Goal: Task Accomplishment & Management: Complete application form

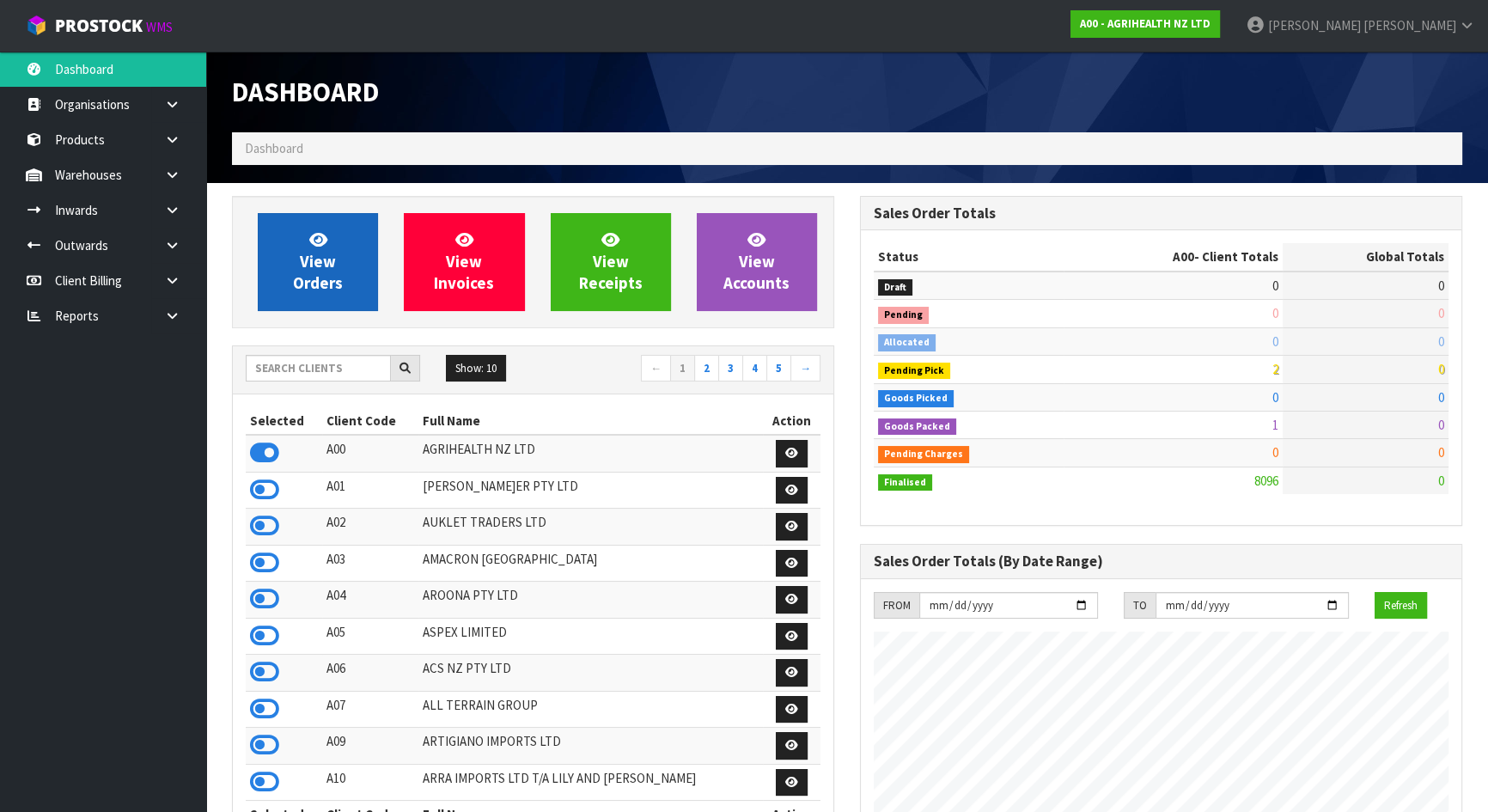
scroll to position [1299, 628]
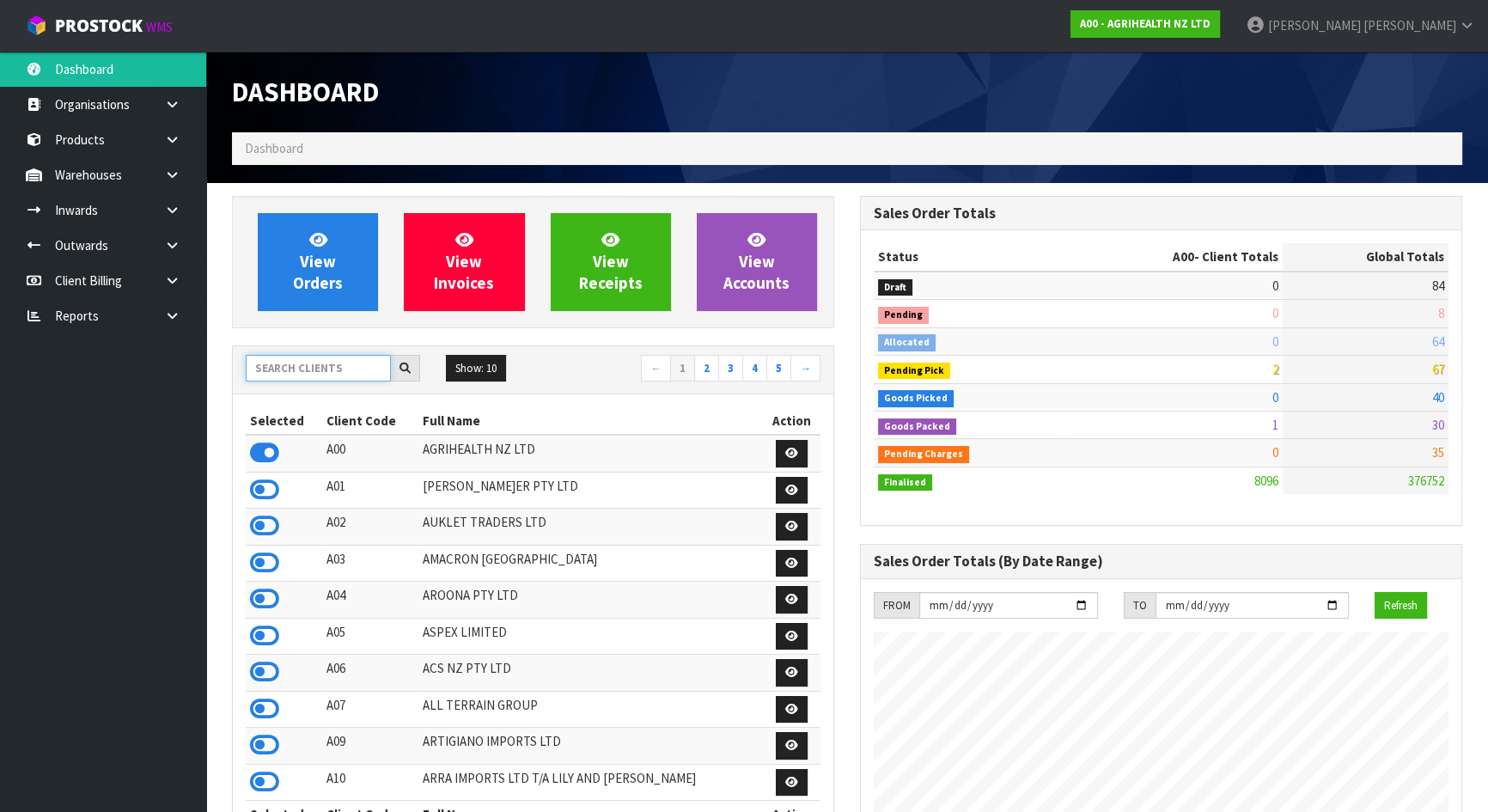
drag, startPoint x: 172, startPoint y: 208, endPoint x: 370, endPoint y: 375, distance: 259.0
click at [370, 375] on input "text" at bounding box center [318, 367] width 146 height 26
type input "COATES"
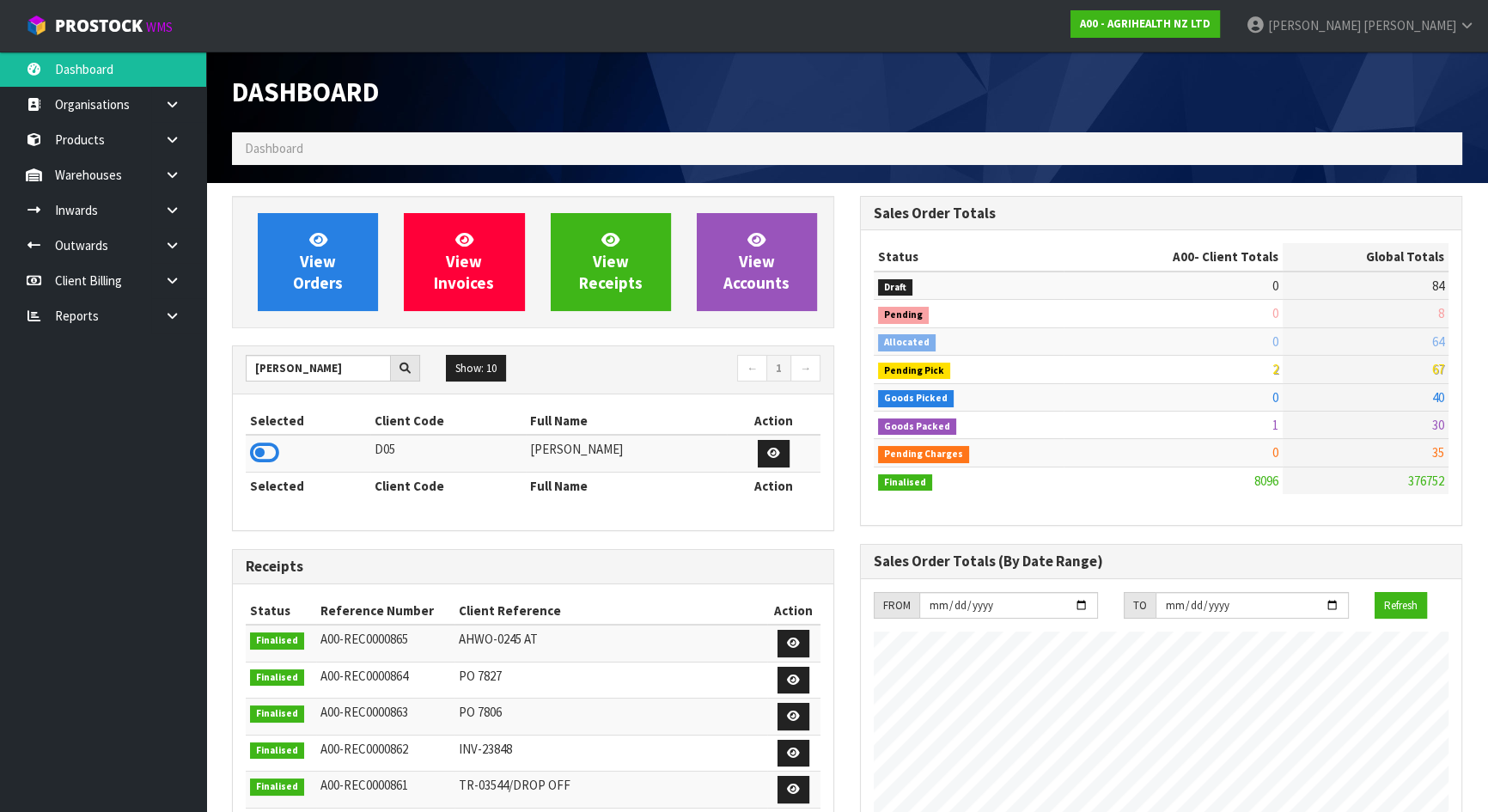
click at [249, 454] on td at bounding box center [307, 453] width 125 height 37
click at [258, 456] on icon at bounding box center [265, 453] width 29 height 25
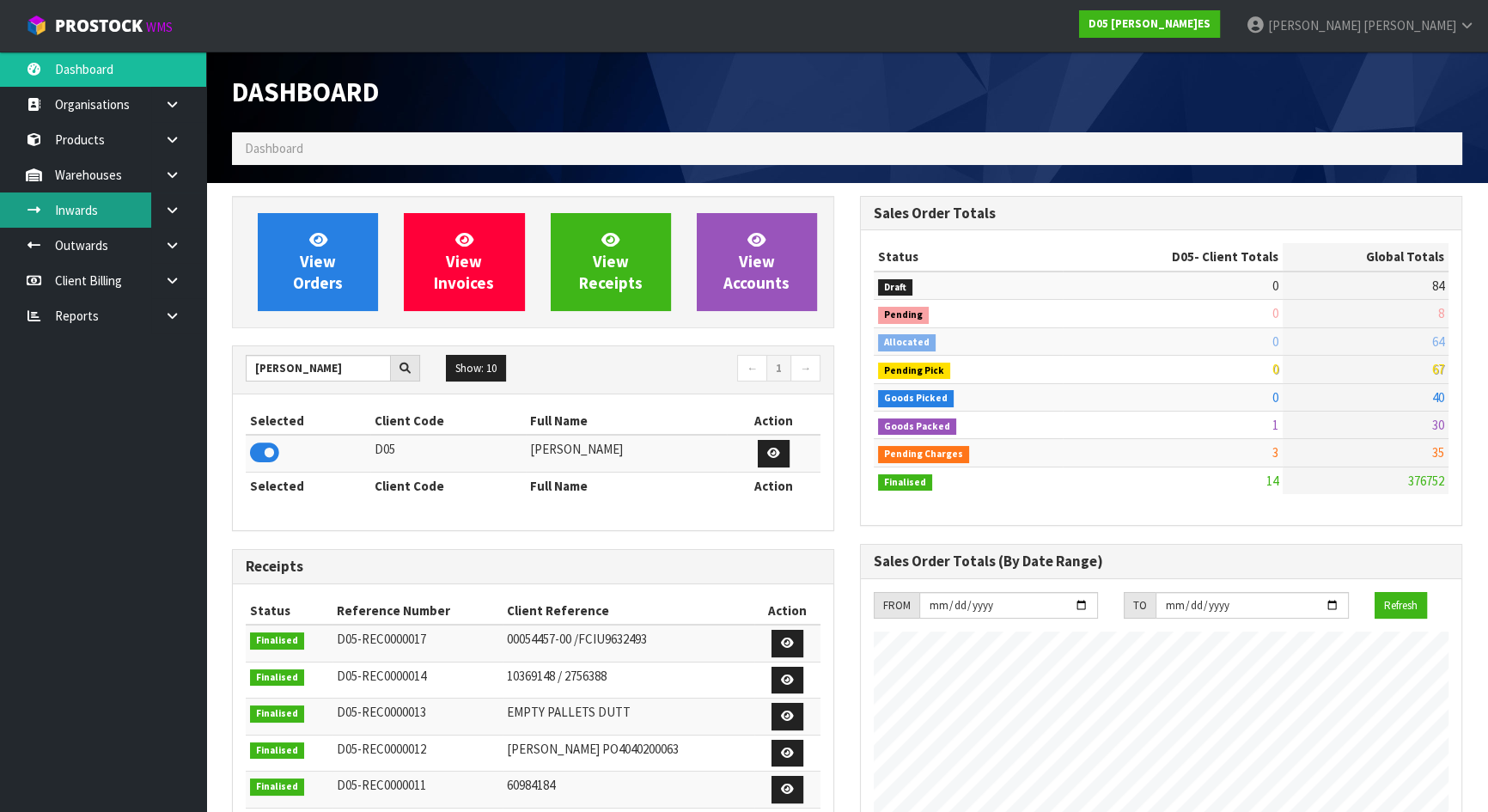
scroll to position [1501, 628]
click at [164, 205] on icon at bounding box center [172, 210] width 16 height 13
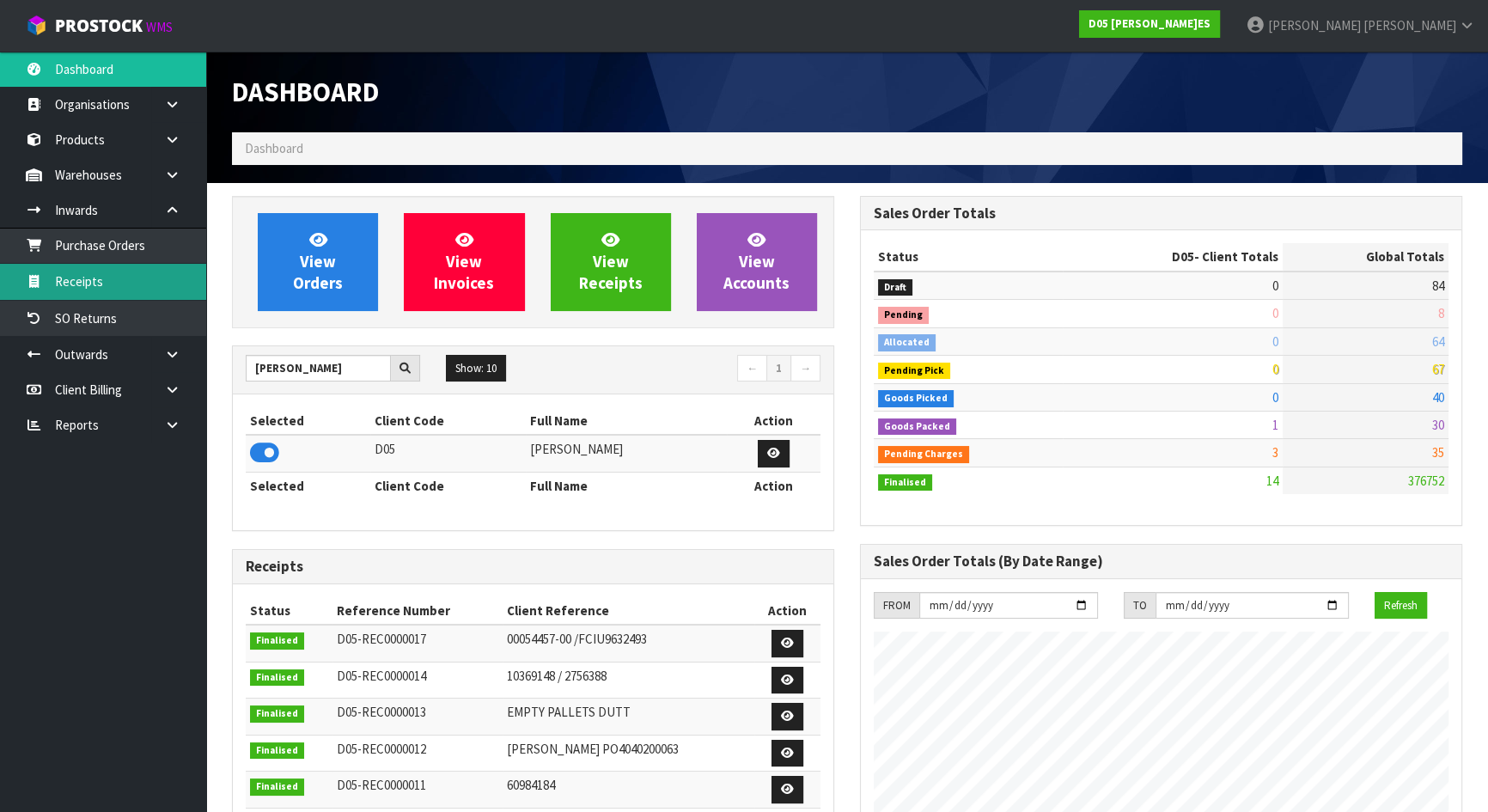
click at [126, 275] on link "Receipts" at bounding box center [103, 281] width 206 height 35
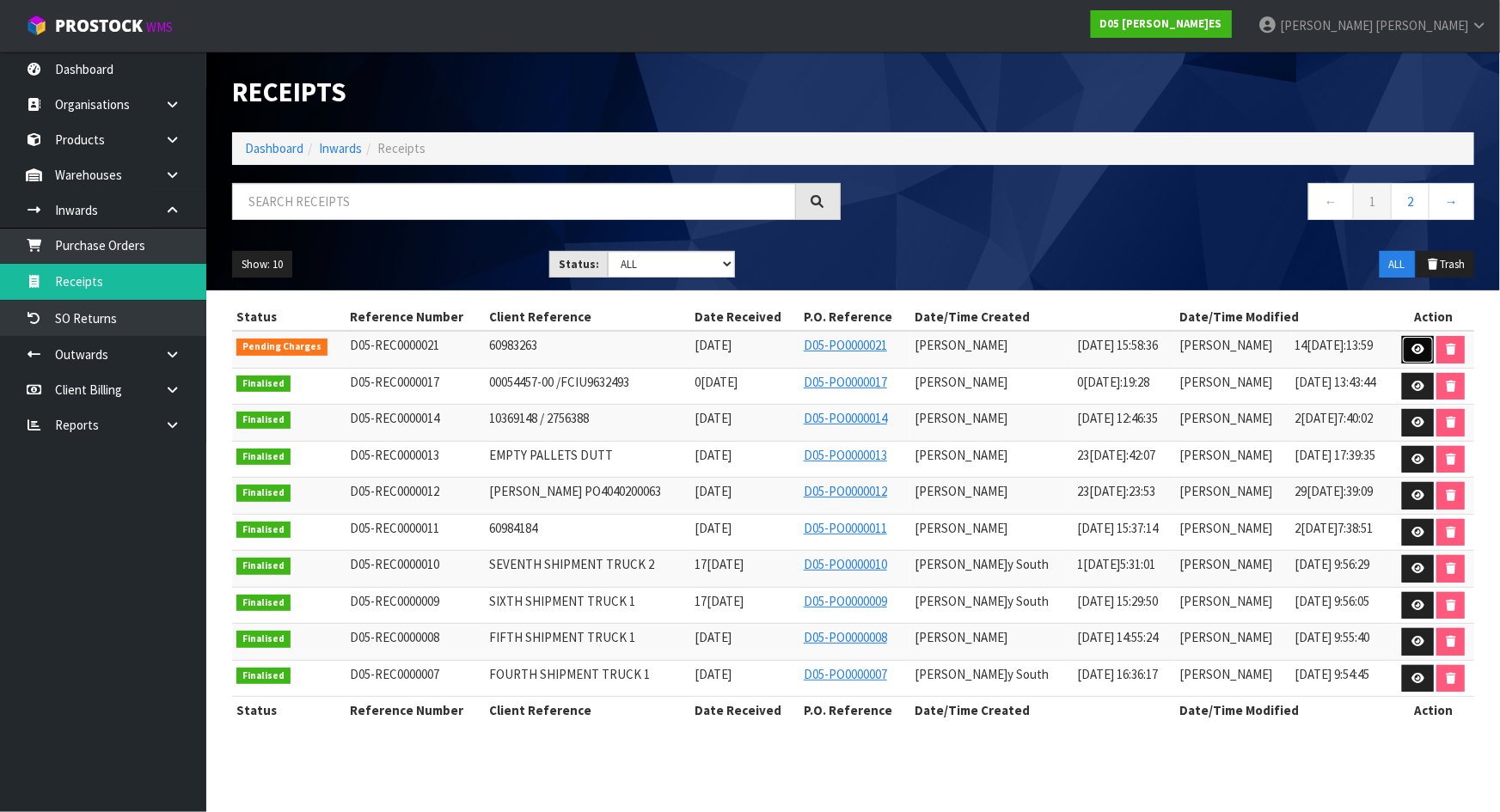
click at [1429, 346] on link at bounding box center [1417, 349] width 32 height 27
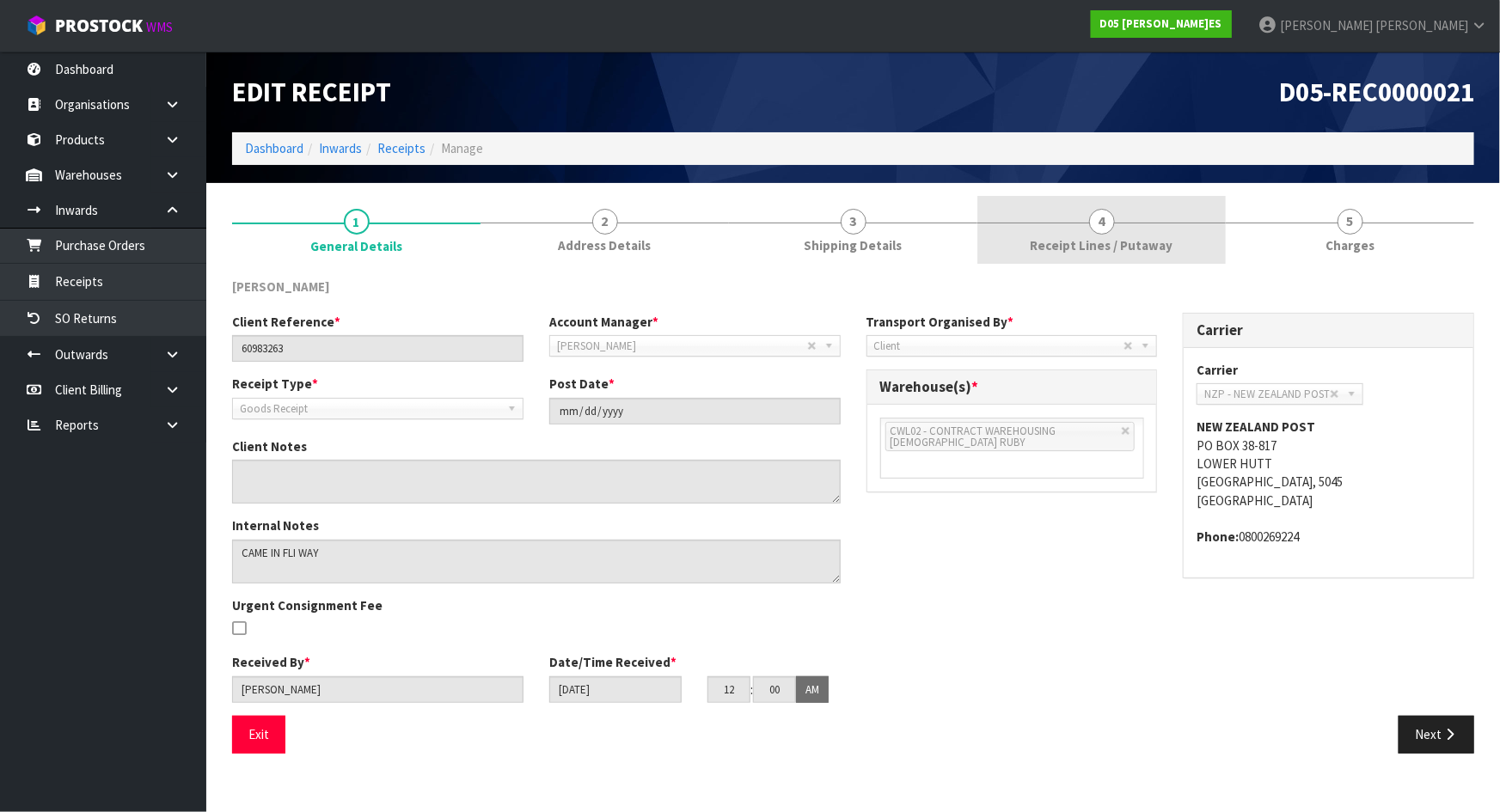
click at [1086, 243] on span "Receipt Lines / Putaway" at bounding box center [1102, 246] width 143 height 18
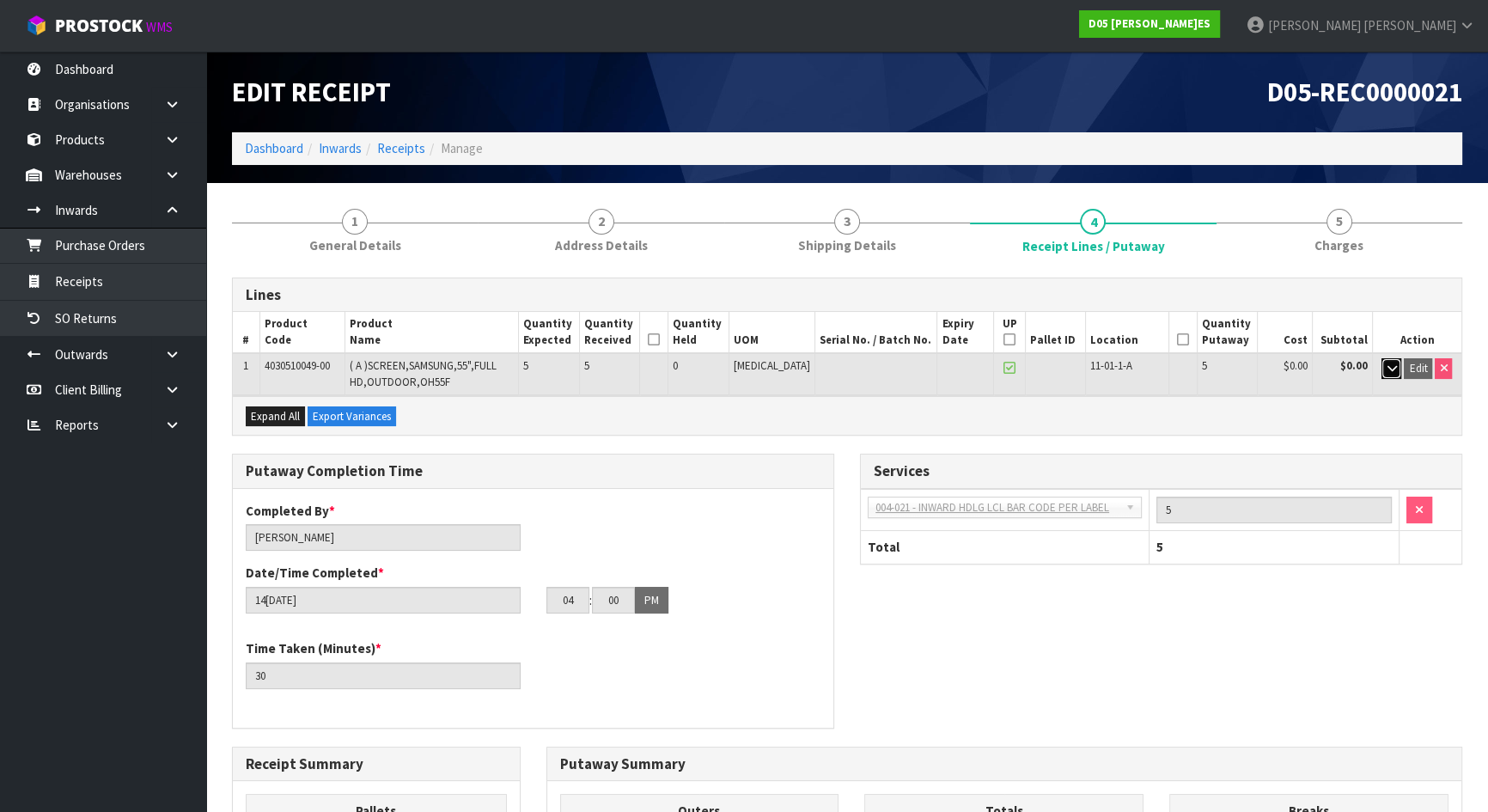
click at [1387, 372] on icon "button" at bounding box center [1392, 368] width 9 height 11
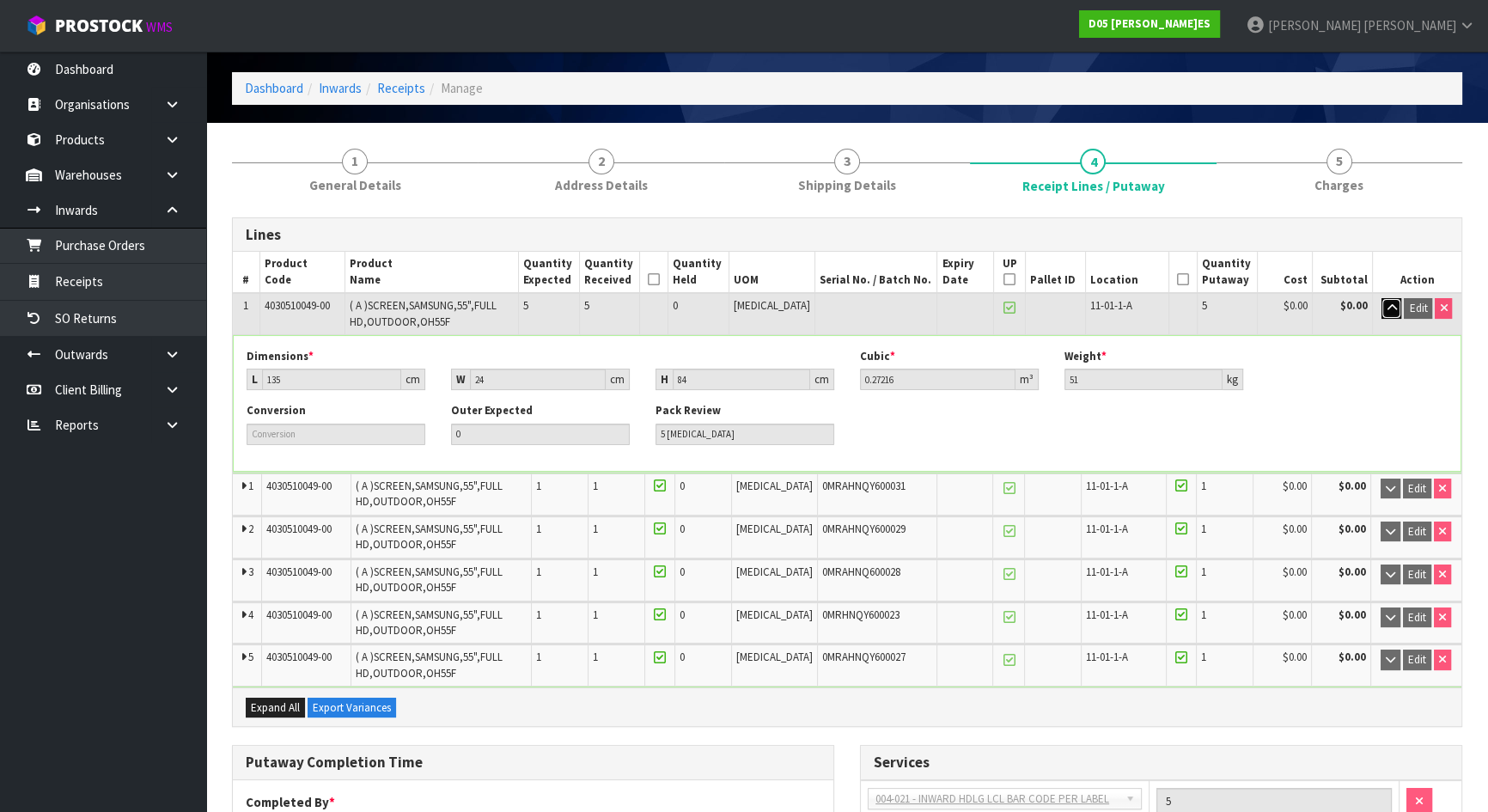
scroll to position [155, 0]
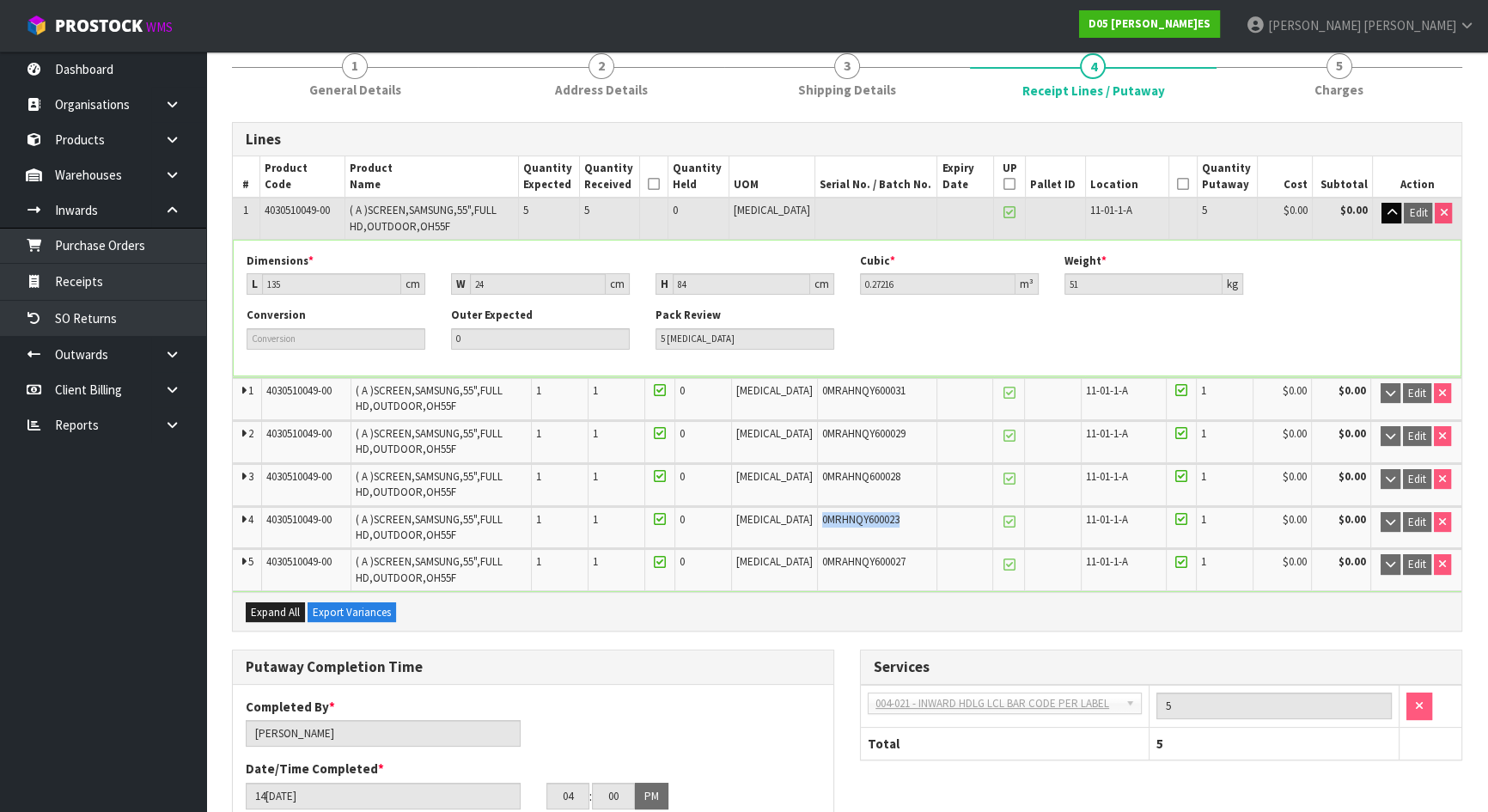
drag, startPoint x: 790, startPoint y: 515, endPoint x: 892, endPoint y: 518, distance: 102.0
click at [892, 518] on div "0MRHNQY600023" at bounding box center [877, 519] width 110 height 15
copy span "0MRHNQY600023"
click at [166, 151] on link at bounding box center [178, 139] width 55 height 35
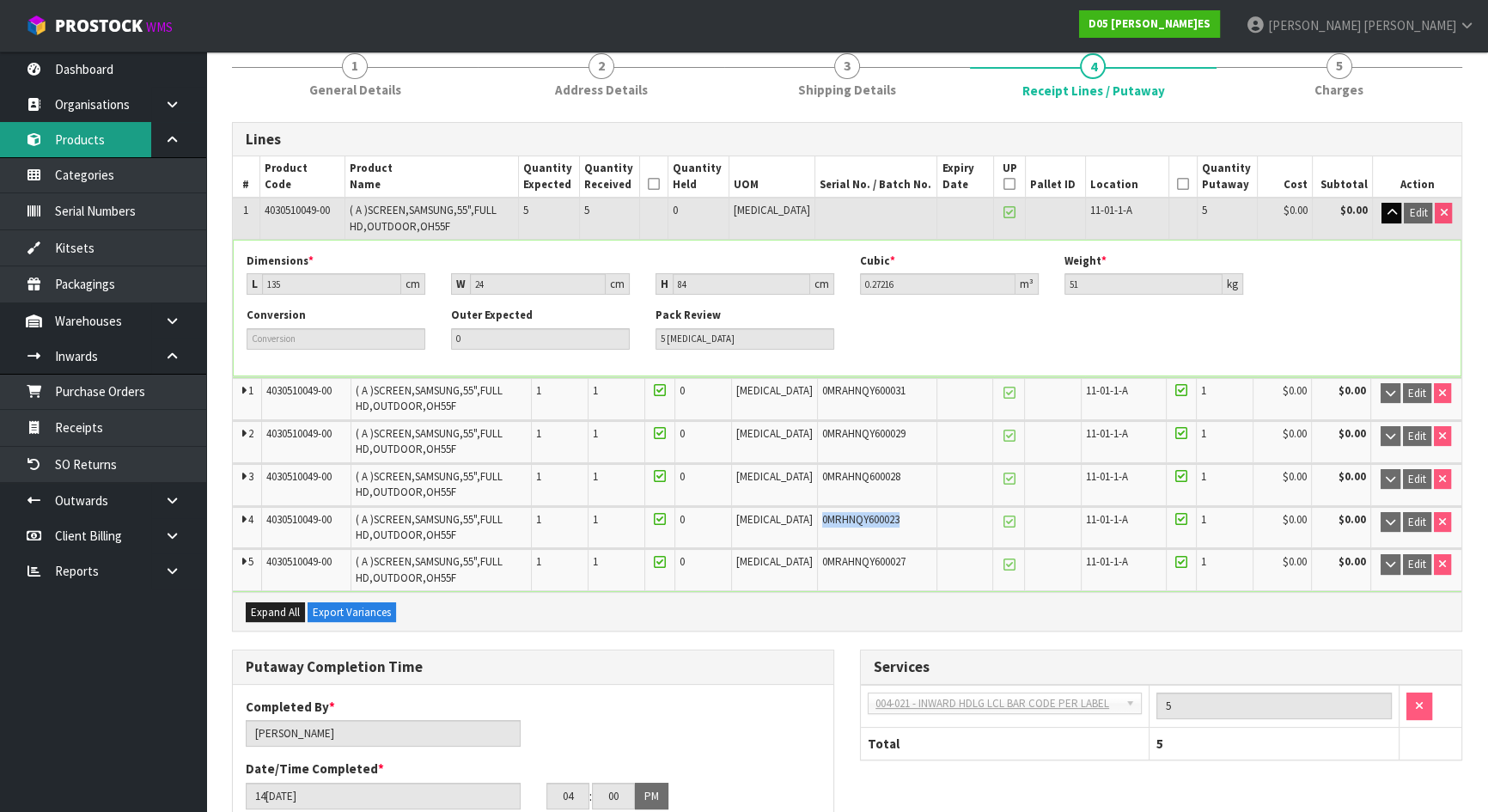
click at [82, 142] on link "Products" at bounding box center [103, 139] width 206 height 35
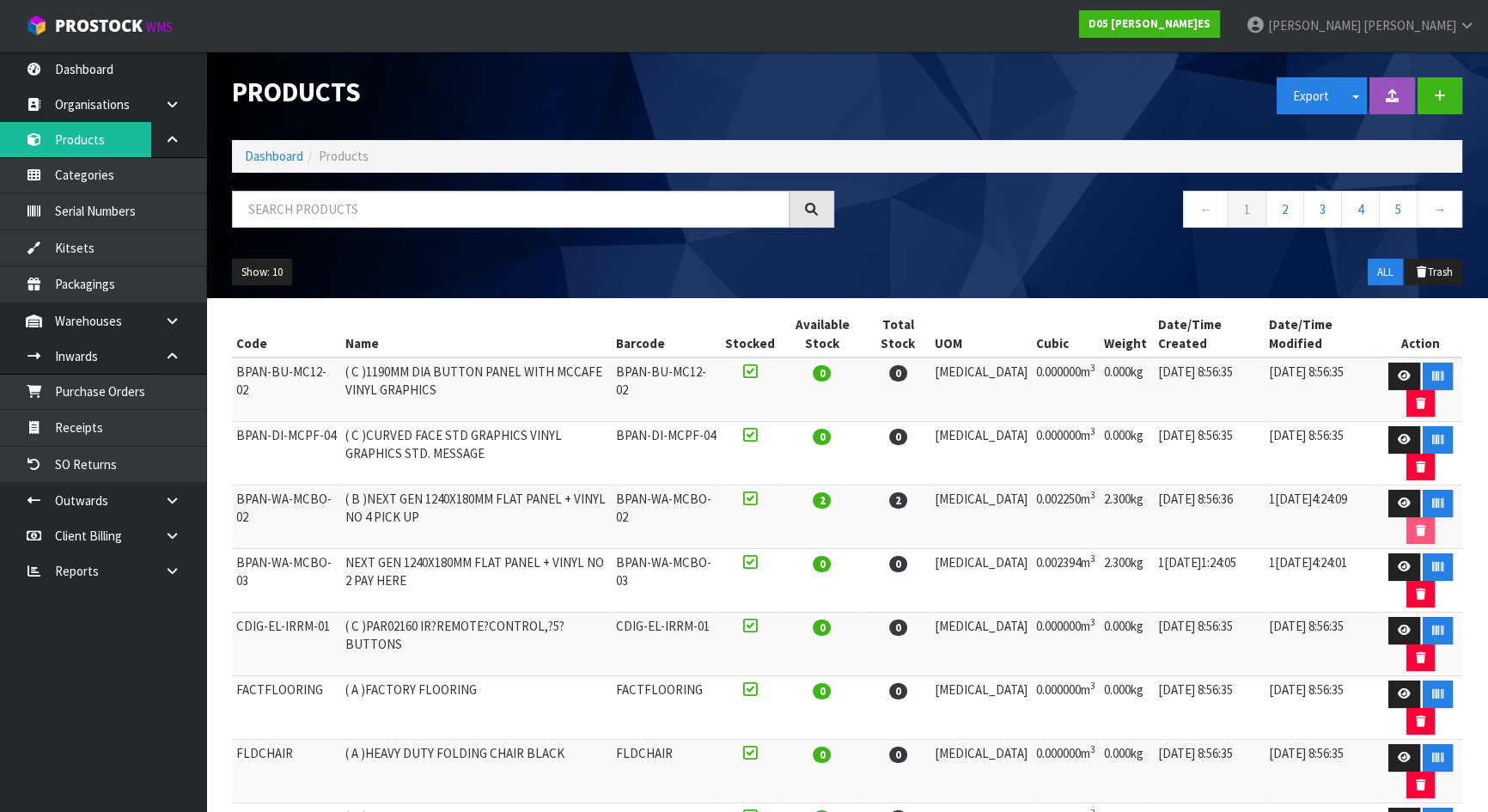
click at [404, 227] on div at bounding box center [533, 216] width 628 height 50
click at [404, 216] on input "text" at bounding box center [510, 209] width 558 height 37
paste input "0MRHNQY600023"
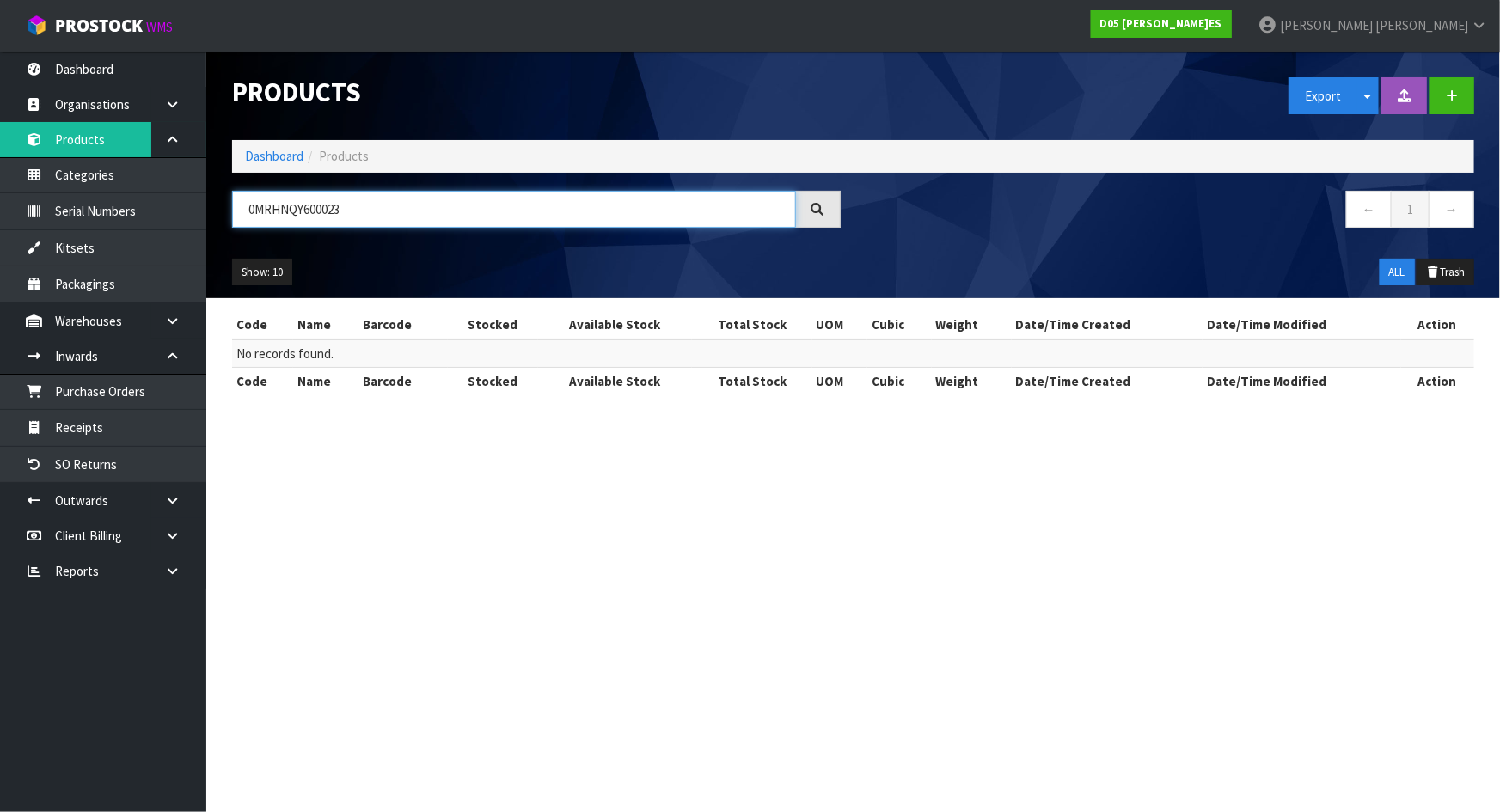
type input "0MRHNQY600023"
drag, startPoint x: 403, startPoint y: 216, endPoint x: 179, endPoint y: 223, distance: 224.1
click at [179, 223] on body "Toggle navigation ProStock WMS D05 - DUTT - COATES Michael Drugan Logout Dashbo…" at bounding box center [750, 406] width 1500 height 812
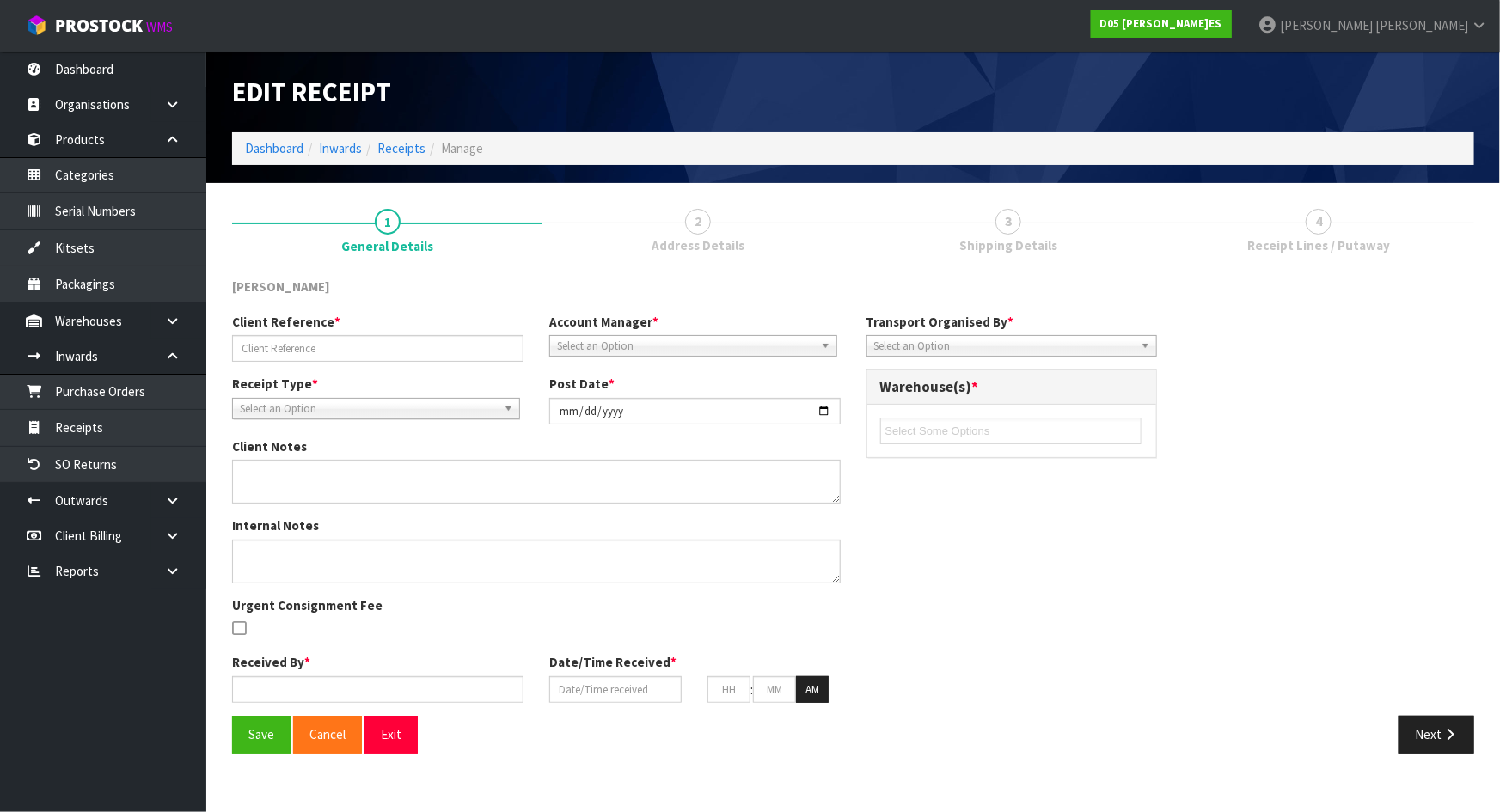
type input "60983263"
type input "2025-08-08"
type textarea "CAME IN FLI WAY"
type input "[PERSON_NAME]"
type input "08/08/2025"
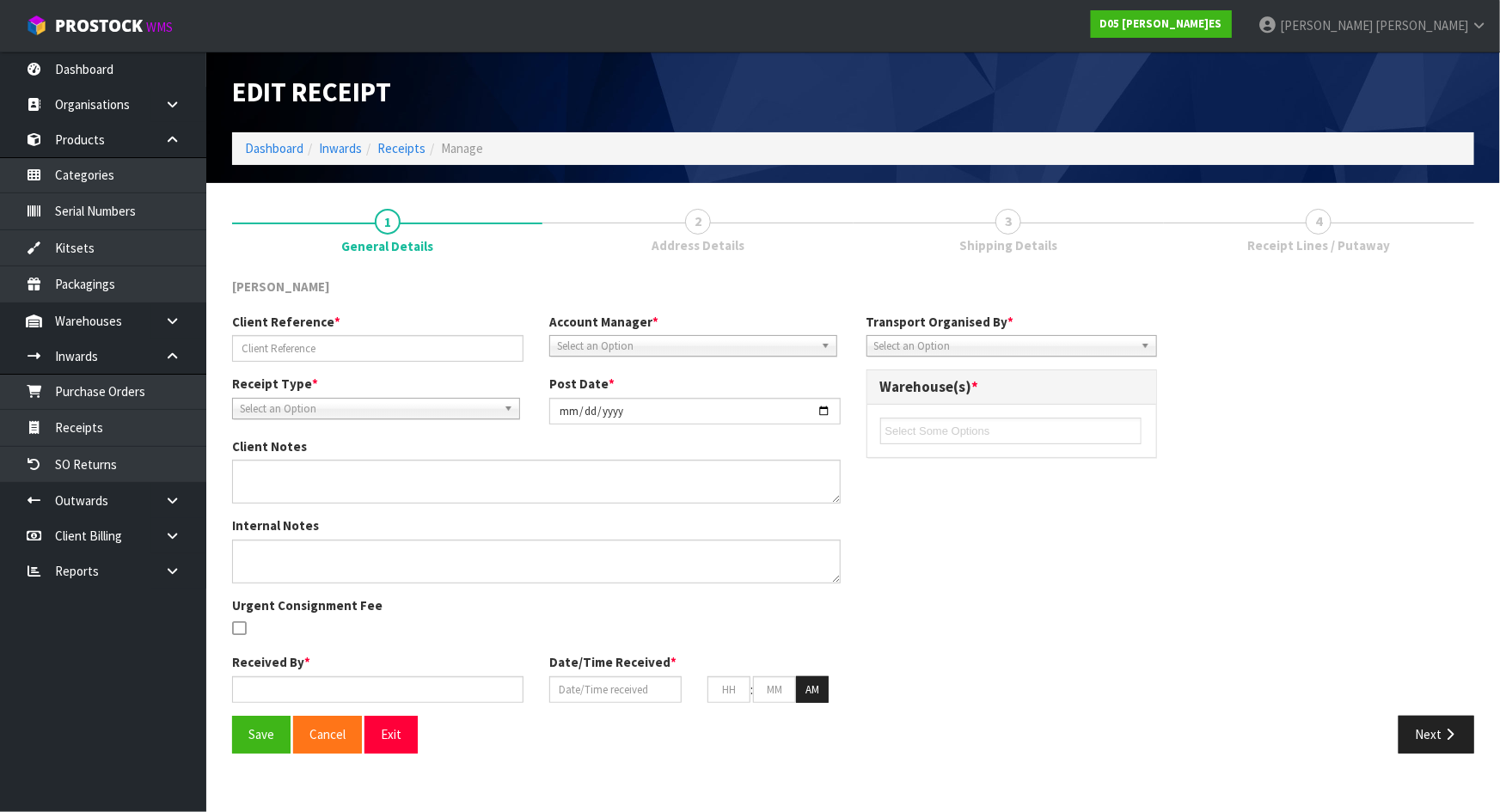
type input "12"
type input "00"
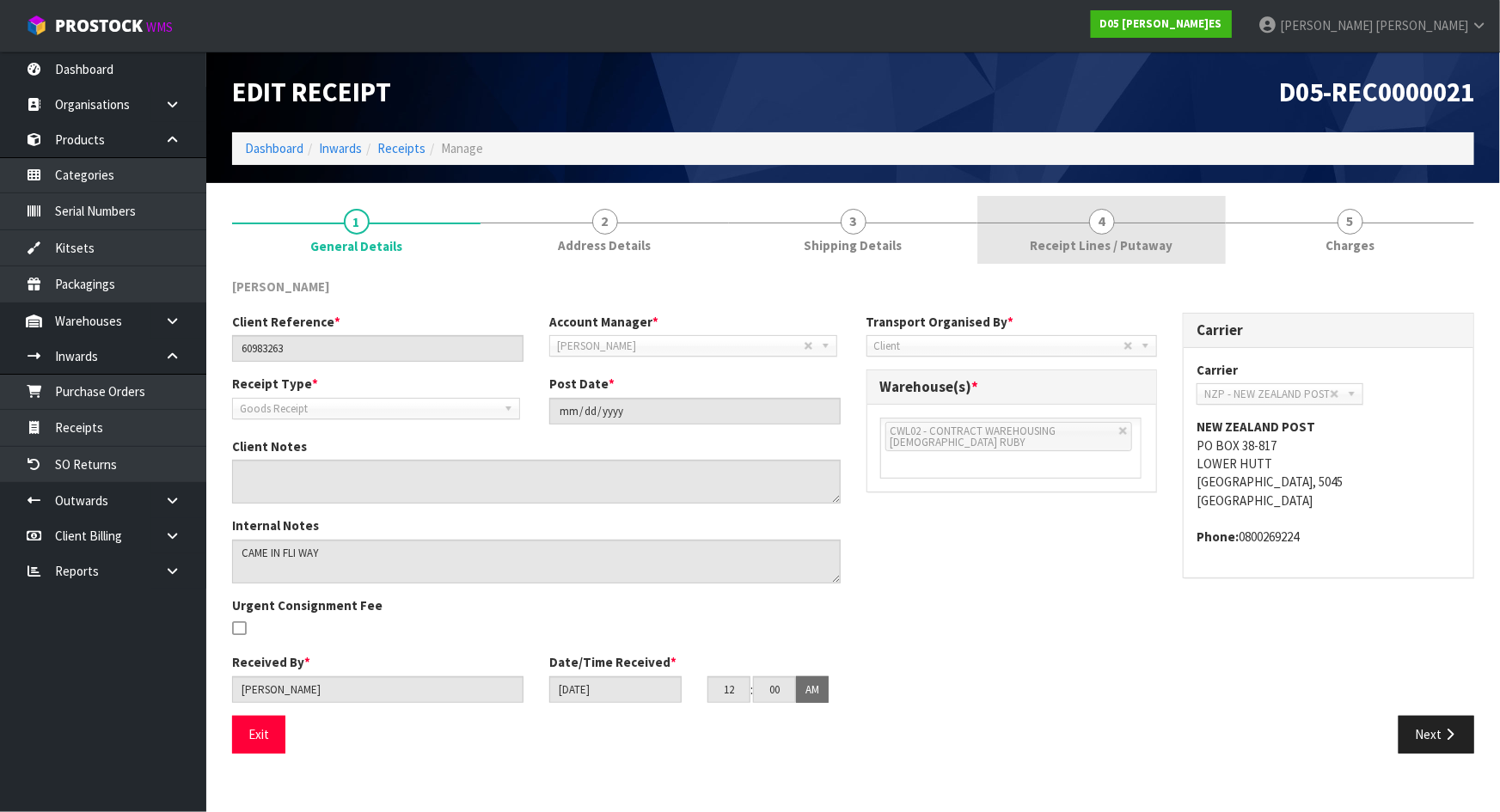
click at [1126, 226] on link "4 Receipt Lines / Putaway" at bounding box center [1101, 229] width 248 height 68
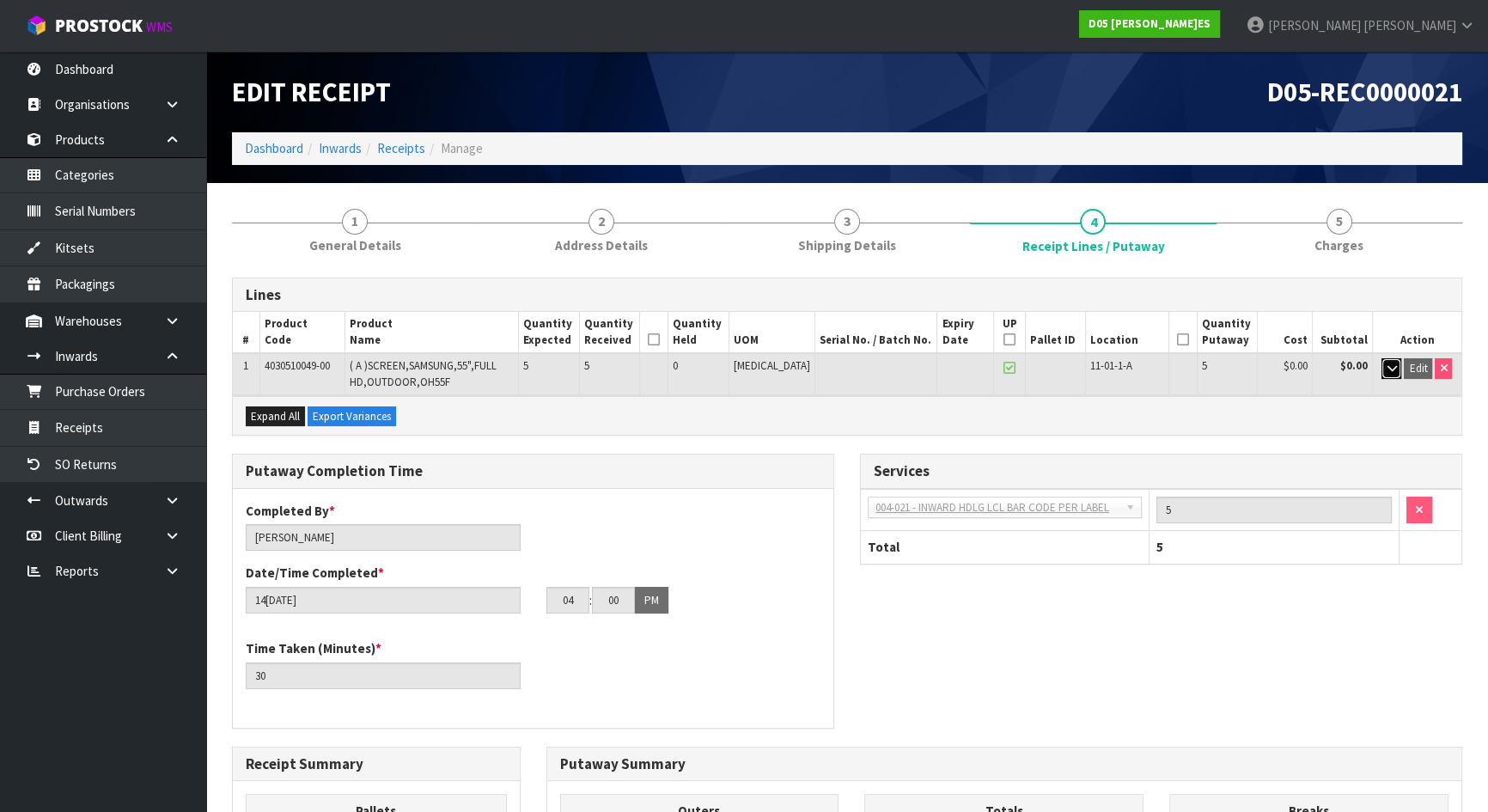
click at [1389, 370] on icon "button" at bounding box center [1392, 368] width 9 height 11
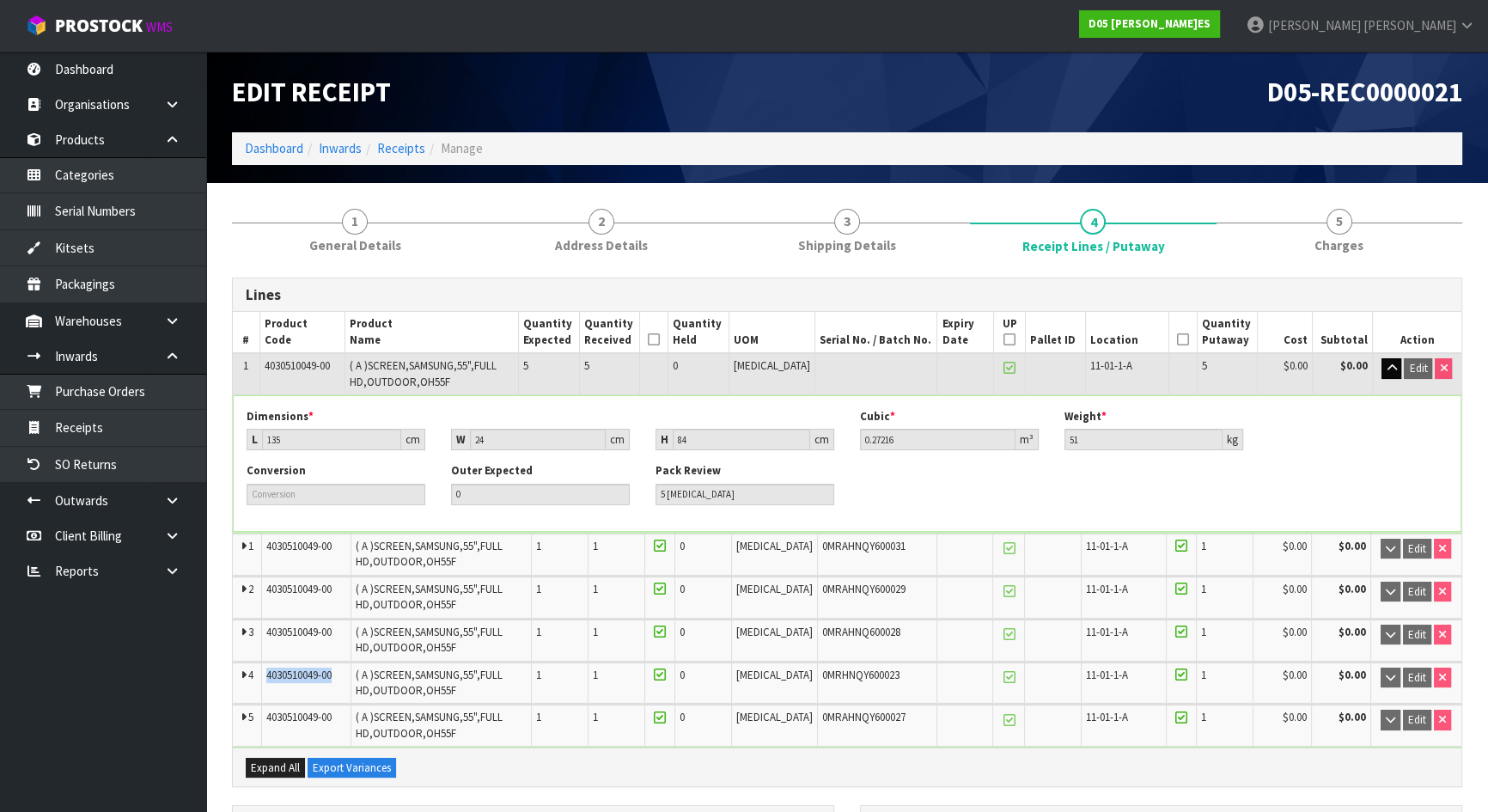
drag, startPoint x: 266, startPoint y: 672, endPoint x: 339, endPoint y: 677, distance: 73.2
click at [339, 677] on td "4030510049-00" at bounding box center [307, 682] width 89 height 41
copy span "4030510049-00"
click at [120, 148] on link "Products" at bounding box center [103, 139] width 206 height 35
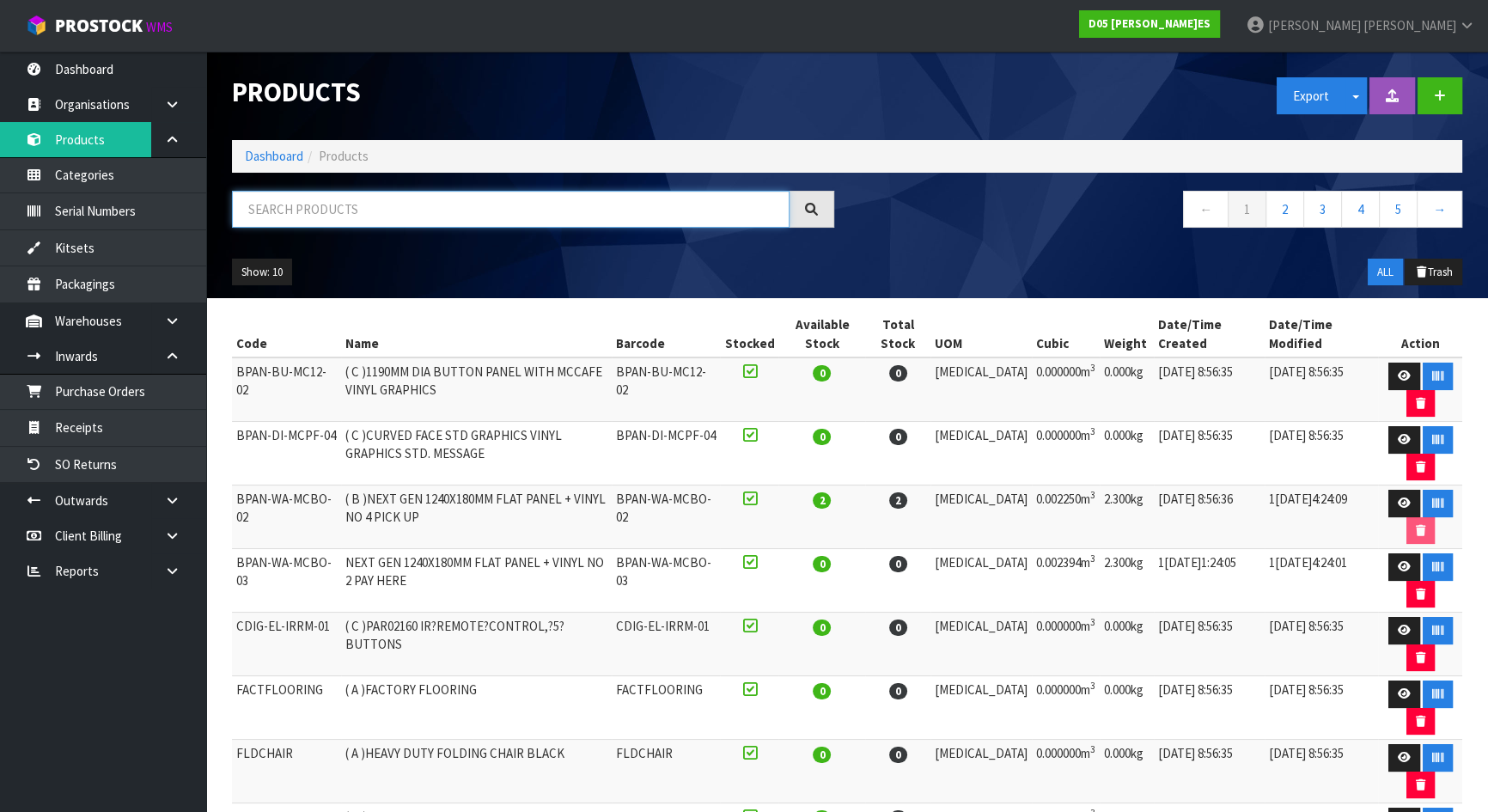
click at [337, 211] on input "text" at bounding box center [510, 209] width 558 height 37
paste input "4030510049-00"
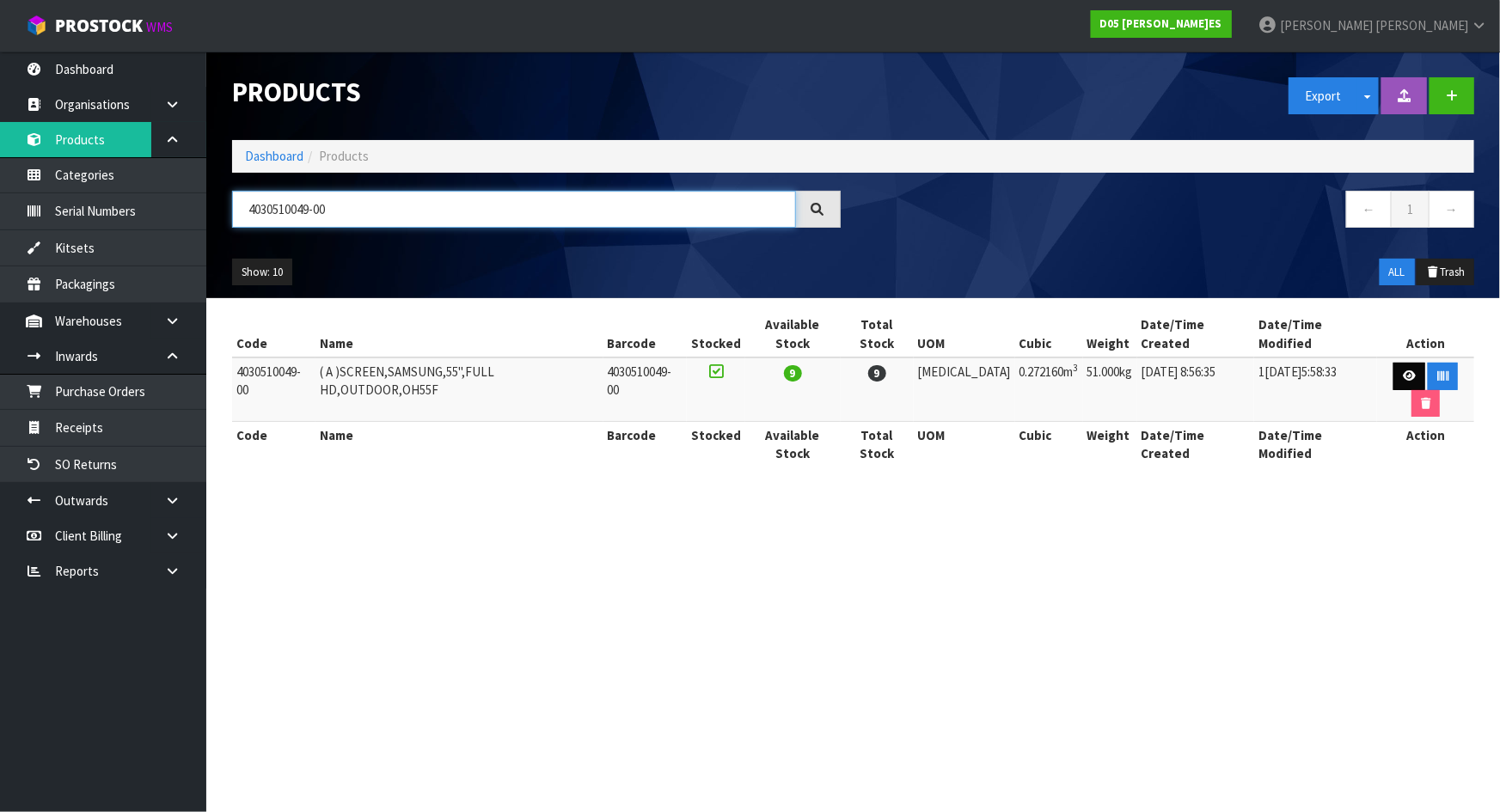
type input "4030510049-00"
click at [1394, 363] on link at bounding box center [1409, 376] width 32 height 27
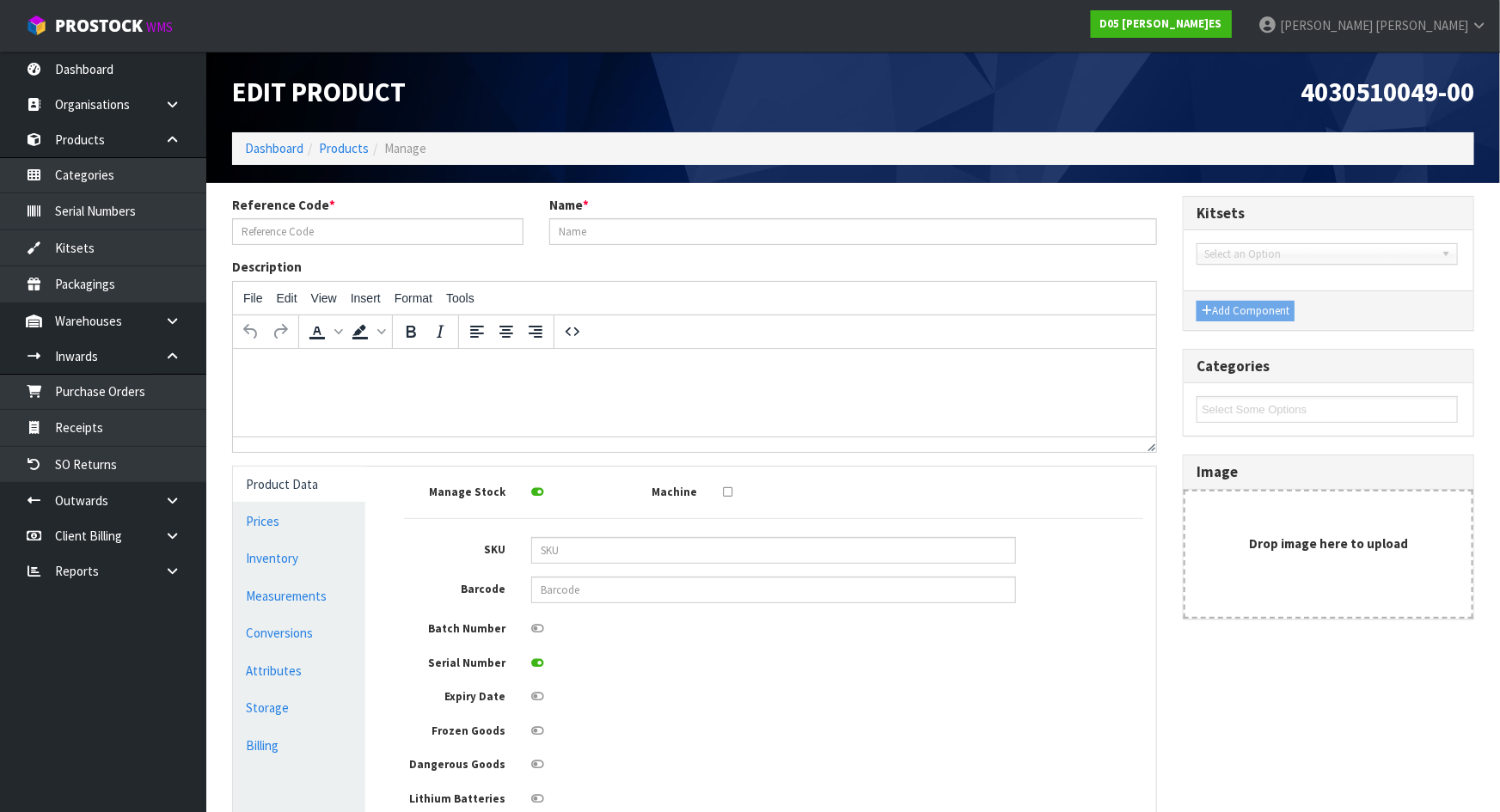
type input "4030510049-00"
type input "( A )SCREEN,SAMSUNG,55",FULL HD,OUTDOOR,OH55F"
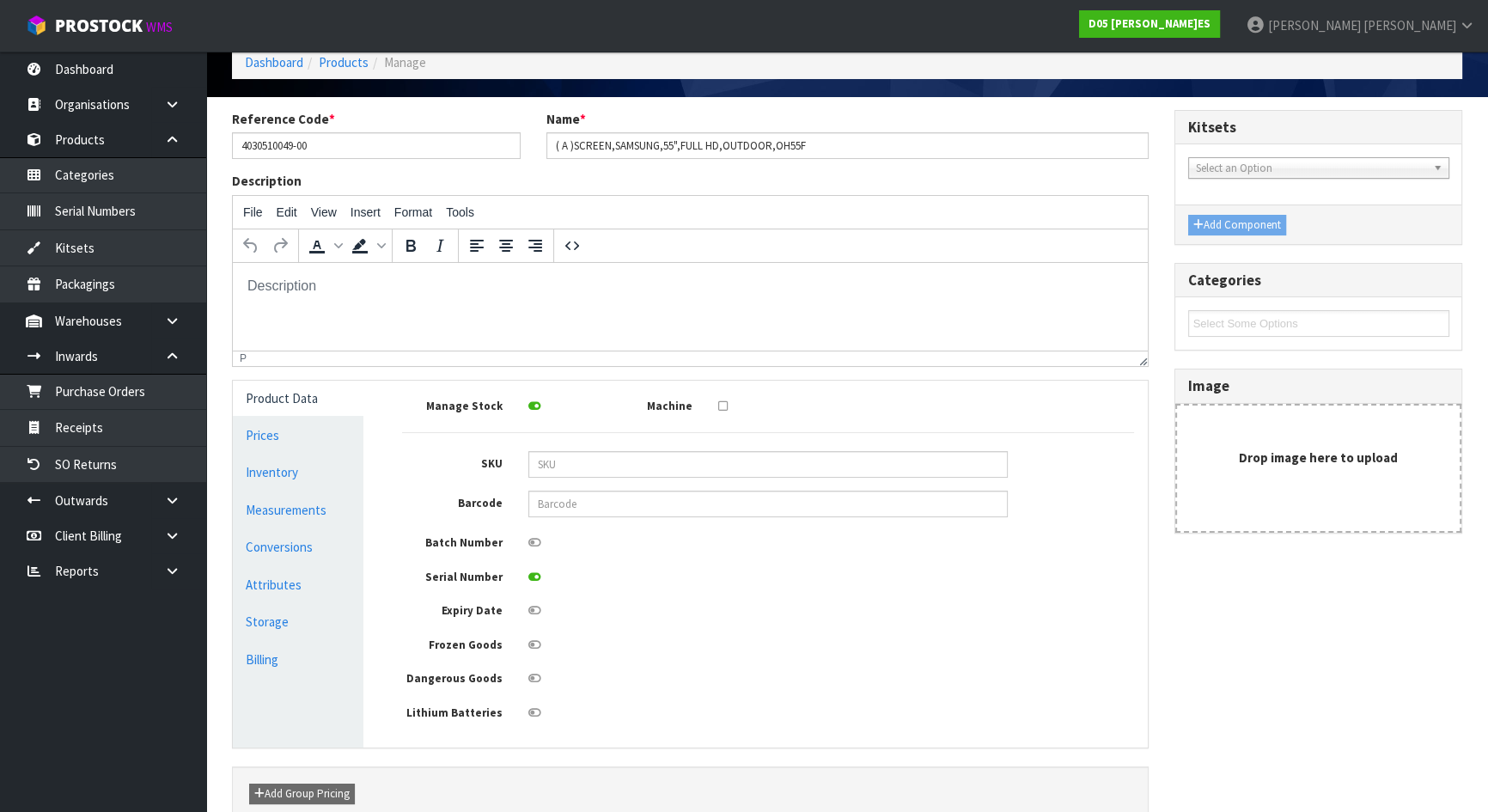
scroll to position [180, 0]
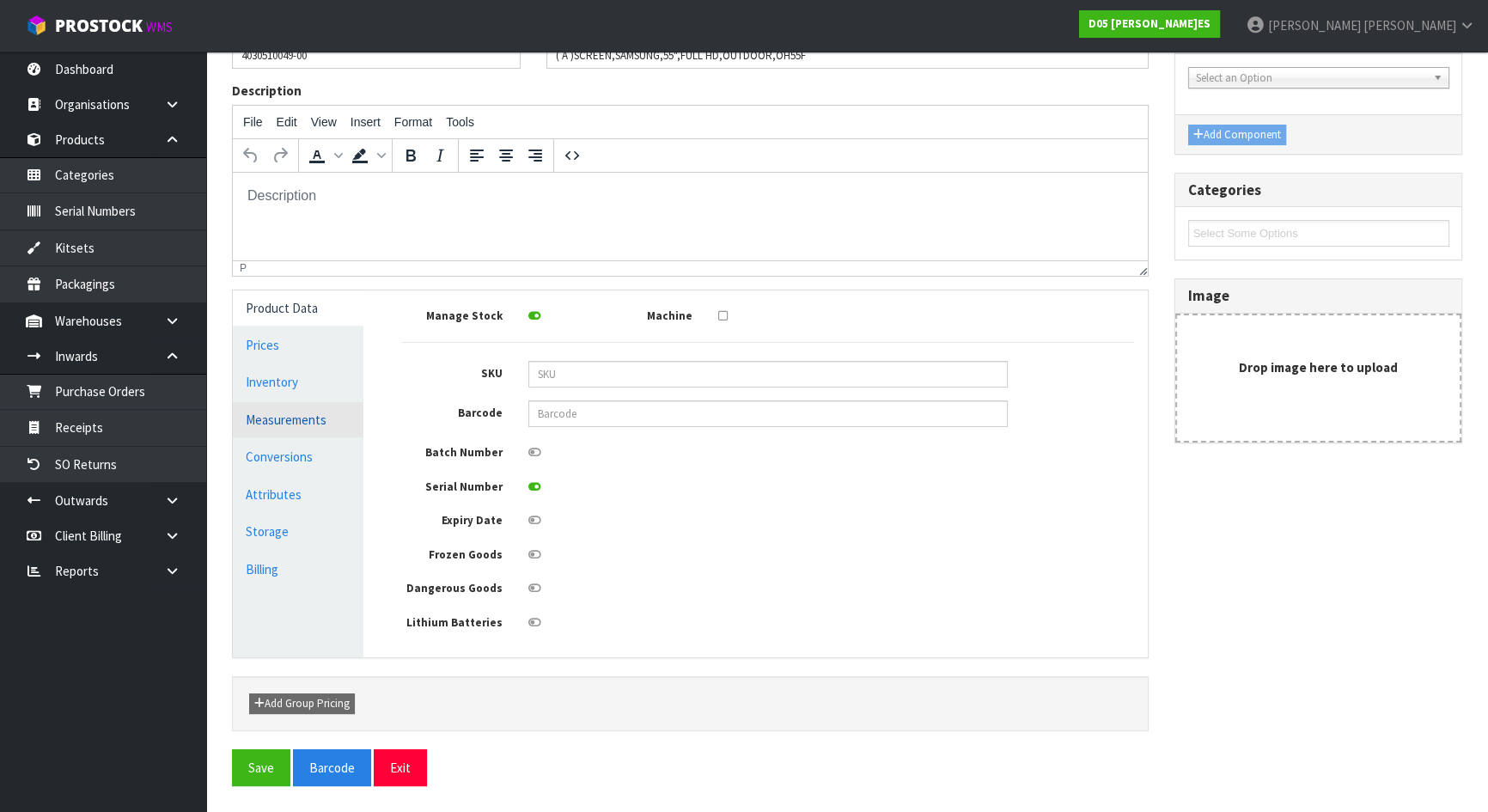
click at [307, 425] on link "Measurements" at bounding box center [298, 419] width 131 height 35
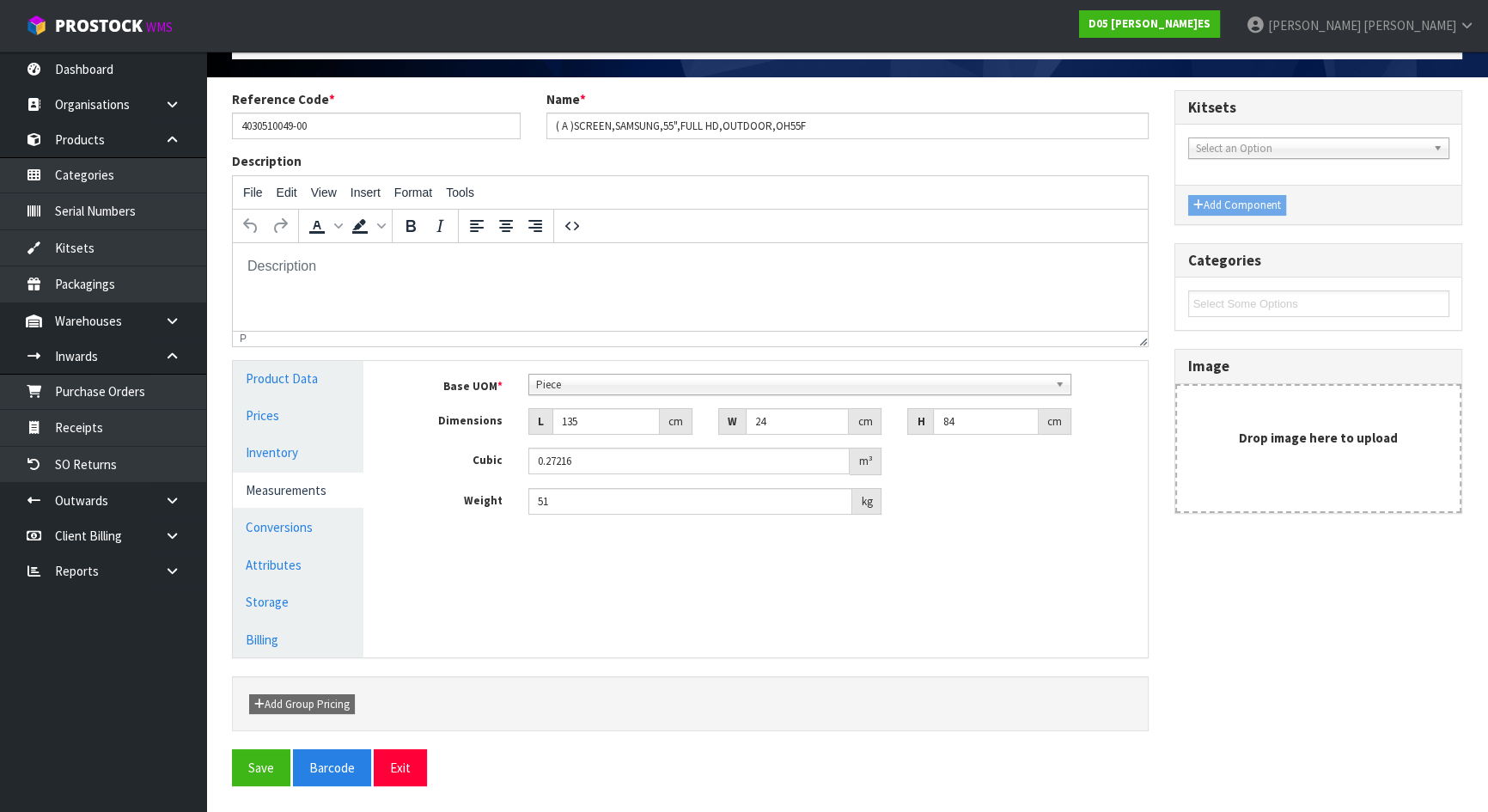
scroll to position [105, 0]
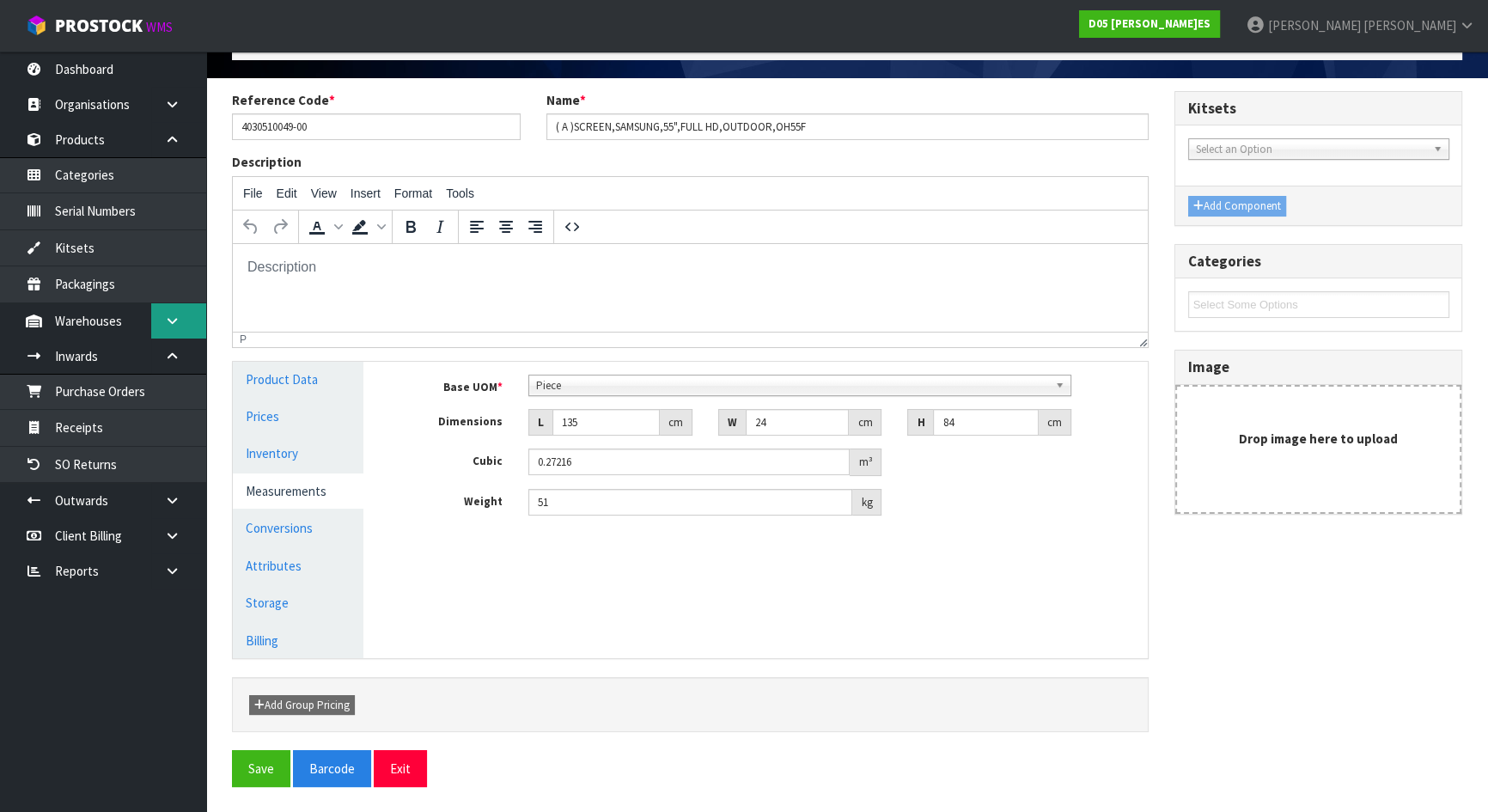
click at [164, 326] on link at bounding box center [178, 321] width 55 height 35
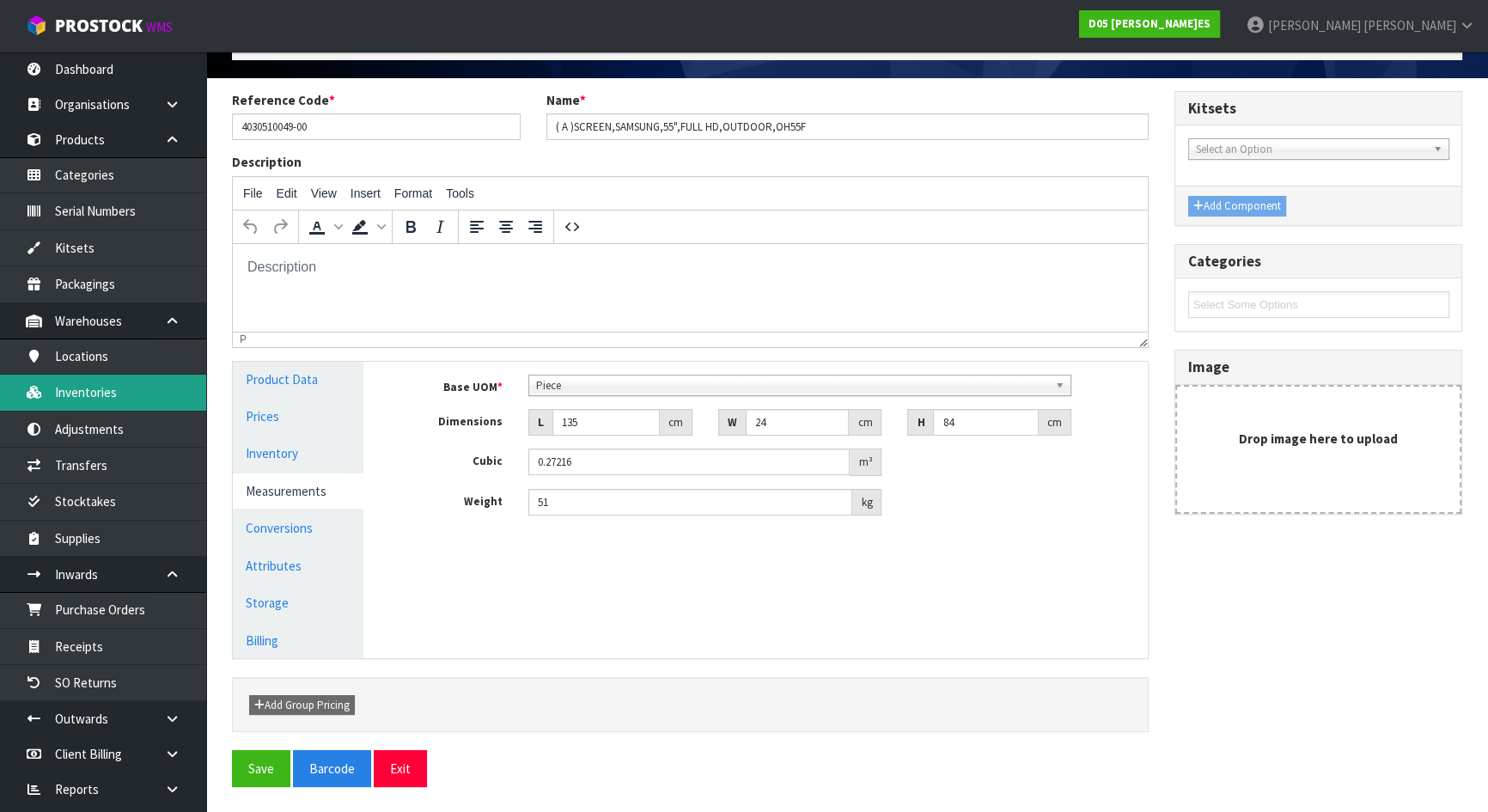
click at [113, 396] on link "Inventories" at bounding box center [103, 392] width 206 height 35
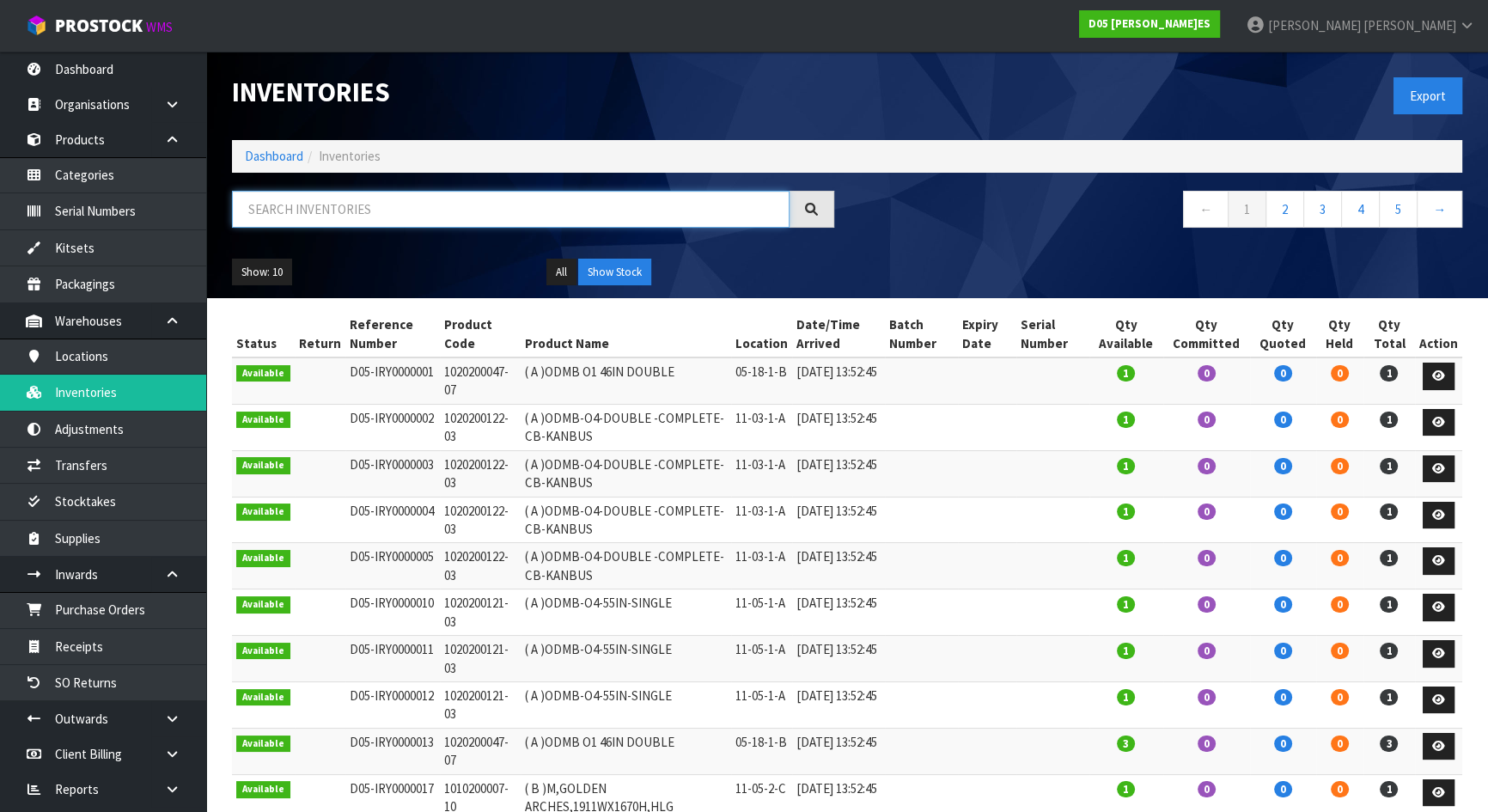
click at [446, 210] on input "text" at bounding box center [510, 209] width 558 height 37
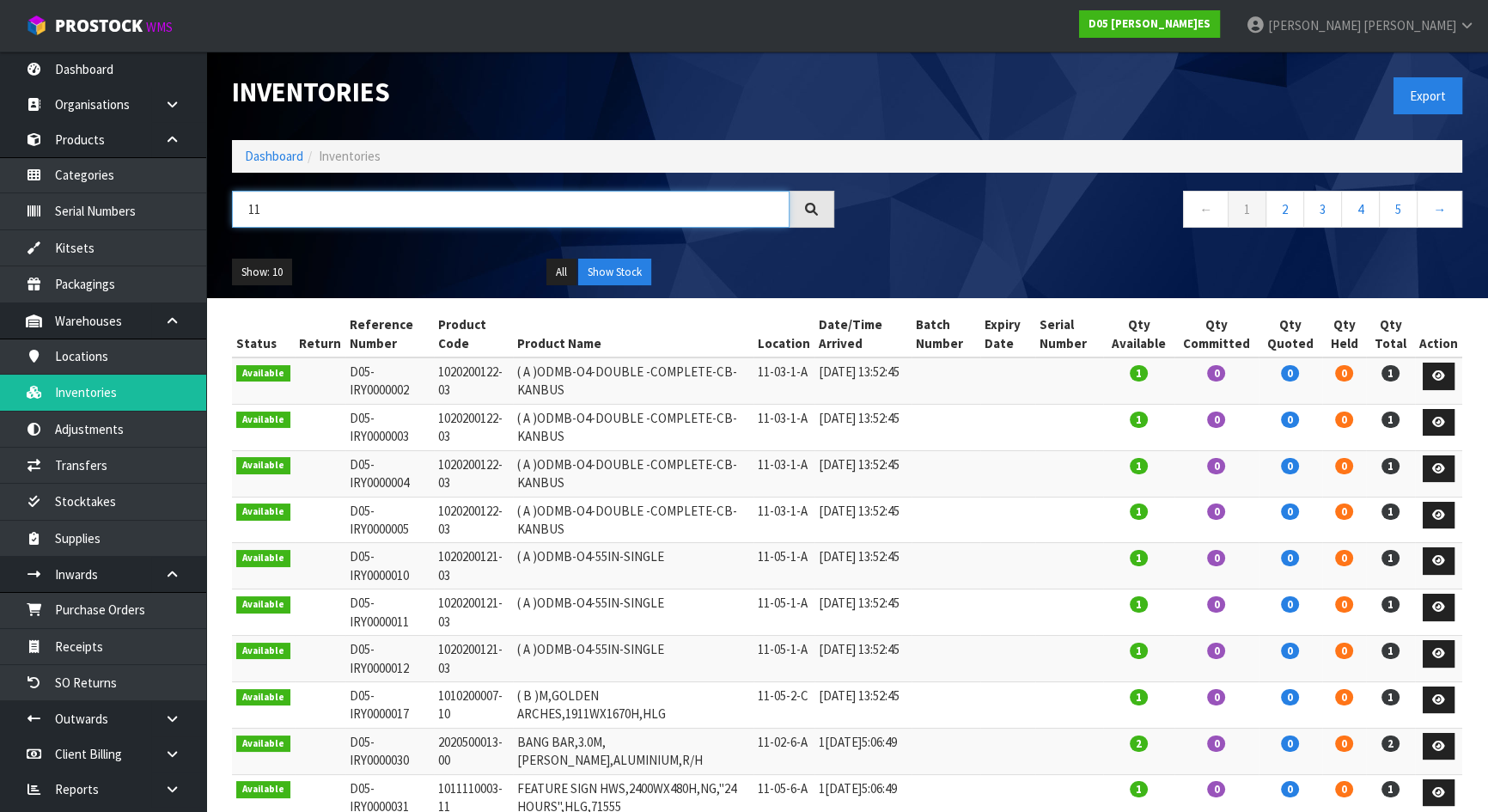
type input "1"
paste input "4030510049-00"
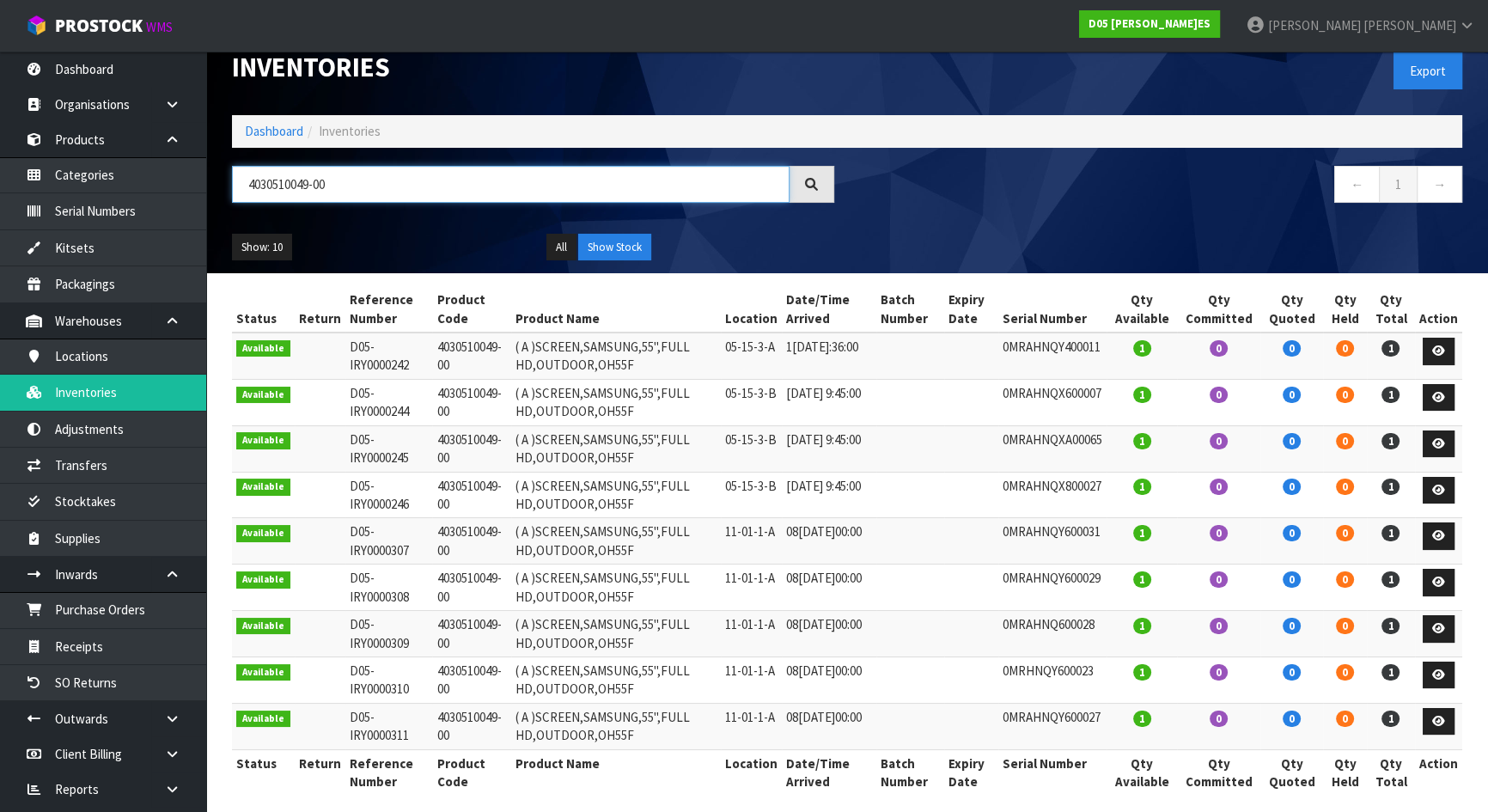
scroll to position [38, 0]
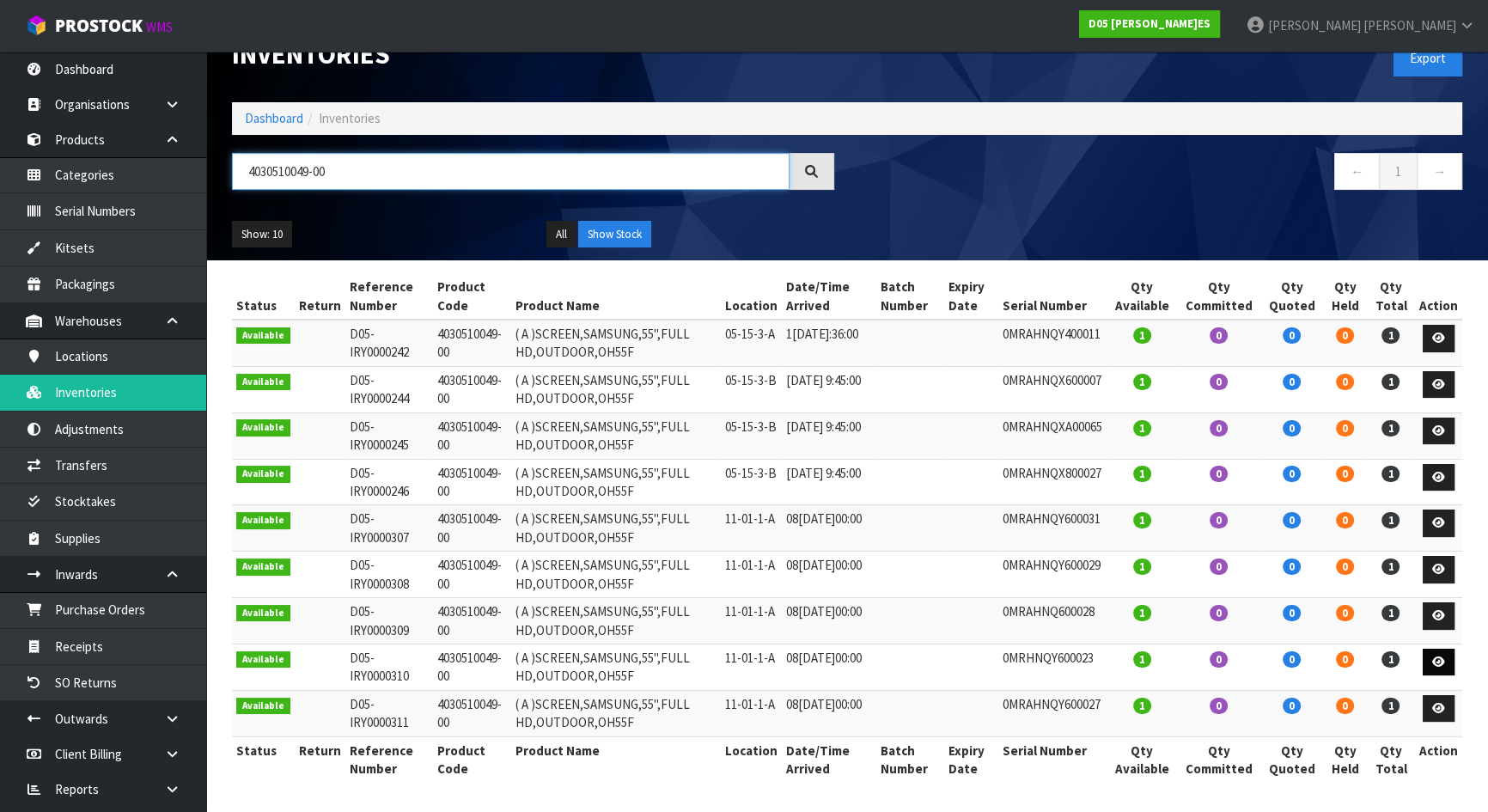
type input "4030510049-00"
click at [1431, 662] on link at bounding box center [1439, 662] width 32 height 27
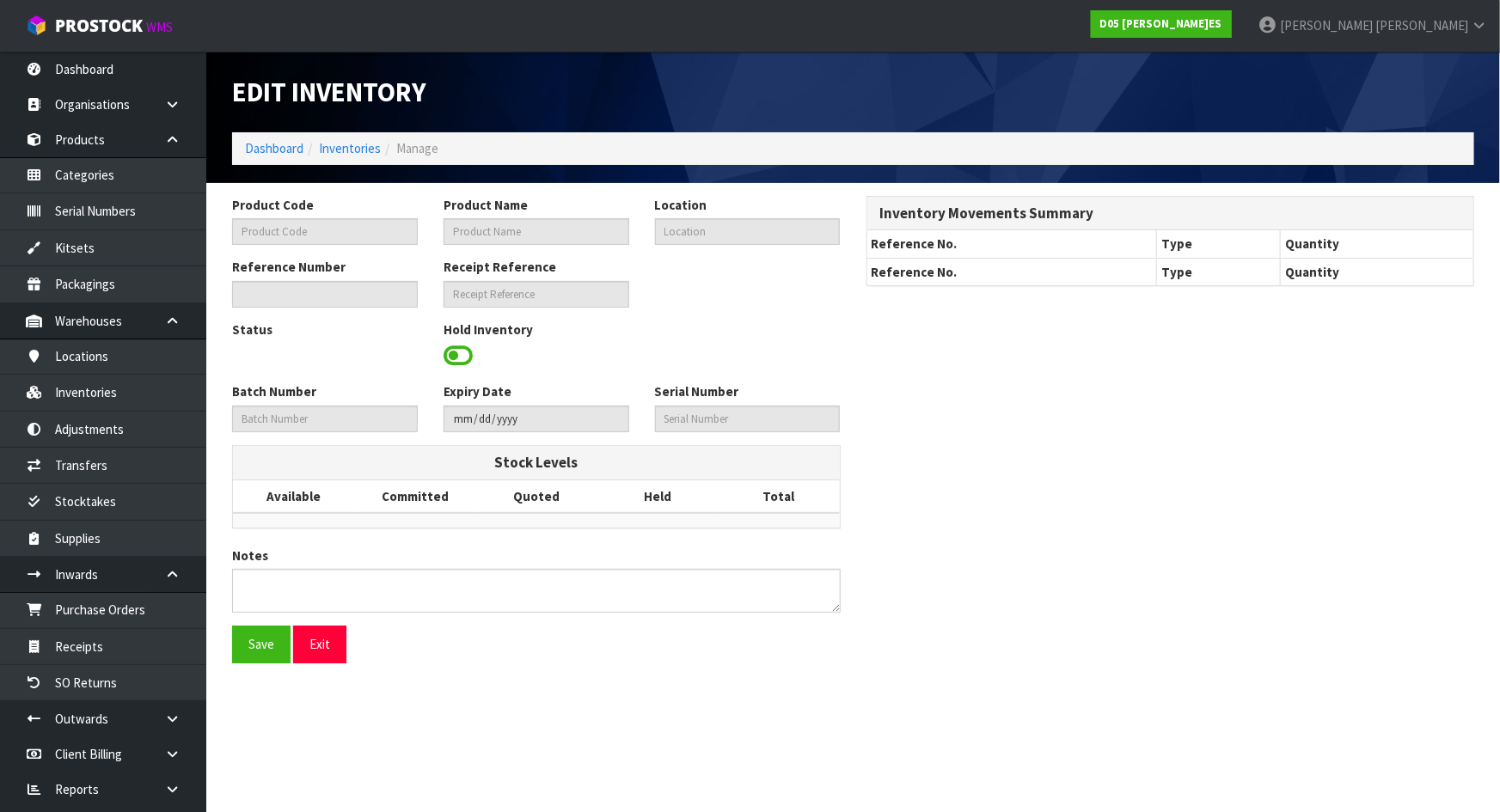
type input "4030510049-00"
type input "( A )SCREEN,SAMSUNG,55",FULL HD,OUTDOOR,OH55F"
type input "11-01-1-A"
type input "D05-IRY0000310"
type input "D05-REC0000021"
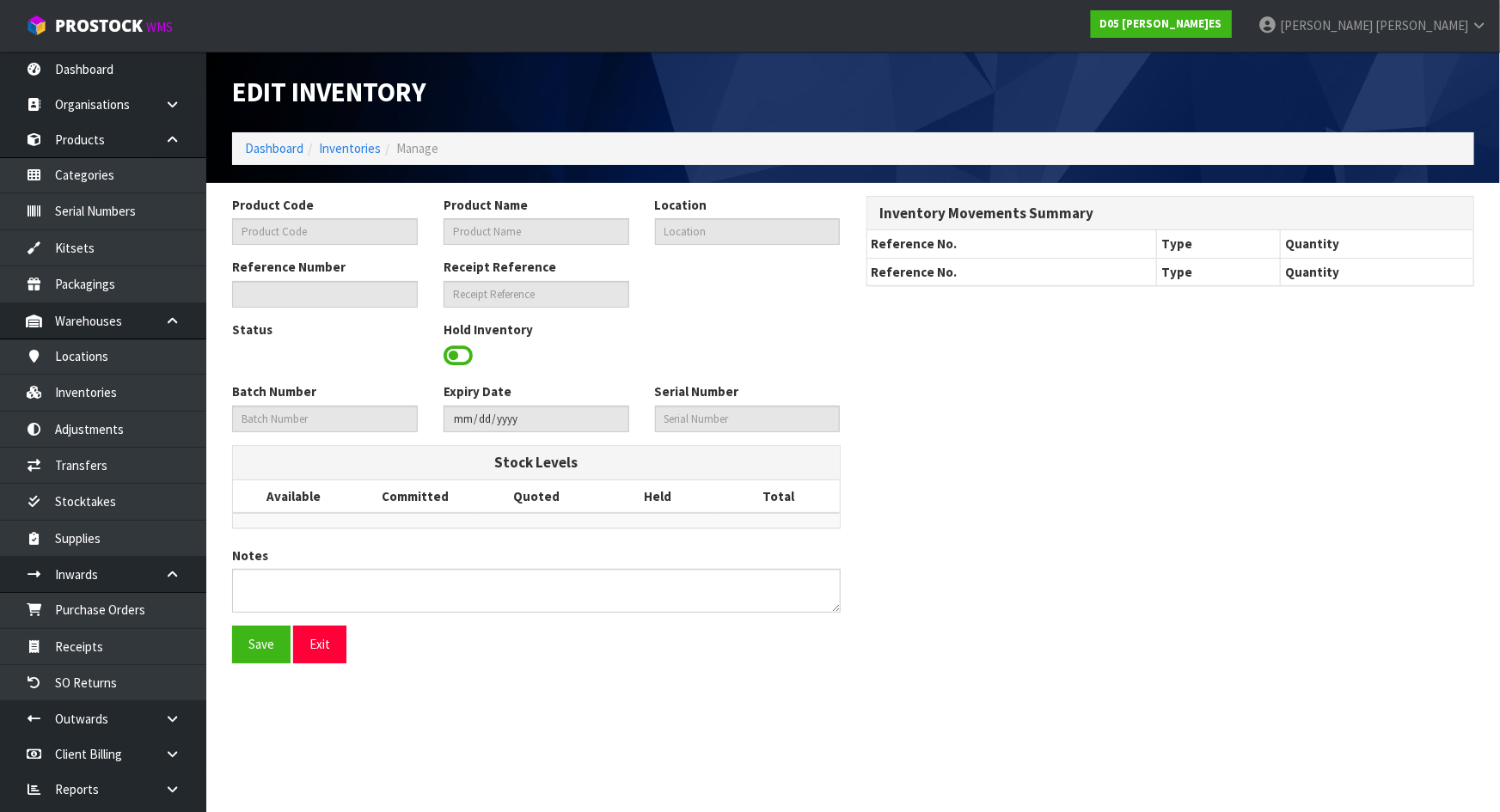
type input "0MRHNQY600023"
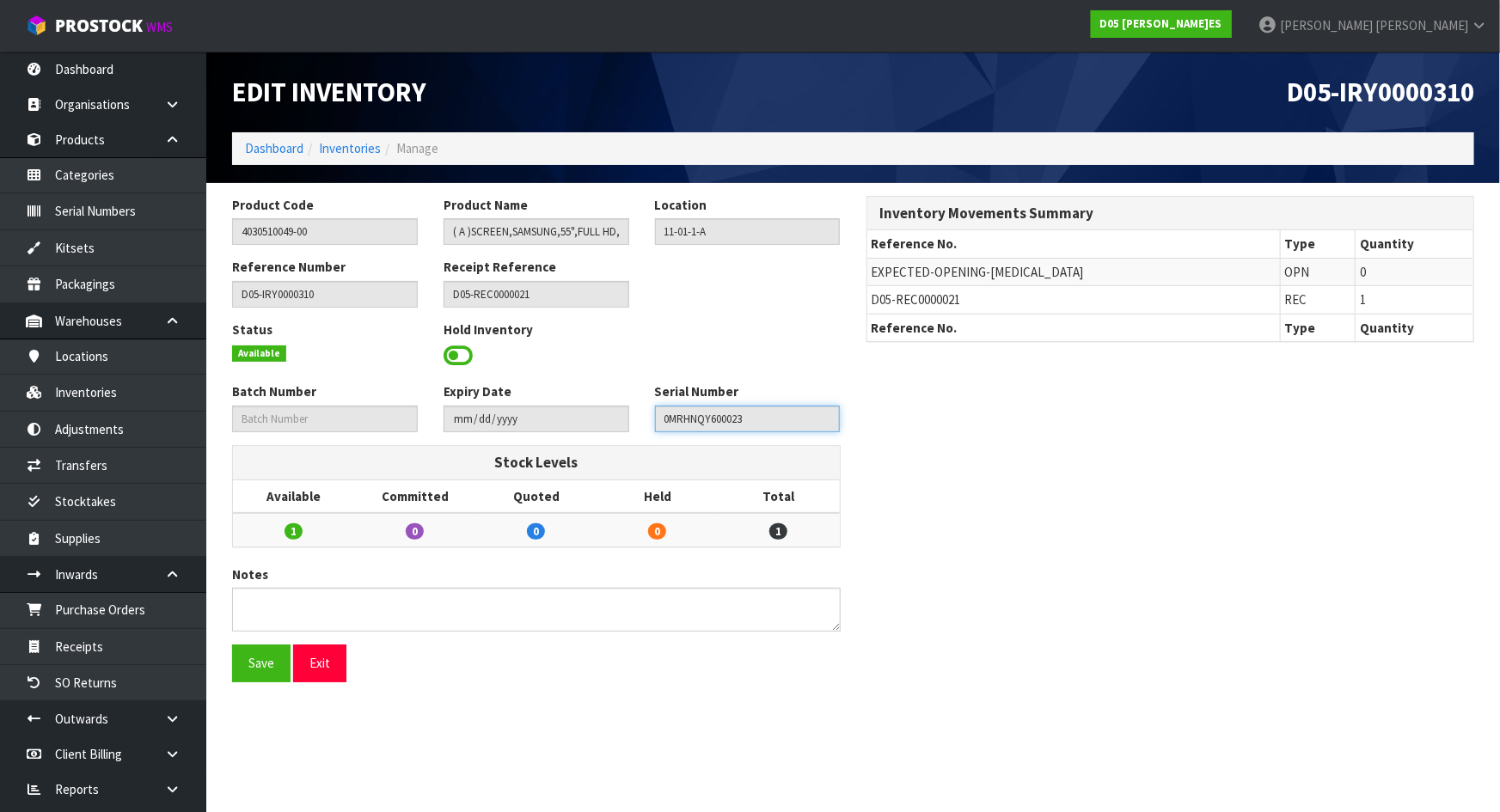
click at [733, 424] on input "0MRHNQY600023" at bounding box center [748, 418] width 186 height 26
click at [700, 420] on input "0MRHNQY600023" at bounding box center [748, 418] width 186 height 26
click at [754, 347] on div "Status Available Hold Inventory" at bounding box center [536, 351] width 634 height 63
click at [98, 432] on link "Adjustments" at bounding box center [103, 429] width 206 height 35
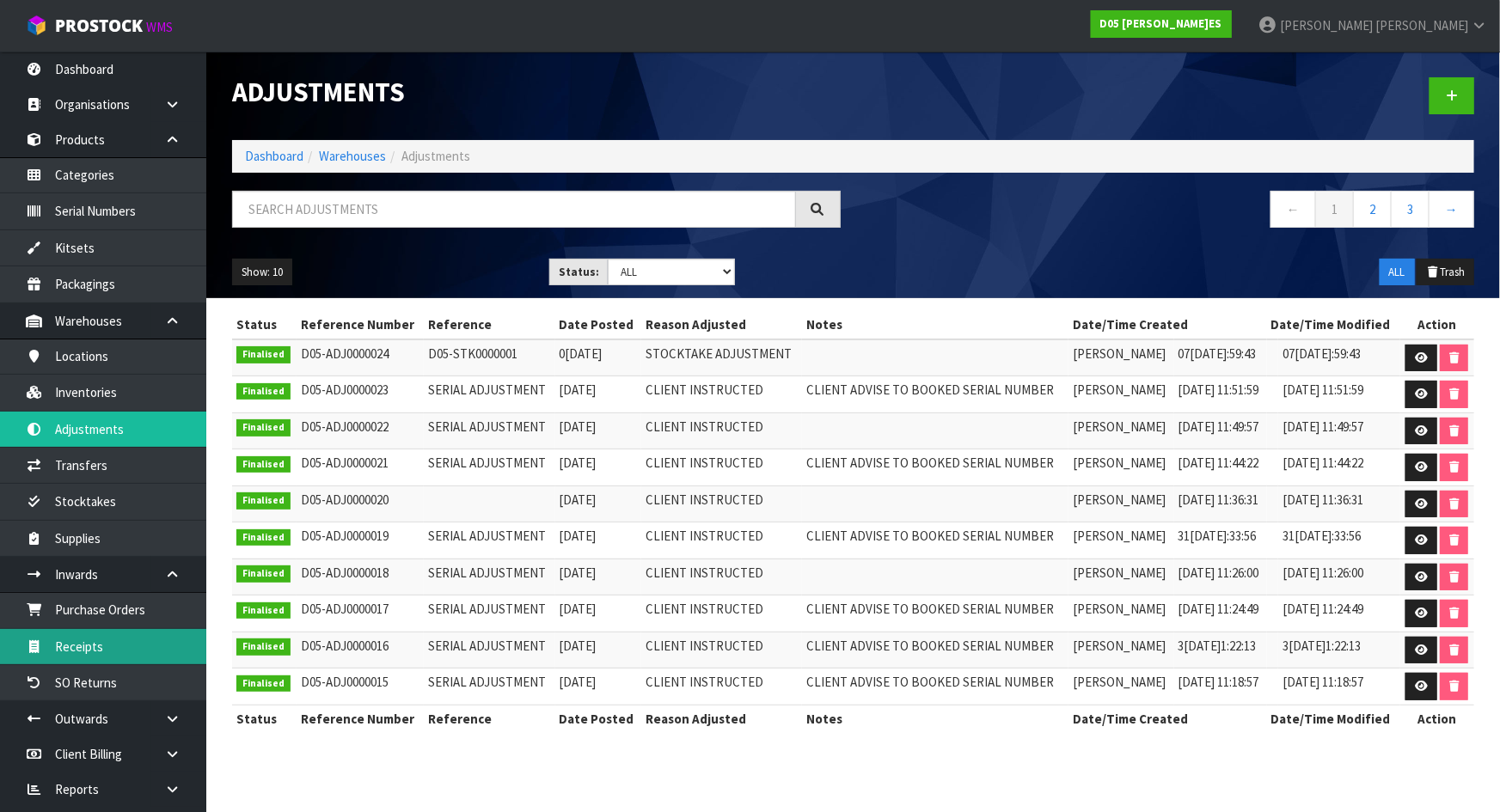
click at [106, 657] on link "Receipts" at bounding box center [103, 647] width 206 height 35
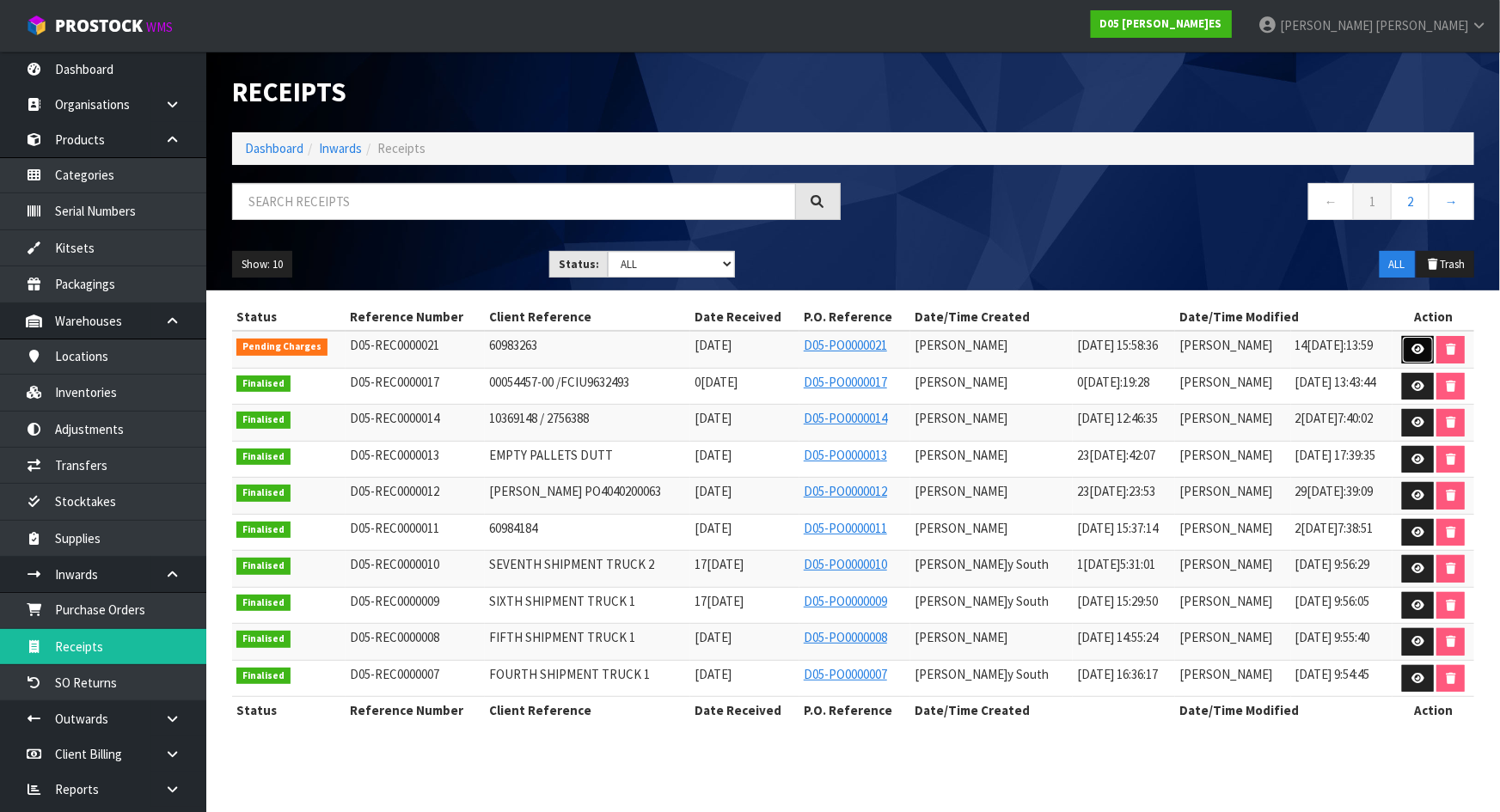
click at [1413, 354] on icon at bounding box center [1417, 349] width 13 height 11
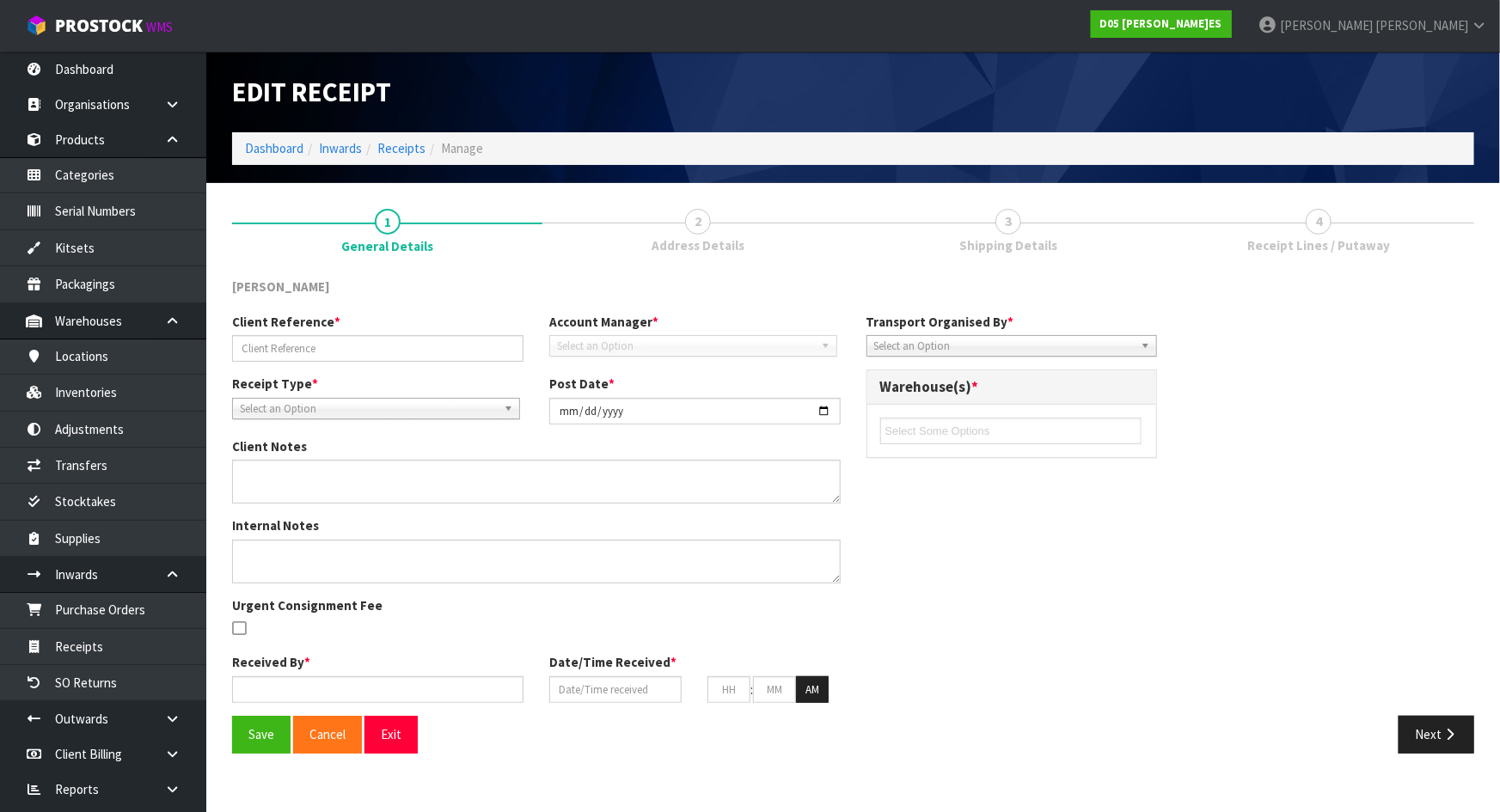
type input "60983263"
type input "2025-08-08"
type textarea "CAME IN FLI WAY"
type input "[PERSON_NAME]"
type input "08/08/2025"
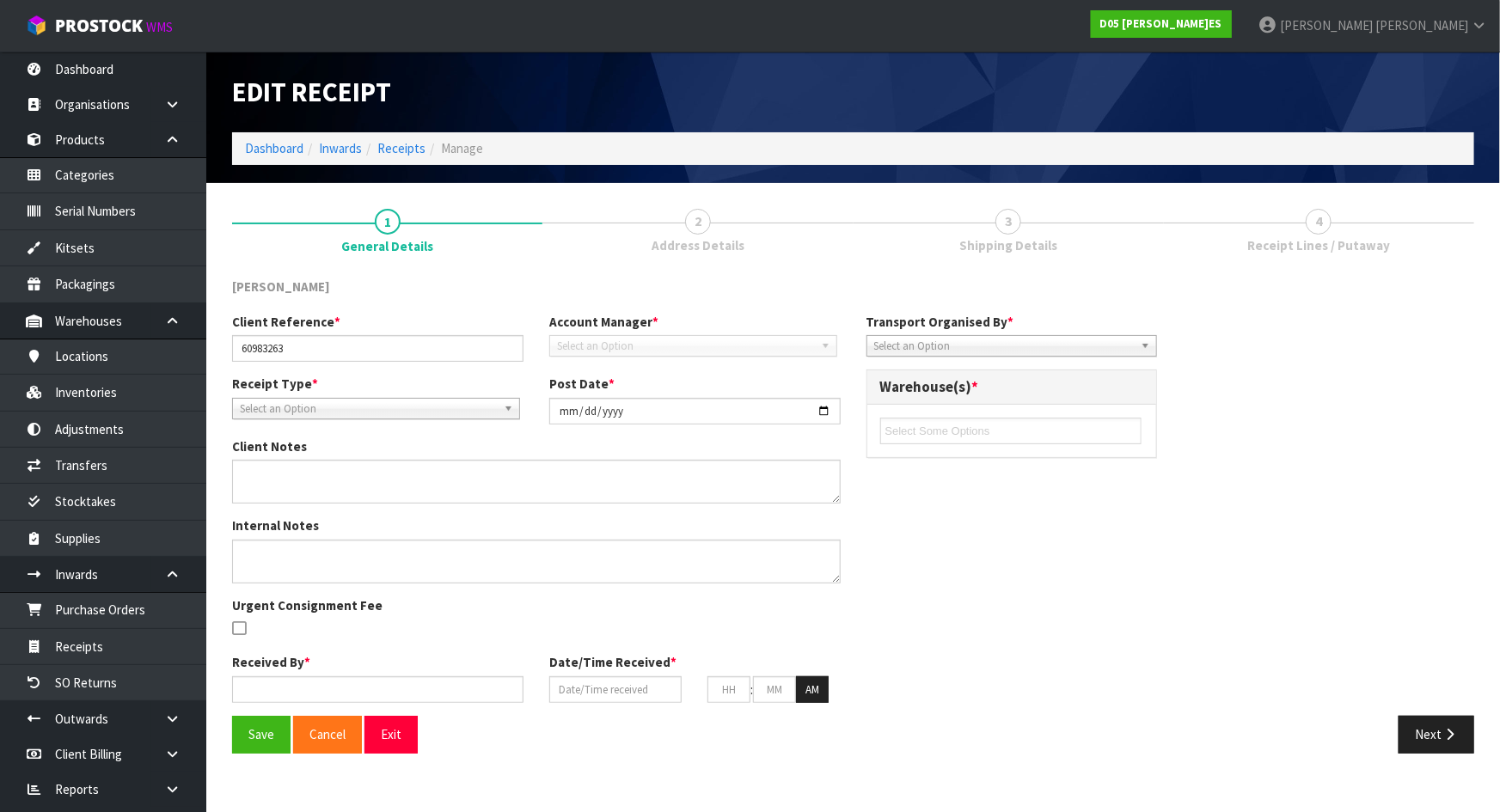
type input "12"
type input "00"
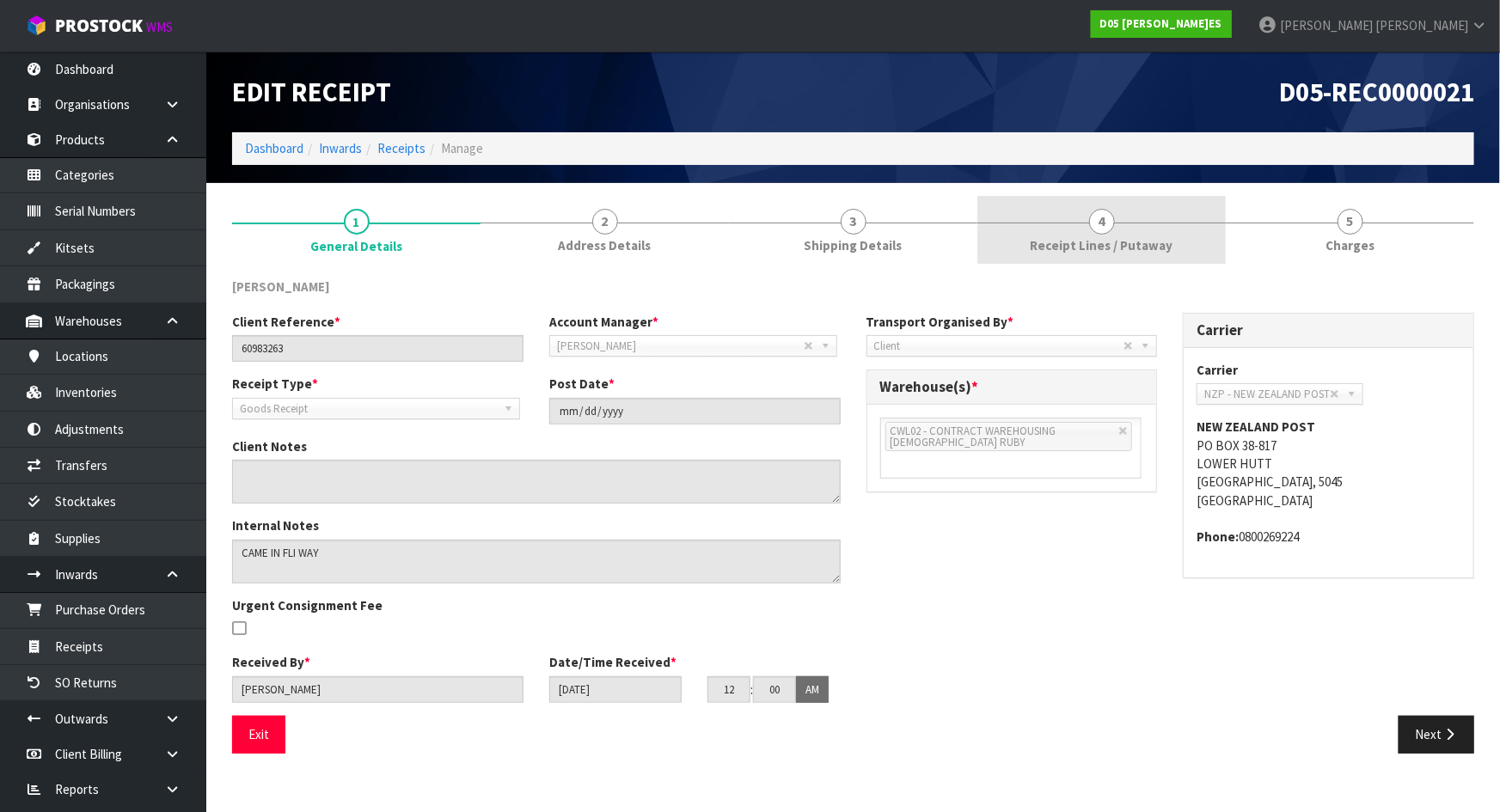
click at [1066, 245] on span "Receipt Lines / Putaway" at bounding box center [1102, 246] width 143 height 18
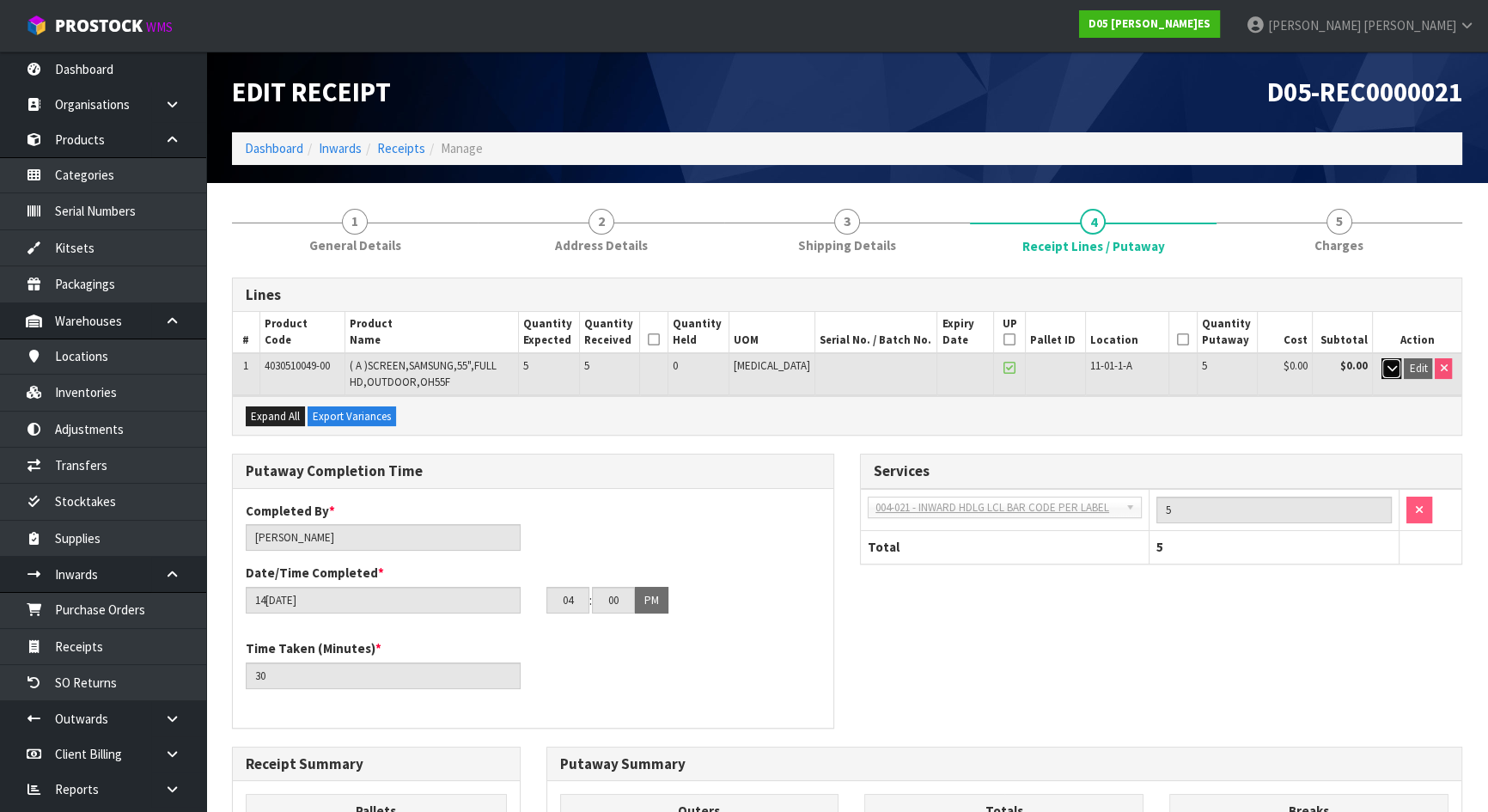
click at [1391, 373] on button "button" at bounding box center [1392, 368] width 20 height 21
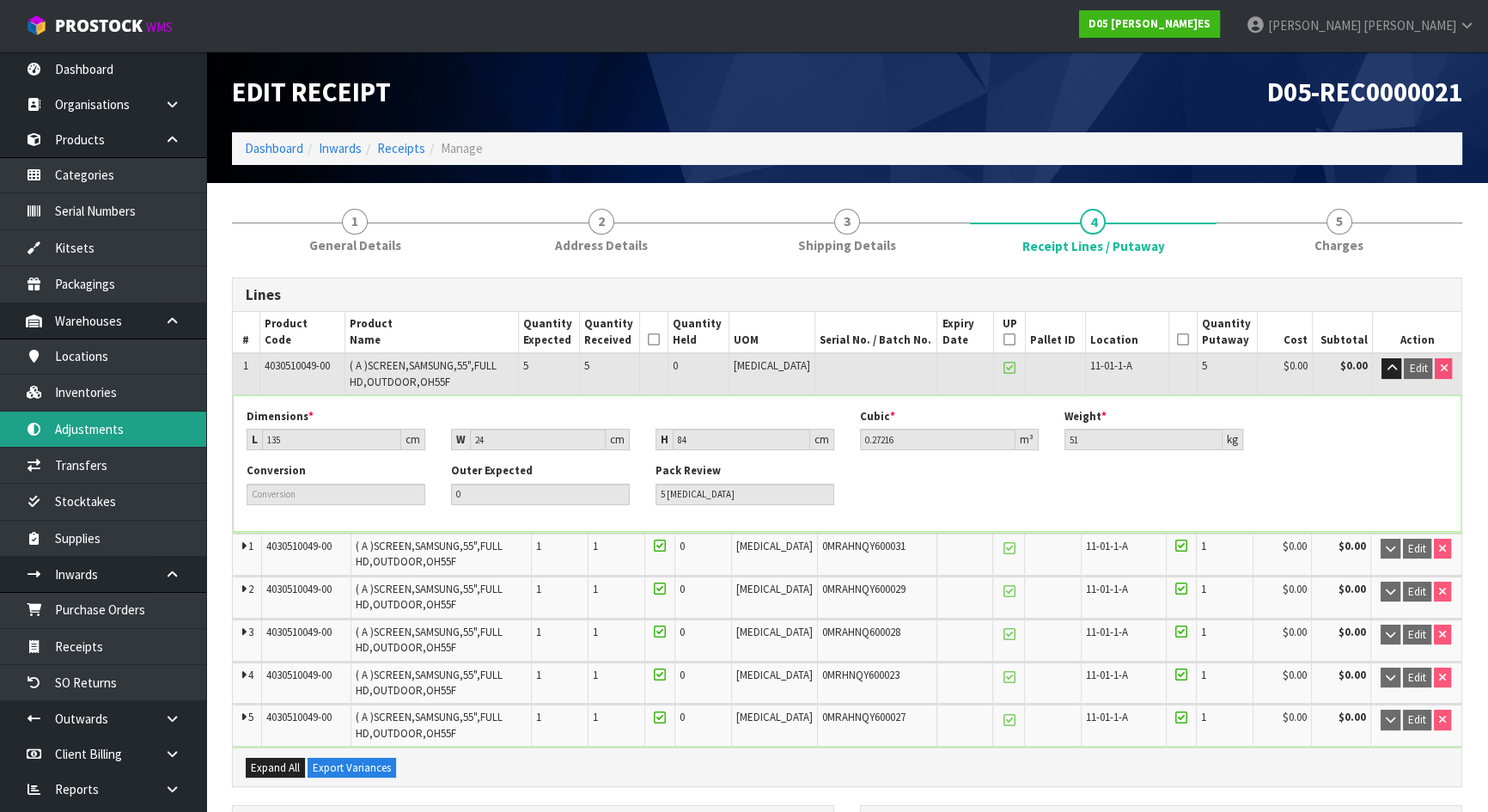
click at [114, 418] on link "Adjustments" at bounding box center [103, 429] width 206 height 35
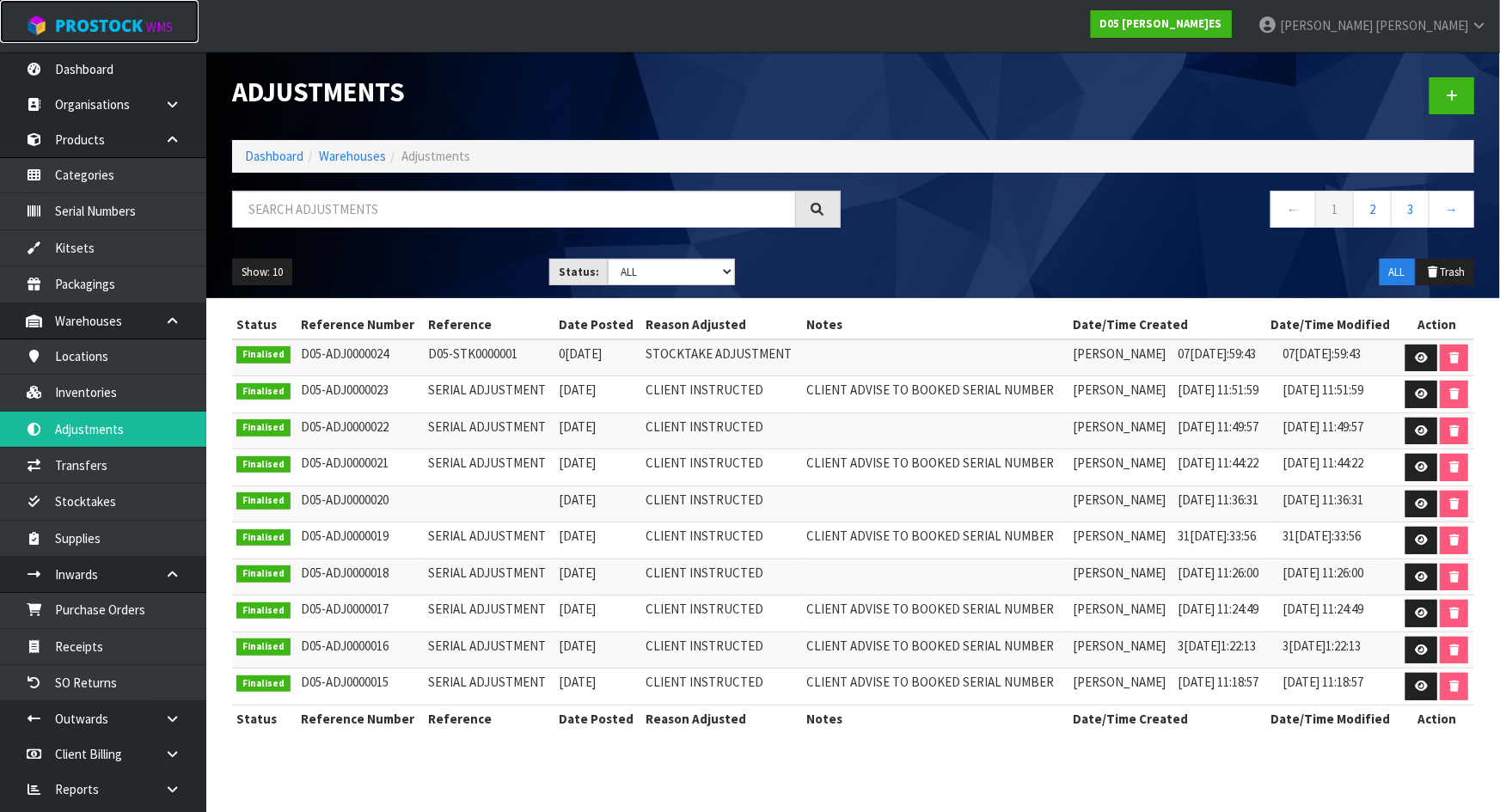
click at [88, 37] on link "ProStock WMS" at bounding box center [99, 21] width 198 height 43
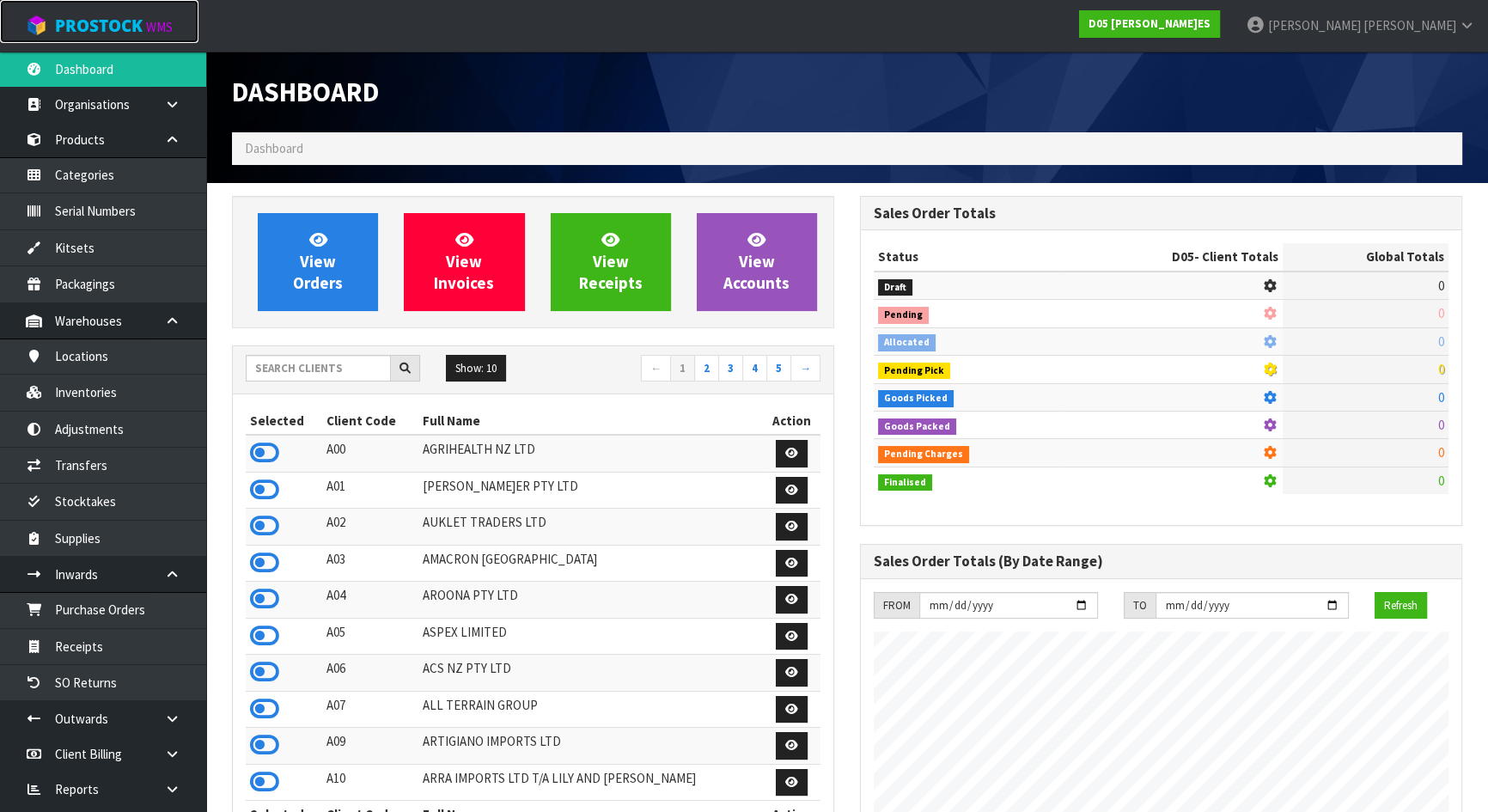
scroll to position [1501, 628]
click at [322, 367] on input "text" at bounding box center [318, 367] width 146 height 26
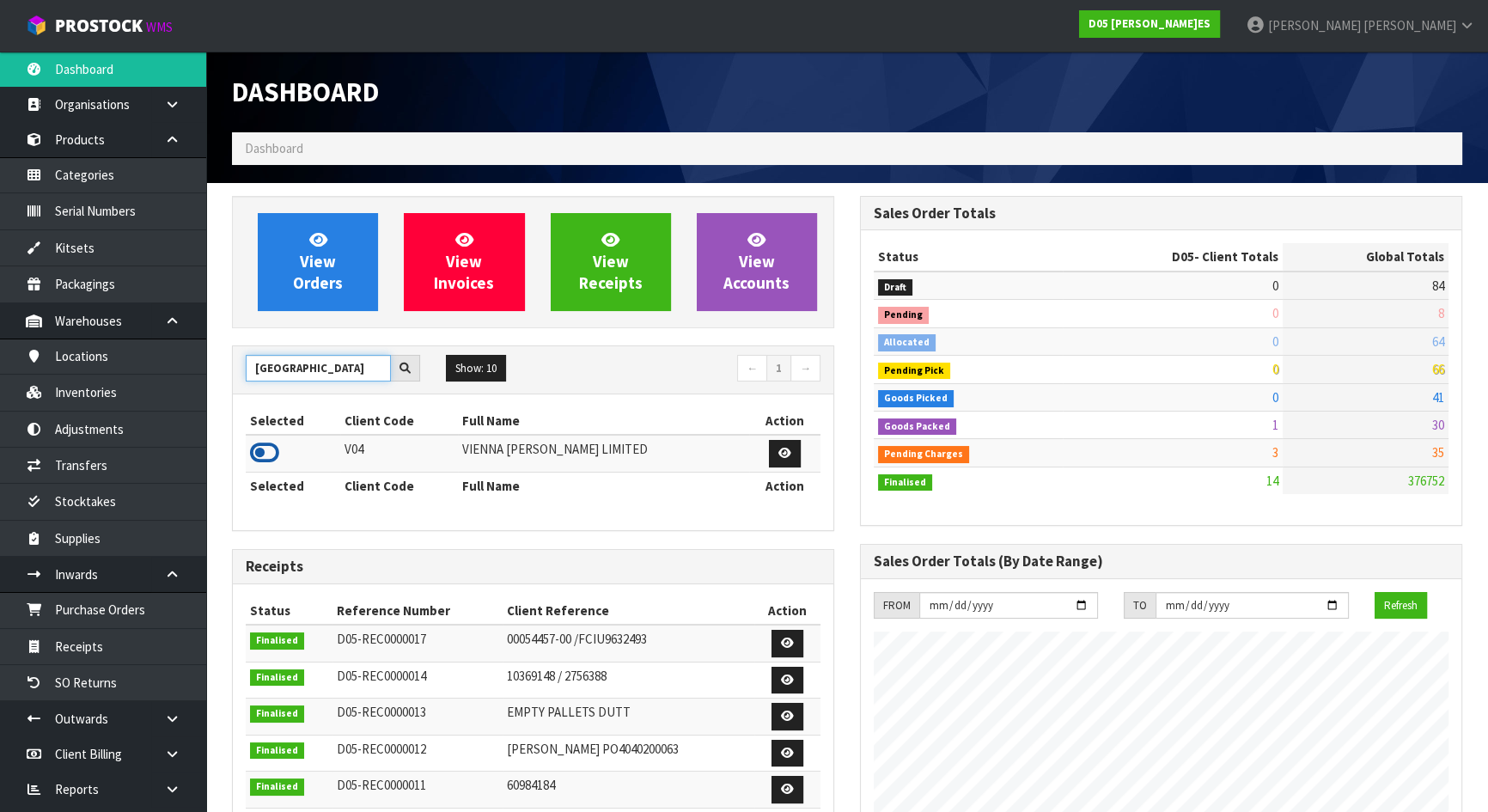
type input "VIENNA"
click at [260, 456] on icon at bounding box center [265, 453] width 29 height 25
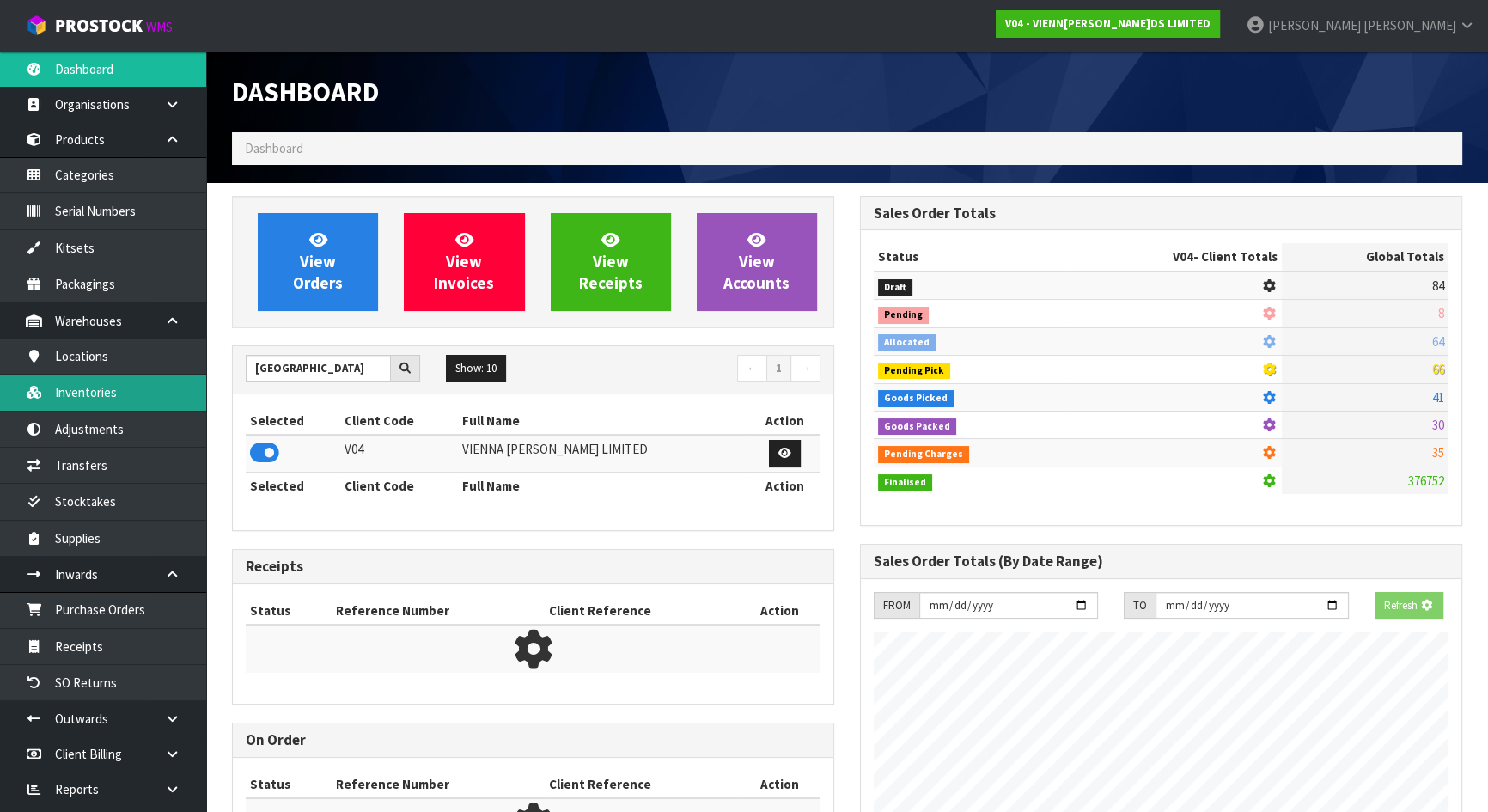
scroll to position [1390, 628]
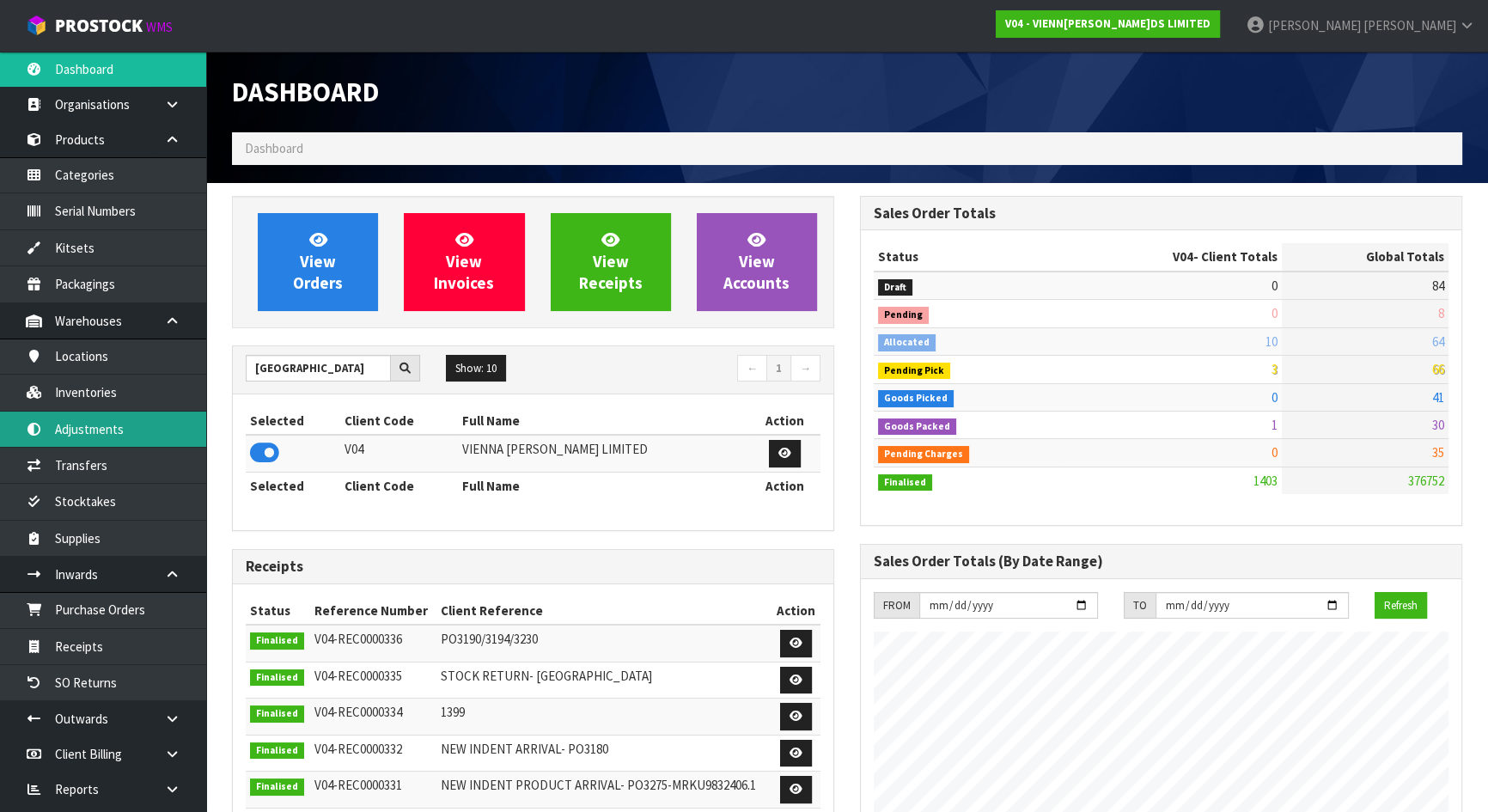
click at [113, 428] on link "Adjustments" at bounding box center [103, 429] width 206 height 35
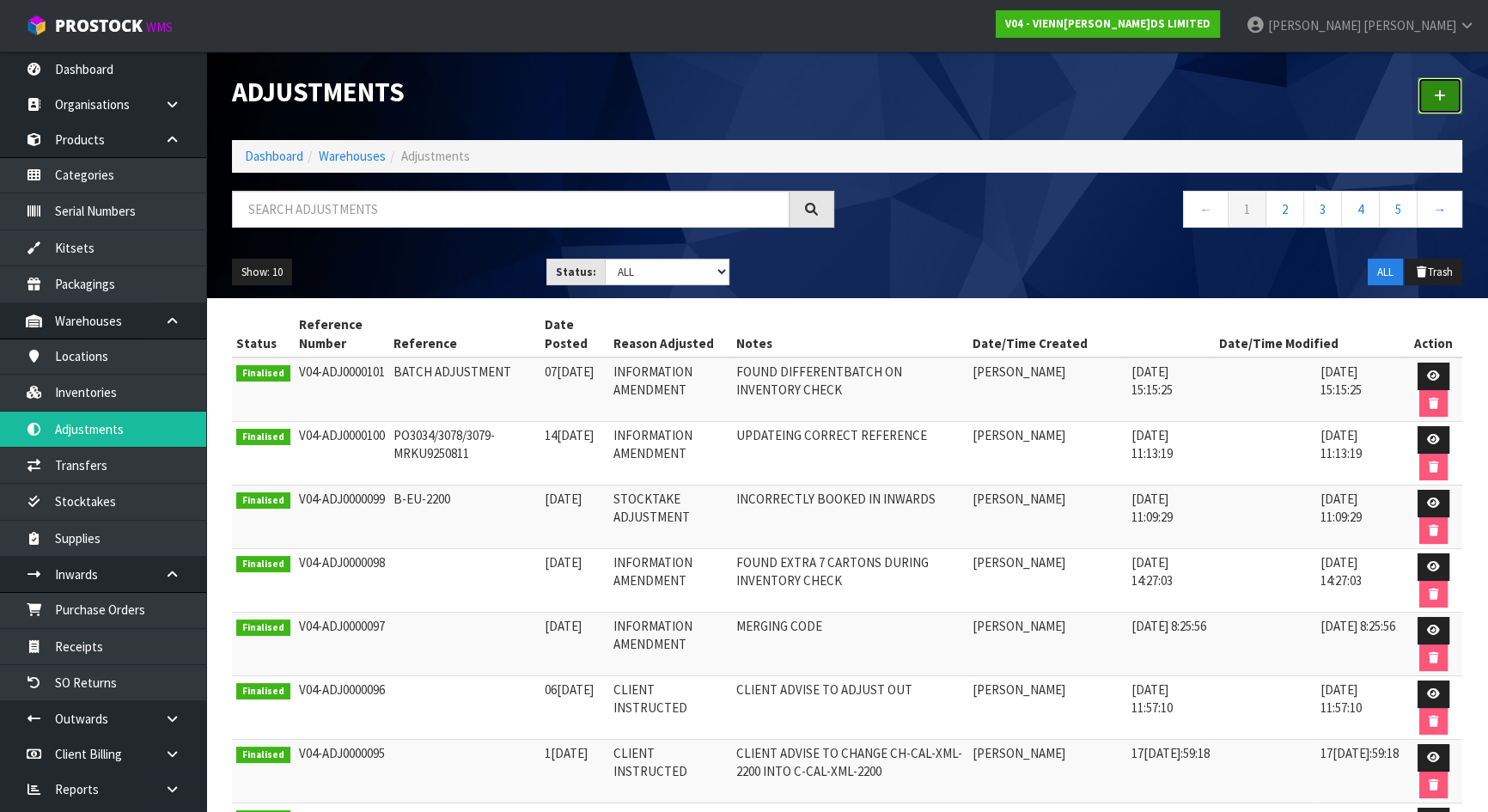
click at [1453, 101] on link at bounding box center [1440, 95] width 45 height 37
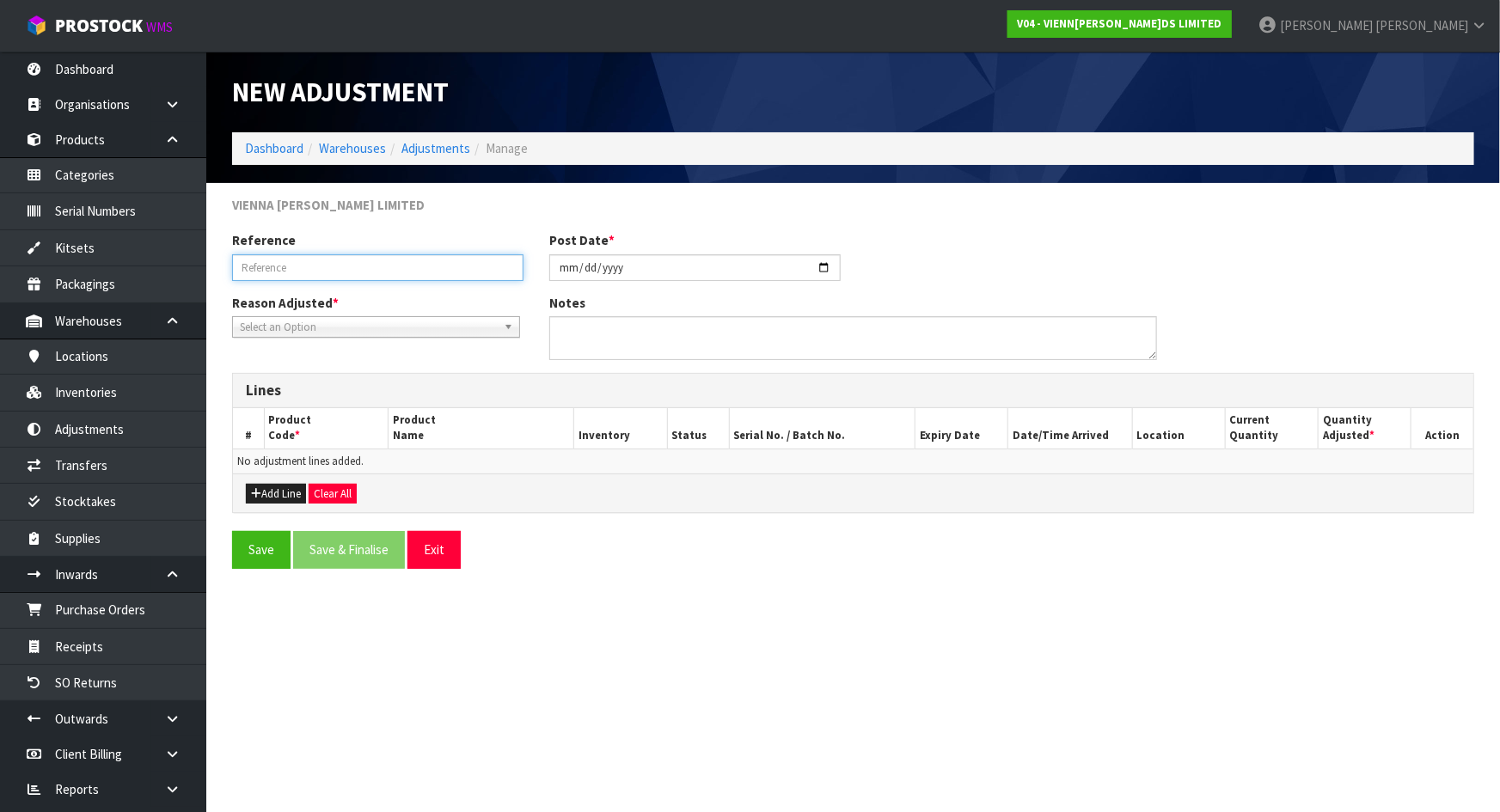
click at [485, 270] on input "text" at bounding box center [378, 267] width 291 height 26
click at [250, 257] on input "text" at bounding box center [378, 267] width 291 height 26
paste input "PO3246 ORDER 1442"
type input "PO3246 ORDER 1442"
click at [462, 288] on div "Reference PO3246 ORDER 1442 Post Date * 2025-08-15" at bounding box center [853, 262] width 1268 height 62
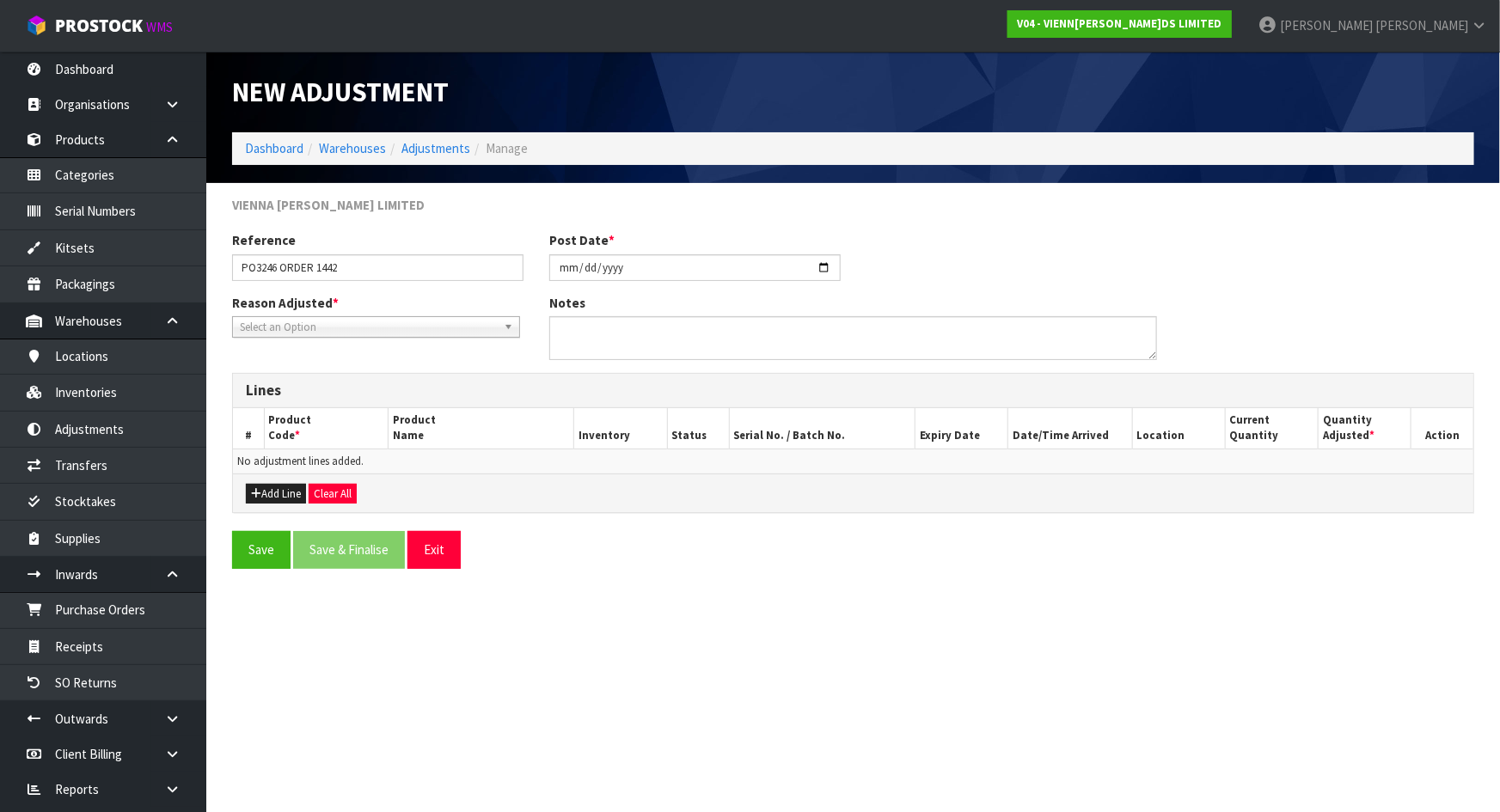
click at [456, 321] on span "Select an Option" at bounding box center [368, 327] width 257 height 21
click at [428, 373] on li "Stocktake Adjustment" at bounding box center [376, 376] width 279 height 22
click at [512, 353] on div "Reason Adjusted * Stocktake Adjustment Client Instructed Information Amendment …" at bounding box center [853, 333] width 1268 height 79
click at [284, 491] on button "Add Line" at bounding box center [276, 494] width 60 height 21
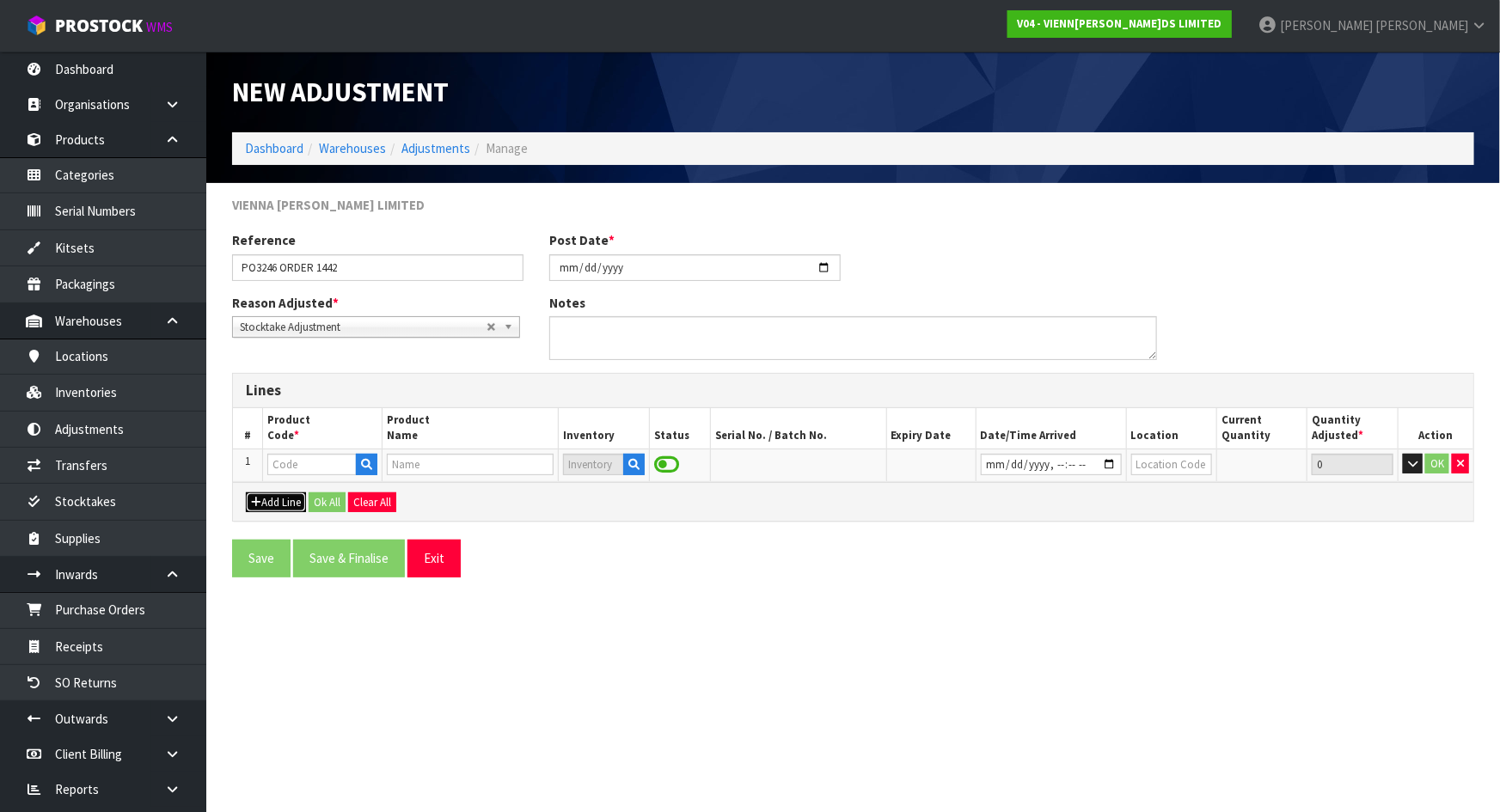
click at [287, 494] on button "Add Line" at bounding box center [276, 502] width 60 height 21
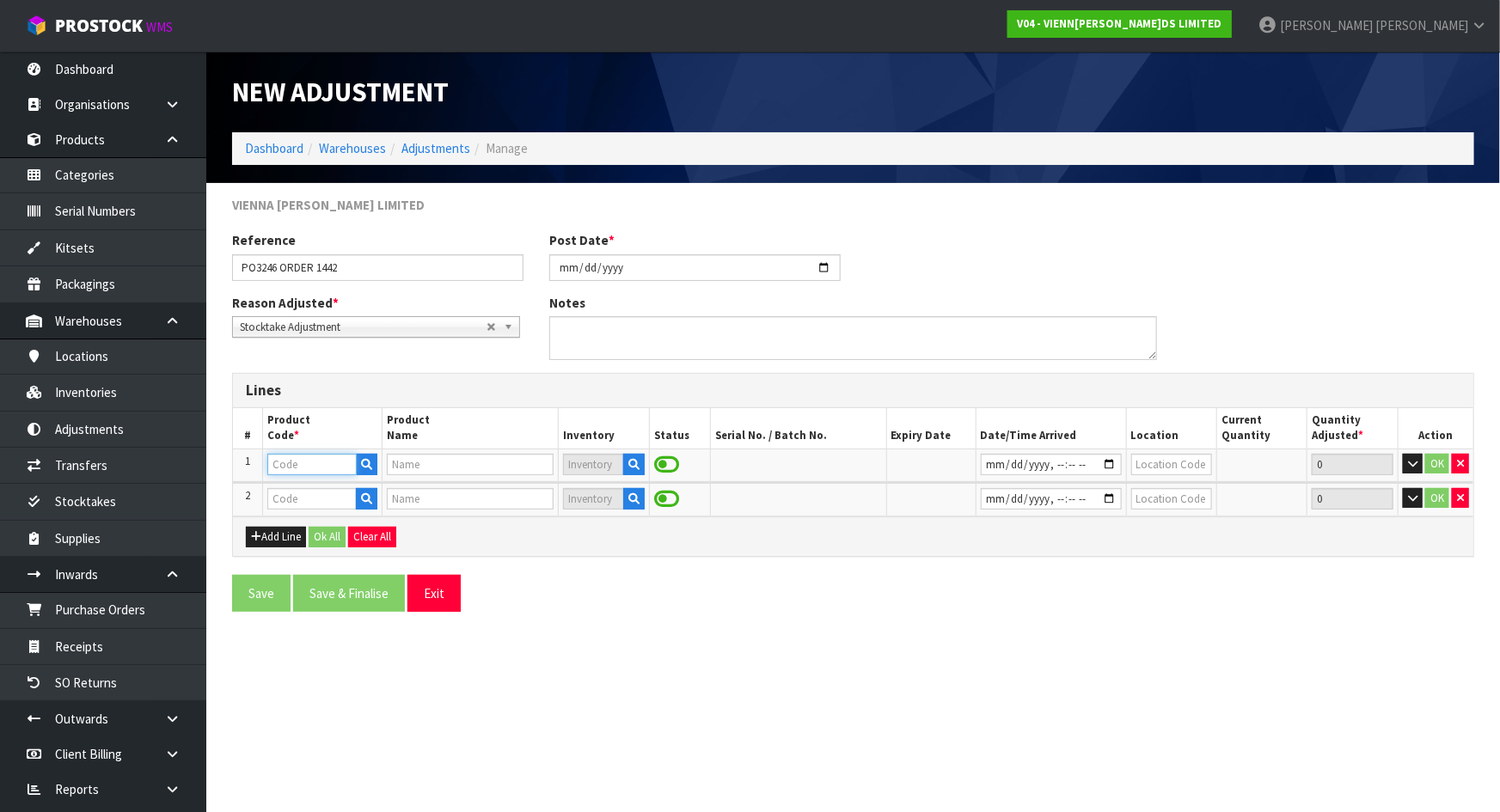
click at [298, 464] on input "text" at bounding box center [312, 465] width 89 height 22
click at [322, 461] on input "text" at bounding box center [312, 465] width 89 height 22
type input "DAM"
click at [368, 466] on icon "button" at bounding box center [367, 465] width 11 height 11
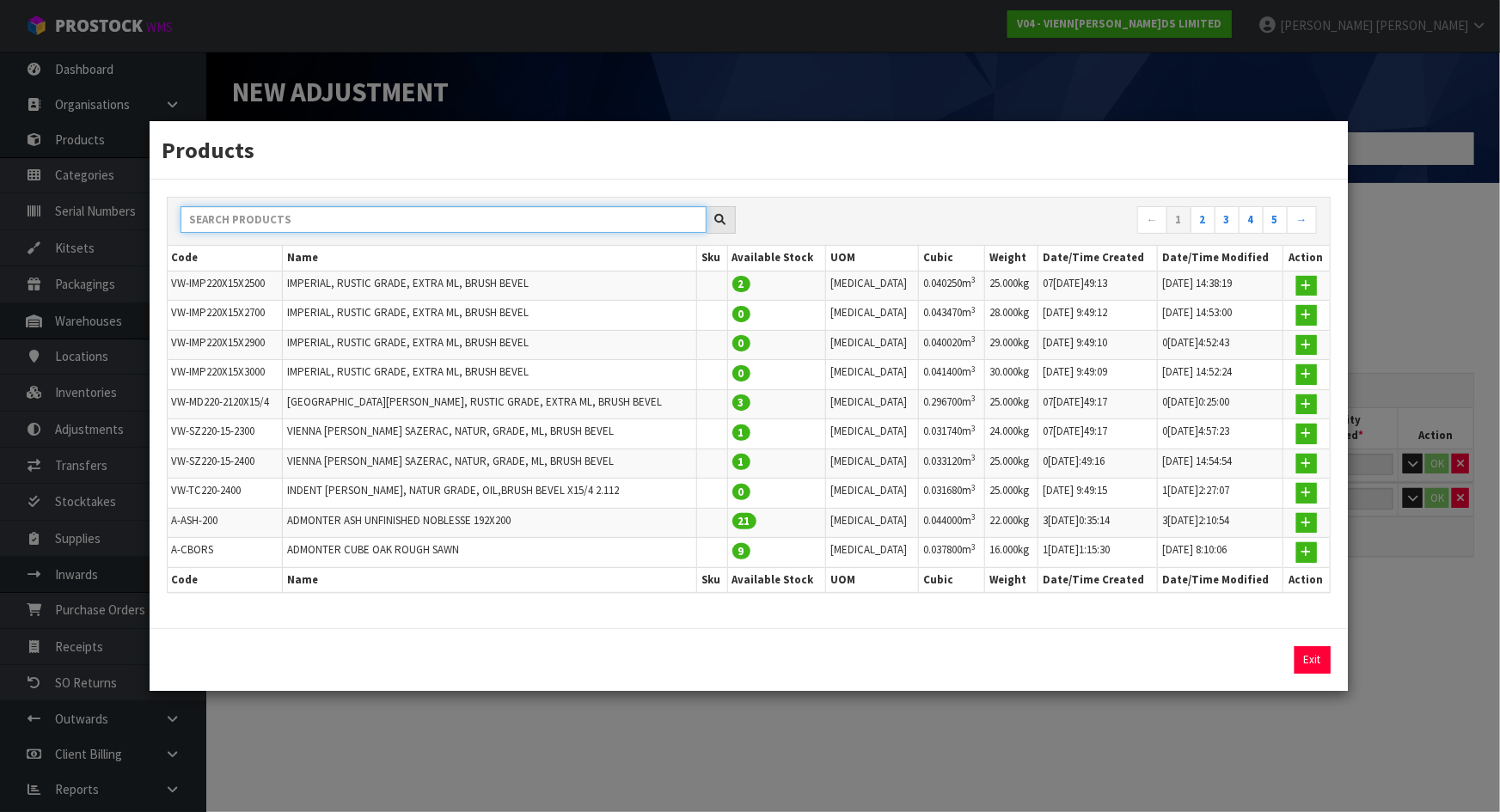
click at [335, 208] on input "text" at bounding box center [443, 219] width 526 height 26
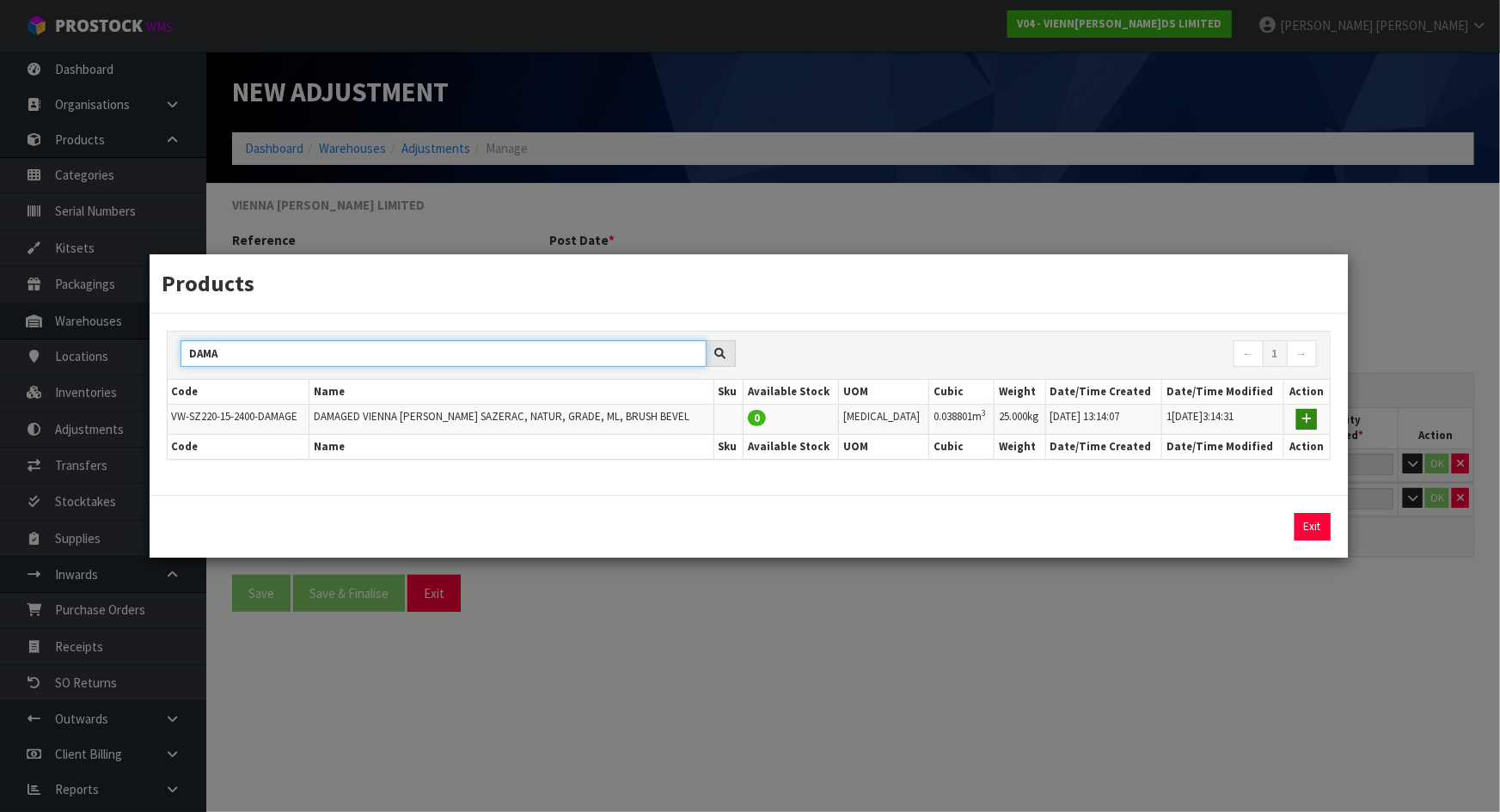
type input "DAMA"
click at [1303, 413] on icon "button" at bounding box center [1305, 418] width 10 height 11
type input "VW-SZ220-15-2400-DAMAGE"
type input "DAMAGED VIENNA WOODS SAZERAC, NATUR, GRADE, ML, BRUSH BEVEL"
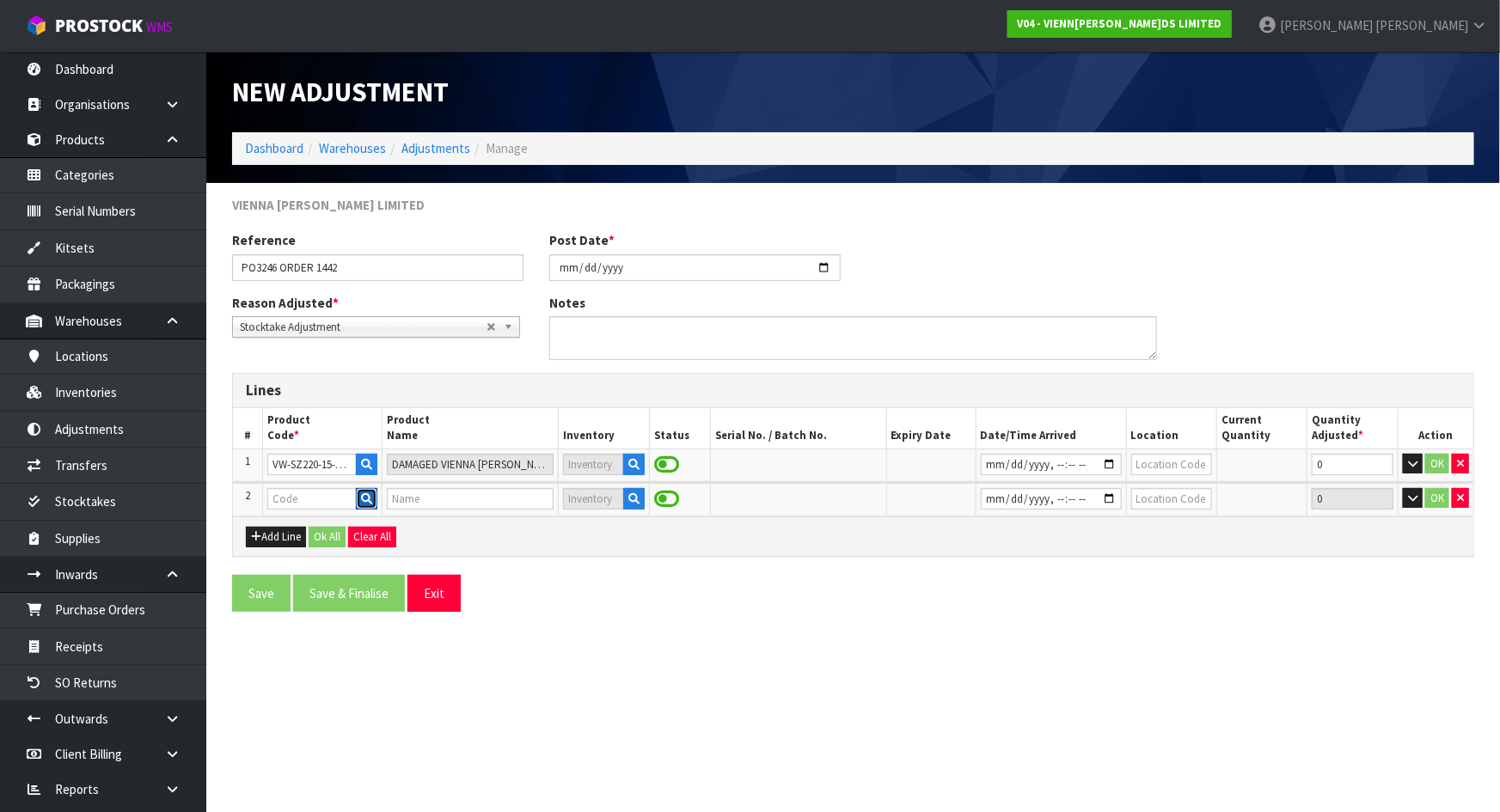
click at [366, 493] on icon "button" at bounding box center [367, 498] width 11 height 11
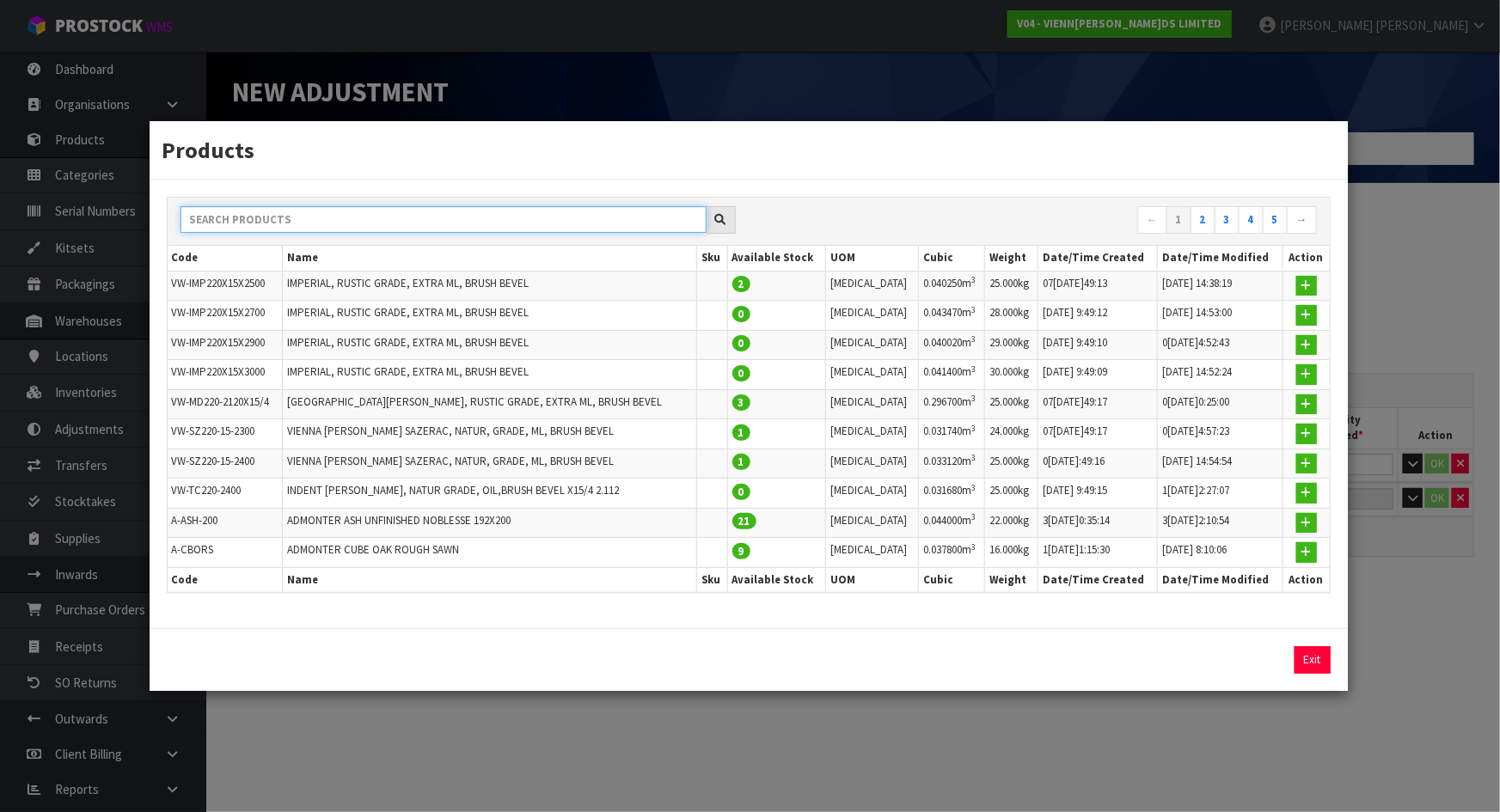
click at [340, 214] on input "text" at bounding box center [443, 219] width 526 height 26
type input "S"
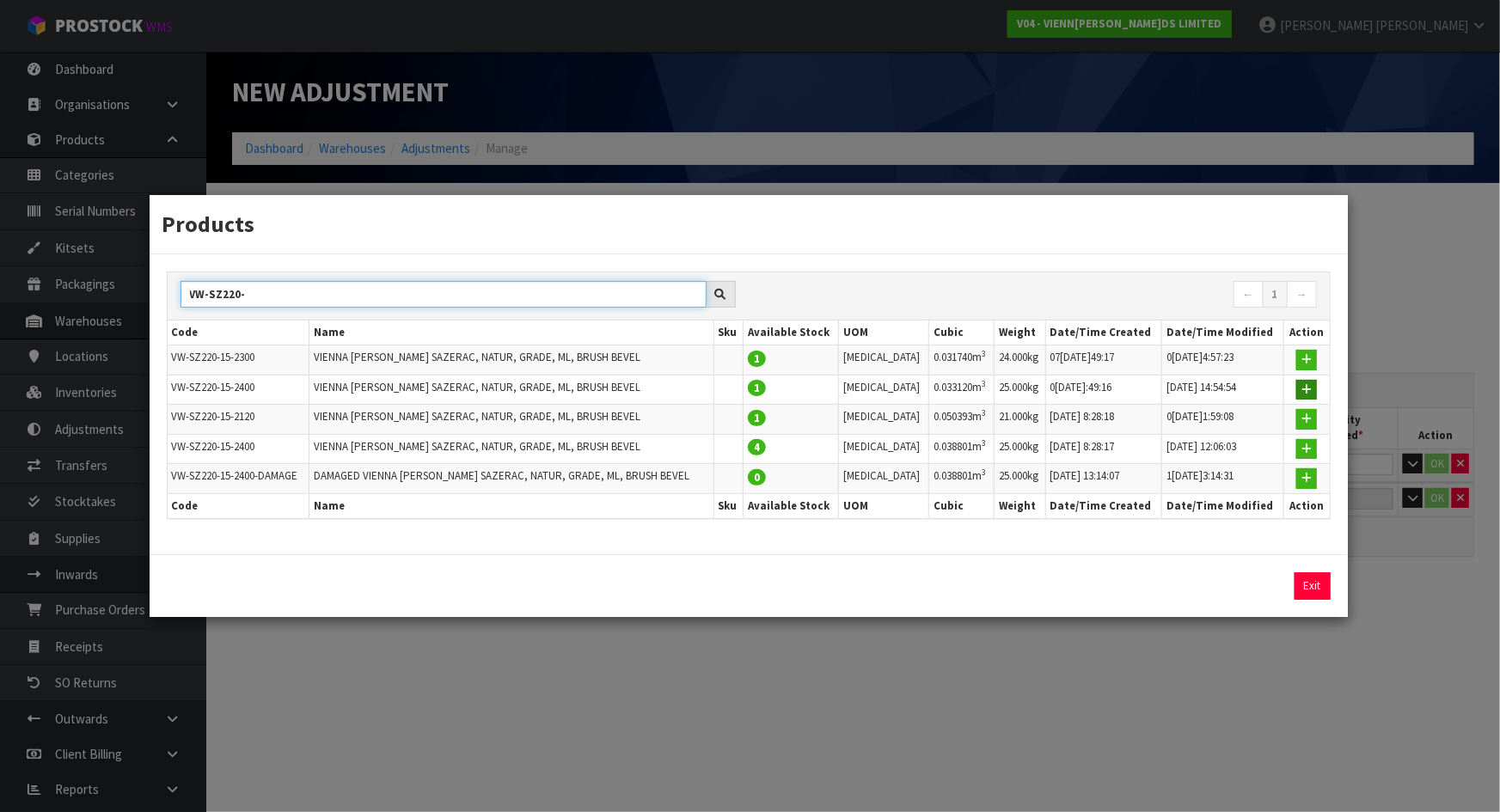
type input "VW-SZ220-"
click at [1299, 393] on button "button" at bounding box center [1306, 390] width 21 height 21
type input "VW-SZ220-15-2400"
type input "VIENNA WOODS SAZERAC, NATUR, GRADE, ML, BRUSH BEVEL"
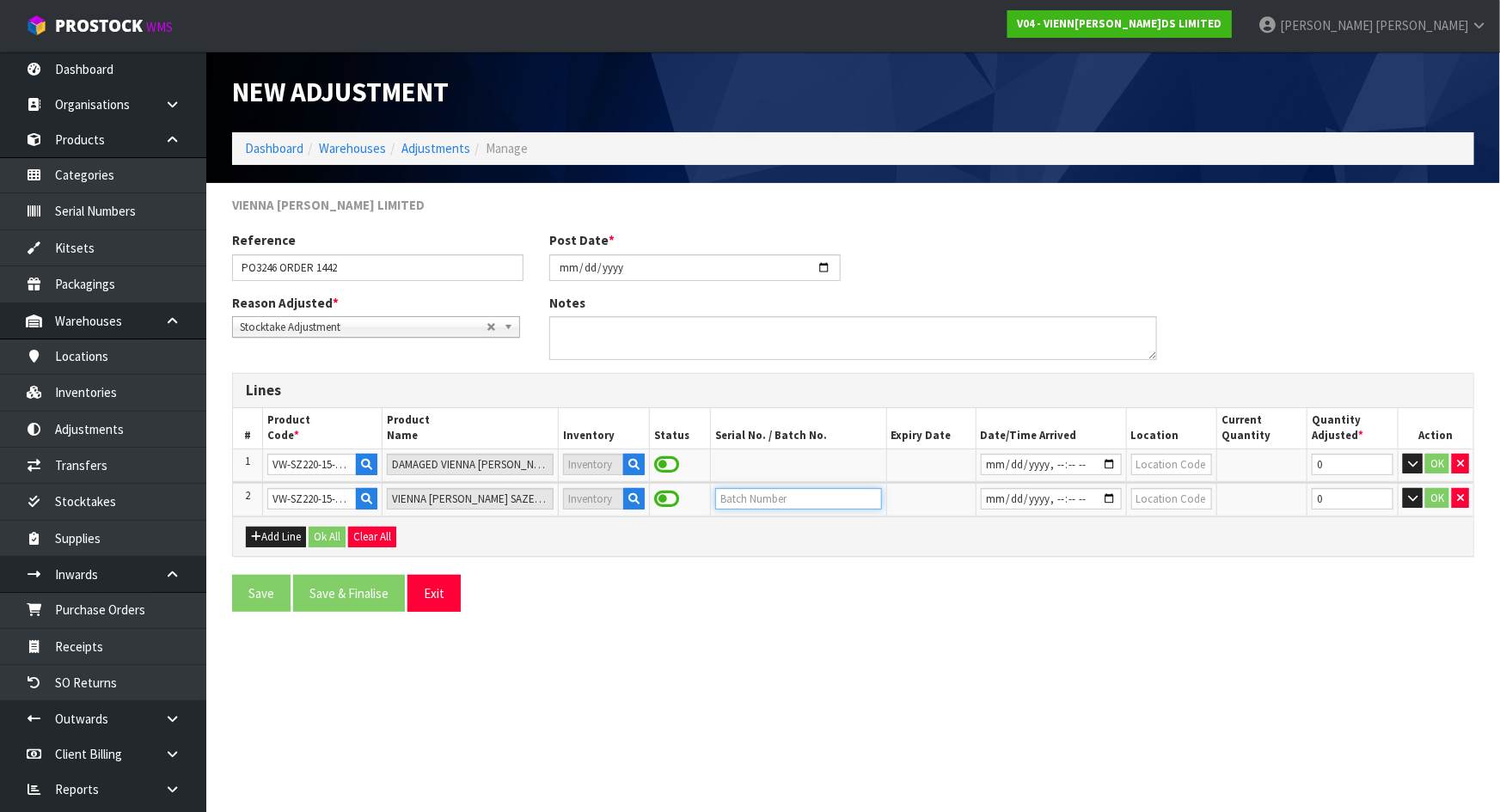
click at [824, 496] on input "text" at bounding box center [798, 499] width 166 height 22
click at [629, 464] on icon "button" at bounding box center [634, 465] width 11 height 11
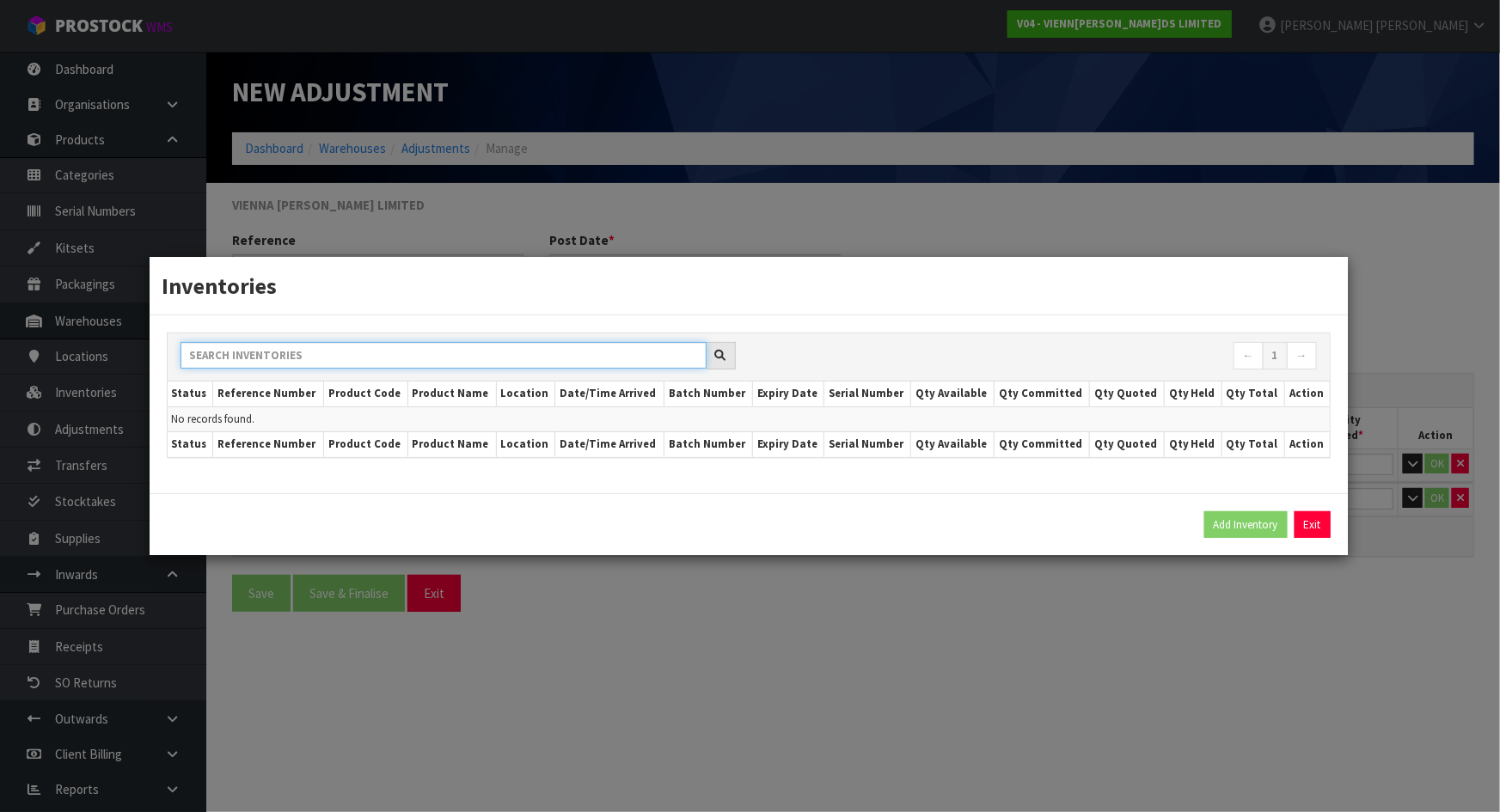
click at [563, 356] on input "text" at bounding box center [443, 355] width 526 height 26
click at [845, 354] on nav "← 1 →" at bounding box center [1039, 356] width 555 height 30
click at [1316, 519] on button "Exit" at bounding box center [1313, 525] width 36 height 27
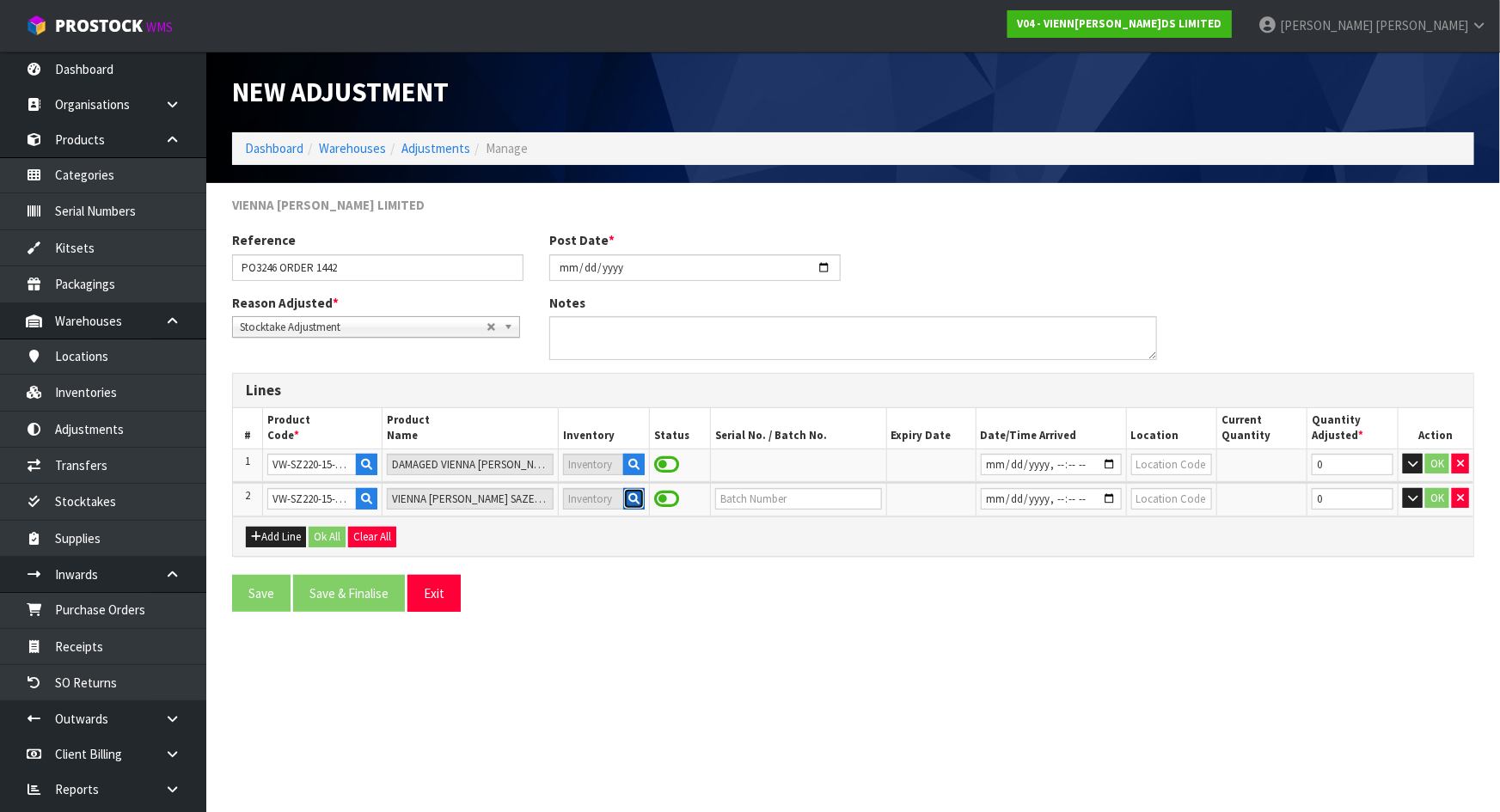
click at [628, 493] on button "button" at bounding box center [634, 499] width 22 height 23
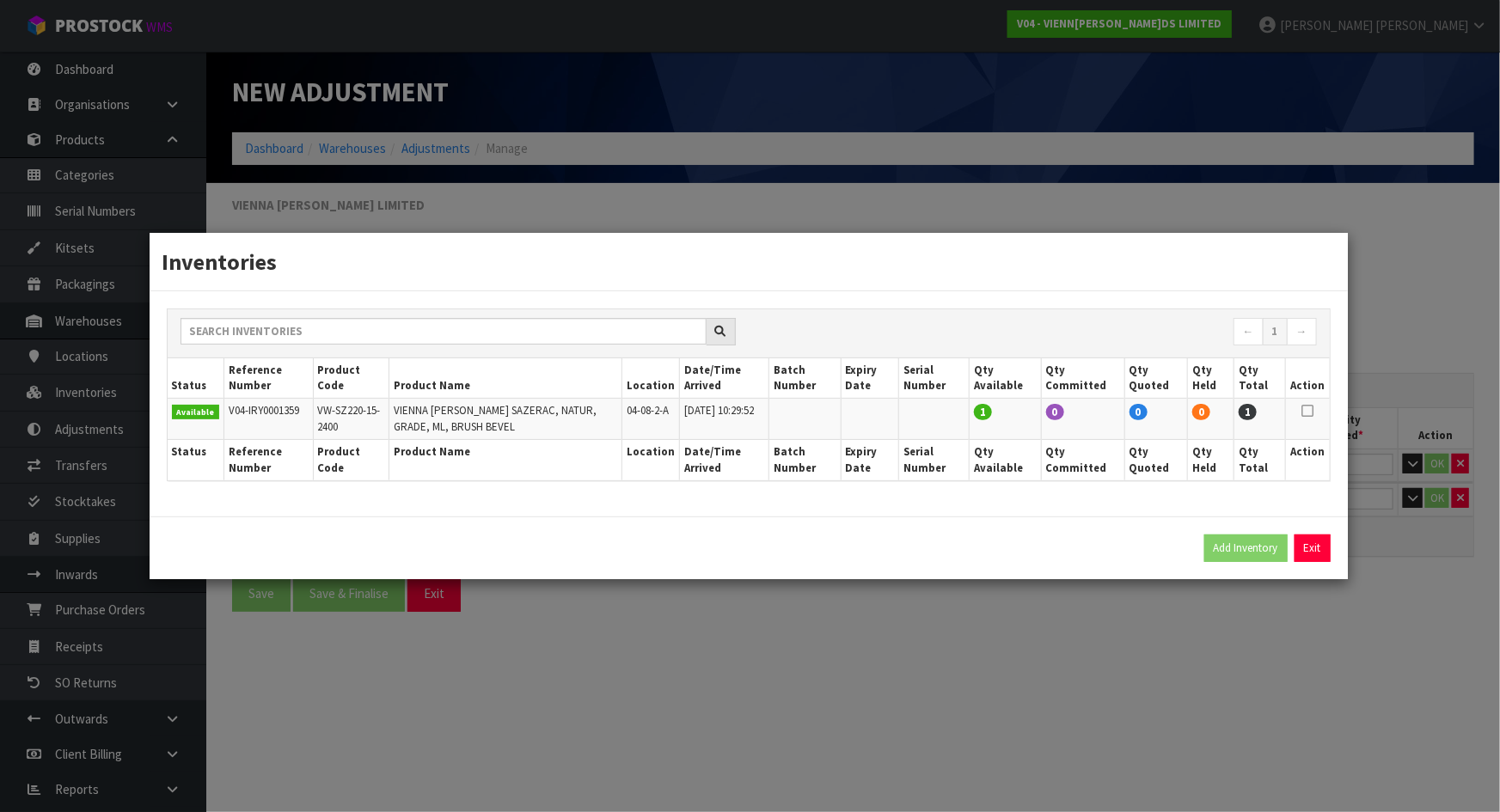
click at [1313, 412] on icon at bounding box center [1306, 411] width 12 height 1
click at [1307, 542] on button "Exit" at bounding box center [1313, 548] width 36 height 27
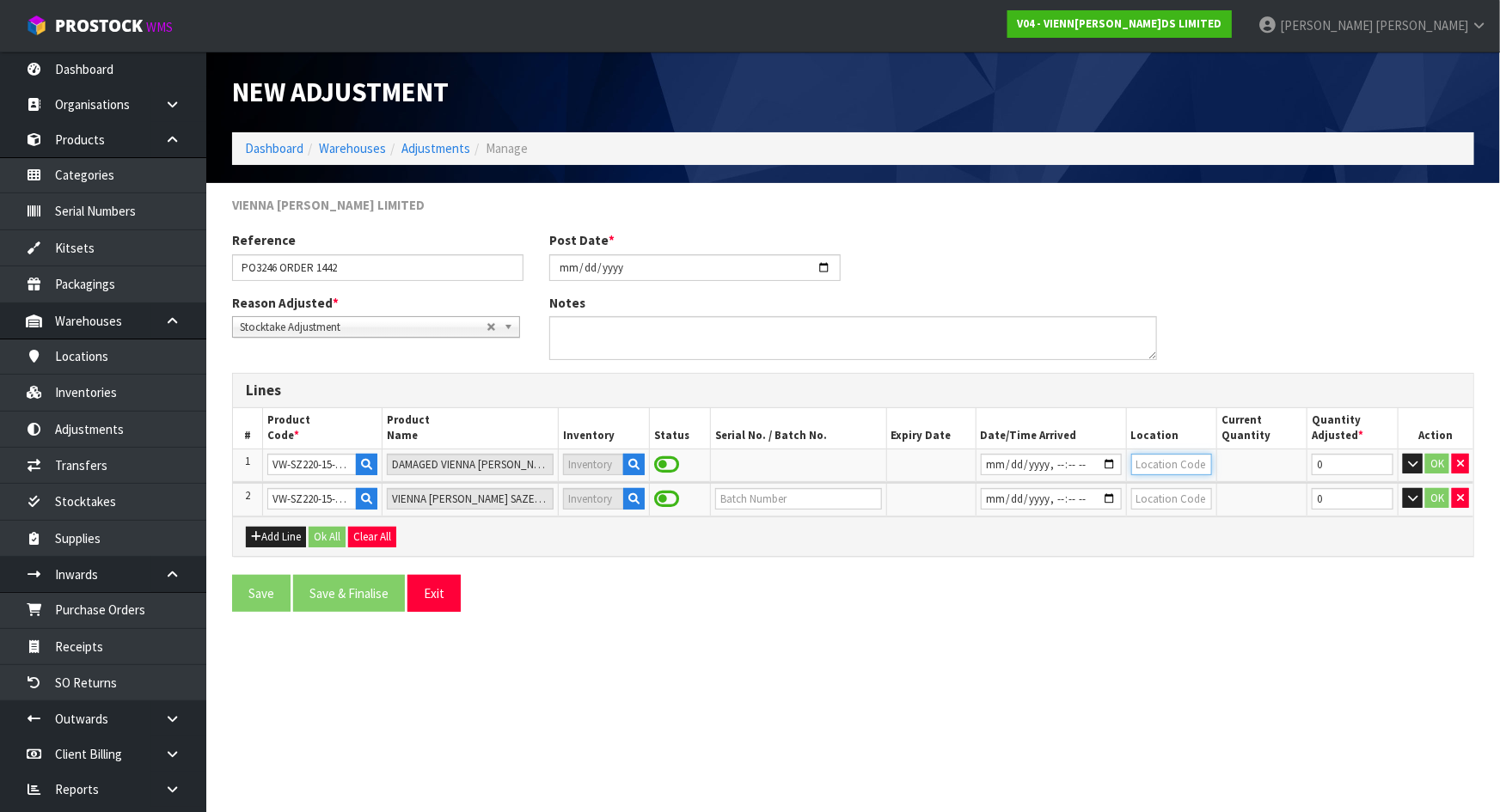
click at [1166, 466] on input "text" at bounding box center [1171, 465] width 81 height 22
click at [1466, 462] on button "button" at bounding box center [1460, 464] width 17 height 21
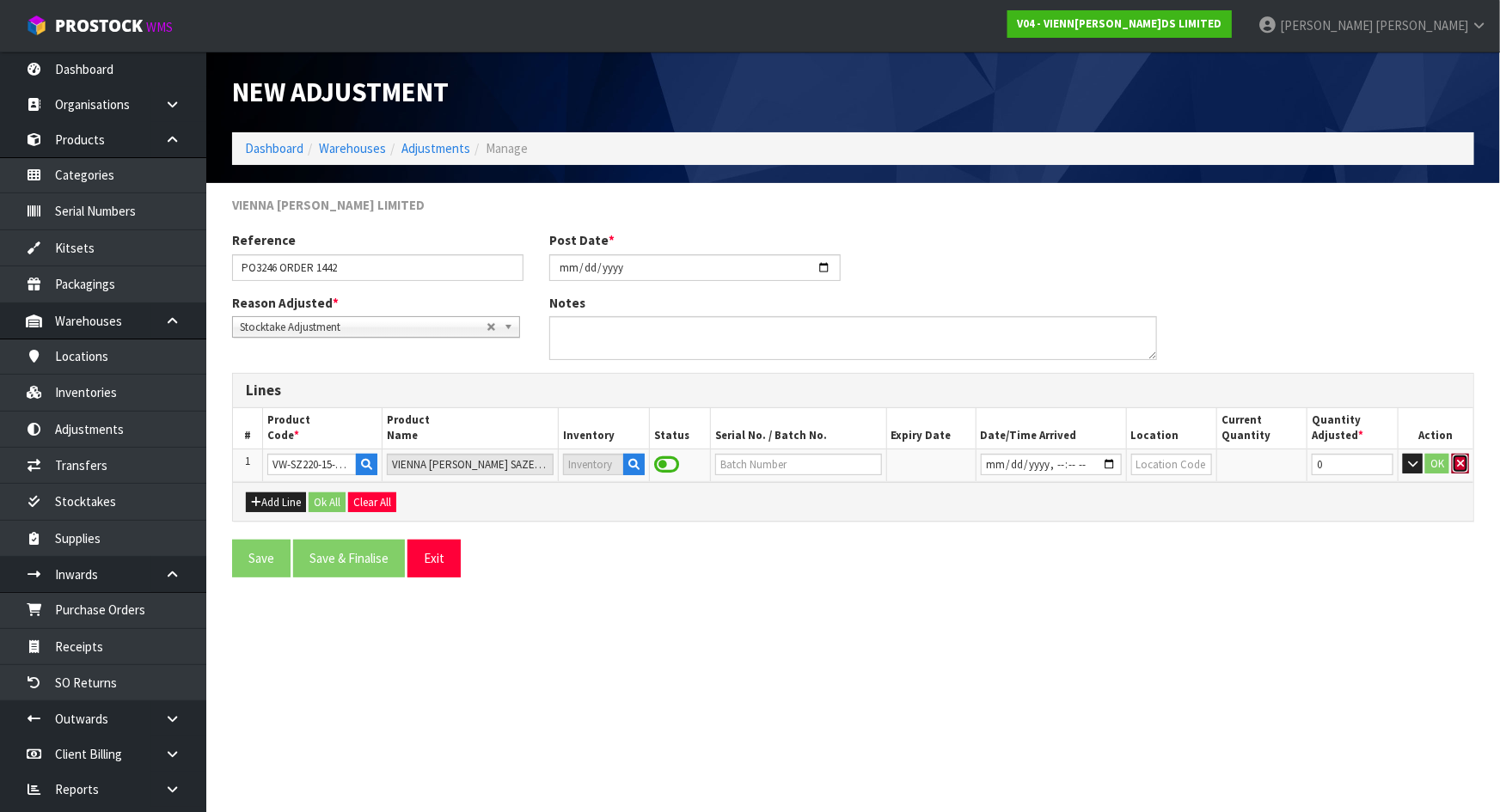
click at [1466, 462] on button "button" at bounding box center [1460, 464] width 17 height 21
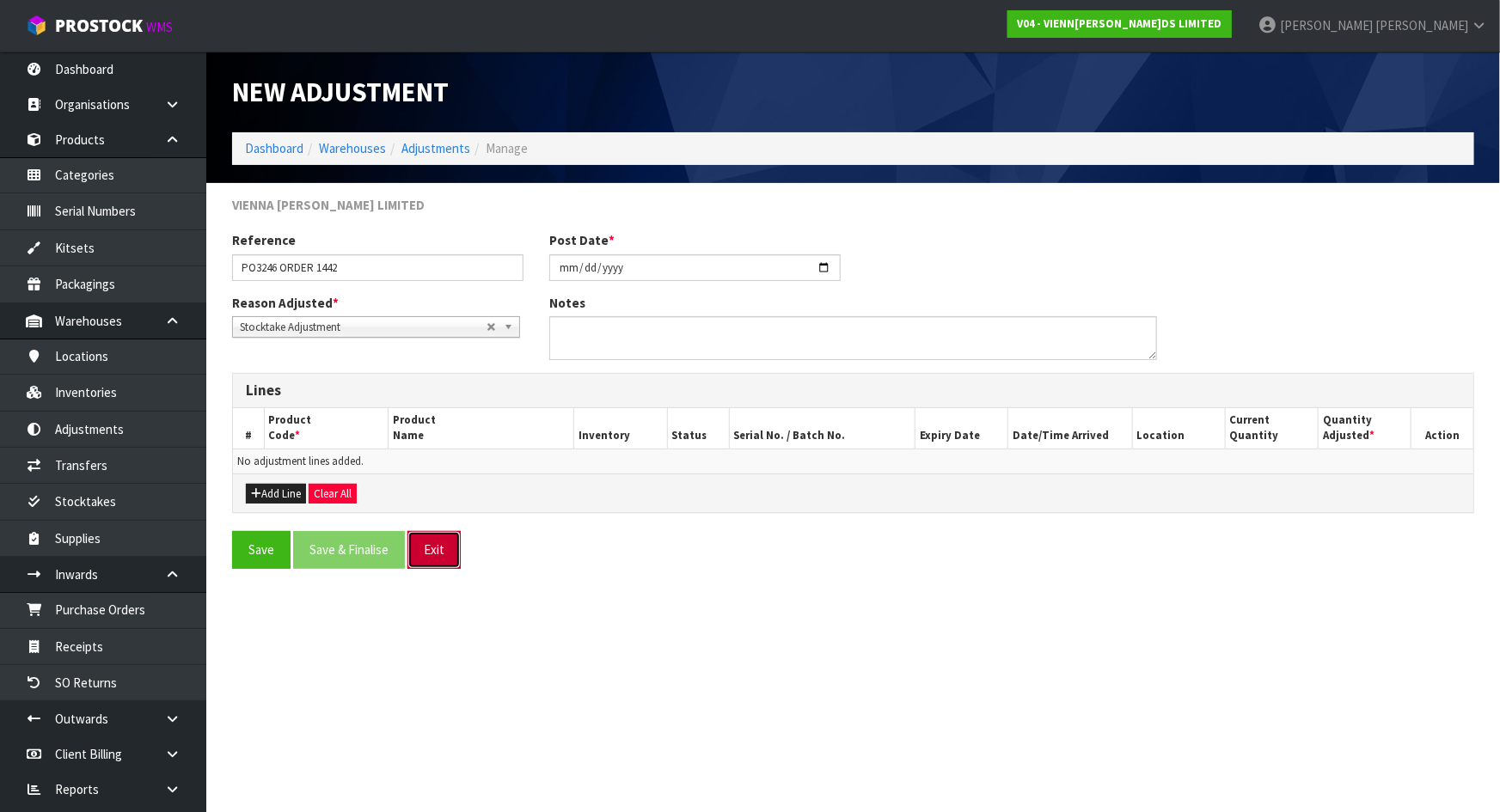
click at [428, 540] on button "Exit" at bounding box center [434, 549] width 54 height 37
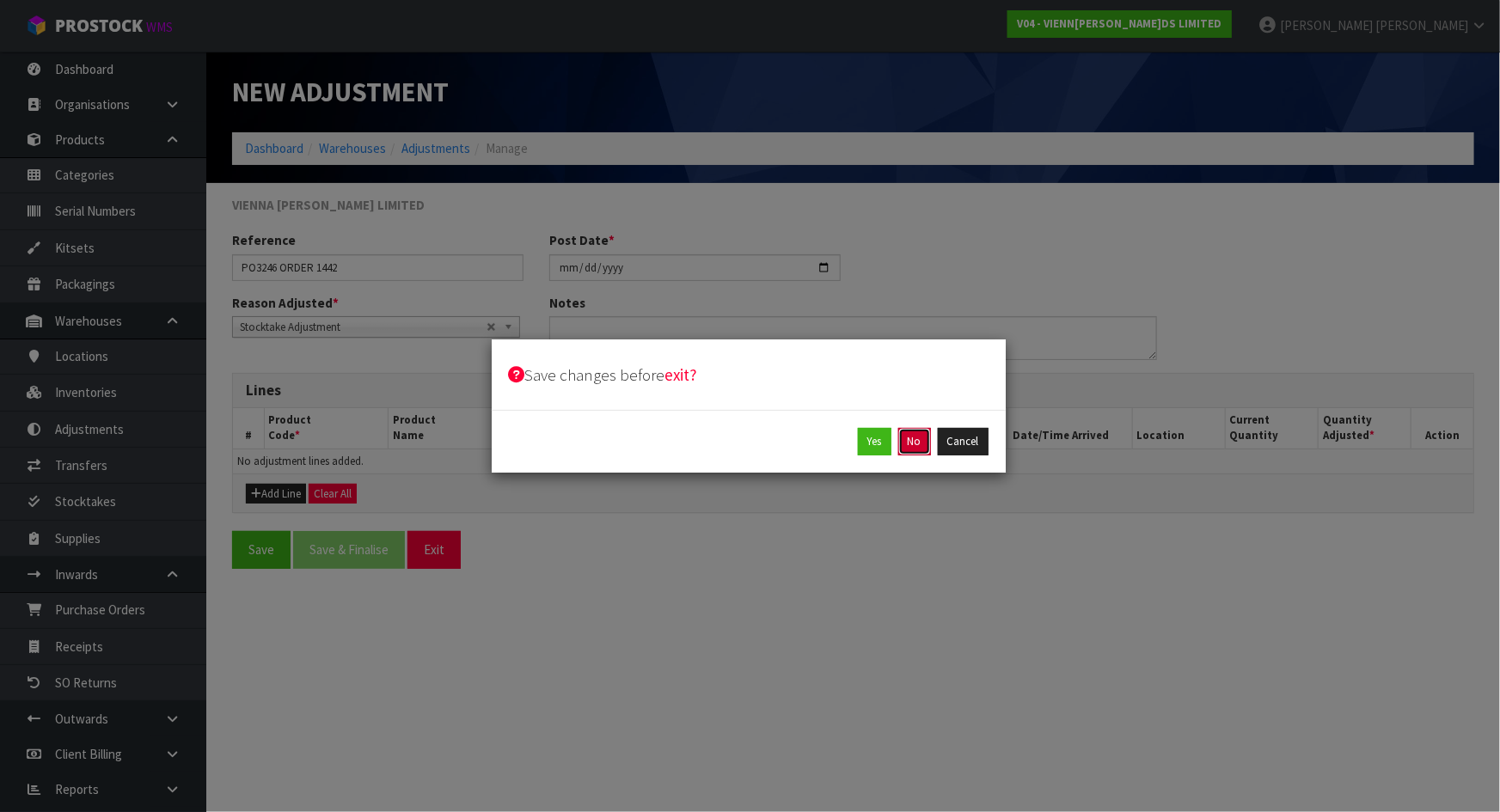
click at [913, 439] on button "No" at bounding box center [914, 442] width 33 height 27
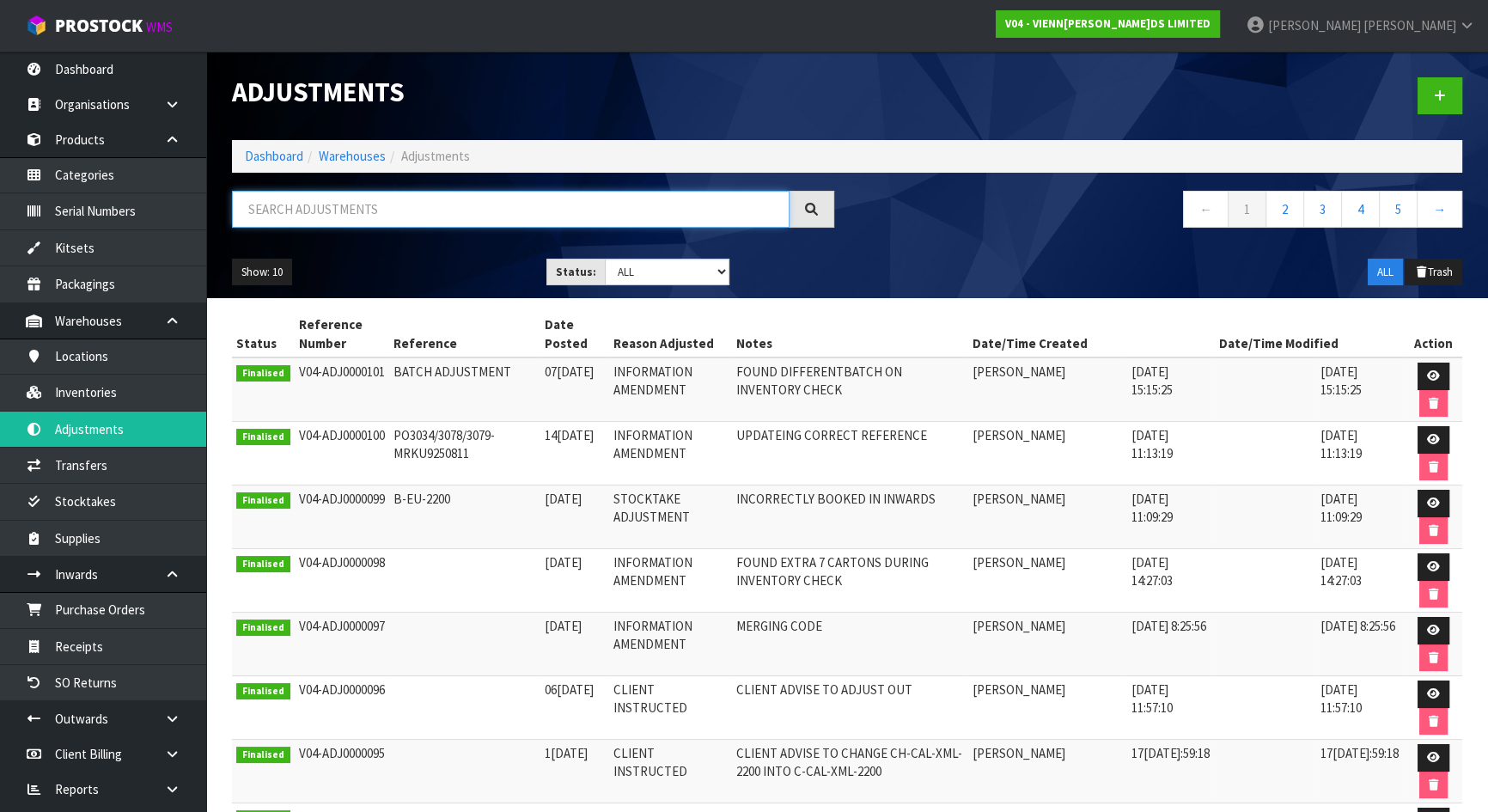
click at [439, 210] on input "text" at bounding box center [510, 209] width 558 height 37
click at [1435, 92] on icon at bounding box center [1440, 95] width 12 height 13
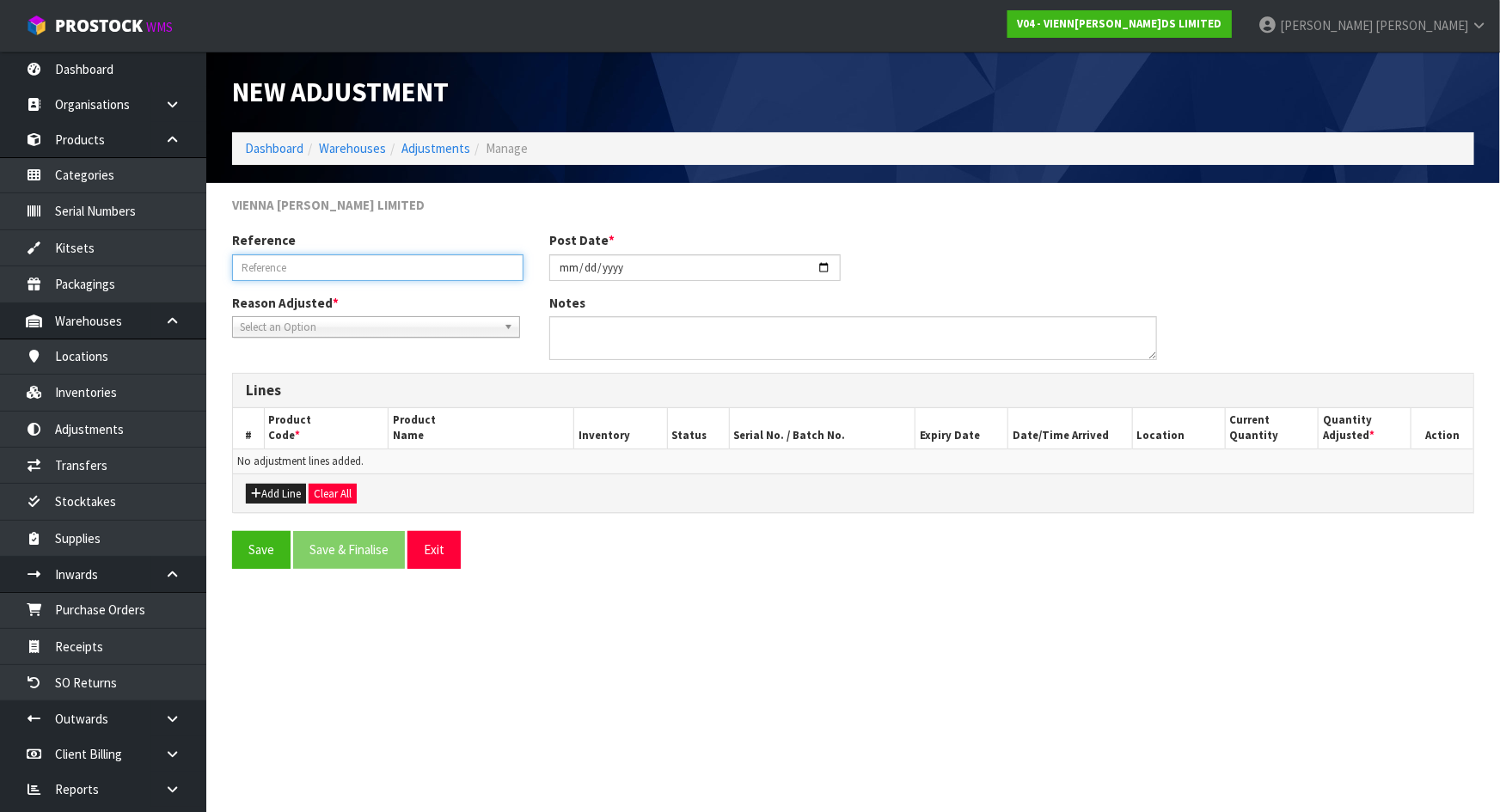
click at [456, 257] on input "text" at bounding box center [378, 267] width 291 height 26
paste input "PO3246 ORDER 1442"
type input "PO3246 ORDER 1442"
click at [281, 490] on button "Add Line" at bounding box center [276, 494] width 60 height 21
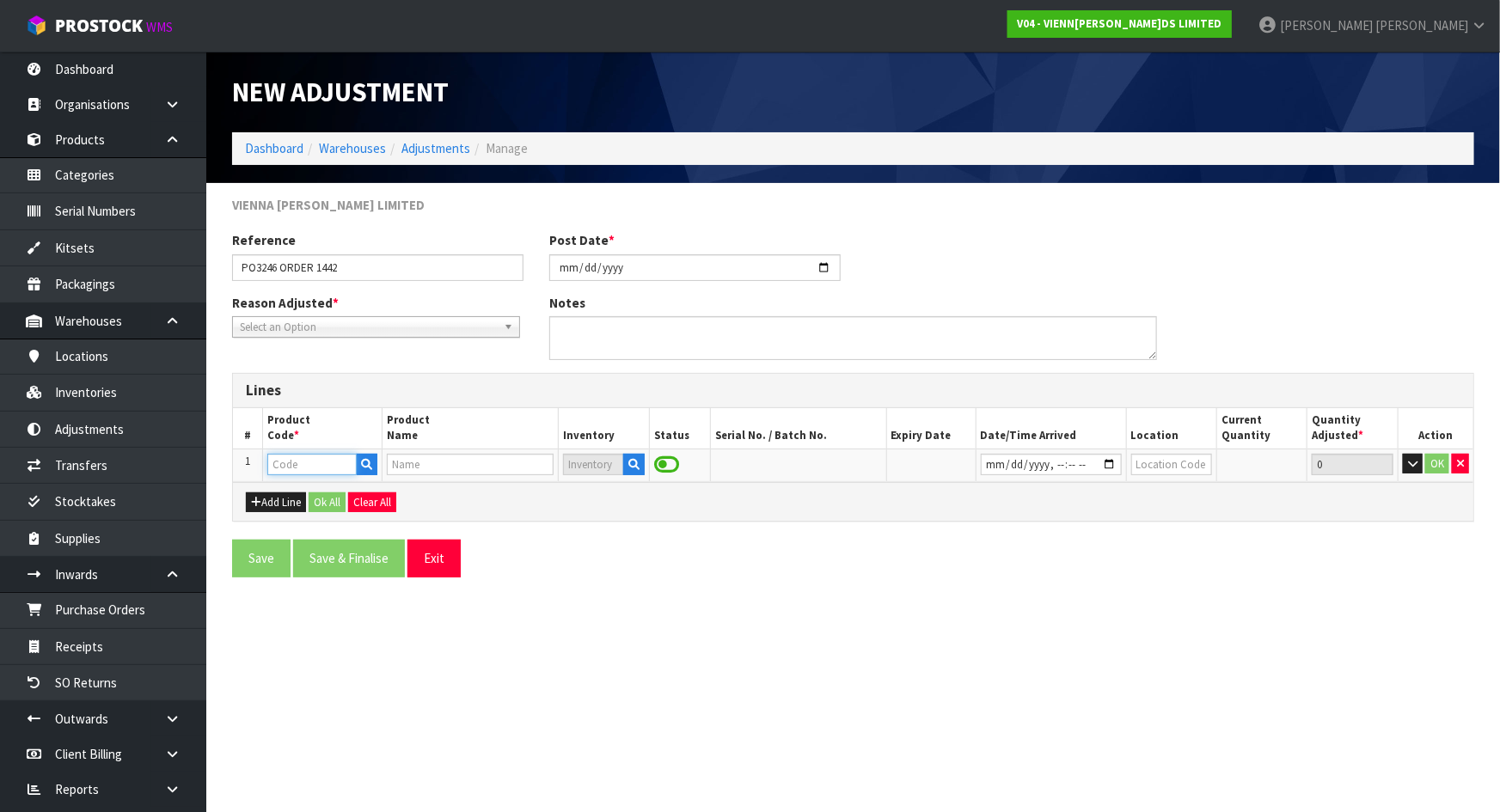
click at [305, 464] on input "text" at bounding box center [312, 465] width 89 height 22
click at [359, 463] on button "button" at bounding box center [367, 465] width 22 height 23
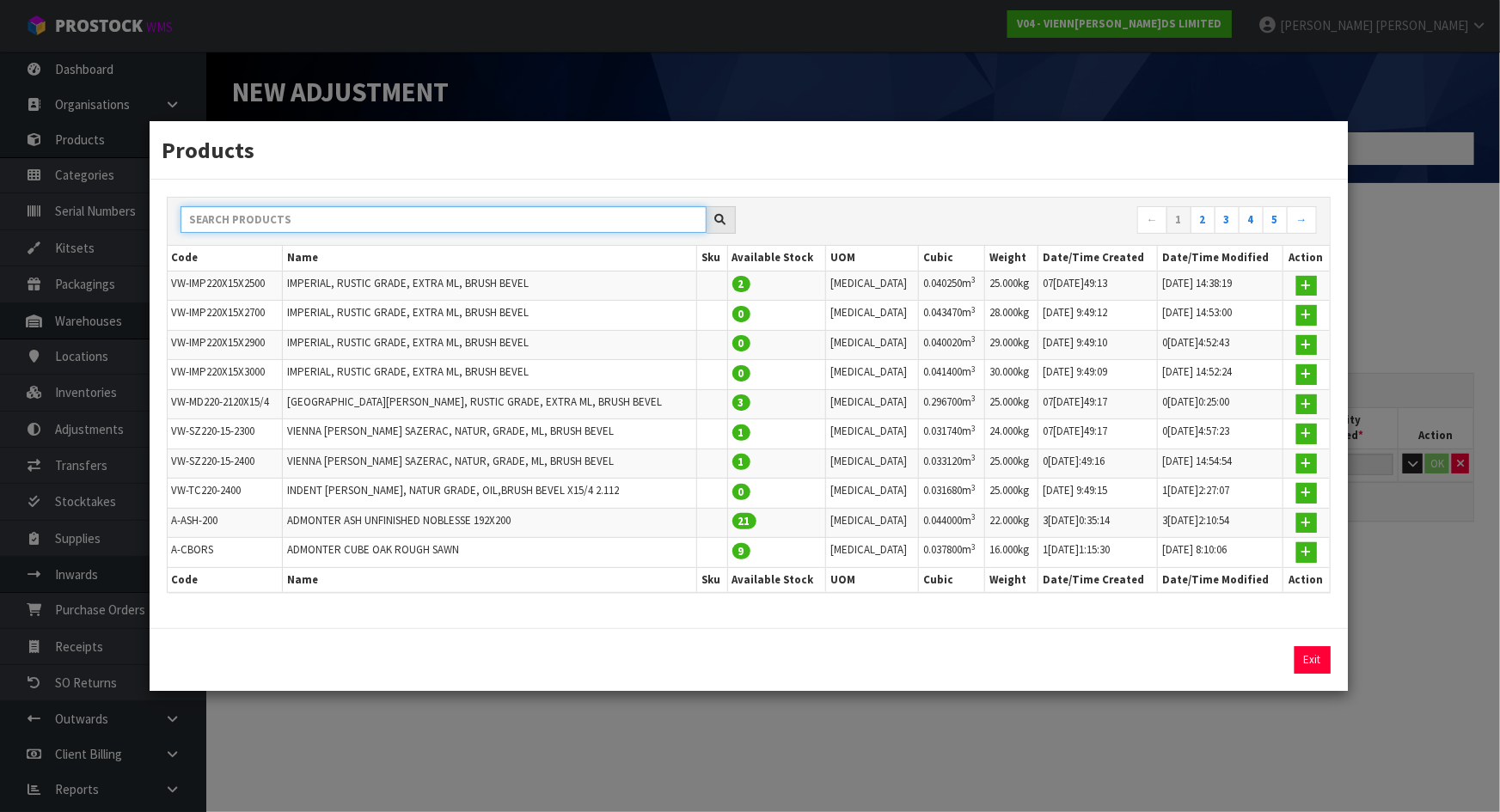
click at [284, 226] on input "text" at bounding box center [443, 219] width 526 height 26
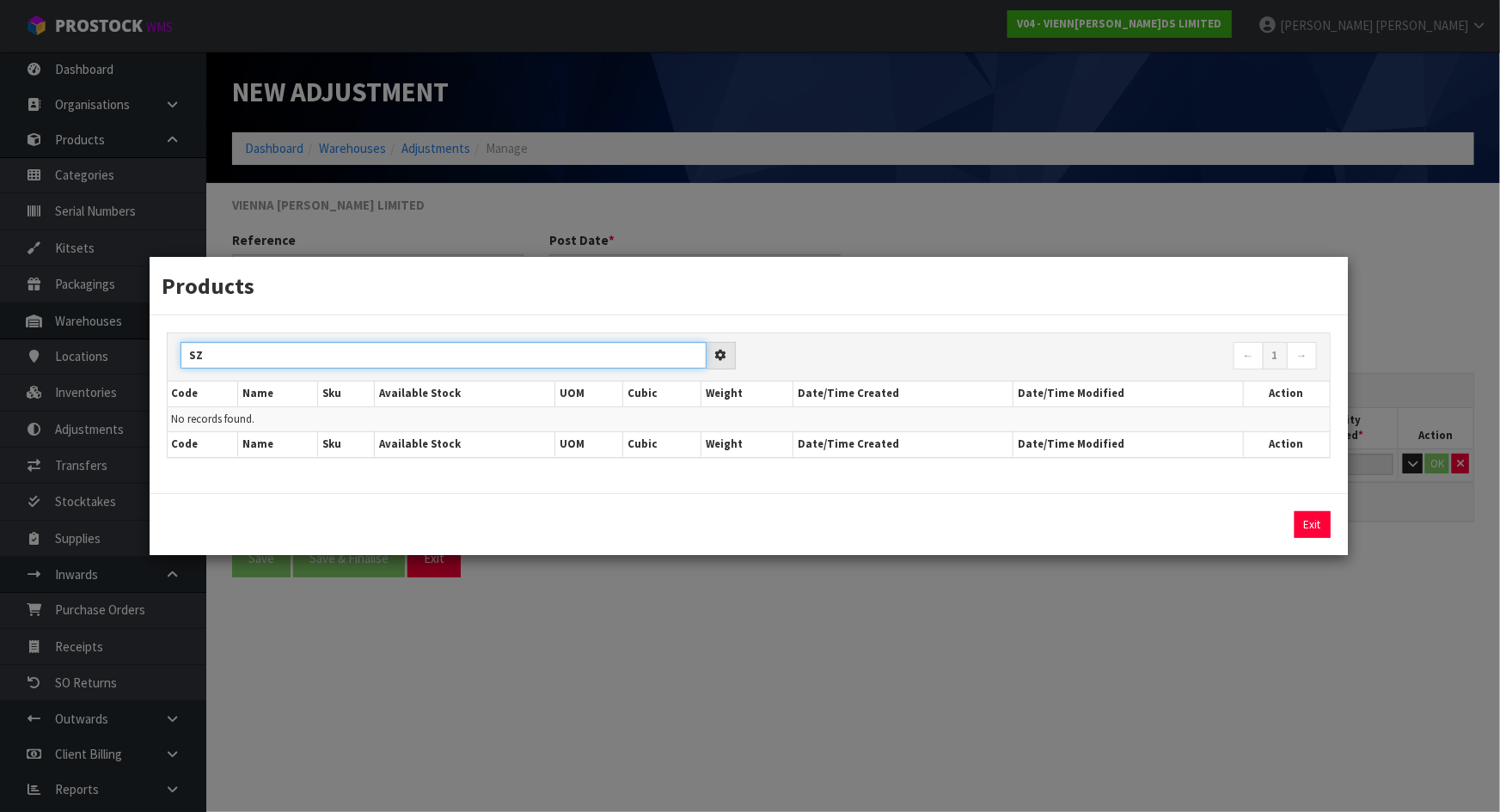
type input "S"
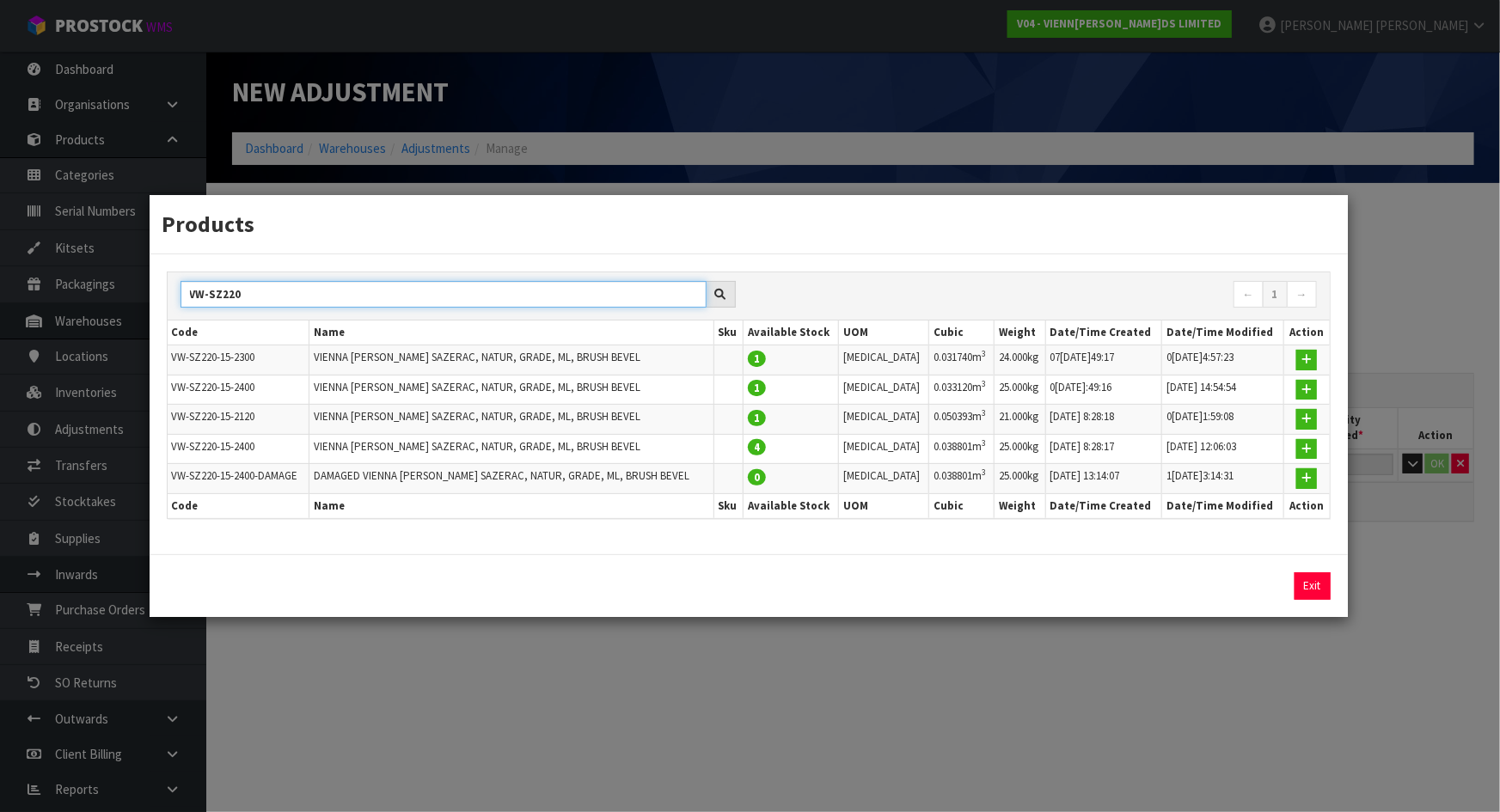
type input "VW-SZ220"
drag, startPoint x: 835, startPoint y: 397, endPoint x: 742, endPoint y: 569, distance: 195.5
click at [742, 569] on div "Exit" at bounding box center [748, 585] width 1198 height 63
click at [351, 288] on input "VW-SZ220" at bounding box center [443, 294] width 526 height 26
click at [1296, 475] on button "button" at bounding box center [1306, 478] width 21 height 21
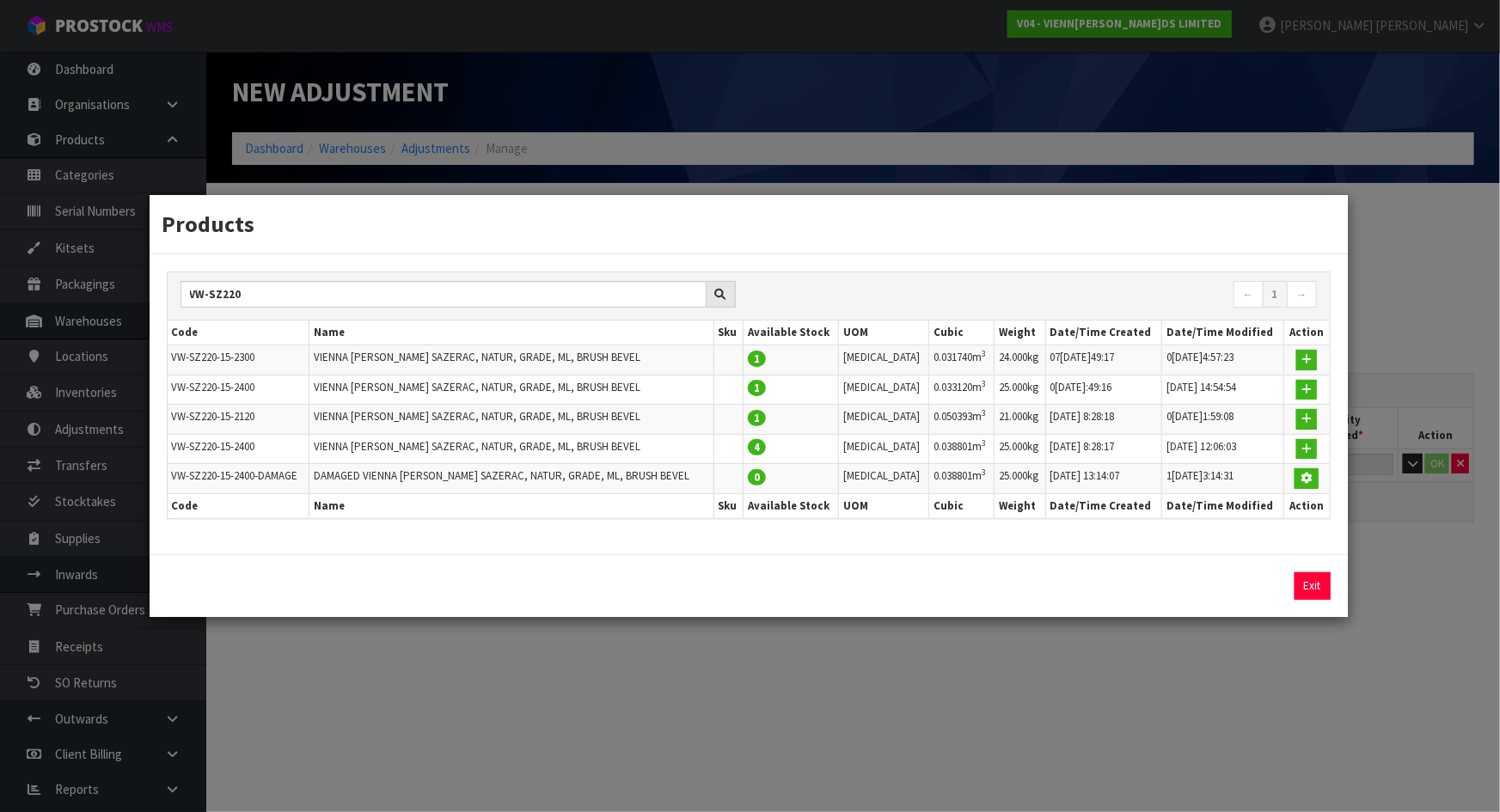
type input "VW-SZ220-15-2400-DAMAGE"
type input "DAMAGED VIENNA WOODS SAZERAC, NATUR, GRADE, ML, BRUSH BEVEL"
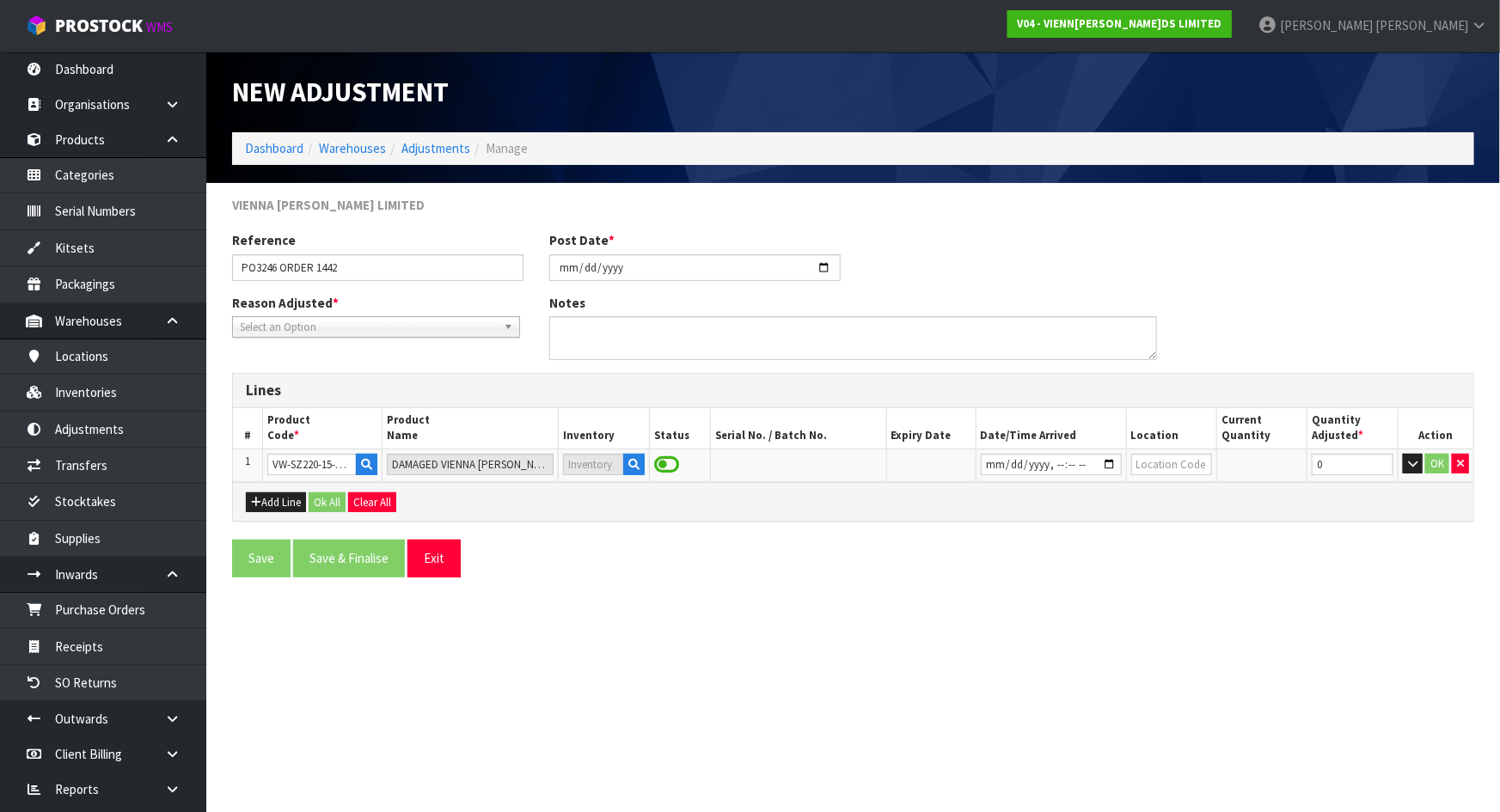
click at [1047, 506] on div "Add Line Ok All Clear All" at bounding box center [852, 501] width 1240 height 39
click at [687, 536] on form "VIENNA WOODS LIMITED Reference PO3246 ORDER 1442 Post Date * 2025-08-15 Reason …" at bounding box center [852, 393] width 1242 height 395
click at [807, 464] on td at bounding box center [798, 465] width 176 height 33
click at [635, 464] on icon "button" at bounding box center [634, 465] width 11 height 11
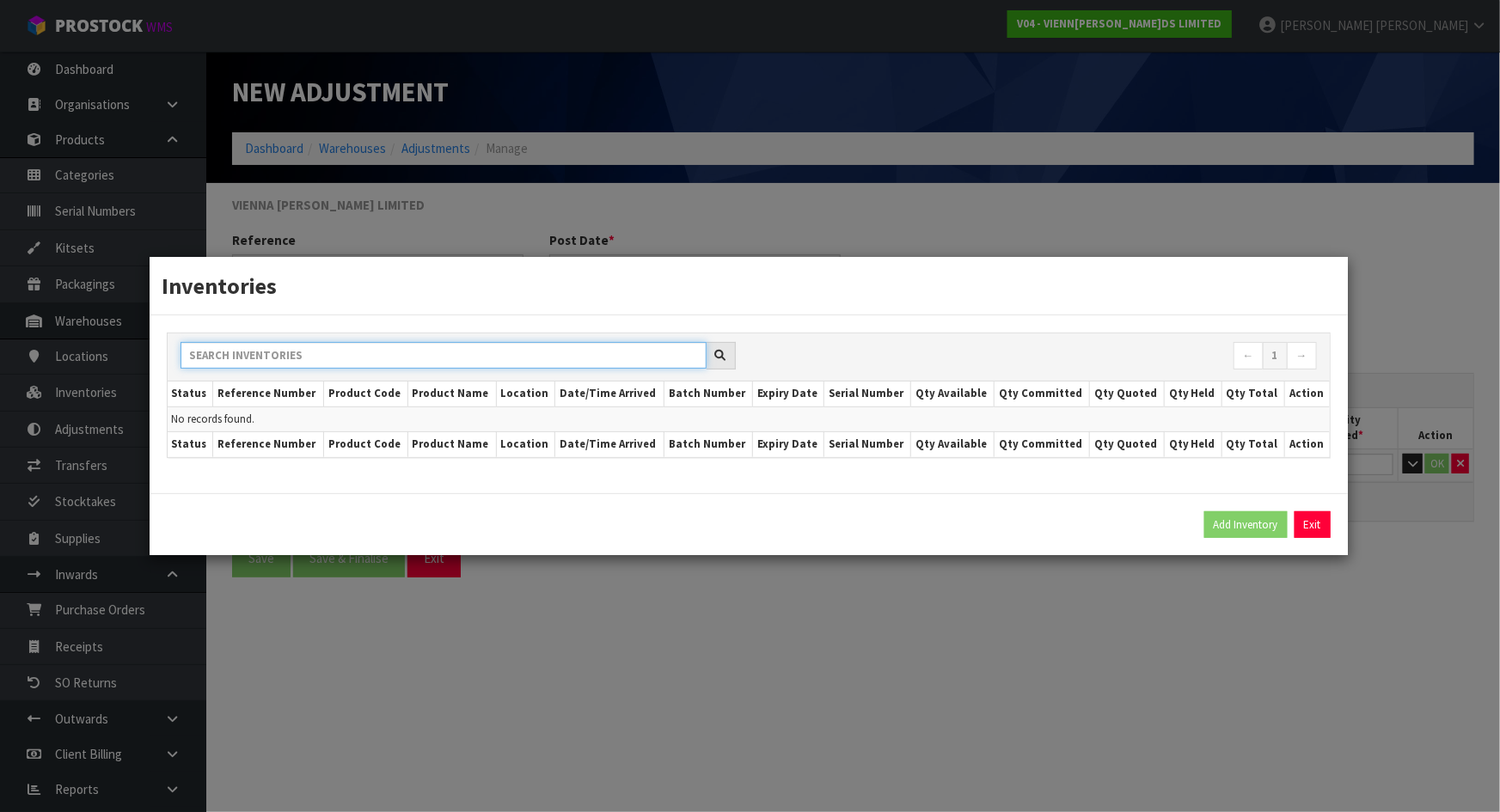
click at [446, 366] on input "text" at bounding box center [443, 355] width 526 height 26
click at [1312, 526] on button "Exit" at bounding box center [1313, 525] width 36 height 27
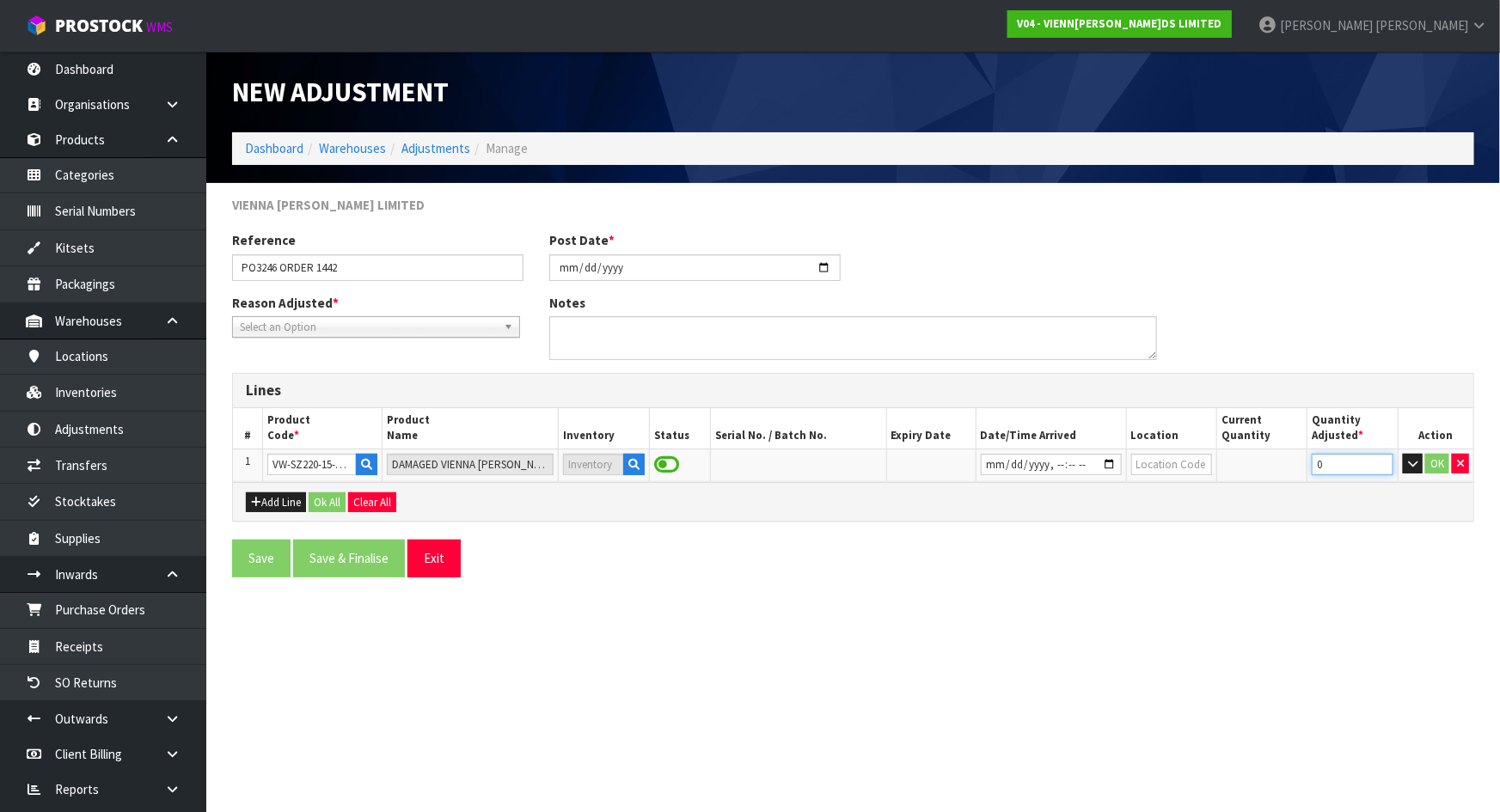
drag, startPoint x: 1344, startPoint y: 469, endPoint x: 1276, endPoint y: 469, distance: 68.0
click at [1276, 469] on tr "1 VW-SZ220-15-2400-DAMAGE DAMAGED VIENNA WOODS SAZERAC, NATUR, GRADE, ML, BRUSH…" at bounding box center [852, 465] width 1240 height 33
type input "2"
click at [1280, 533] on form "VIENNA WOODS LIMITED Reference PO3246 ORDER 1442 Post Date * 2025-08-15 Reason …" at bounding box center [852, 393] width 1242 height 395
click at [1168, 460] on input "text" at bounding box center [1171, 465] width 81 height 22
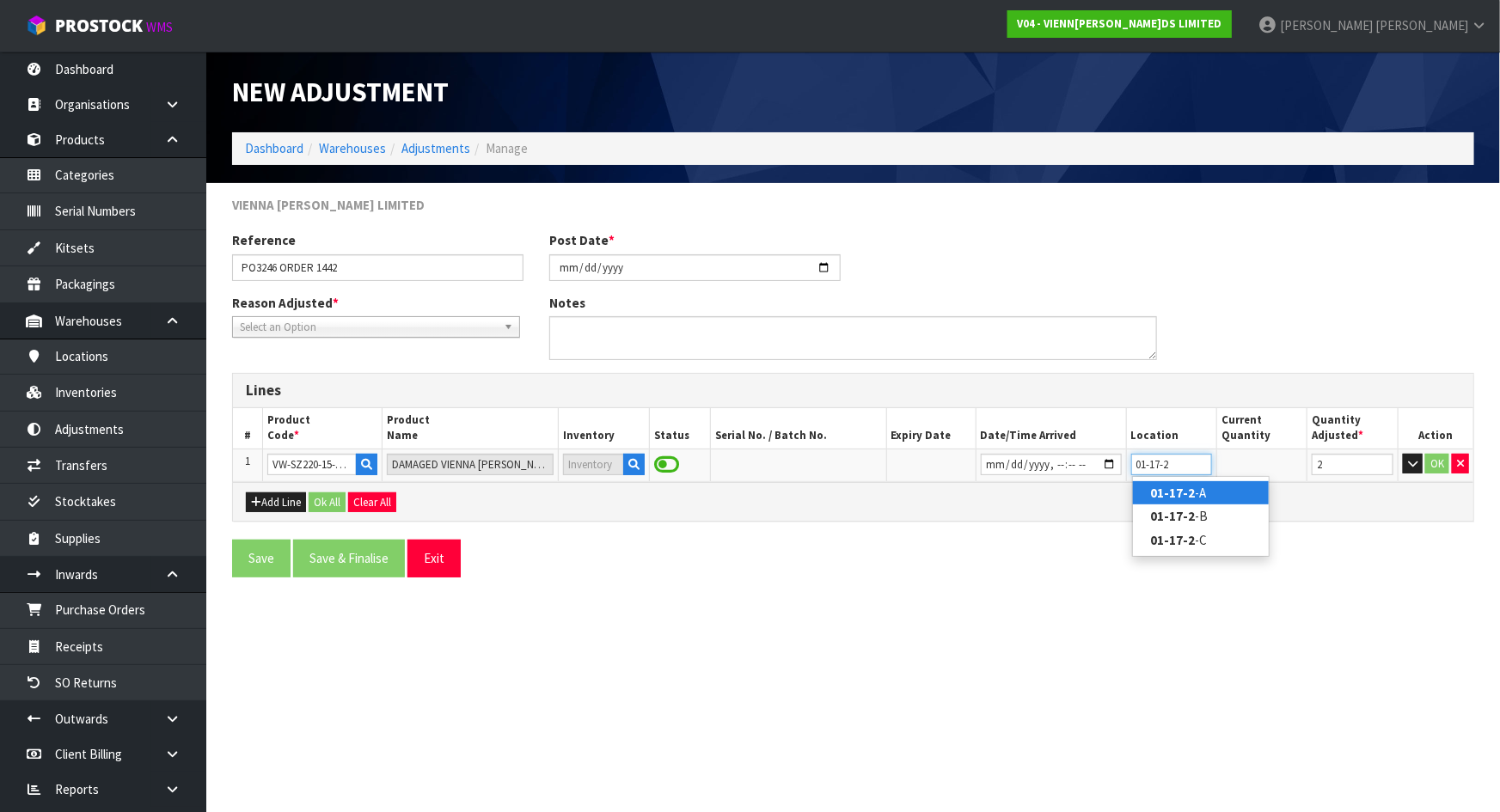
type input "01-17-2"
click at [1169, 489] on strong "01-17-2" at bounding box center [1172, 493] width 45 height 16
type input "01-17-2-A"
click at [1179, 498] on div "Add Line Ok All Clear All" at bounding box center [852, 501] width 1240 height 39
click at [260, 502] on button "Add Line" at bounding box center [276, 502] width 60 height 21
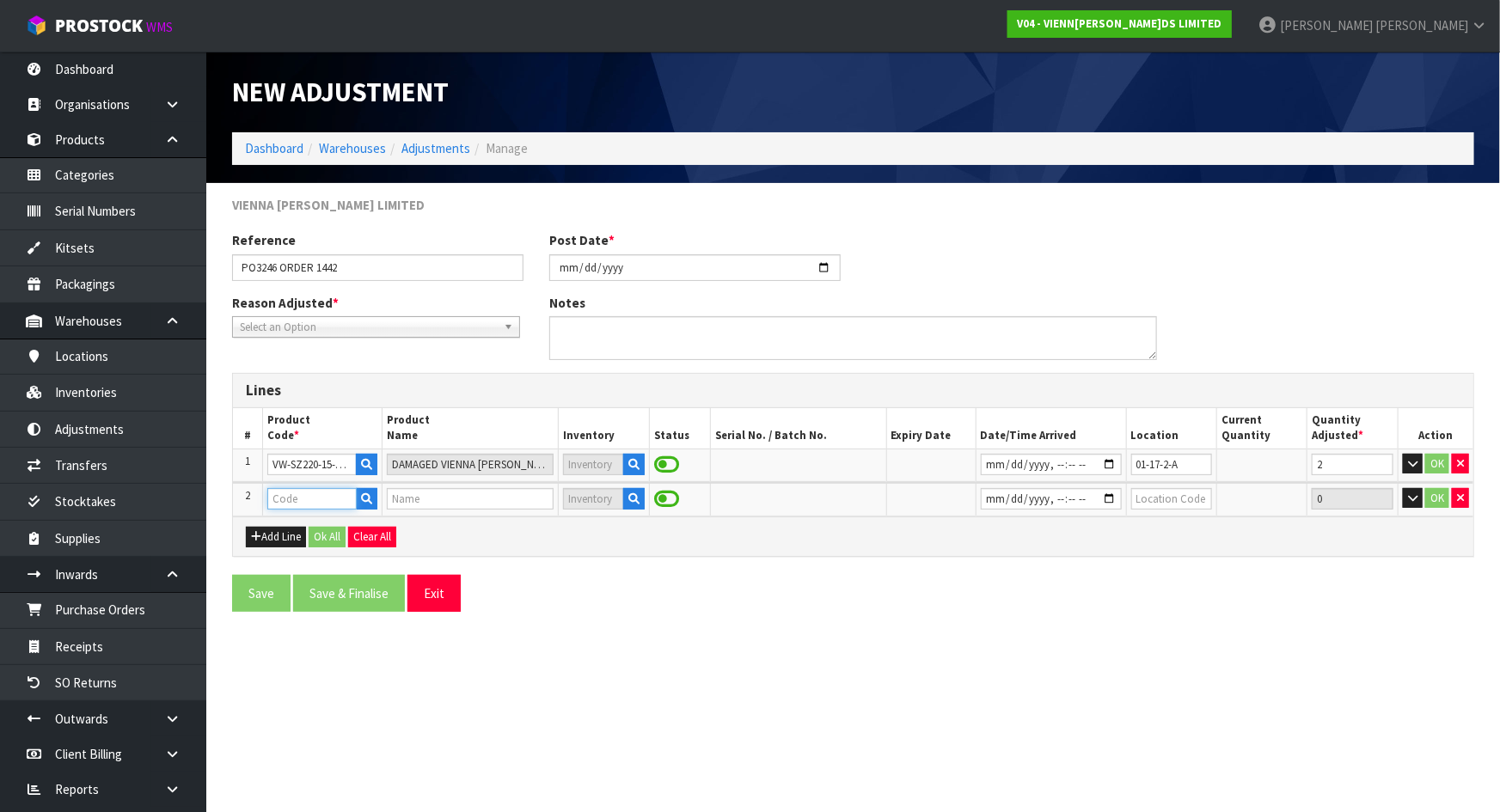
click at [320, 497] on input "text" at bounding box center [312, 499] width 89 height 22
click at [629, 459] on icon "button" at bounding box center [634, 465] width 11 height 11
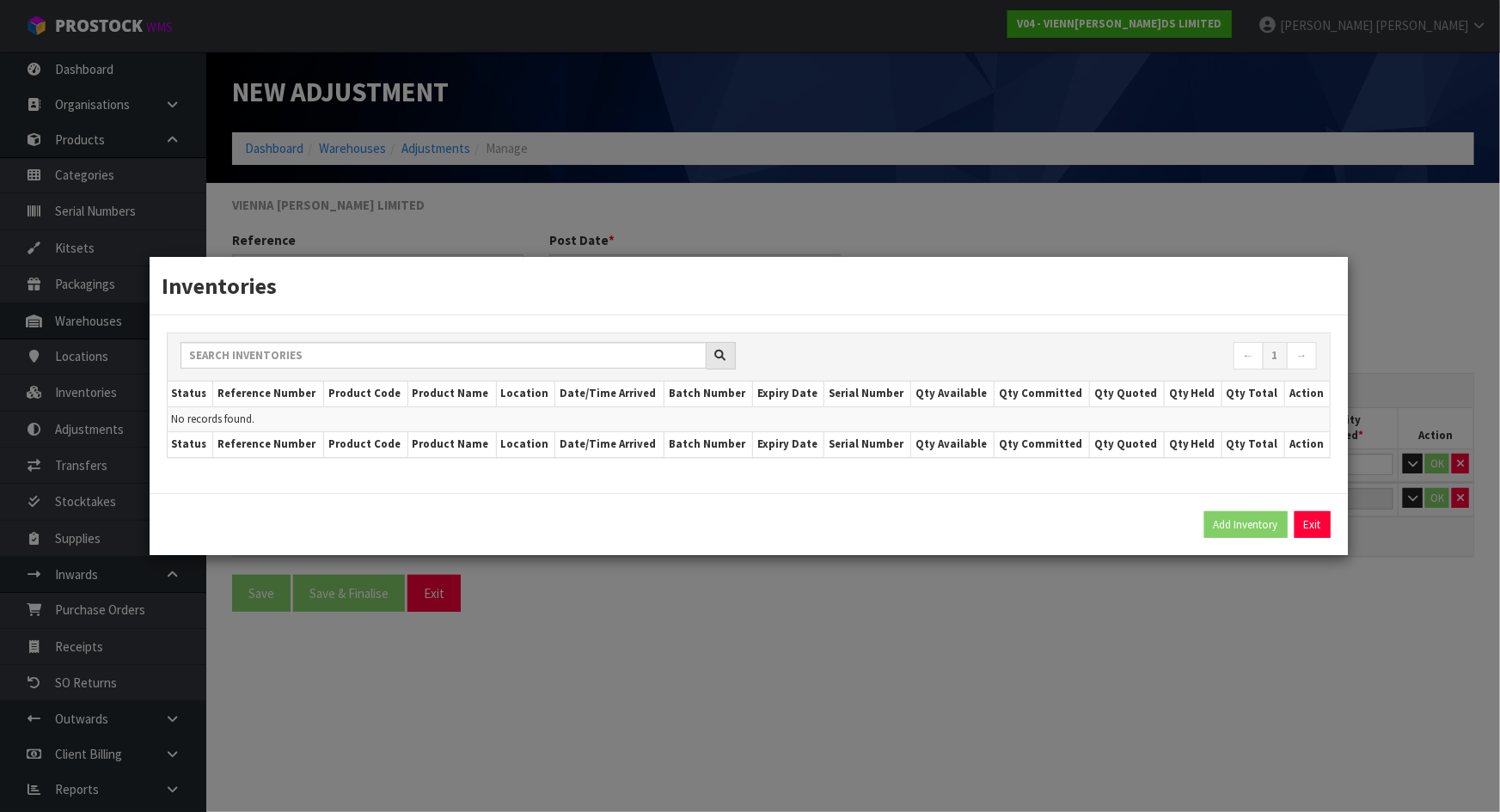
click at [561, 368] on div at bounding box center [458, 356] width 555 height 27
drag, startPoint x: 1327, startPoint y: 529, endPoint x: 1296, endPoint y: 532, distance: 31.1
click at [1326, 529] on button "Exit" at bounding box center [1313, 525] width 36 height 27
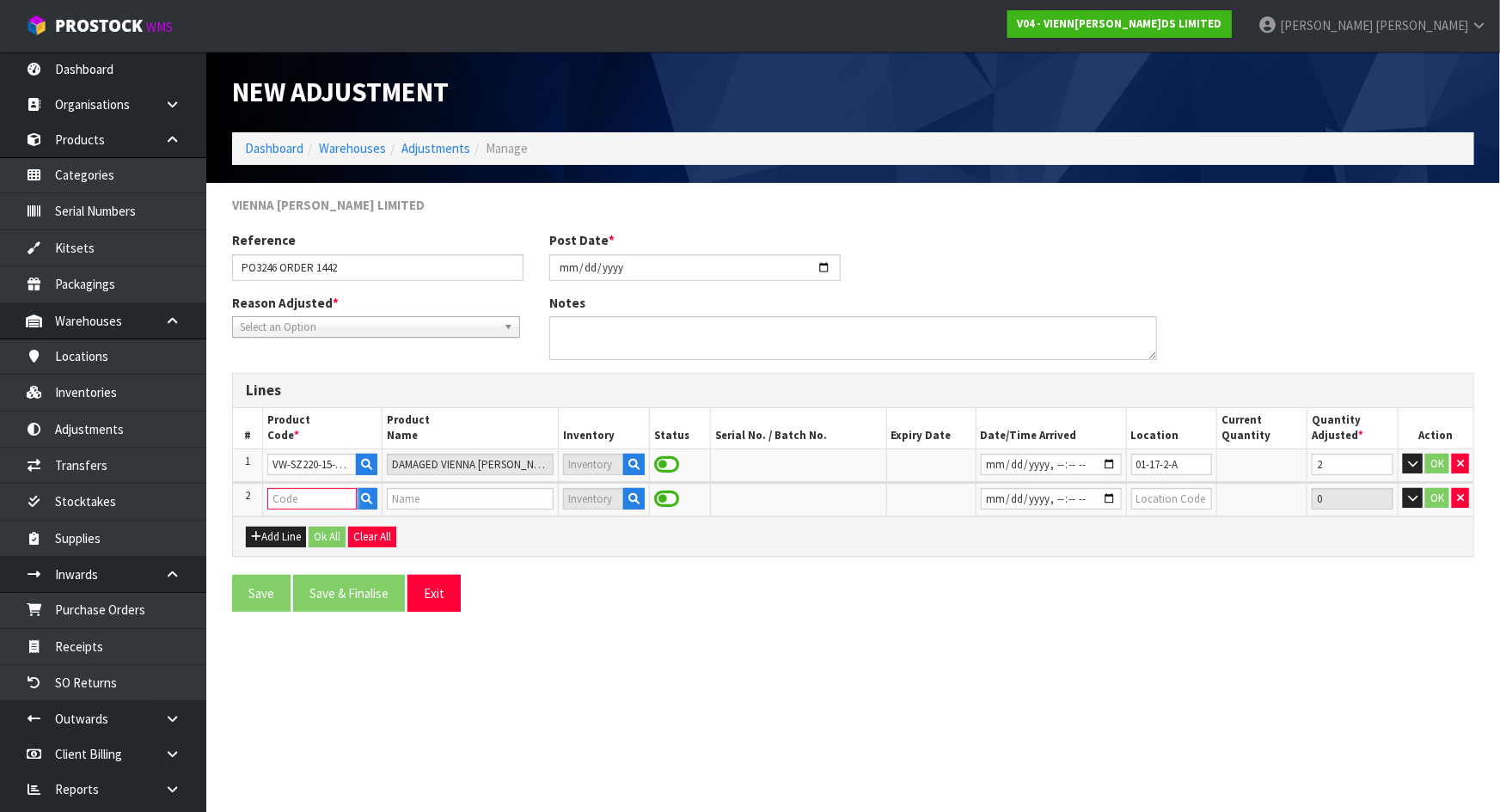
click at [323, 506] on input "text" at bounding box center [312, 499] width 89 height 22
type input "VW-SZ220"
click at [345, 551] on link "VW-SZ220 -15-2400" at bounding box center [362, 549] width 188 height 24
type input "VW-SZ220-15-2400"
type input "VIENNA WOODS SAZERAC, NATUR, GRADE, ML, BRUSH BEVEL"
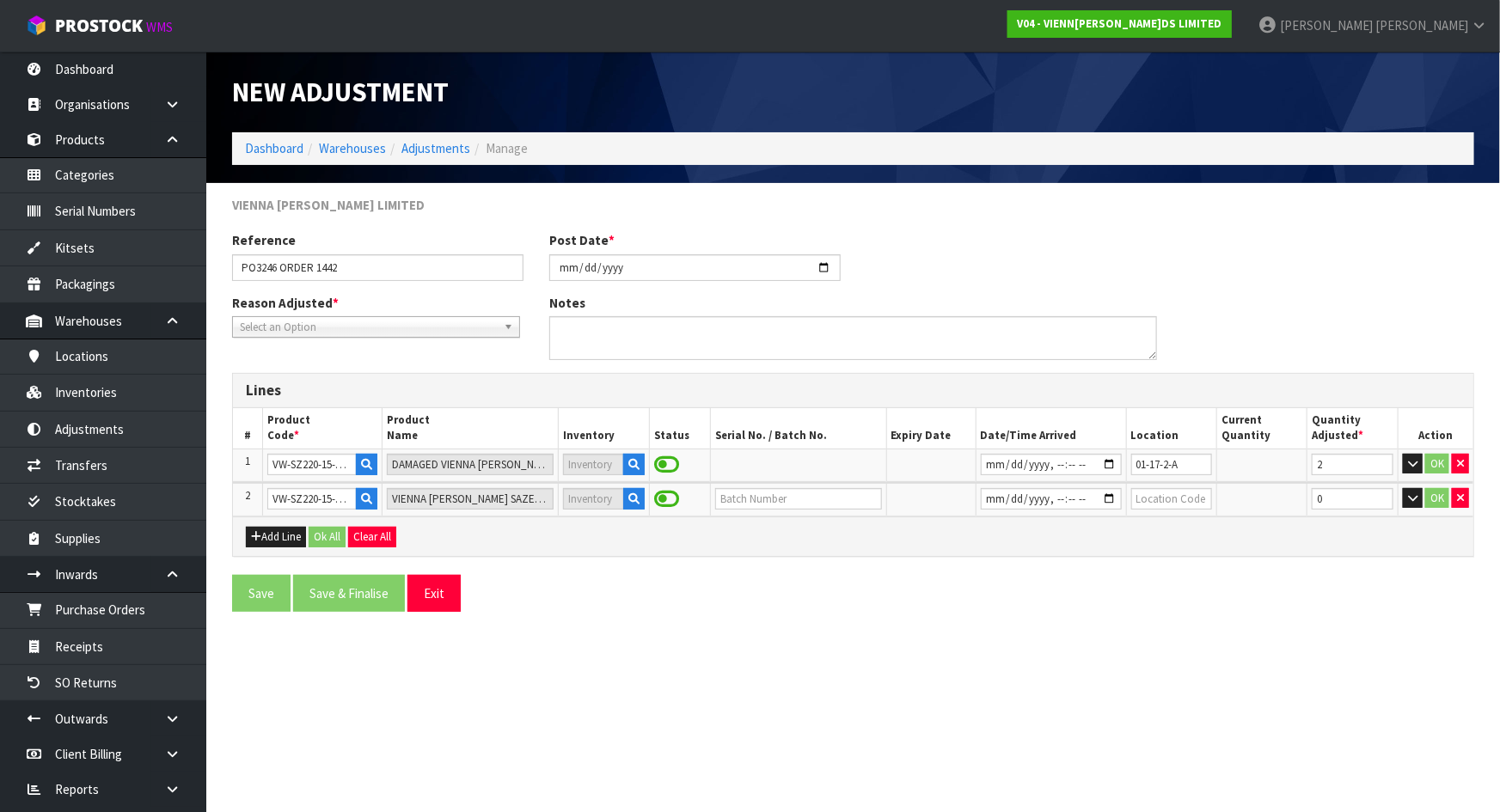
click at [690, 524] on div "Add Line Ok All Clear All" at bounding box center [852, 536] width 1240 height 39
click at [634, 495] on icon "button" at bounding box center [634, 498] width 11 height 11
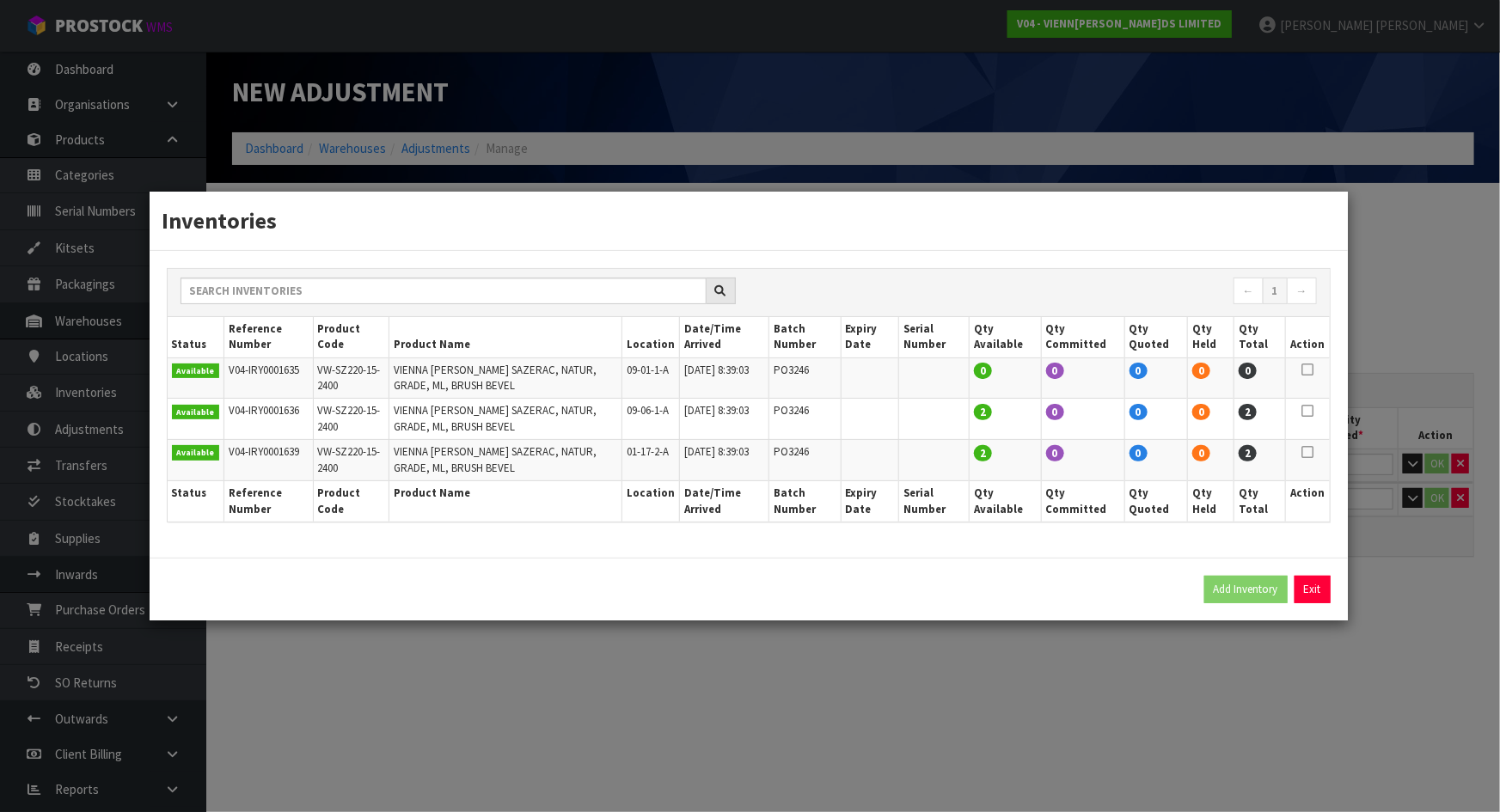
click at [1304, 452] on icon at bounding box center [1306, 452] width 12 height 1
click at [1263, 577] on button "Add Inventory" at bounding box center [1246, 589] width 84 height 27
type input "V04-IRY0001639"
type input "2025-08-07T08:39:03"
type input "01-17-2-A"
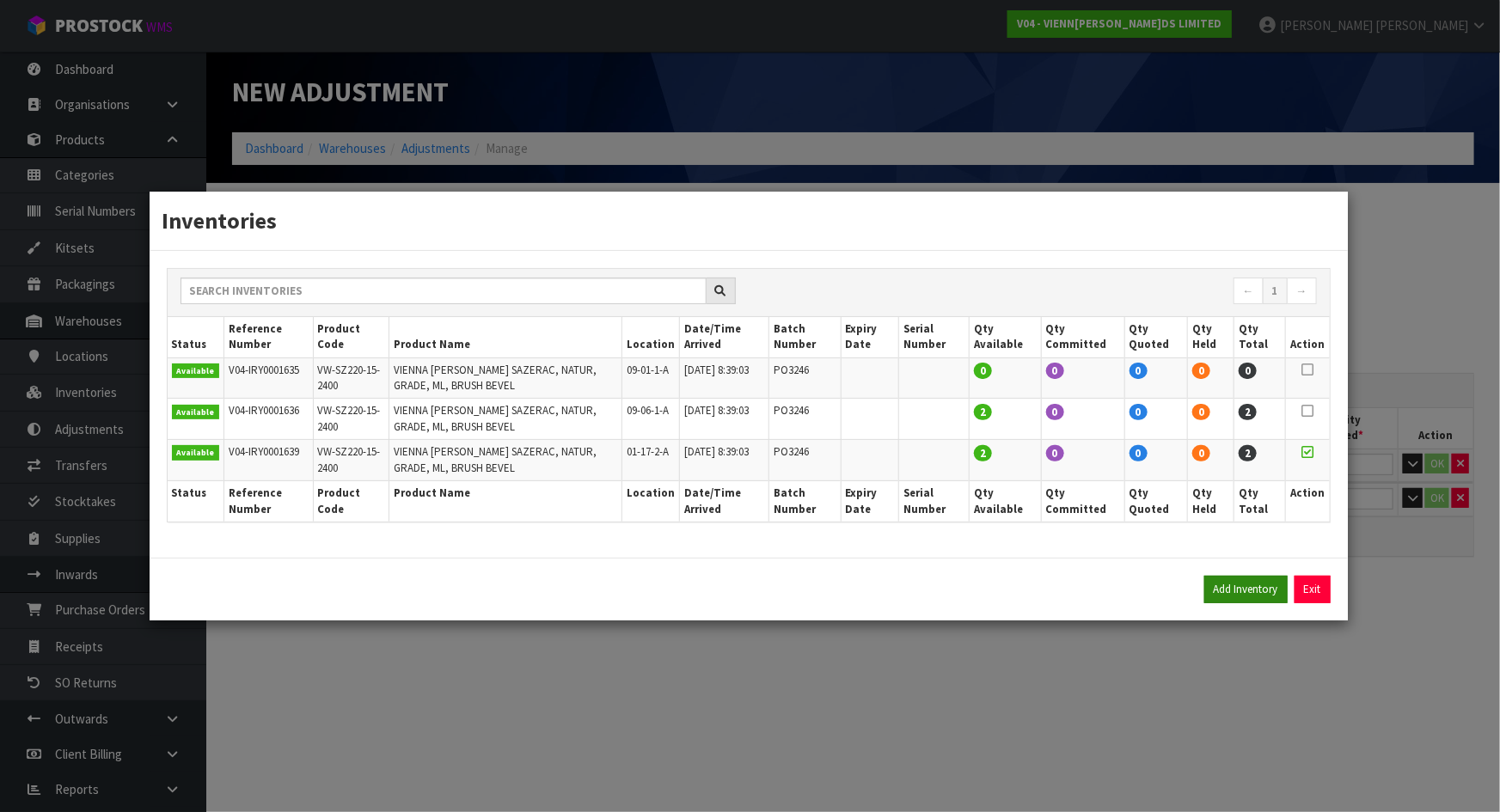
type input "PO3246"
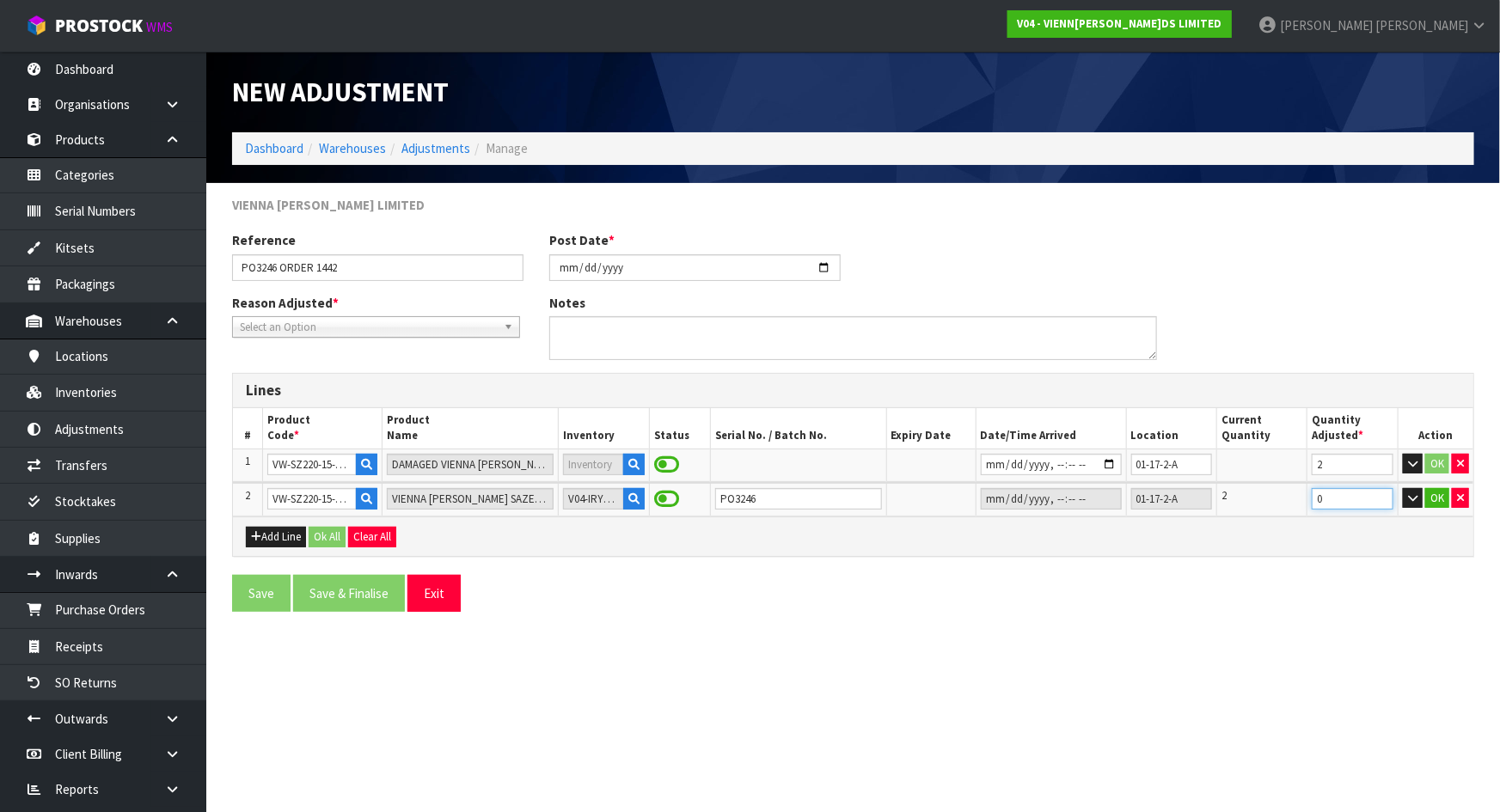
drag, startPoint x: 1350, startPoint y: 501, endPoint x: 1271, endPoint y: 501, distance: 79.0
click at [1271, 501] on tr "2 VW-SZ220-15-2400 VIENNA WOODS SAZERAC, NATUR, GRADE, ML, BRUSH BEVEL V04-IRY0…" at bounding box center [852, 499] width 1240 height 34
type input "-2"
click at [1267, 613] on div "Save Save & Finalise Exit" at bounding box center [853, 599] width 1268 height 50
click at [735, 462] on td at bounding box center [798, 465] width 176 height 33
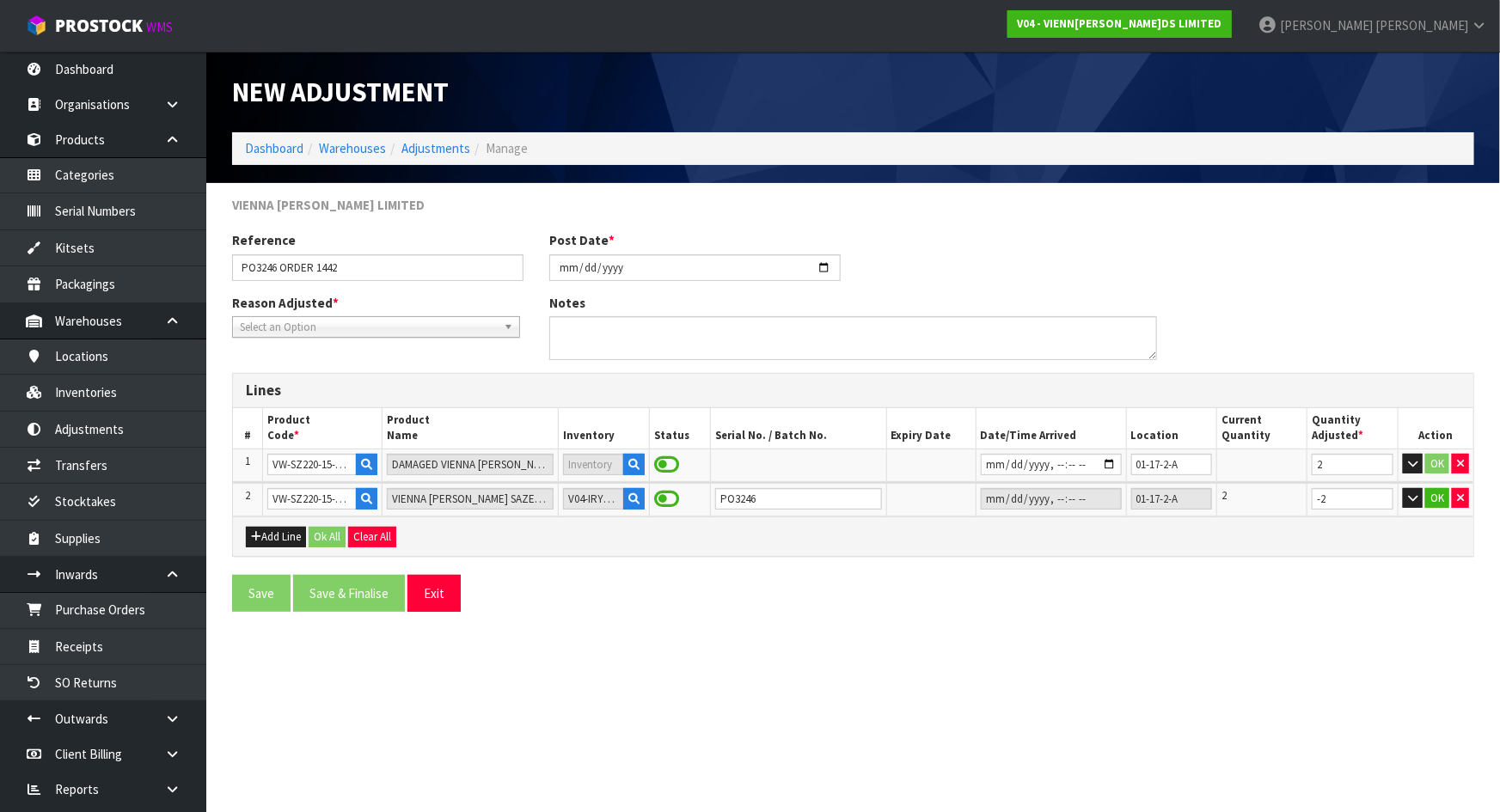
click at [736, 466] on td at bounding box center [798, 465] width 176 height 33
click at [291, 529] on button "Add Line" at bounding box center [276, 536] width 60 height 21
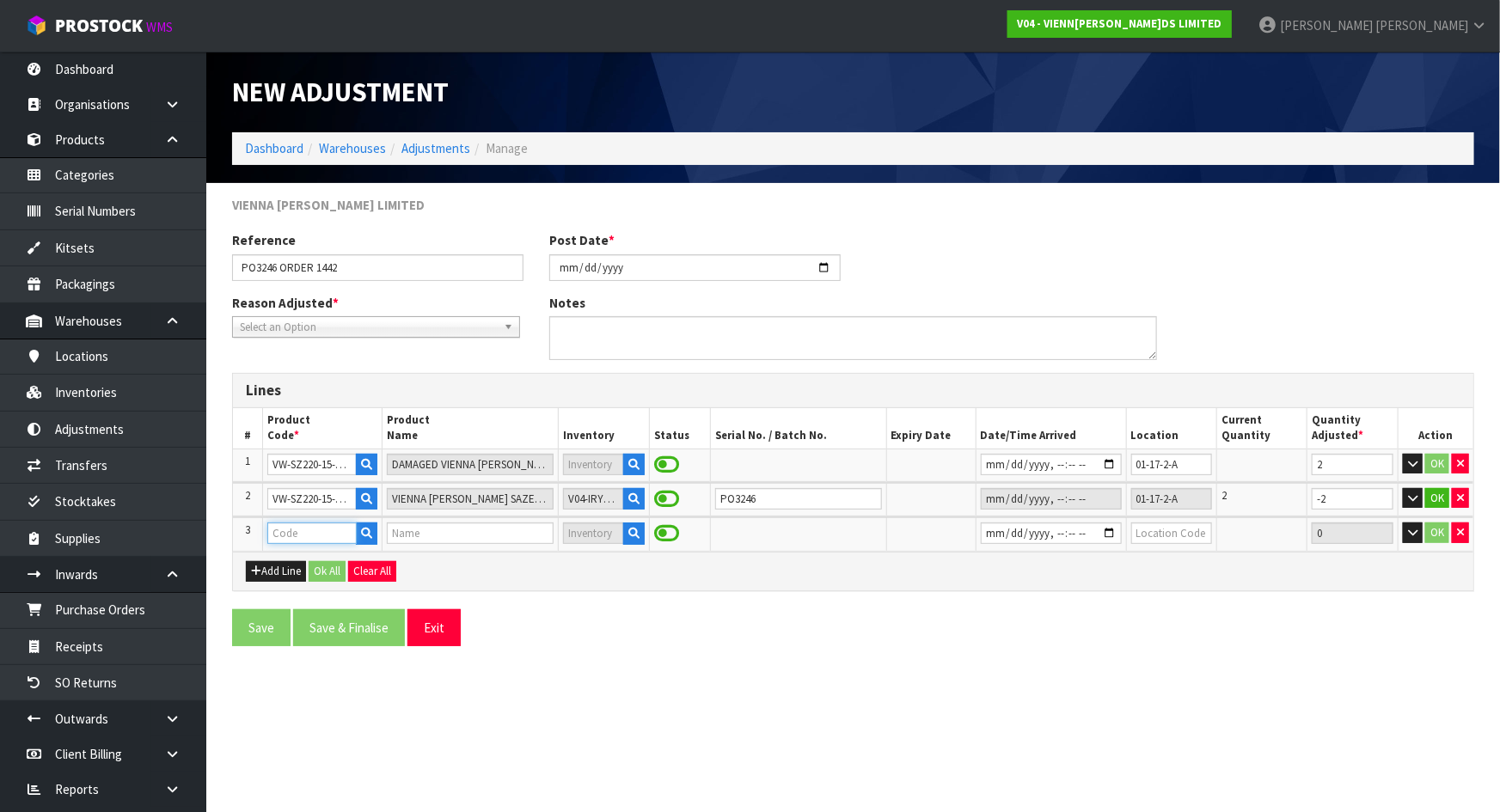
click at [309, 529] on input "text" at bounding box center [312, 533] width 89 height 22
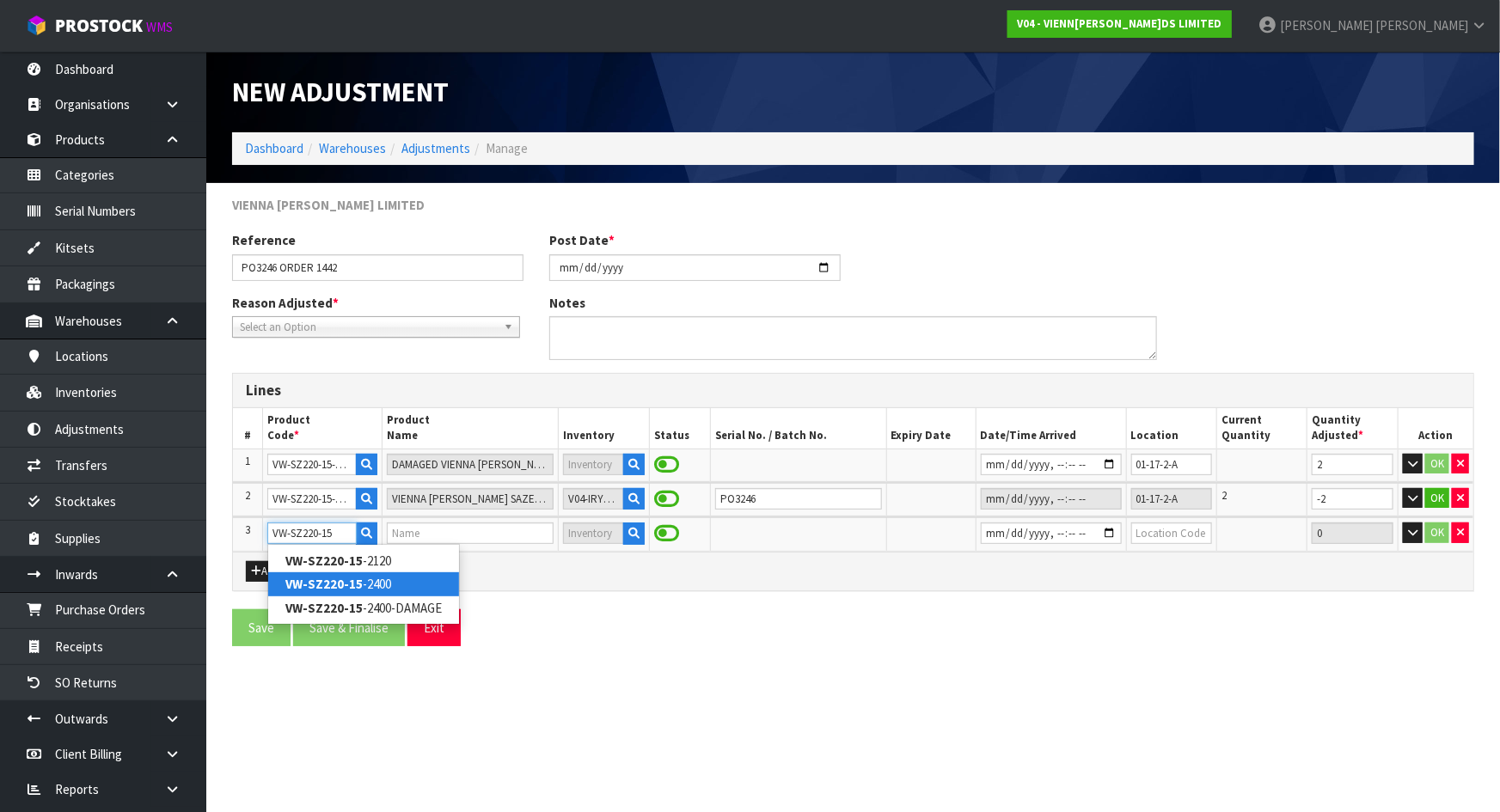
type input "VW-SZ220-15"
click at [389, 578] on link "VW-SZ220-15 -2400" at bounding box center [364, 584] width 191 height 24
type input "VW-SZ220-15-2400"
type input "VIENNA WOODS SAZERAC, NATUR, GRADE, ML, BRUSH BEVEL"
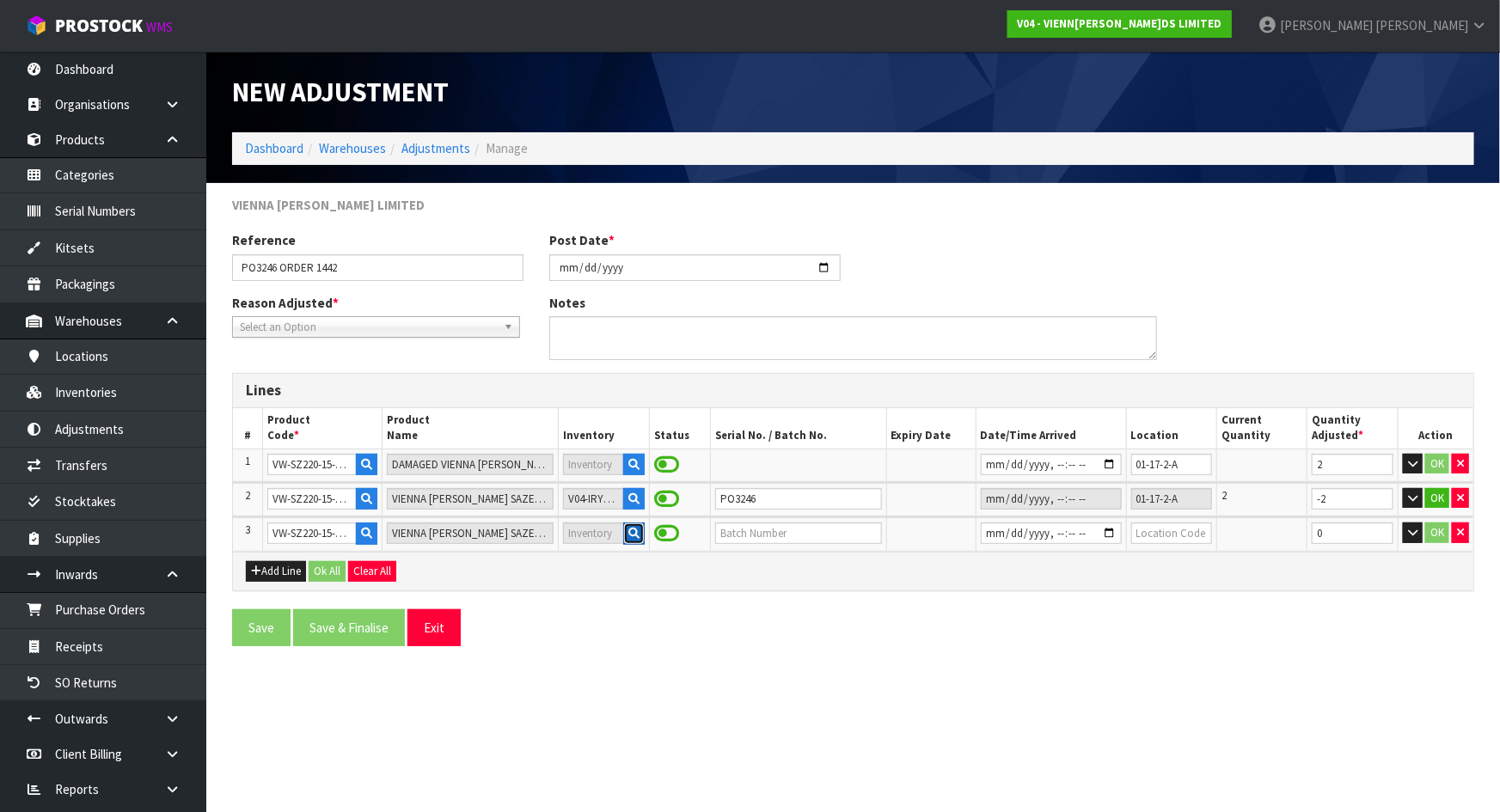
click at [629, 530] on icon "button" at bounding box center [634, 533] width 11 height 11
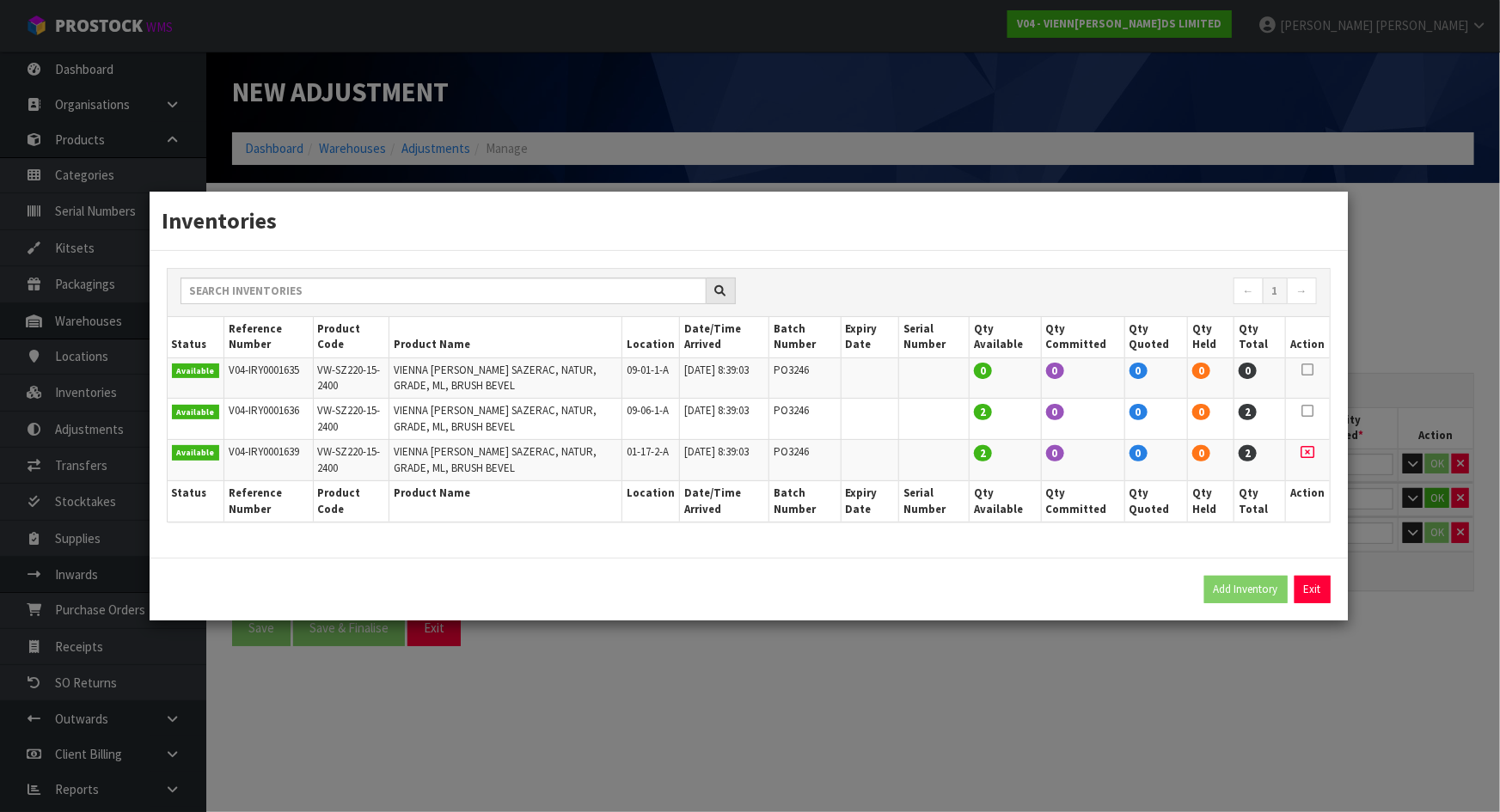
click at [1310, 411] on icon at bounding box center [1306, 411] width 12 height 1
click at [1243, 583] on button "Add Inventory" at bounding box center [1246, 589] width 84 height 27
type input "V04-IRY0001636"
type input "2025-08-07T08:39:03"
type input "09-06-1-A"
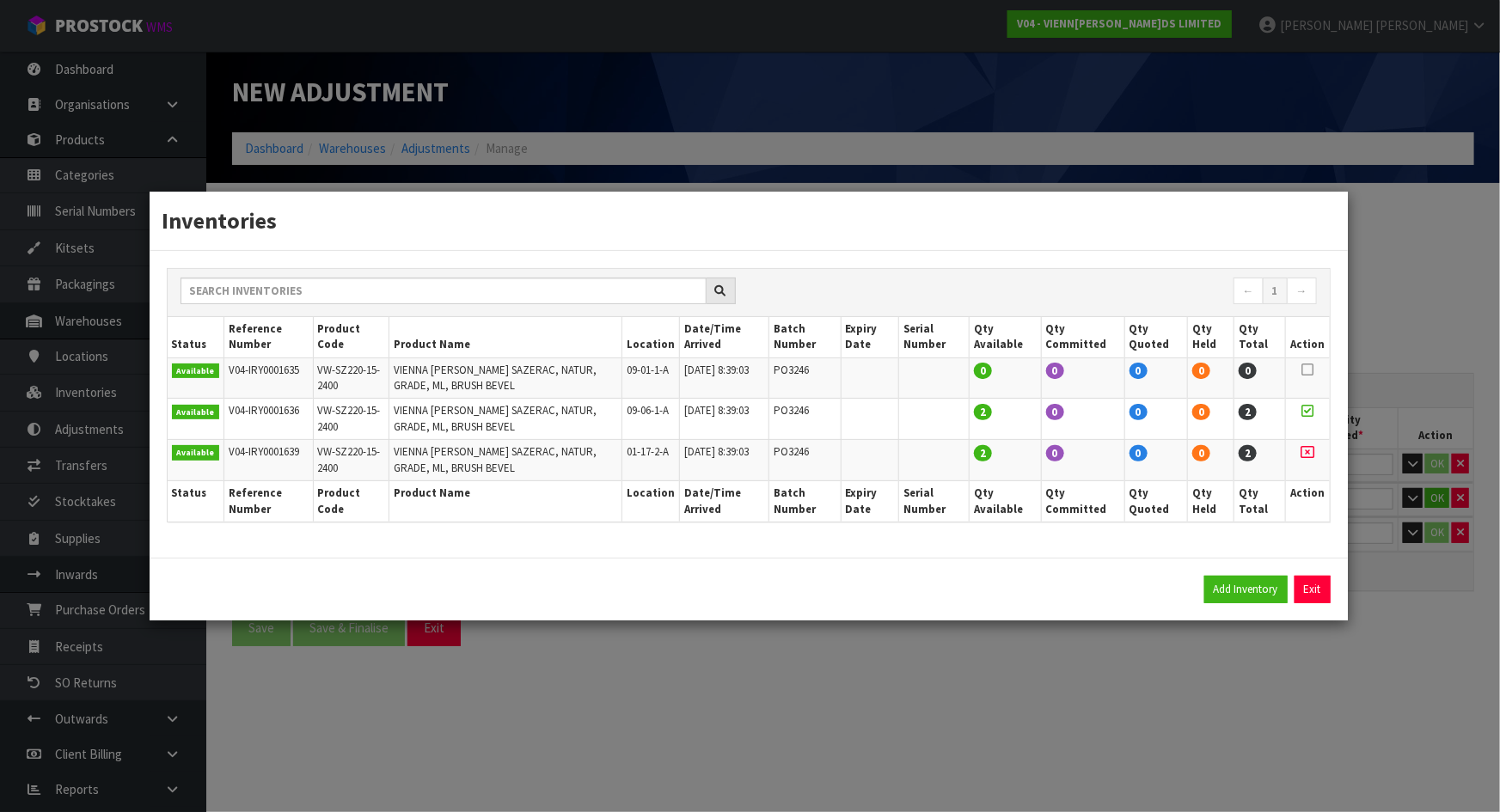
type input "PO3246"
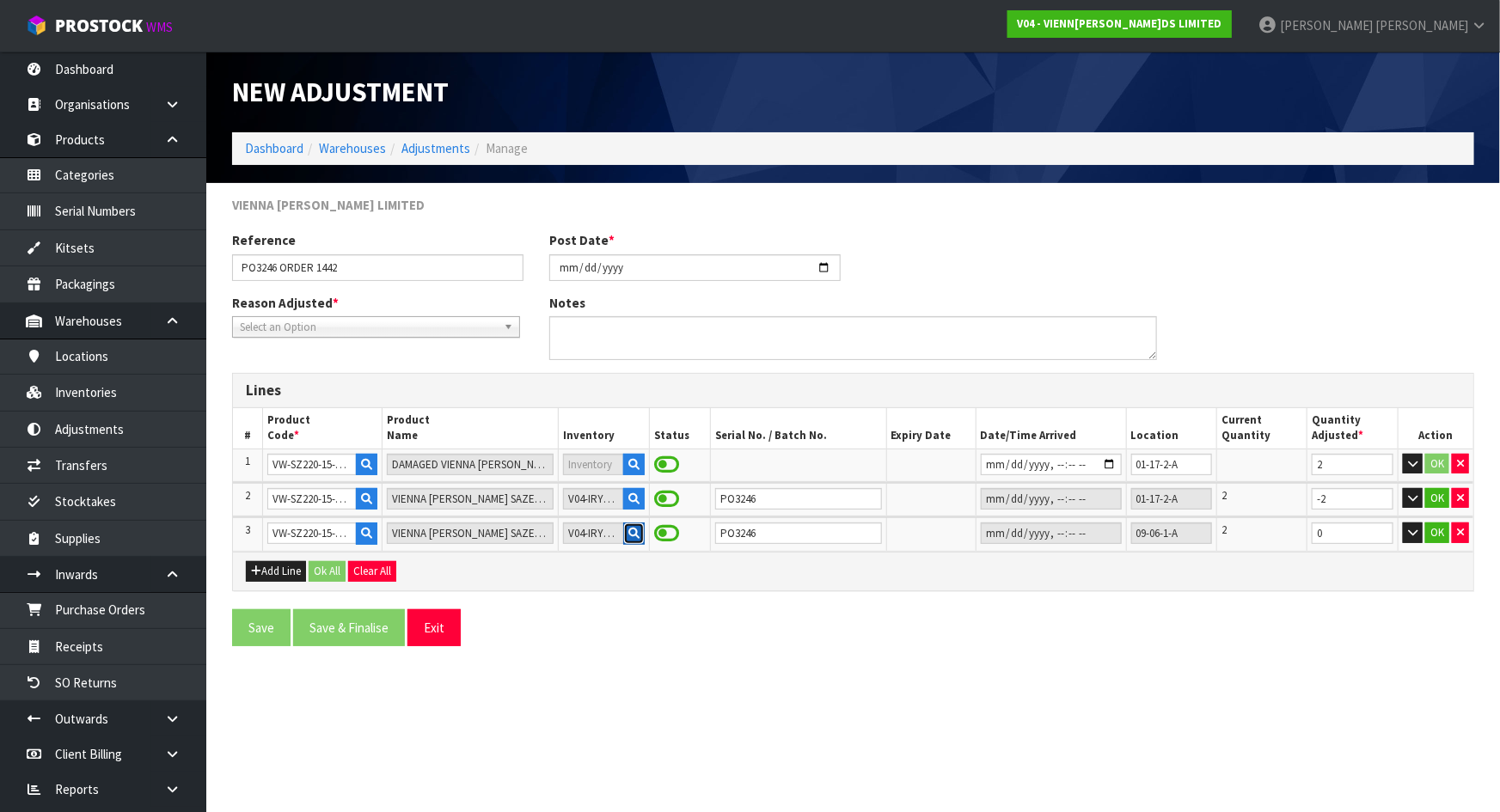
click at [629, 532] on icon "button" at bounding box center [634, 533] width 11 height 11
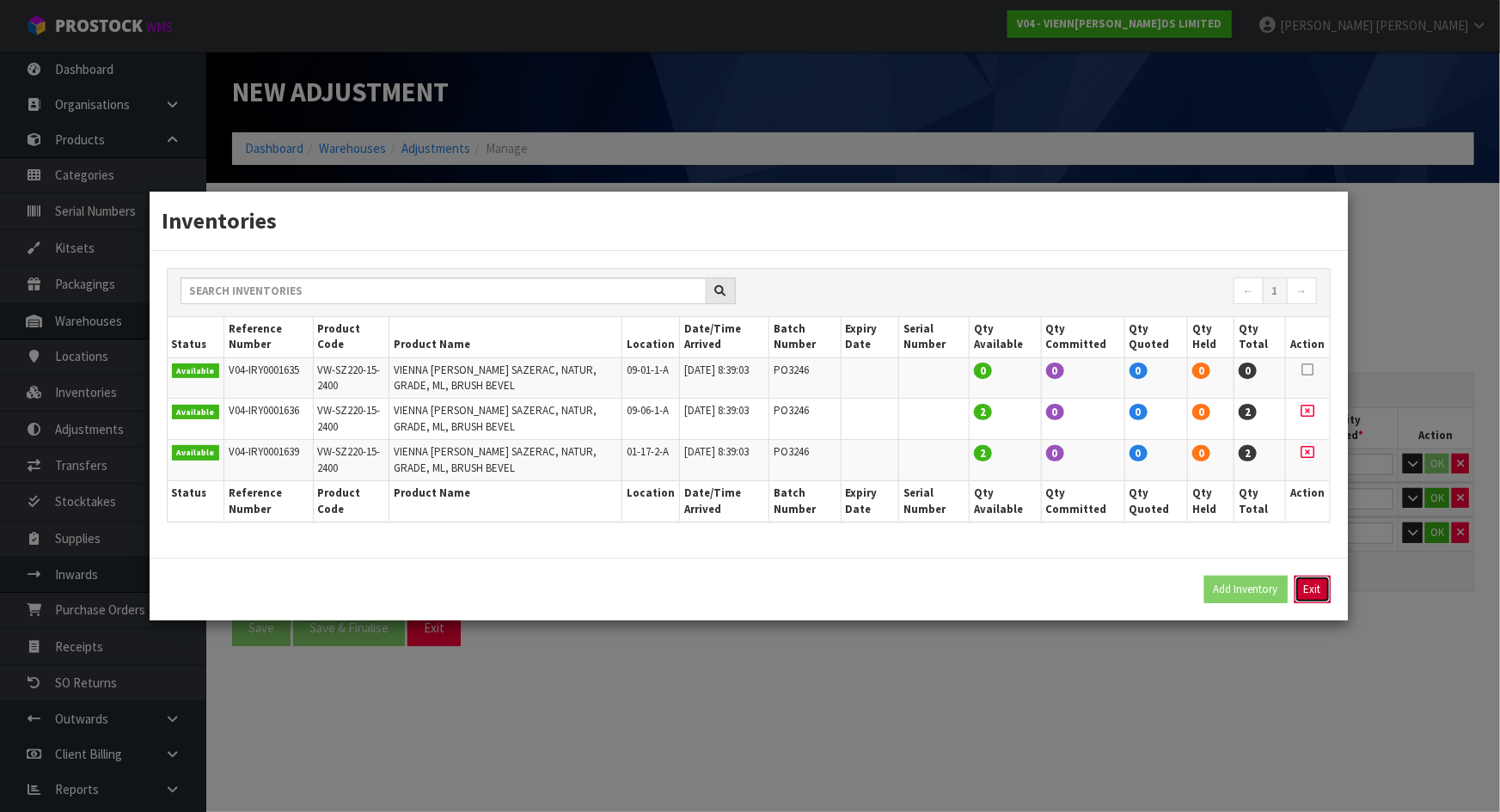
click at [1306, 587] on button "Exit" at bounding box center [1313, 589] width 36 height 27
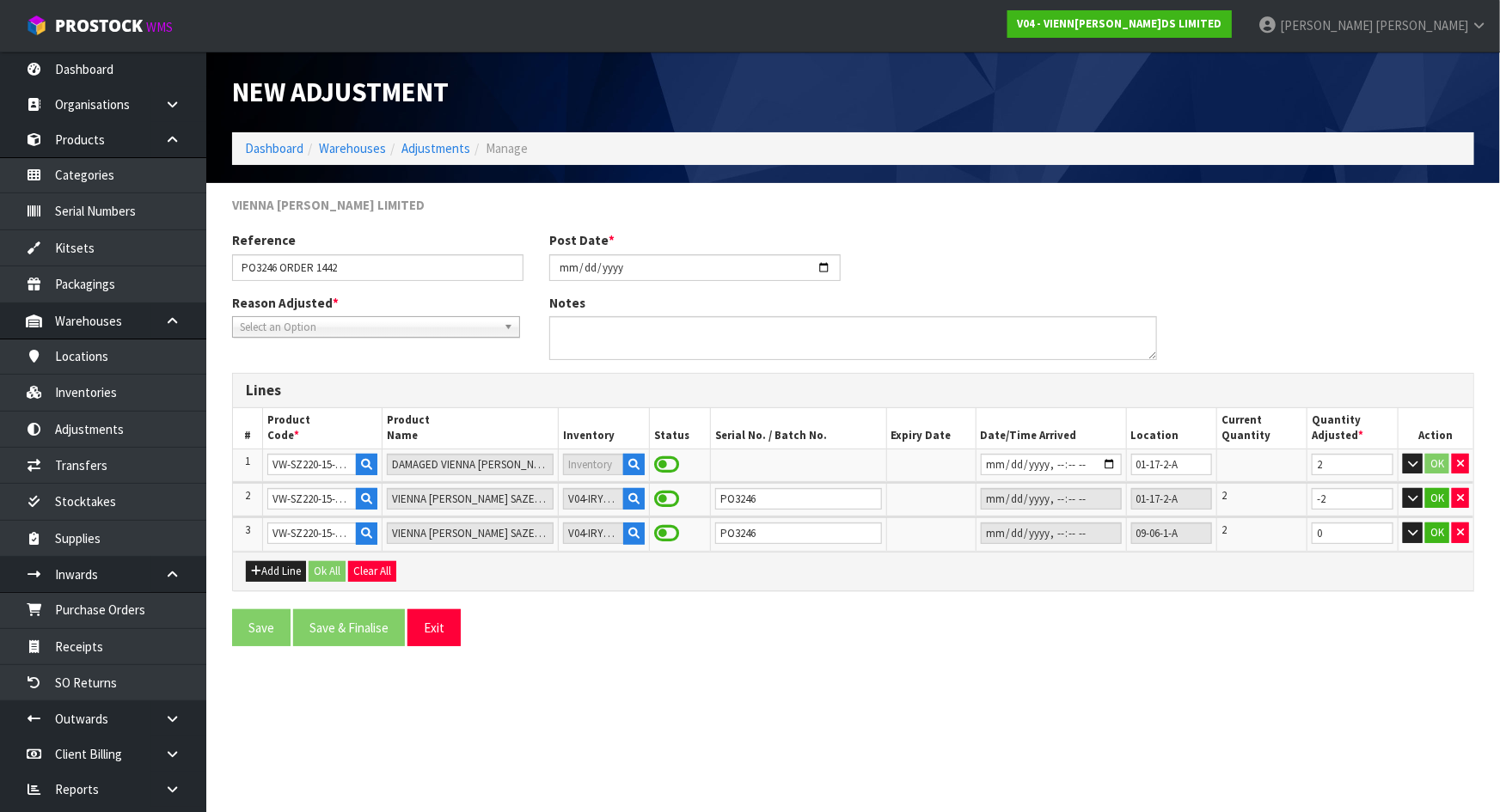
click at [1012, 570] on div "Add Line Ok All Clear All" at bounding box center [852, 571] width 1240 height 39
click at [1456, 527] on button "button" at bounding box center [1460, 532] width 17 height 21
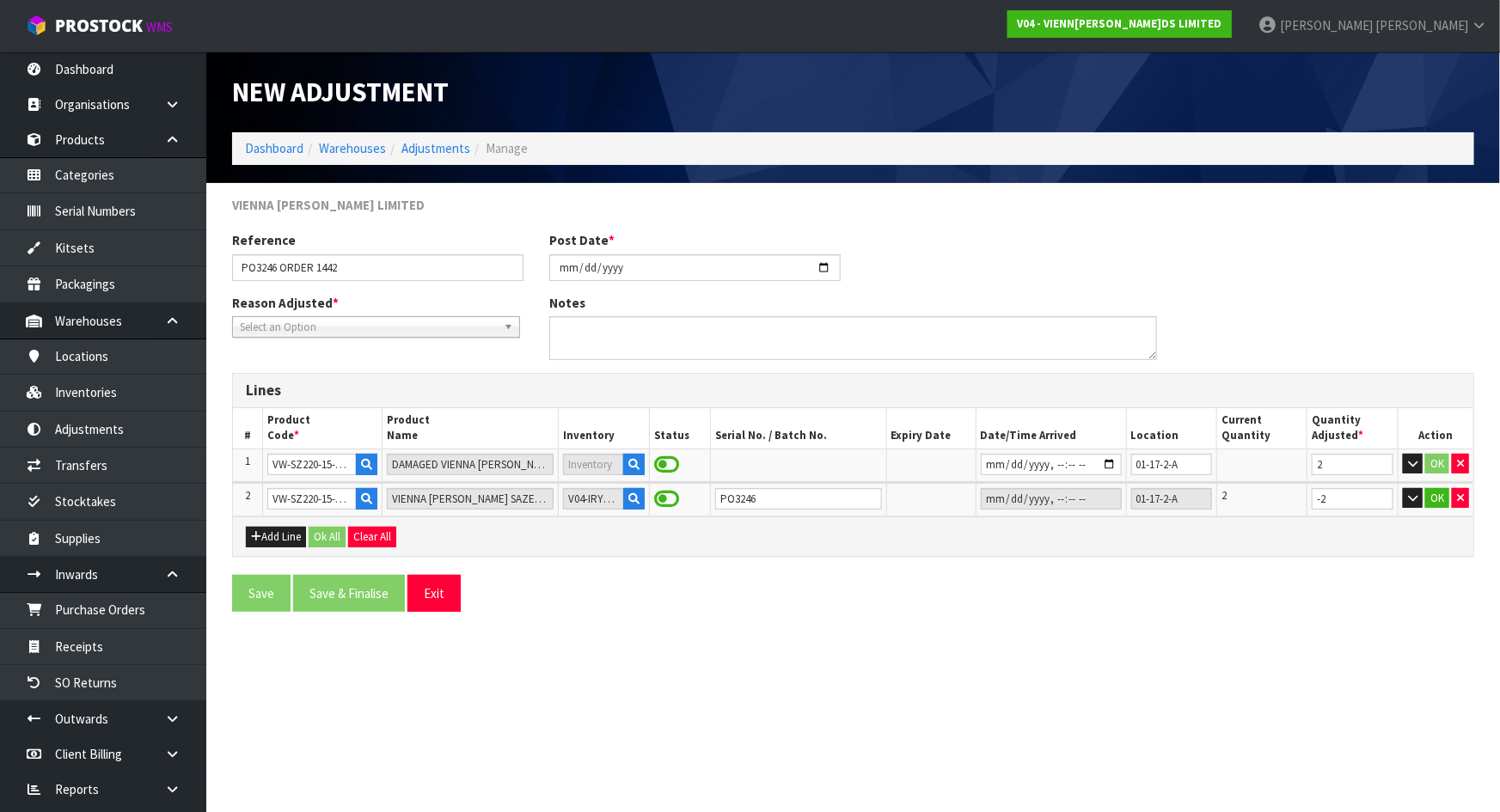
click at [455, 331] on span "Select an Option" at bounding box center [368, 327] width 257 height 21
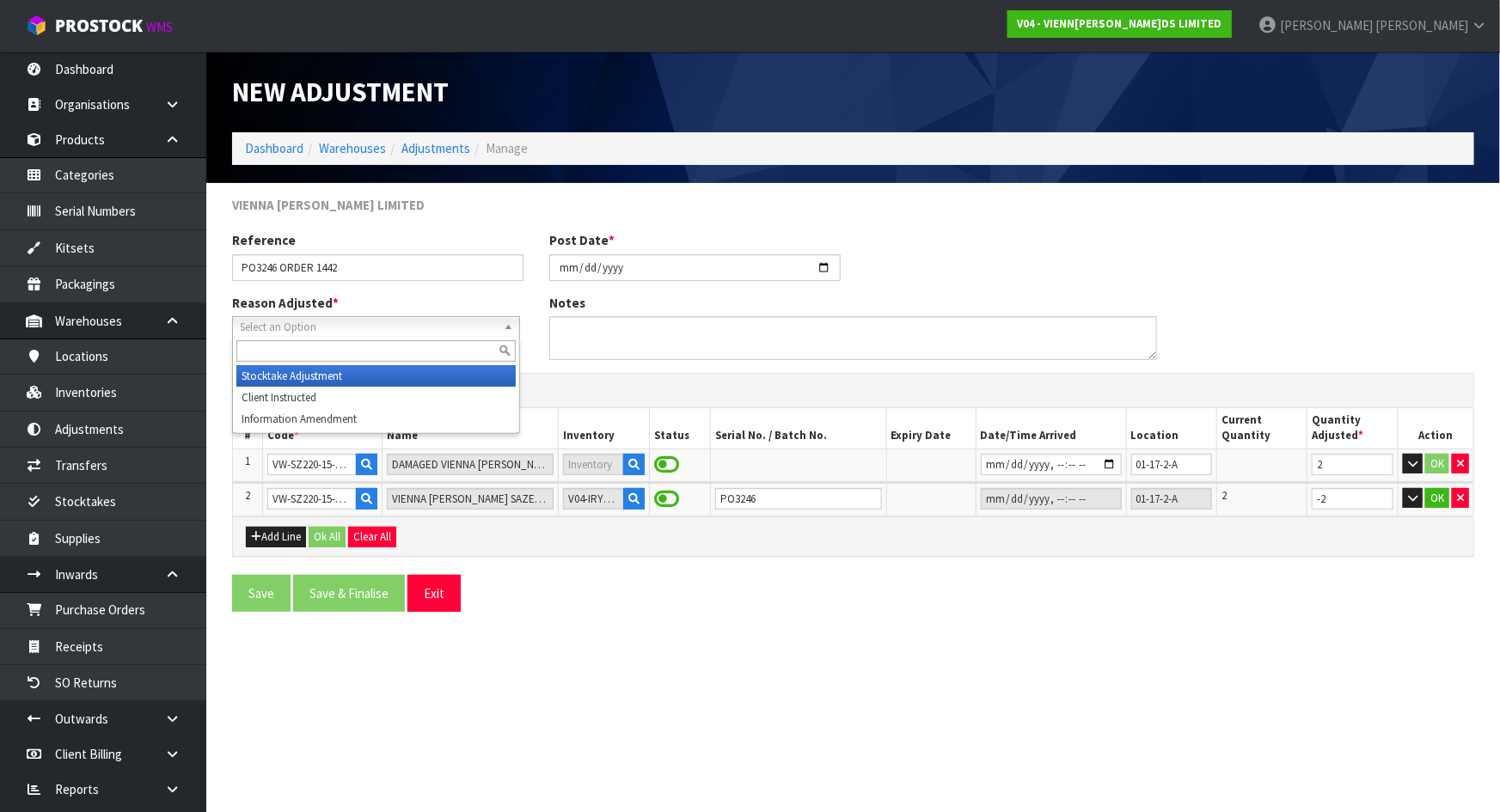
click at [432, 376] on li "Stocktake Adjustment" at bounding box center [376, 376] width 279 height 22
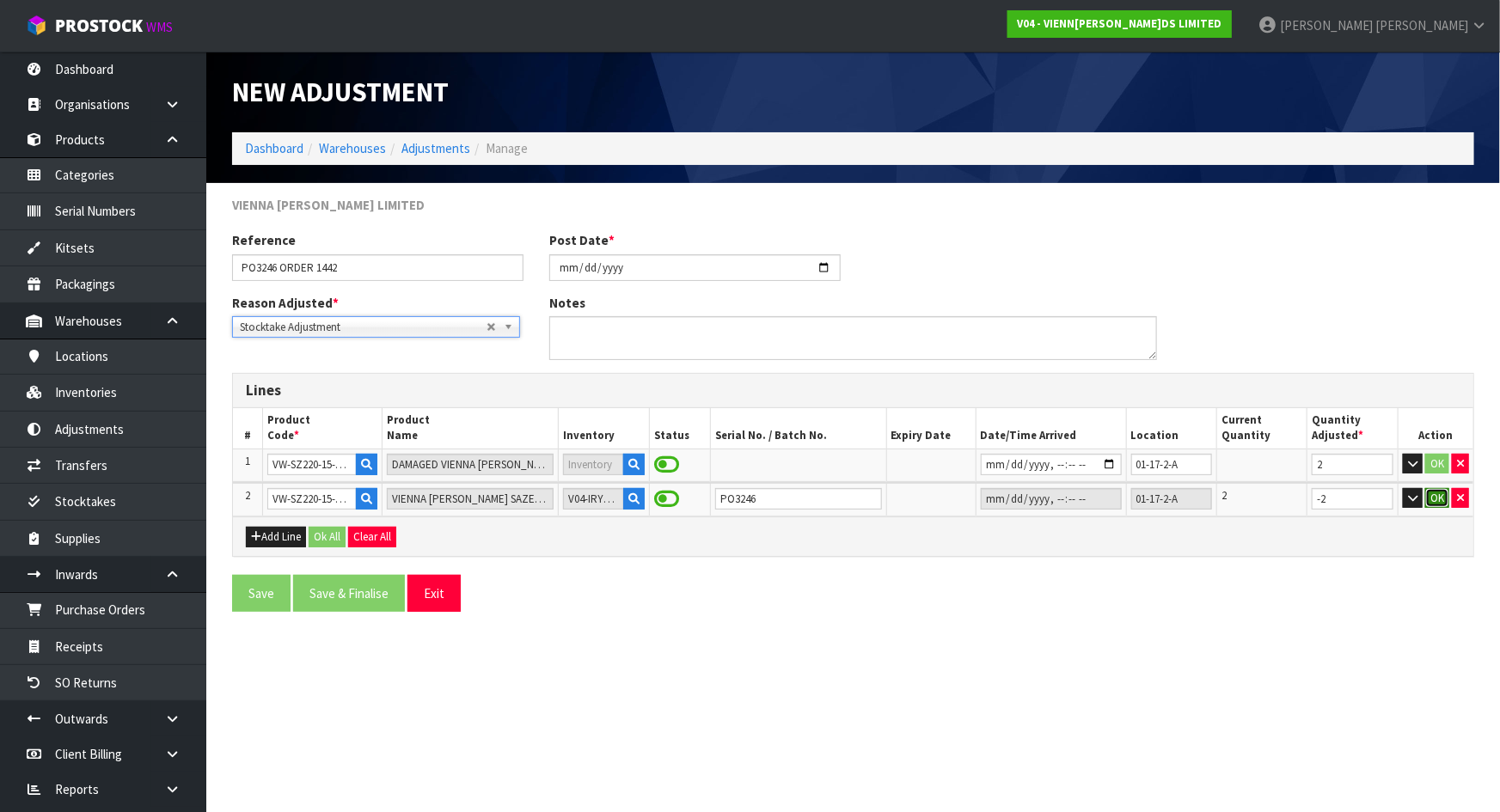
click at [1430, 491] on button "OK" at bounding box center [1437, 498] width 24 height 21
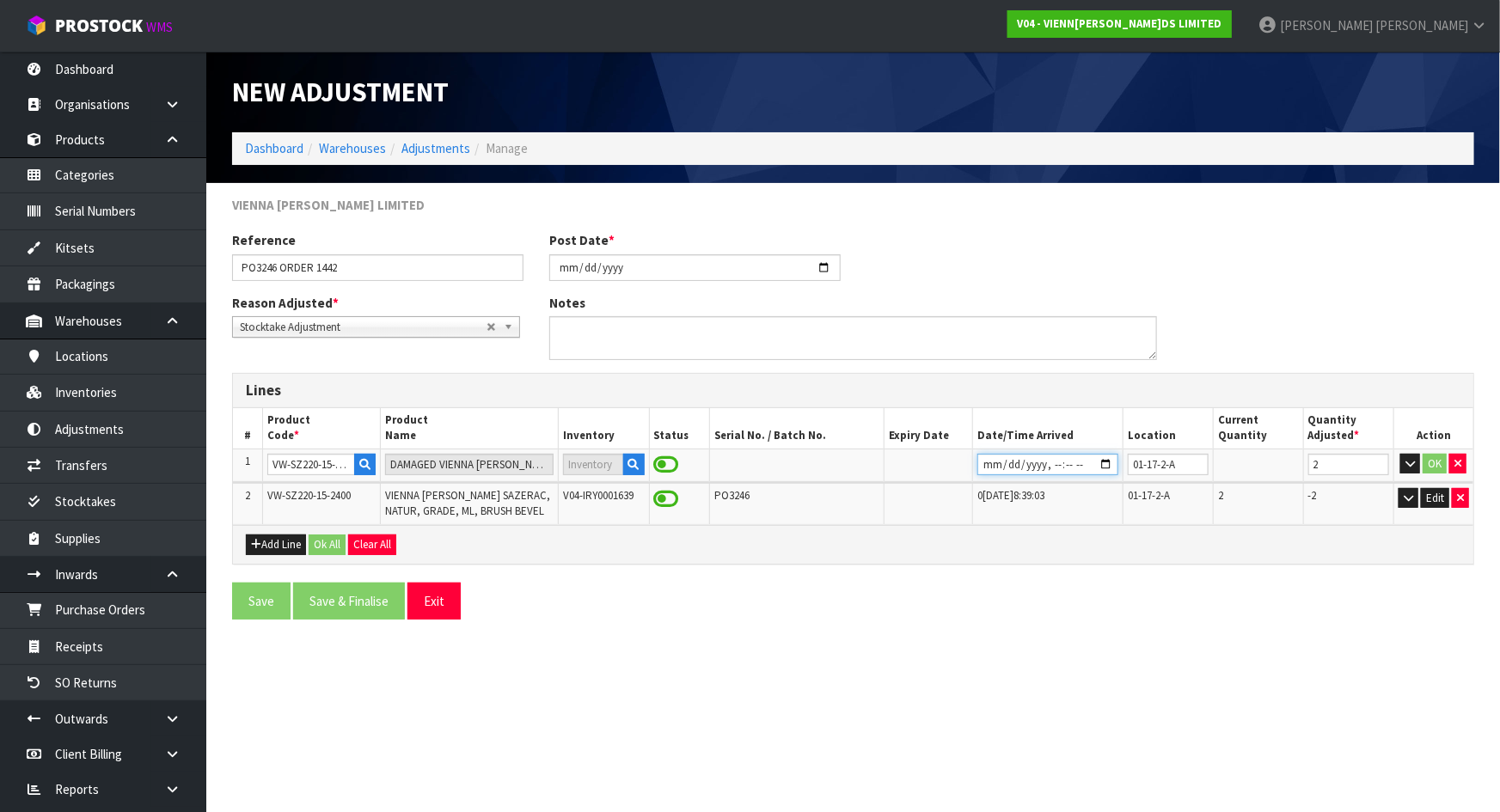
click at [1112, 457] on input "datetime-local" at bounding box center [1047, 465] width 141 height 22
type input "2025-08-15T07:55"
click at [790, 629] on div "Save Save & Finalise Exit" at bounding box center [853, 607] width 1268 height 50
click at [1426, 457] on button "OK" at bounding box center [1435, 464] width 24 height 21
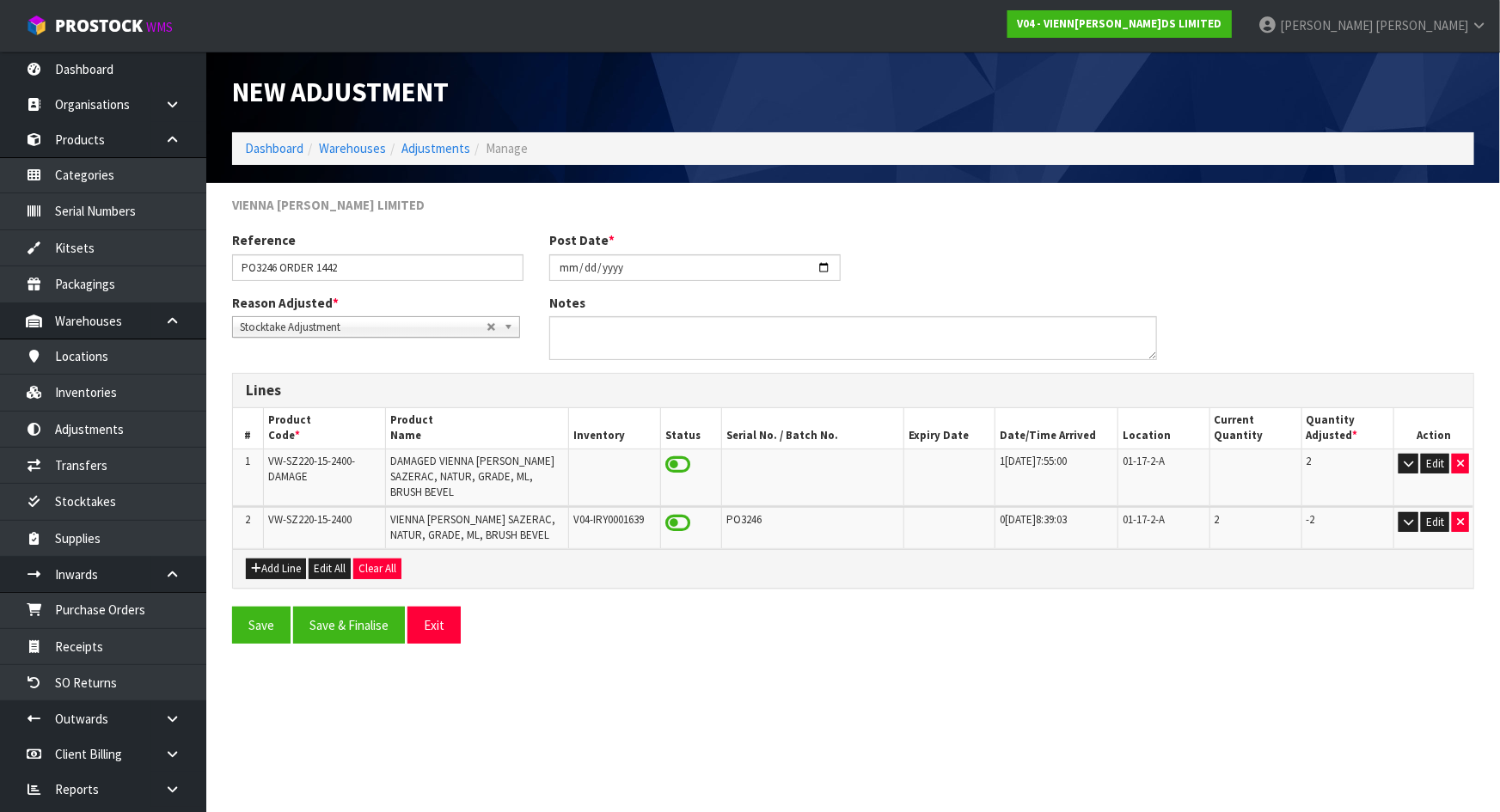
click at [940, 621] on div "Save Save & Finalise Exit" at bounding box center [853, 631] width 1268 height 50
click at [674, 461] on span at bounding box center [677, 465] width 25 height 23
click at [678, 462] on span at bounding box center [677, 465] width 25 height 23
click at [679, 462] on span at bounding box center [677, 465] width 25 height 23
click at [686, 464] on span at bounding box center [677, 465] width 25 height 23
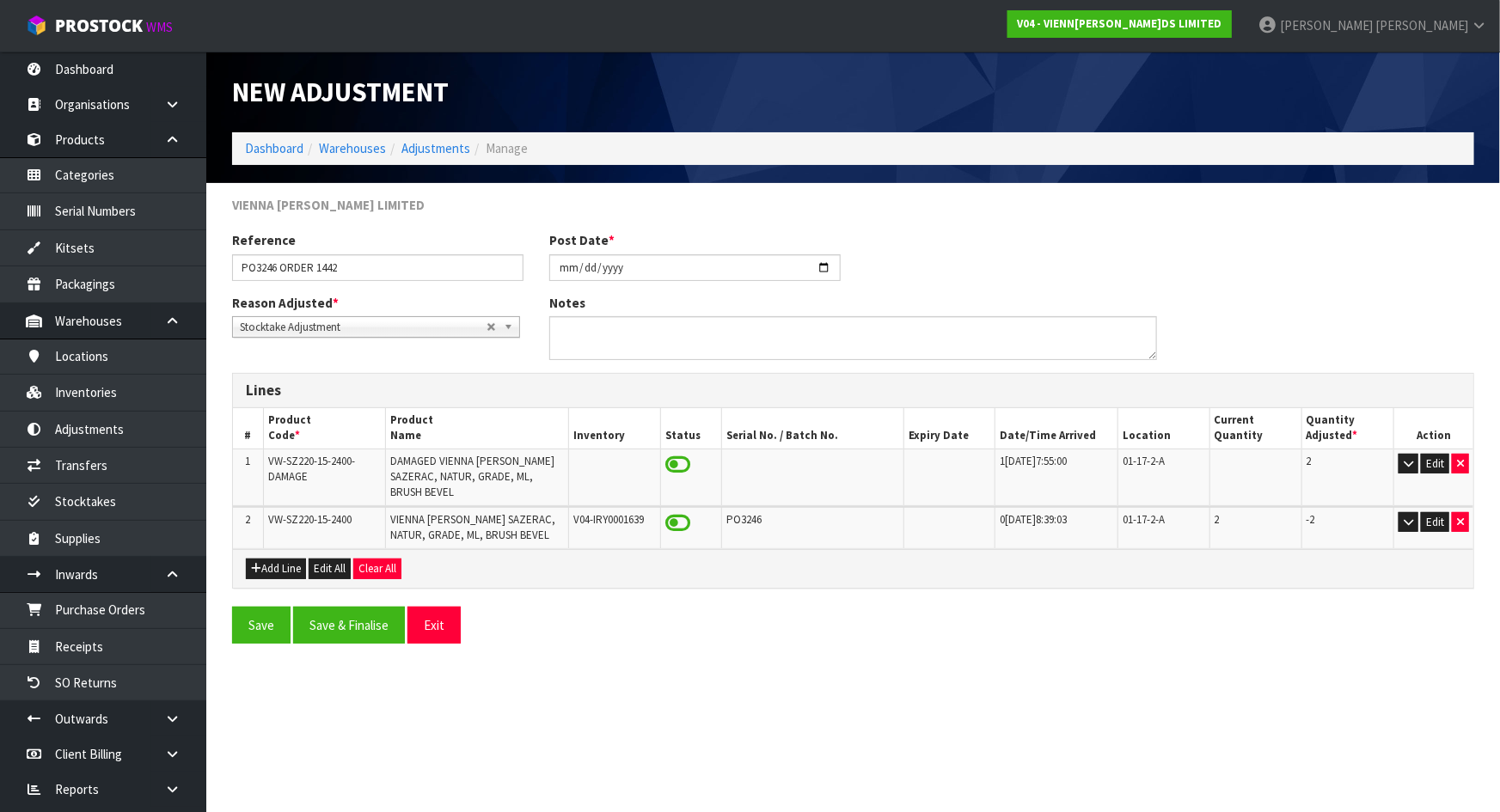
click at [601, 470] on td at bounding box center [614, 476] width 92 height 56
click at [267, 606] on button "Save" at bounding box center [261, 625] width 58 height 37
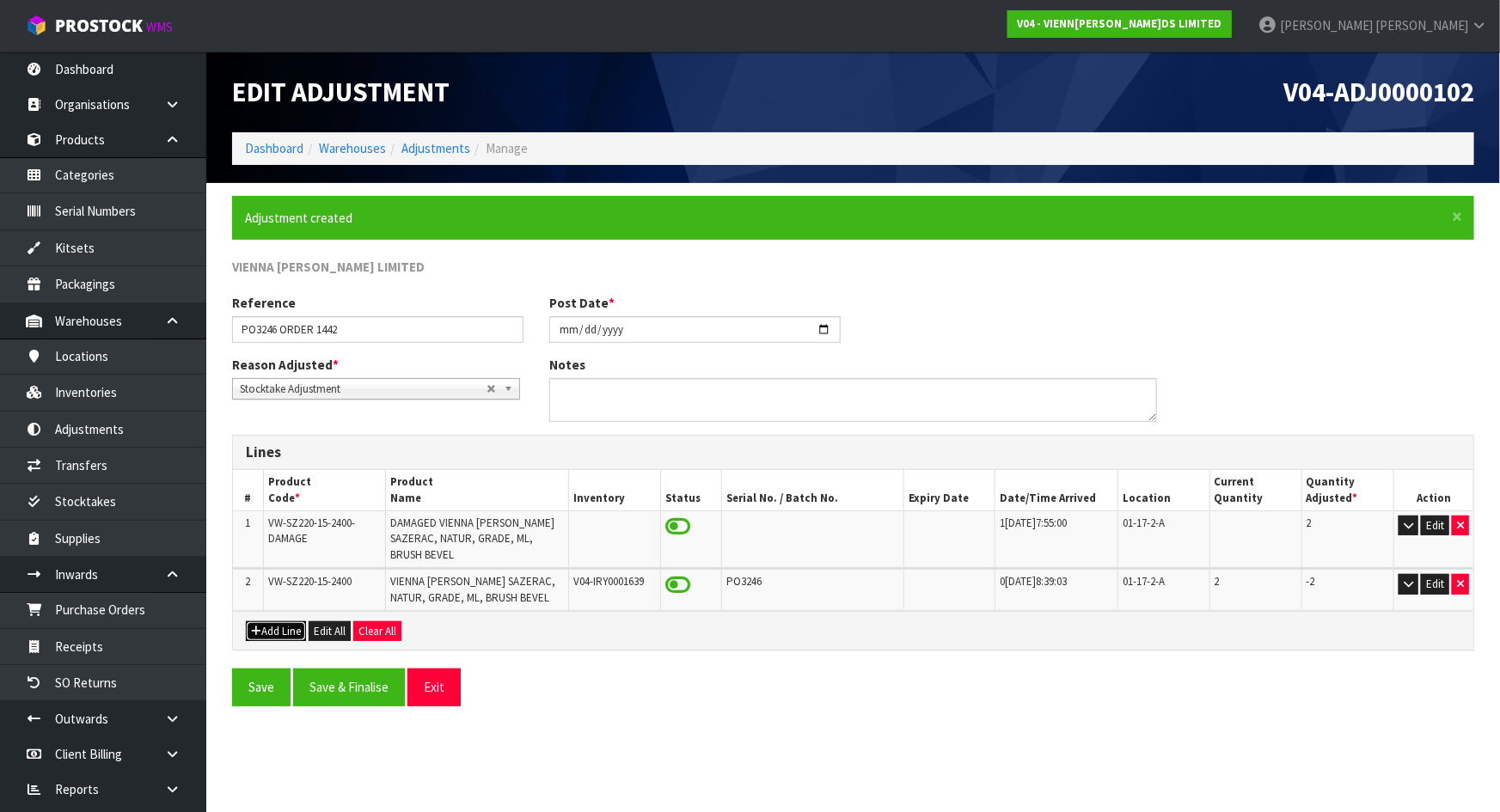
click at [291, 621] on button "Add Line" at bounding box center [276, 631] width 60 height 21
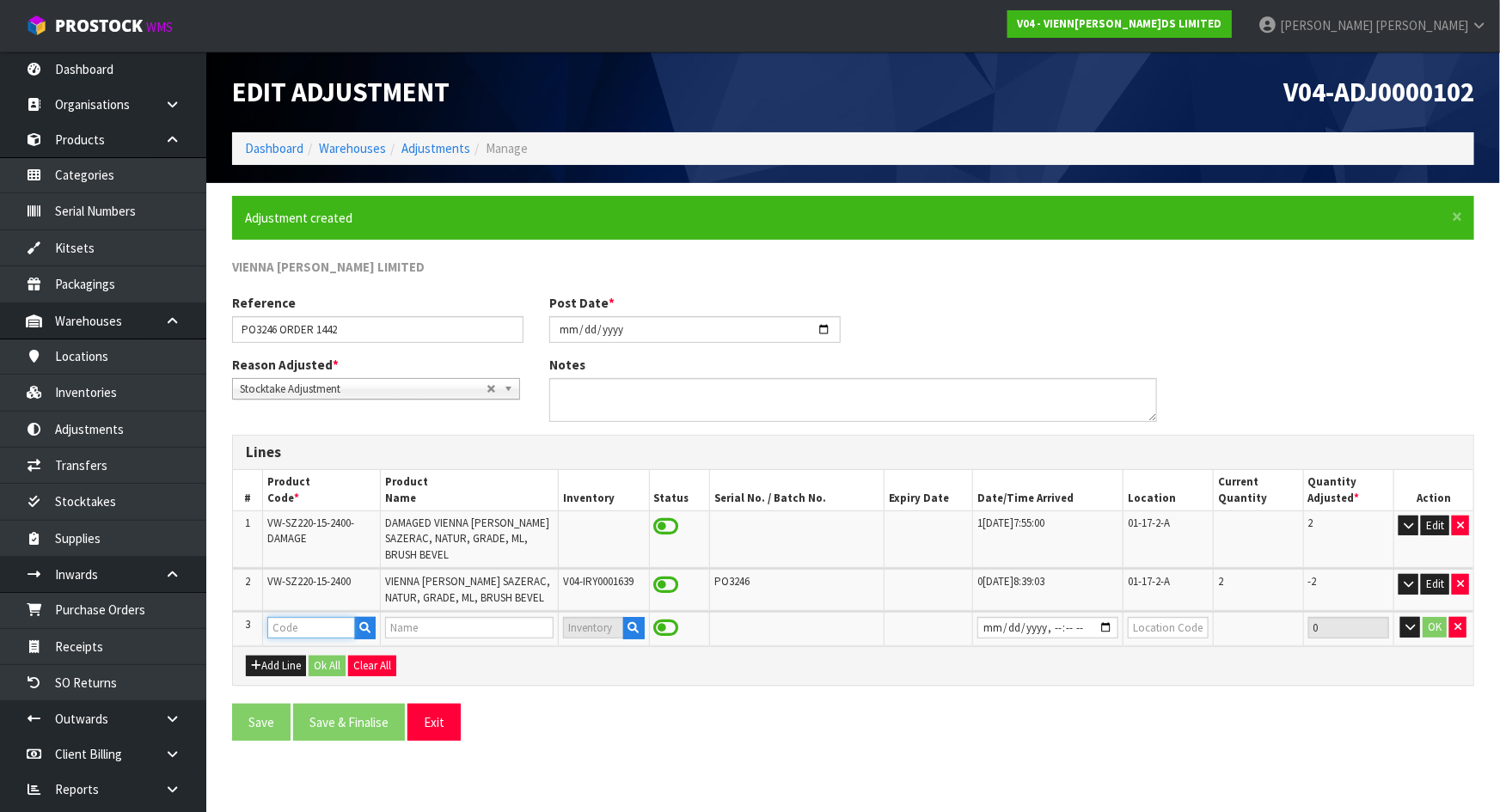
click at [303, 622] on input "text" at bounding box center [311, 627] width 87 height 22
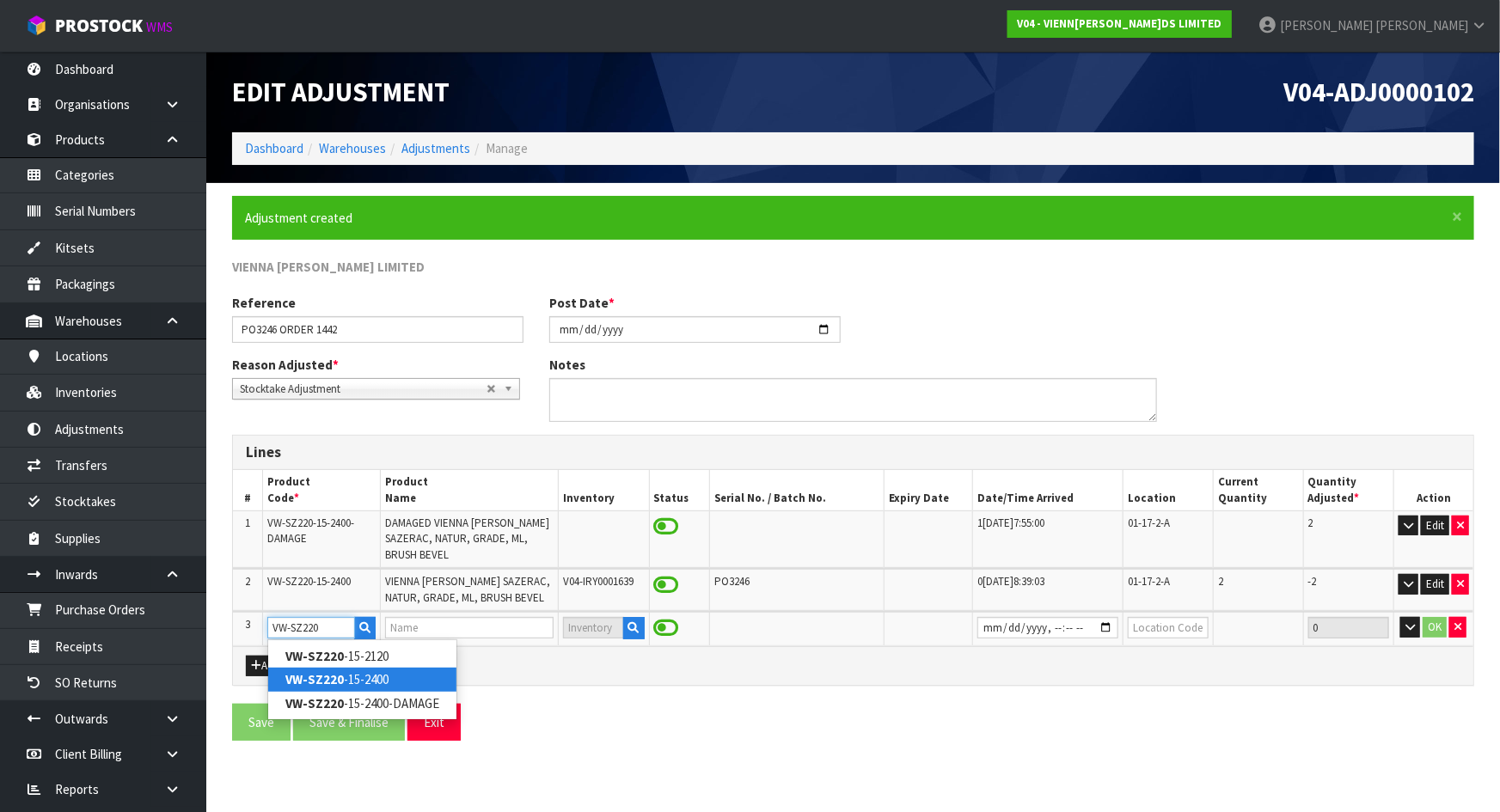
type input "VW-SZ220-15-2400"
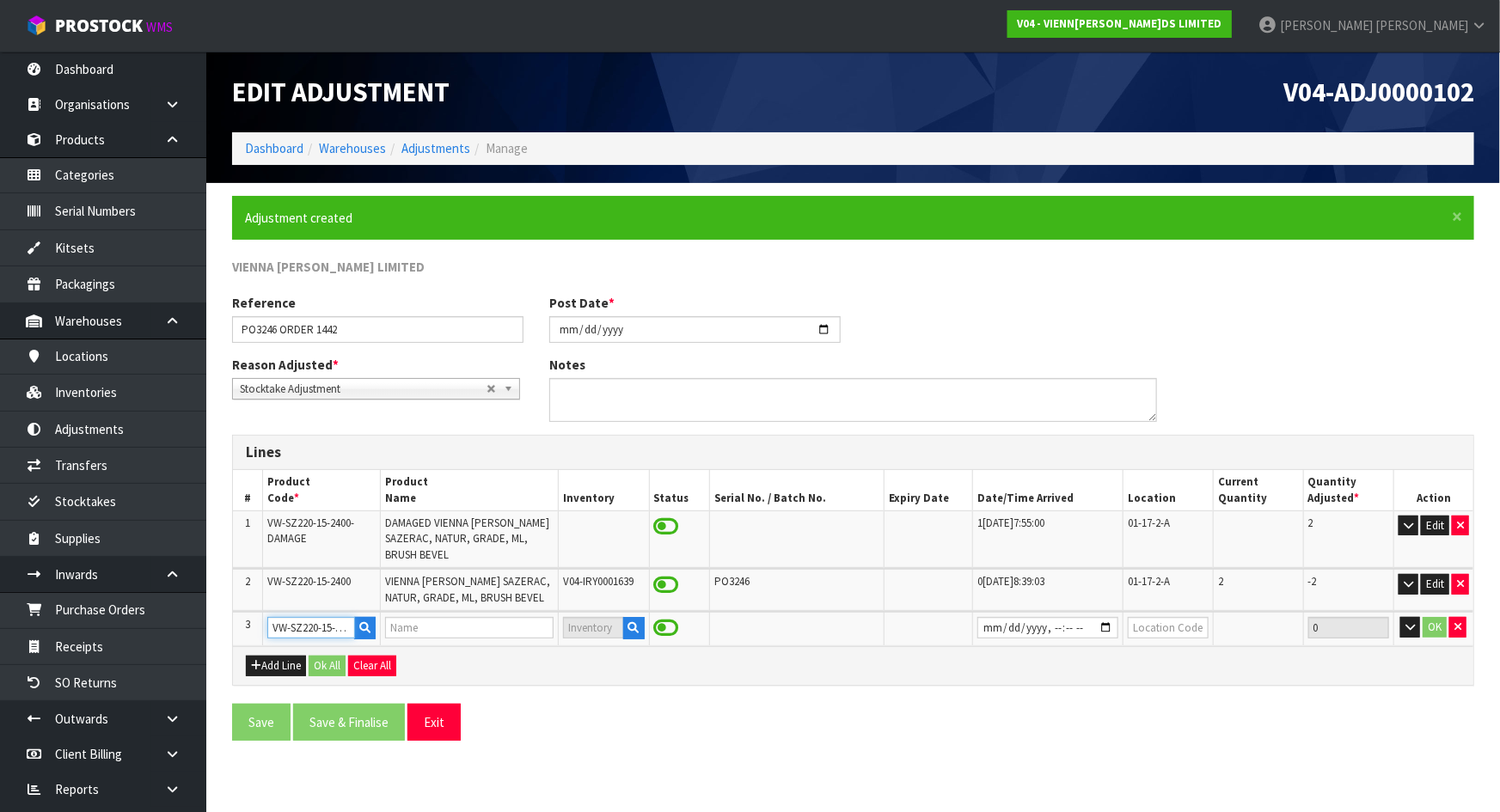
type input "VIENNA WOODS SAZERAC, NATUR, GRADE, ML, BRUSH BEVEL"
type input "VW-SZ220-15-2400"
click at [629, 627] on icon "button" at bounding box center [634, 627] width 11 height 11
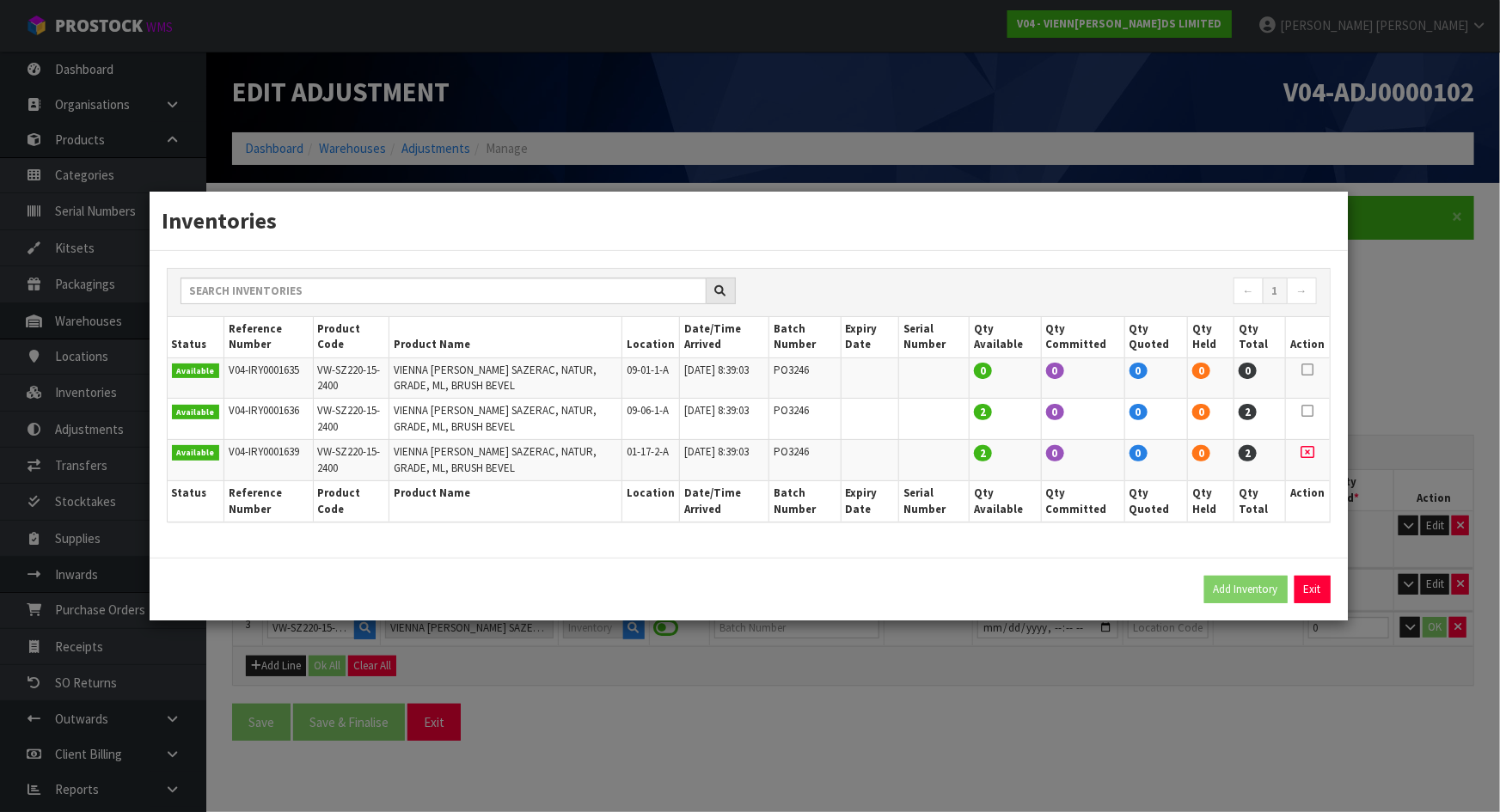
click at [1307, 412] on icon at bounding box center [1306, 411] width 12 height 1
click at [1251, 587] on button "Add Inventory" at bounding box center [1246, 589] width 84 height 27
type input "V04-IRY0001636"
type input "2025-08-07T08:39:03"
type input "09-06-1-A"
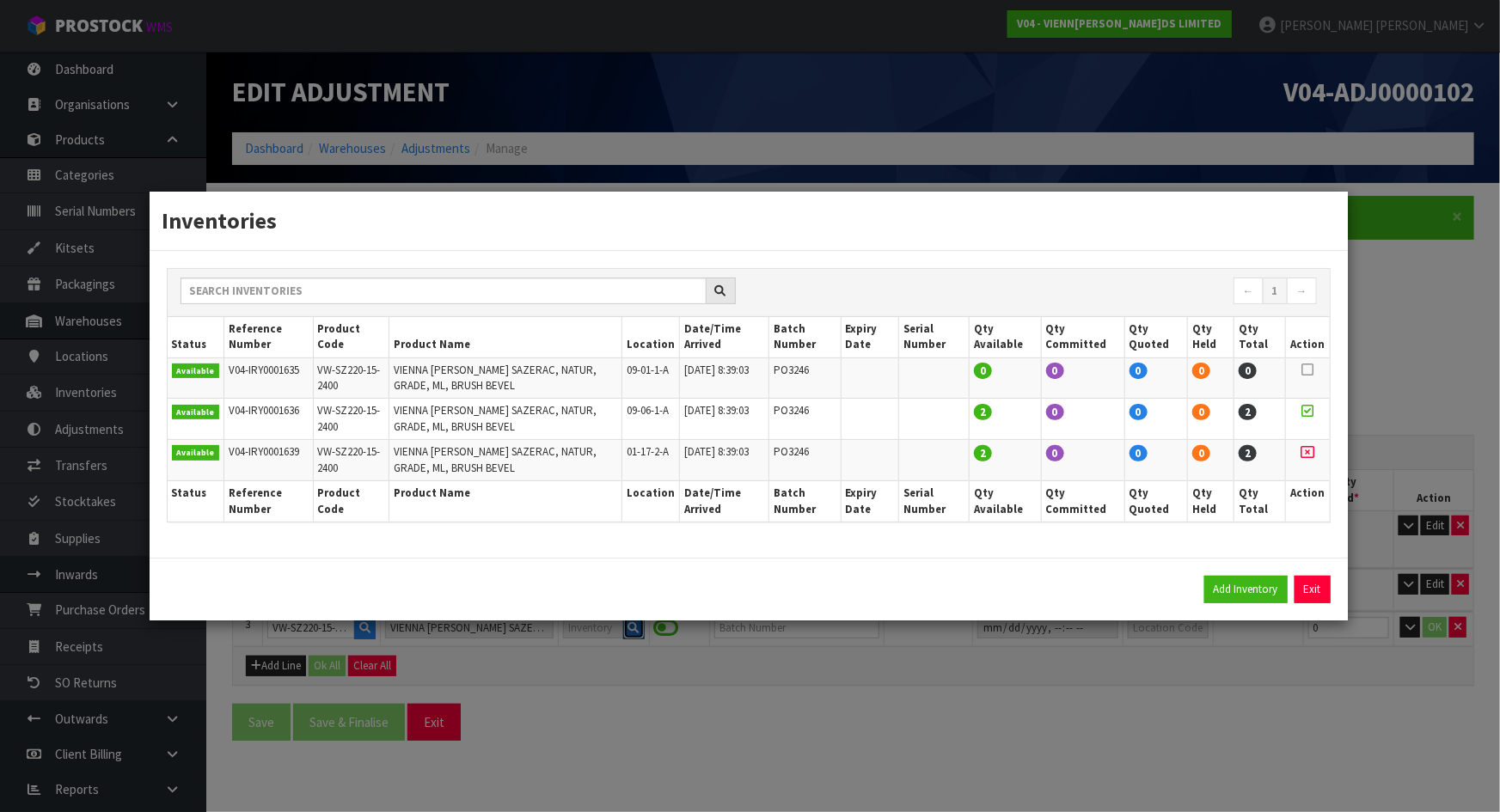
type input "PO3246"
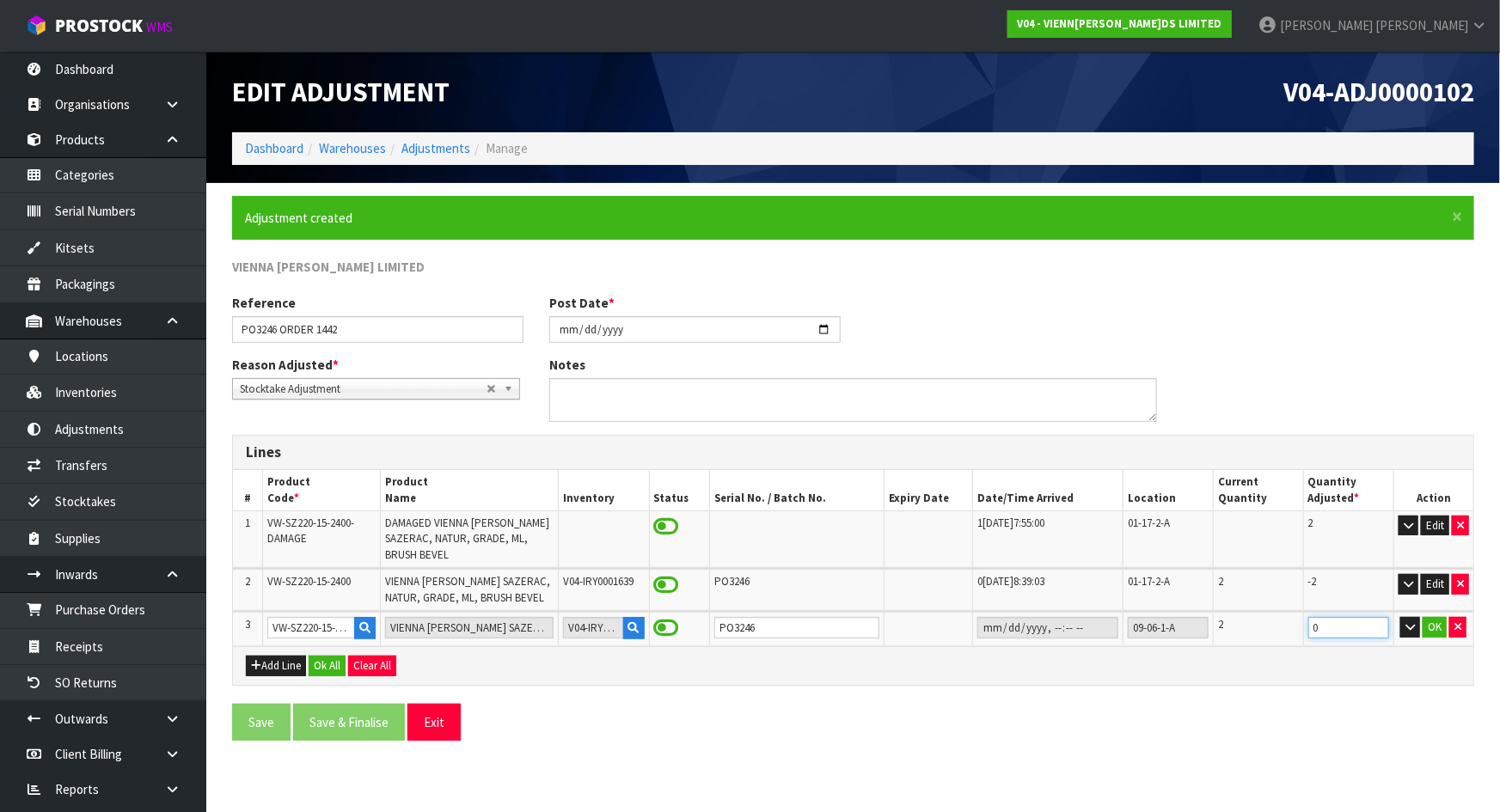
click at [1322, 627] on input "0" at bounding box center [1348, 627] width 81 height 22
click at [1456, 627] on icon "button" at bounding box center [1458, 627] width 7 height 11
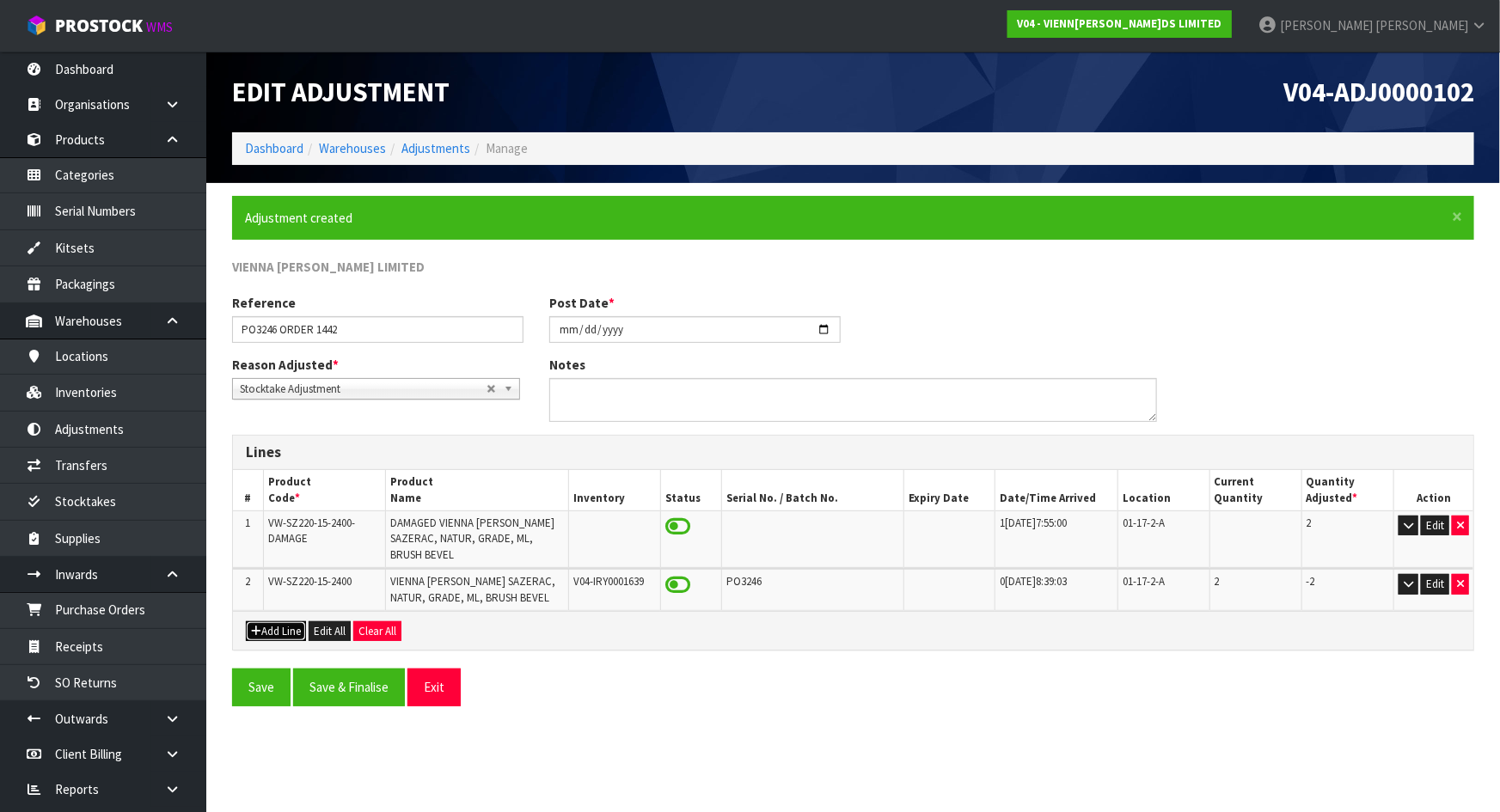
click at [281, 621] on button "Add Line" at bounding box center [276, 631] width 60 height 21
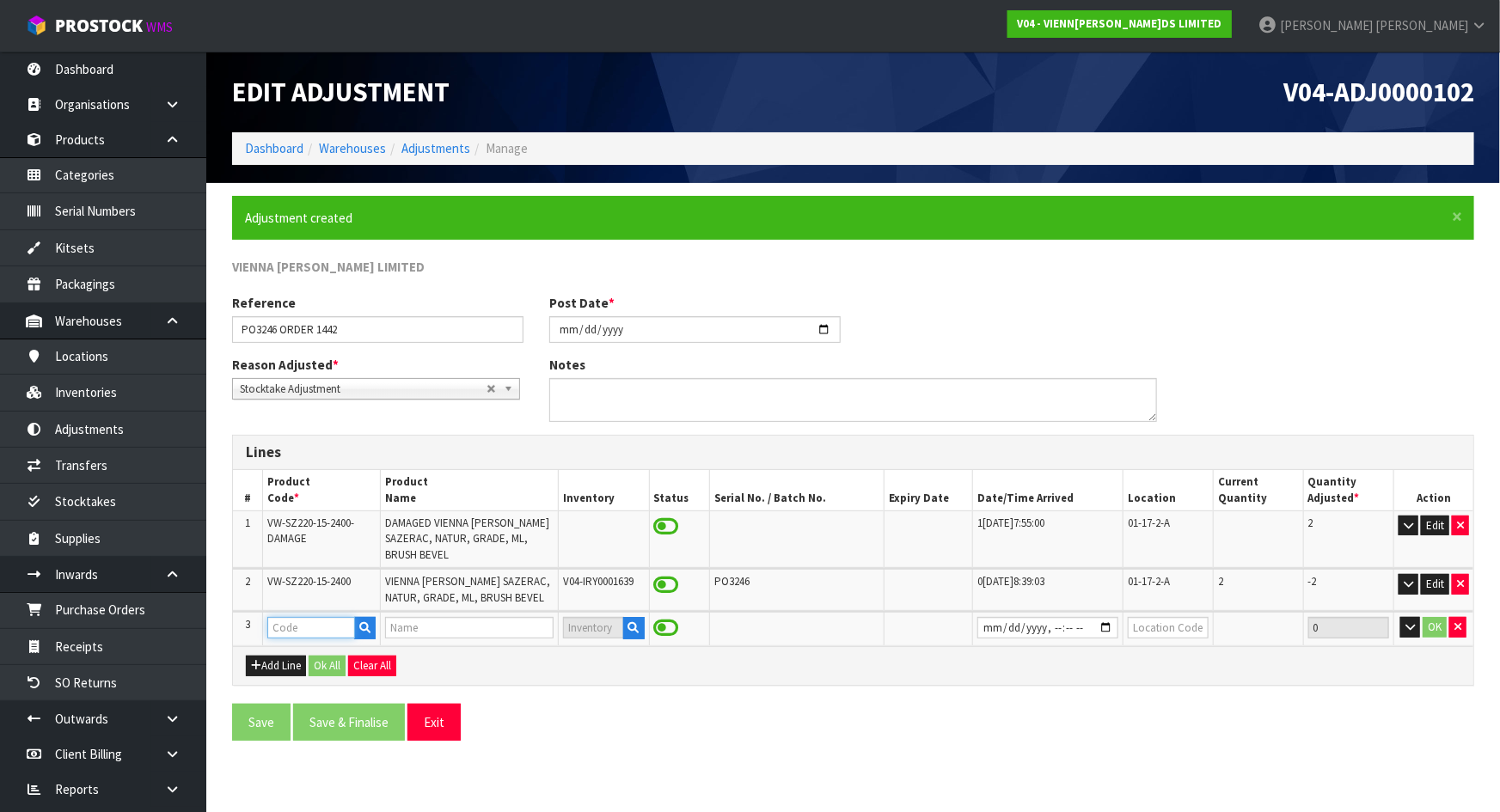
click at [334, 622] on input "text" at bounding box center [311, 627] width 87 height 22
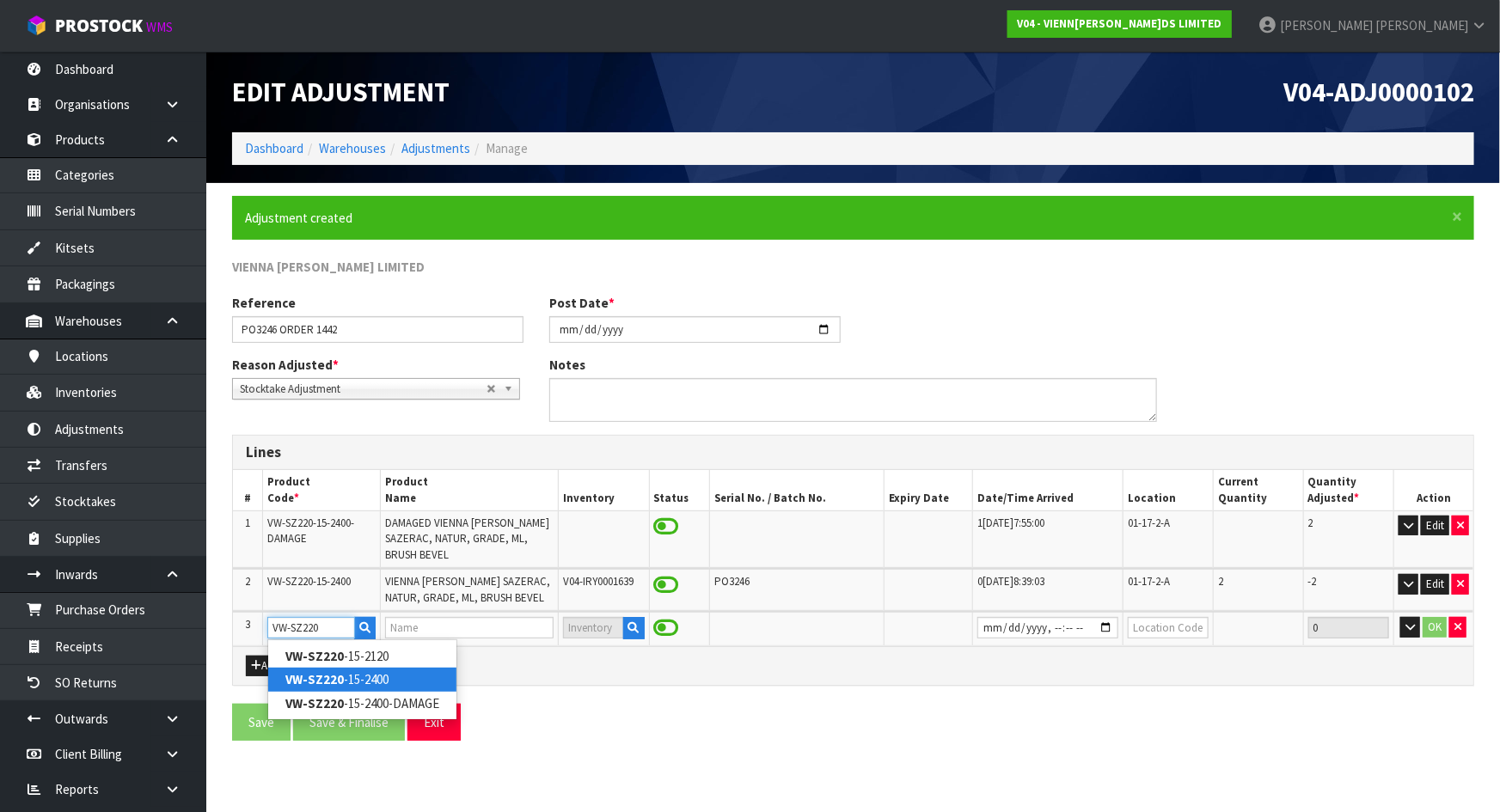
type input "VW-SZ220"
click at [395, 670] on link "VW-SZ220 -15-2400" at bounding box center [362, 679] width 188 height 24
type input "VW-SZ220-15-2400"
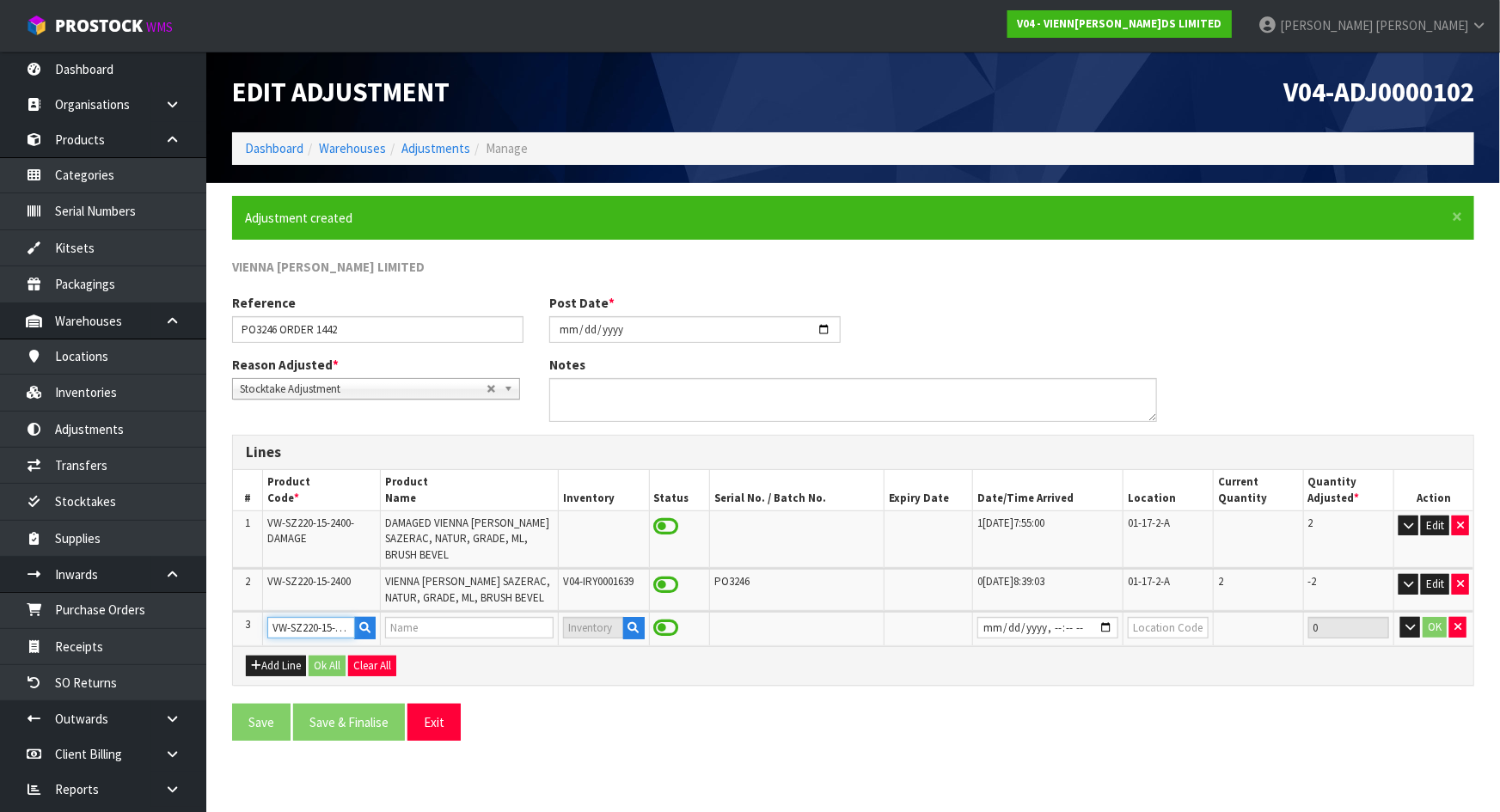
type input "VIENNA WOODS SAZERAC, NATUR, GRADE, ML, BRUSH BEVEL"
click at [642, 628] on button "button" at bounding box center [634, 627] width 22 height 23
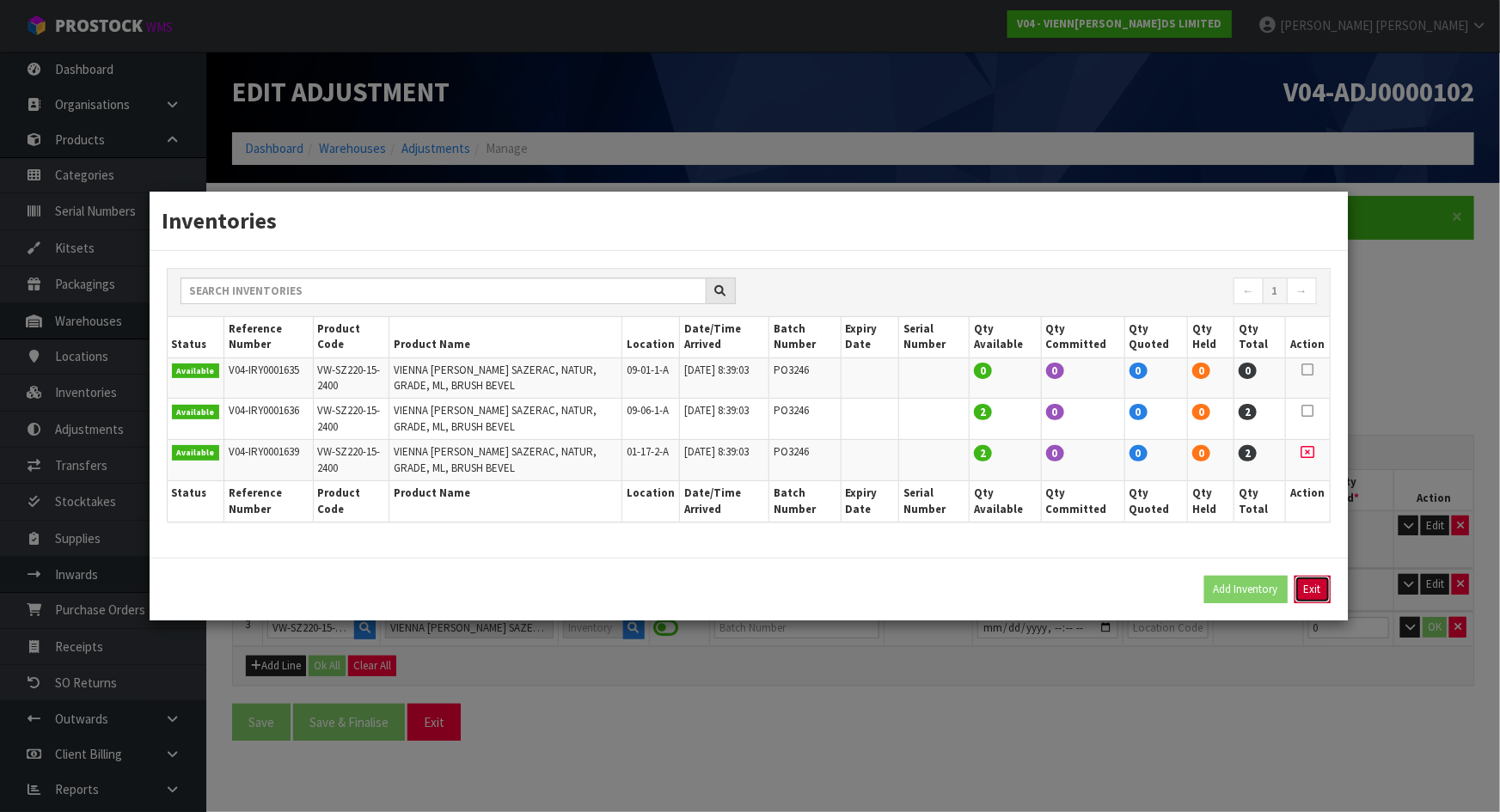
click at [1316, 584] on button "Exit" at bounding box center [1313, 589] width 36 height 27
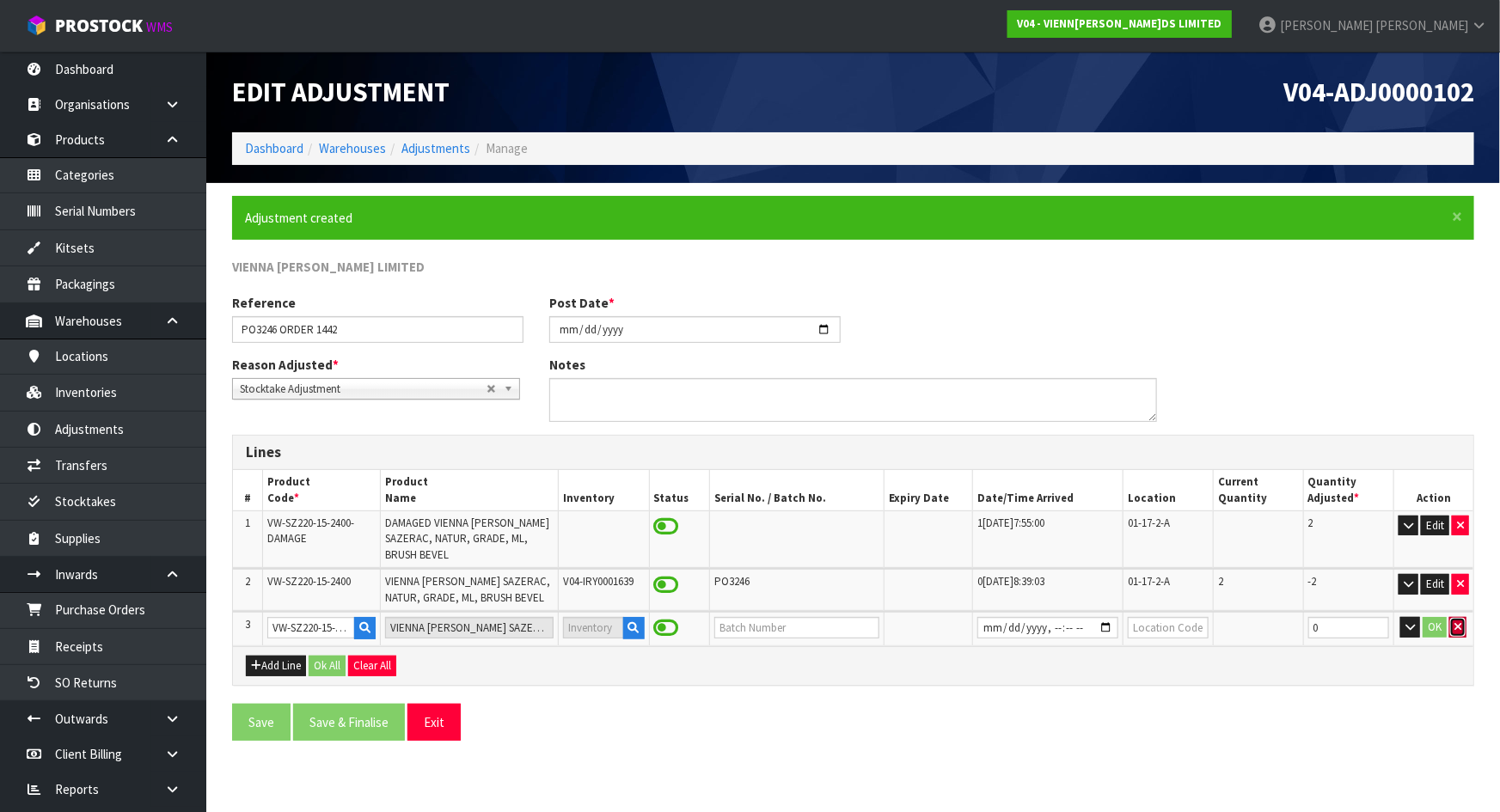
click at [1456, 627] on icon "button" at bounding box center [1458, 627] width 7 height 11
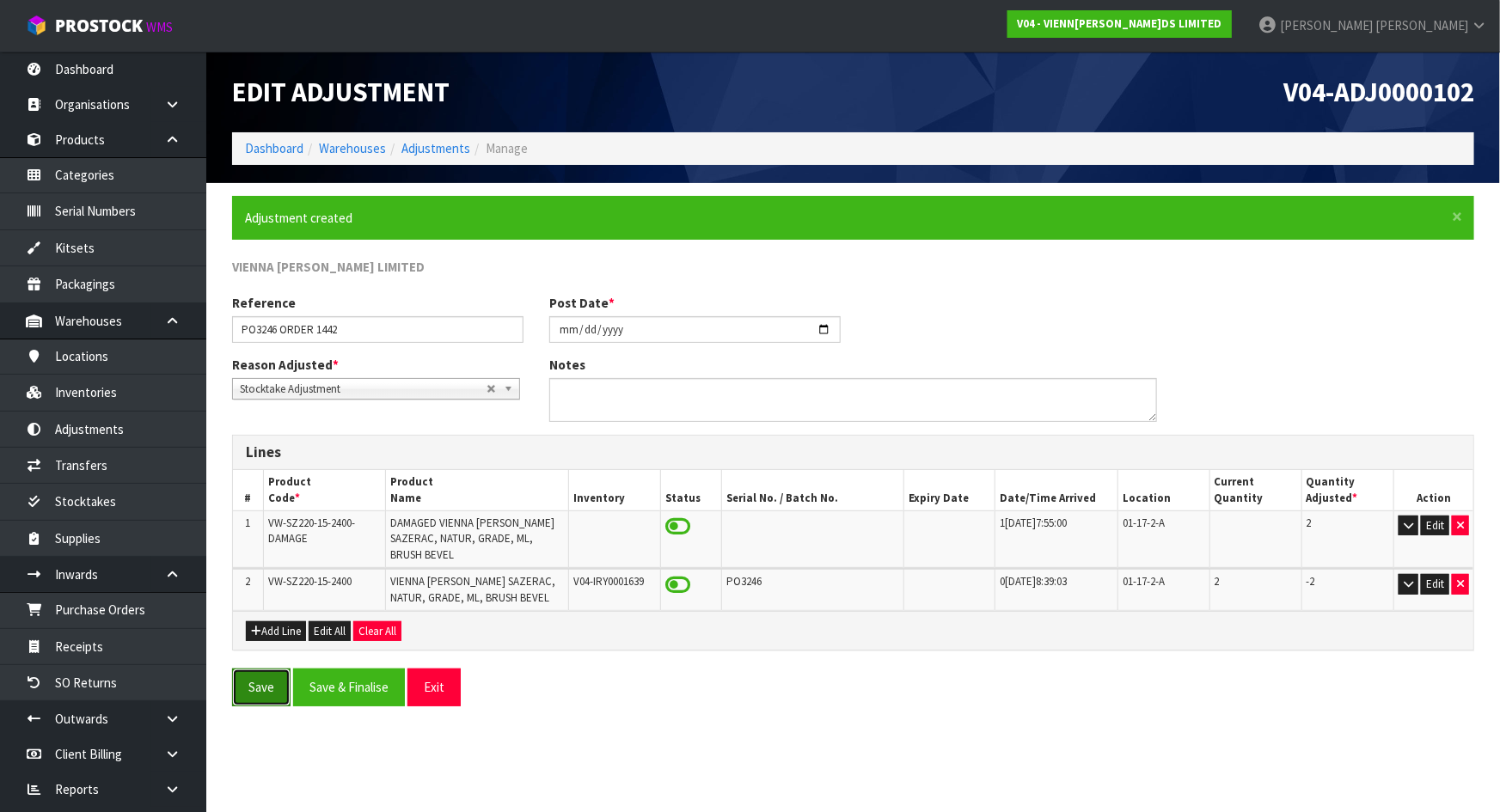
click at [274, 668] on button "Save" at bounding box center [261, 687] width 58 height 37
click at [624, 399] on textarea at bounding box center [853, 400] width 609 height 44
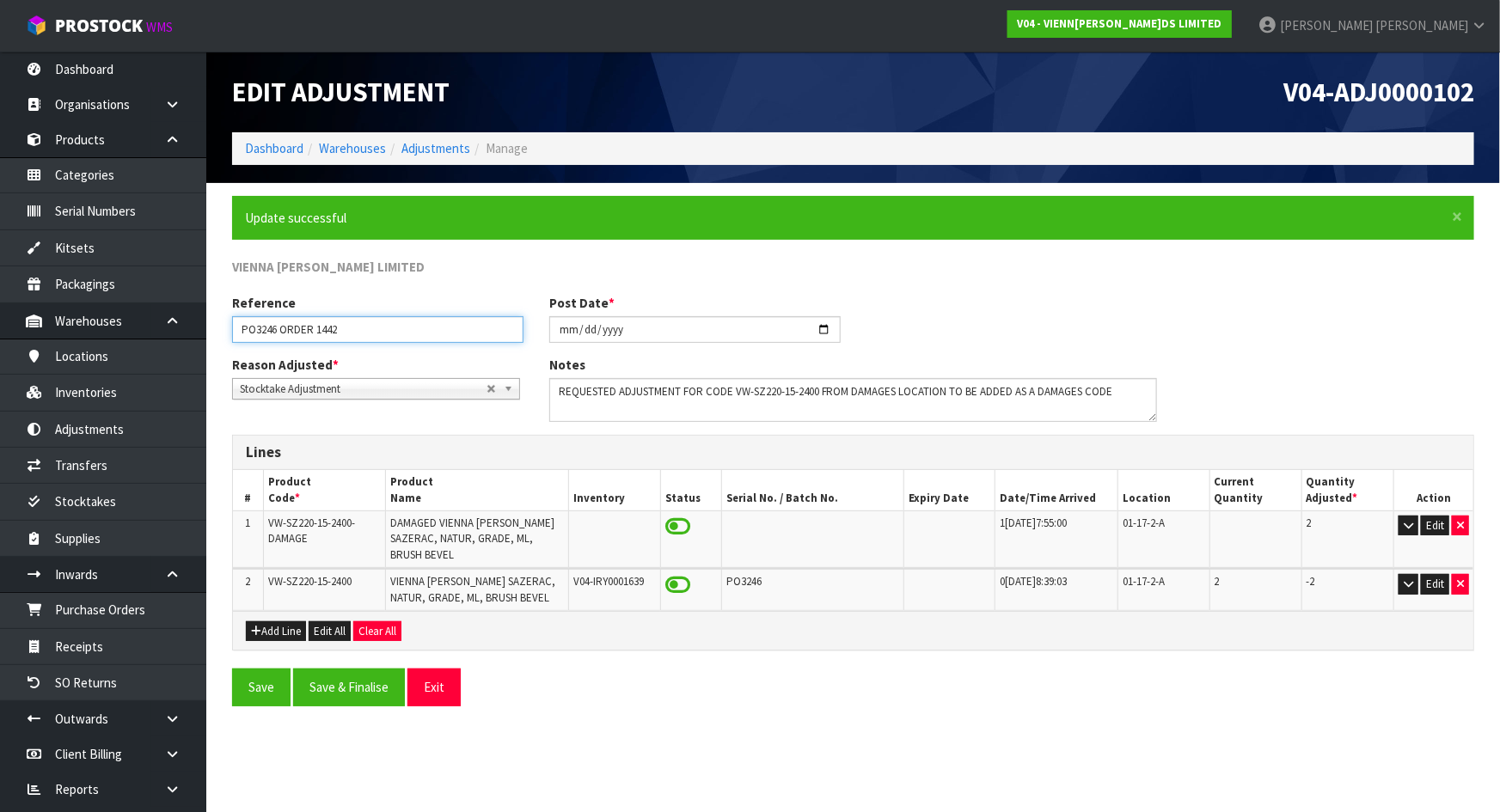
click at [378, 321] on input "PO3246 ORDER 1442" at bounding box center [378, 329] width 291 height 26
drag, startPoint x: 379, startPoint y: 326, endPoint x: 179, endPoint y: 306, distance: 201.0
click at [179, 306] on body "Toggle navigation ProStock WMS V04 - VIENNA WOODS LIMITED Michael Drugan Logout…" at bounding box center [750, 406] width 1500 height 812
click at [1132, 386] on textarea at bounding box center [853, 400] width 609 height 44
paste textarea "PO3246 ORDER 1442"
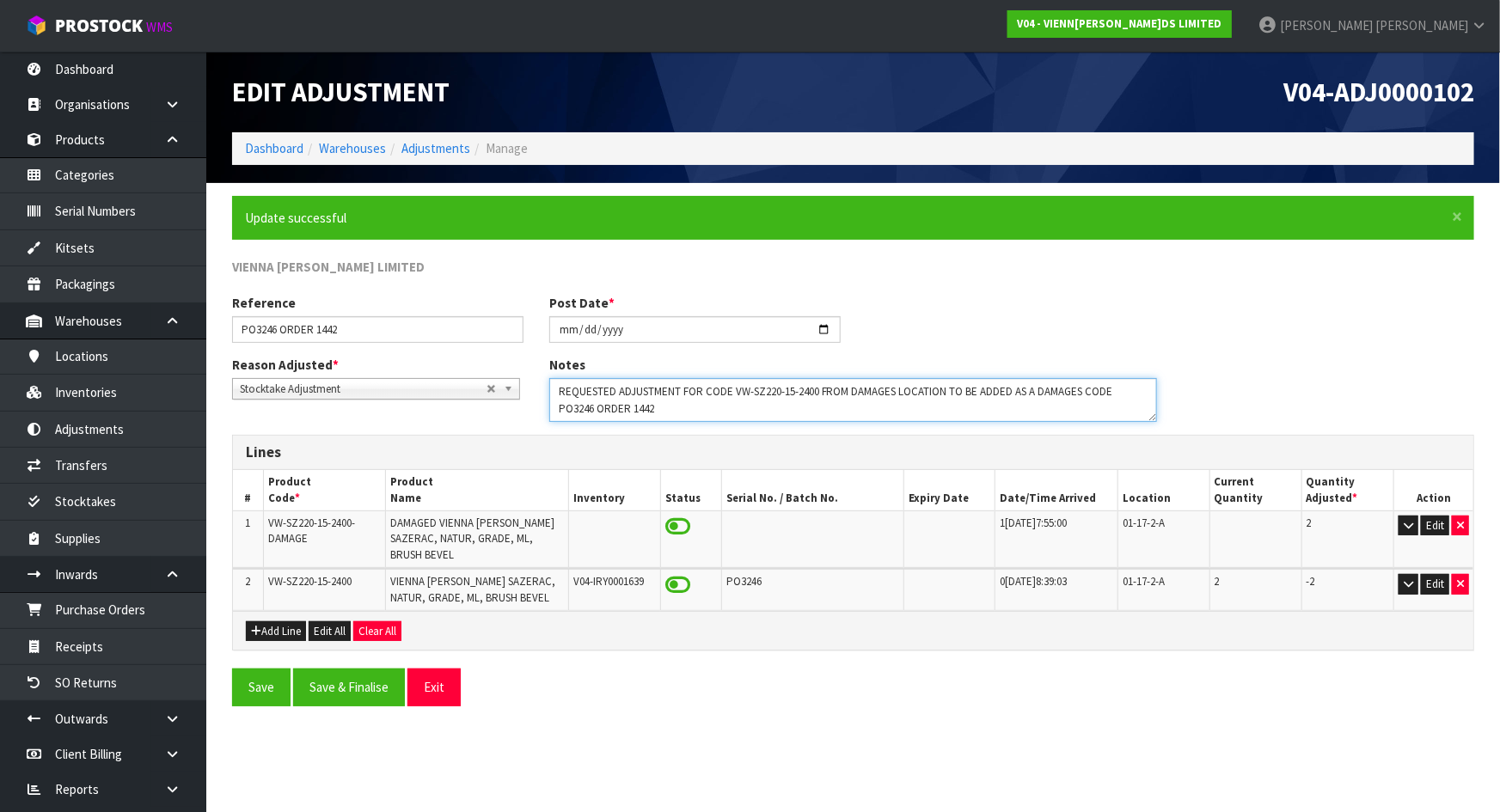
click at [732, 408] on textarea at bounding box center [853, 400] width 609 height 44
click at [1123, 389] on textarea at bounding box center [853, 400] width 609 height 44
type textarea "REQUESTED ADJUSTMENT FOR CODE VW-SZ220-15-2400 FROM DAMAGES LOCATION TO BE ADDE…"
click at [257, 668] on button "Save" at bounding box center [261, 687] width 58 height 37
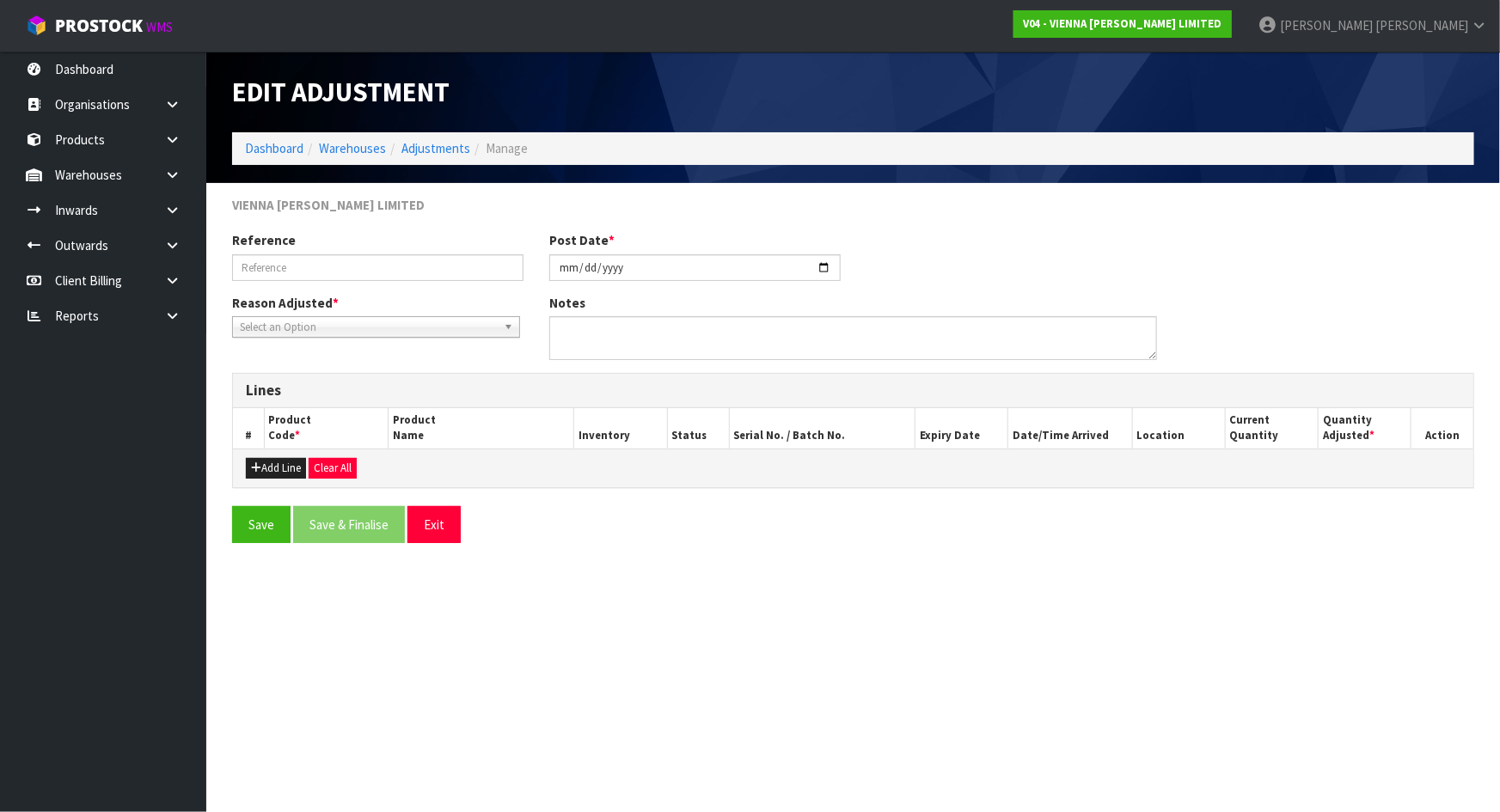
type input "PO3246 ORDER 1442"
type input "2025-08-15"
type textarea "REQUESTED ADJUSTMENT FOR CODE VW-SZ220-15-2400 FROM DAMAGES LOCATION TO BE ADDE…"
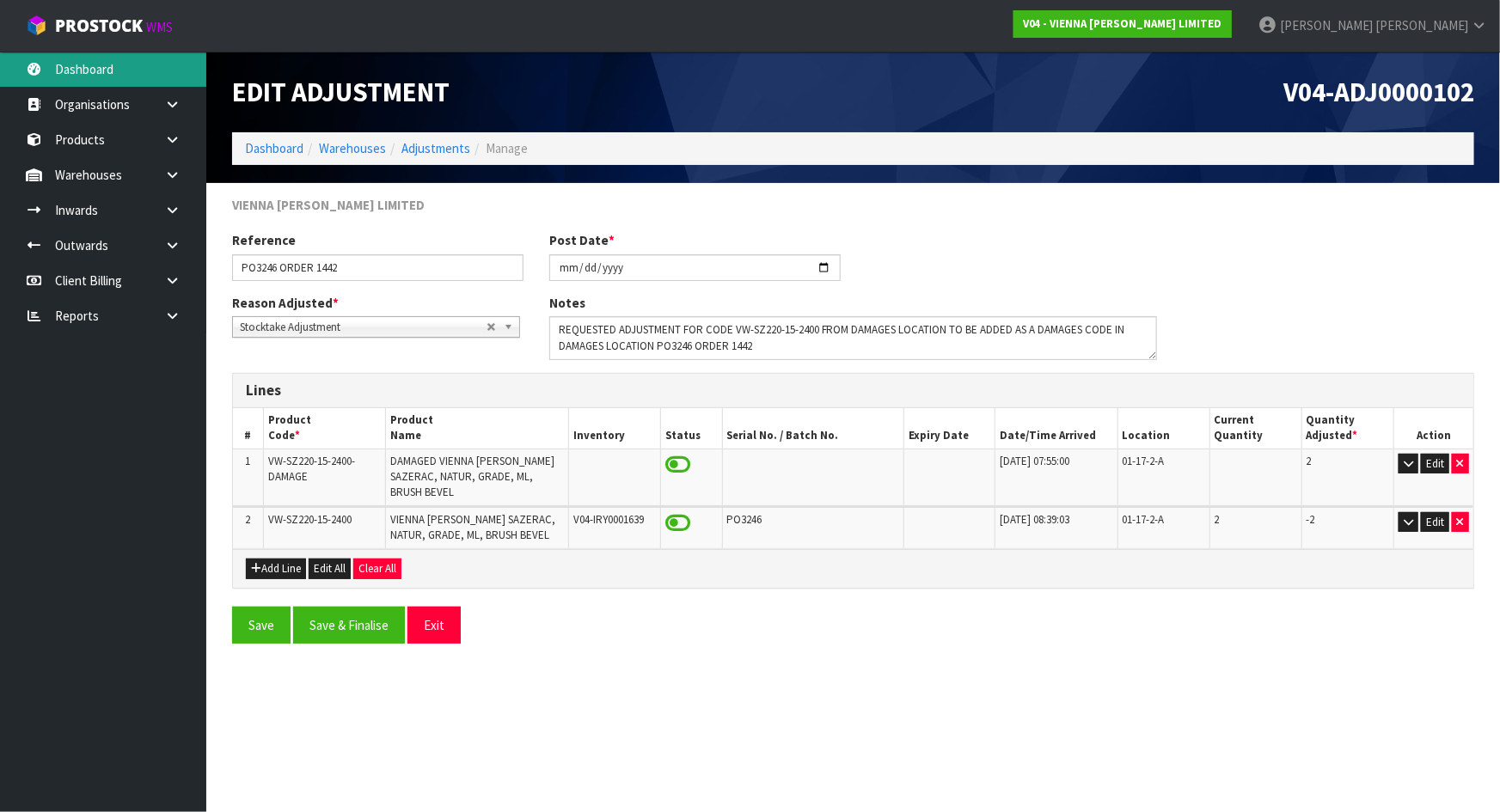
click at [124, 75] on link "Dashboard" at bounding box center [103, 69] width 206 height 35
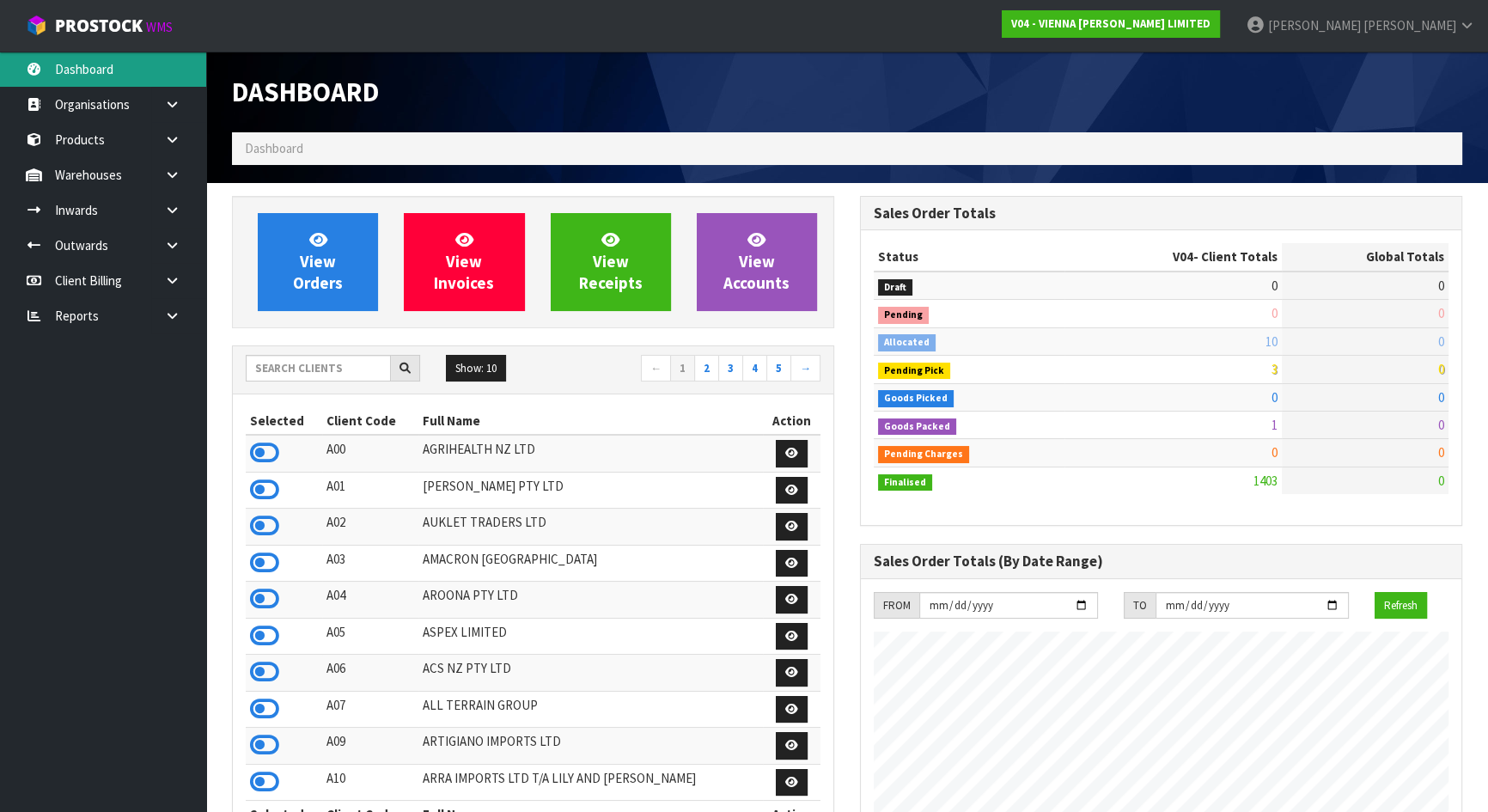
scroll to position [1390, 628]
click at [301, 373] on input "text" at bounding box center [318, 367] width 146 height 26
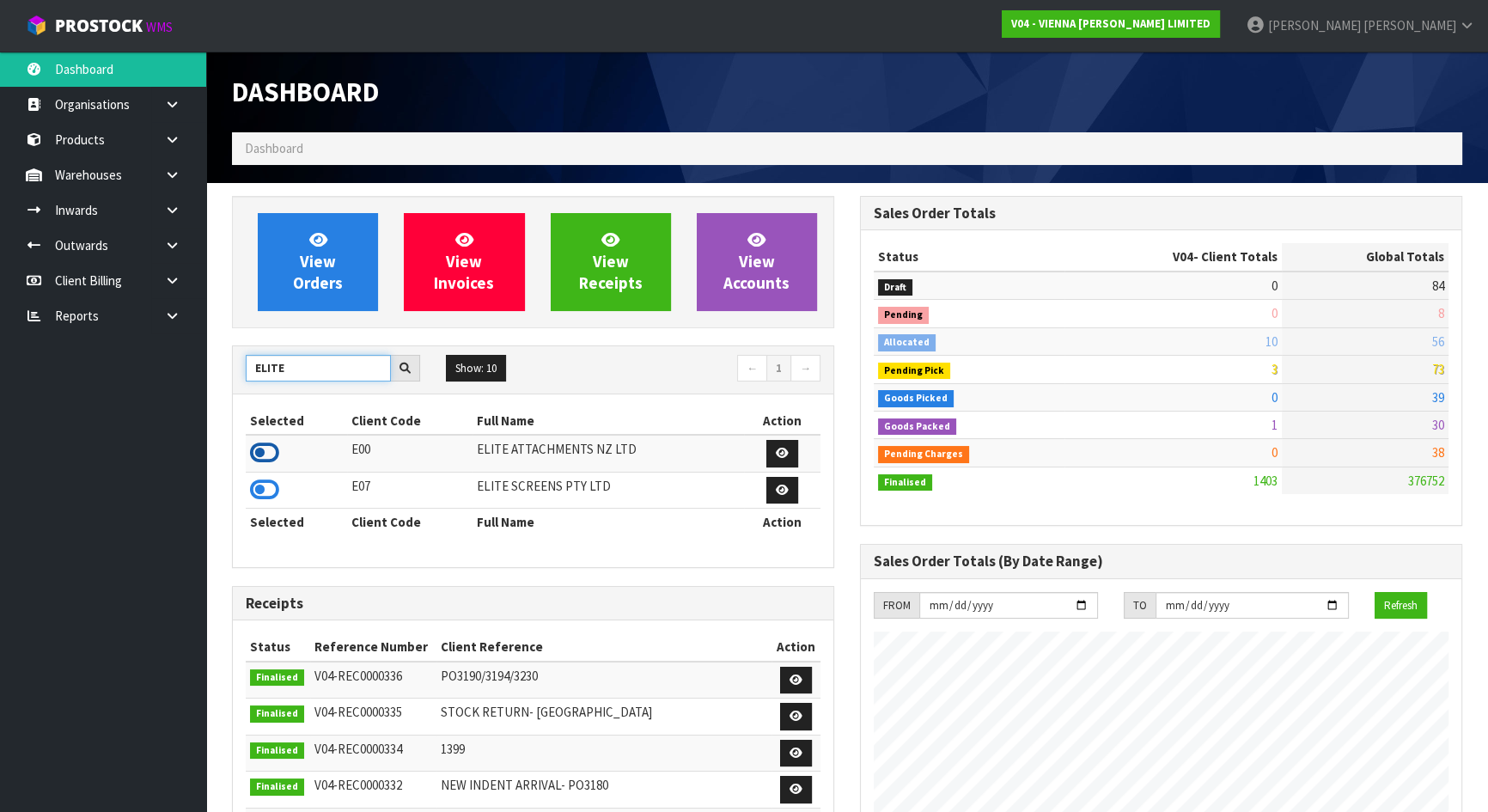
type input "ELITE"
click at [266, 456] on icon at bounding box center [265, 453] width 29 height 25
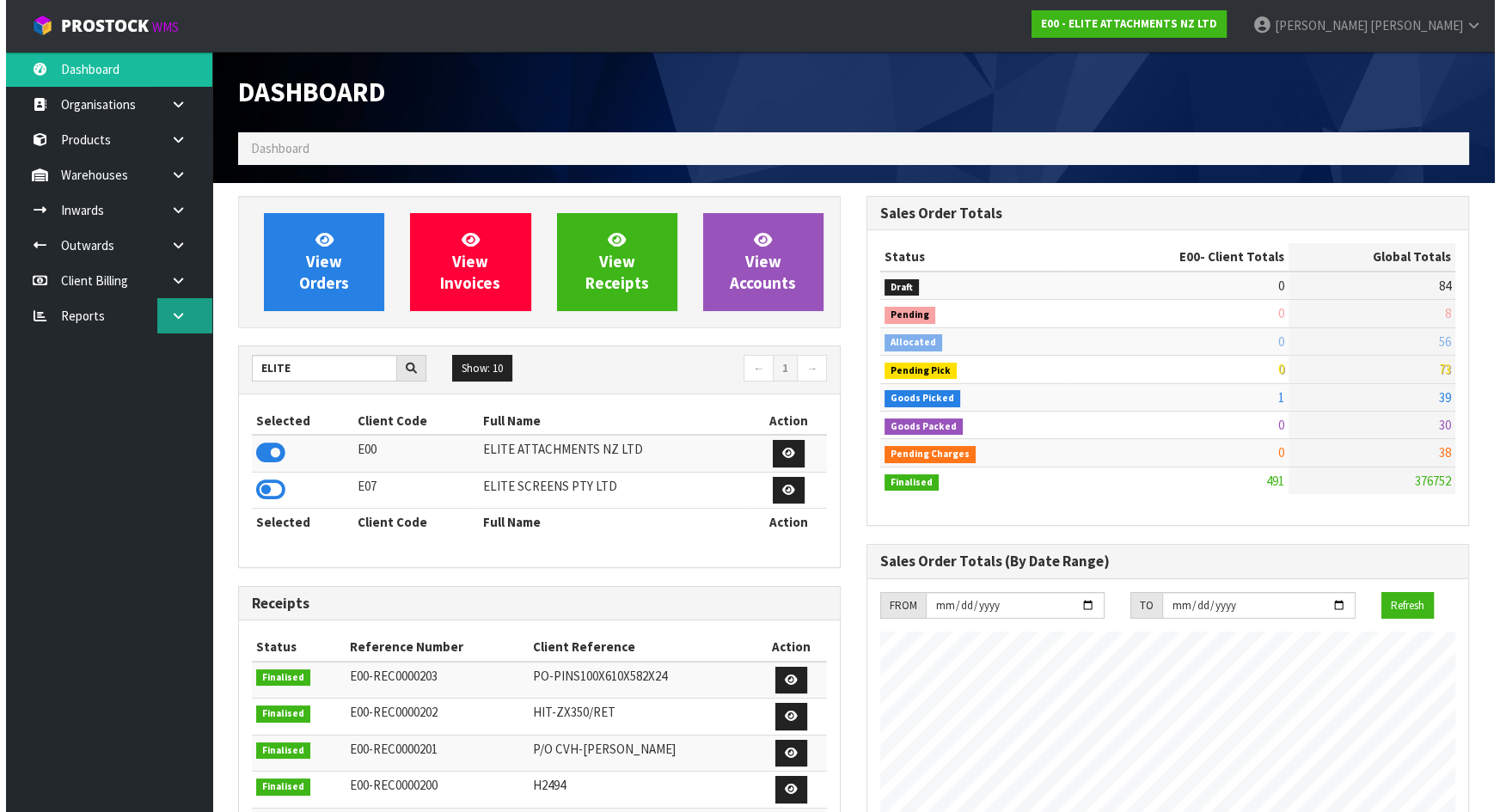
scroll to position [1160, 628]
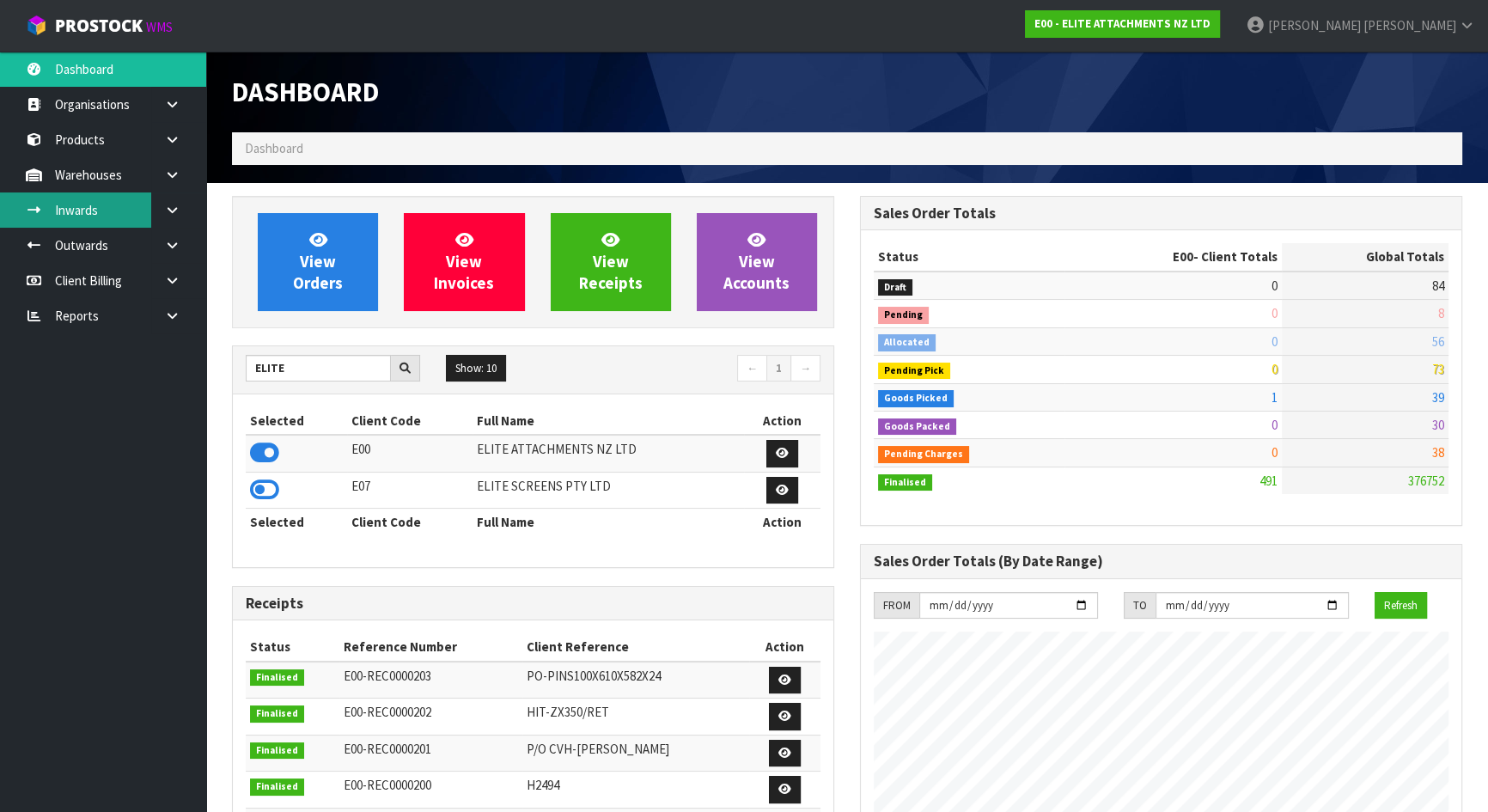
click at [115, 203] on link "Inwards" at bounding box center [103, 210] width 206 height 35
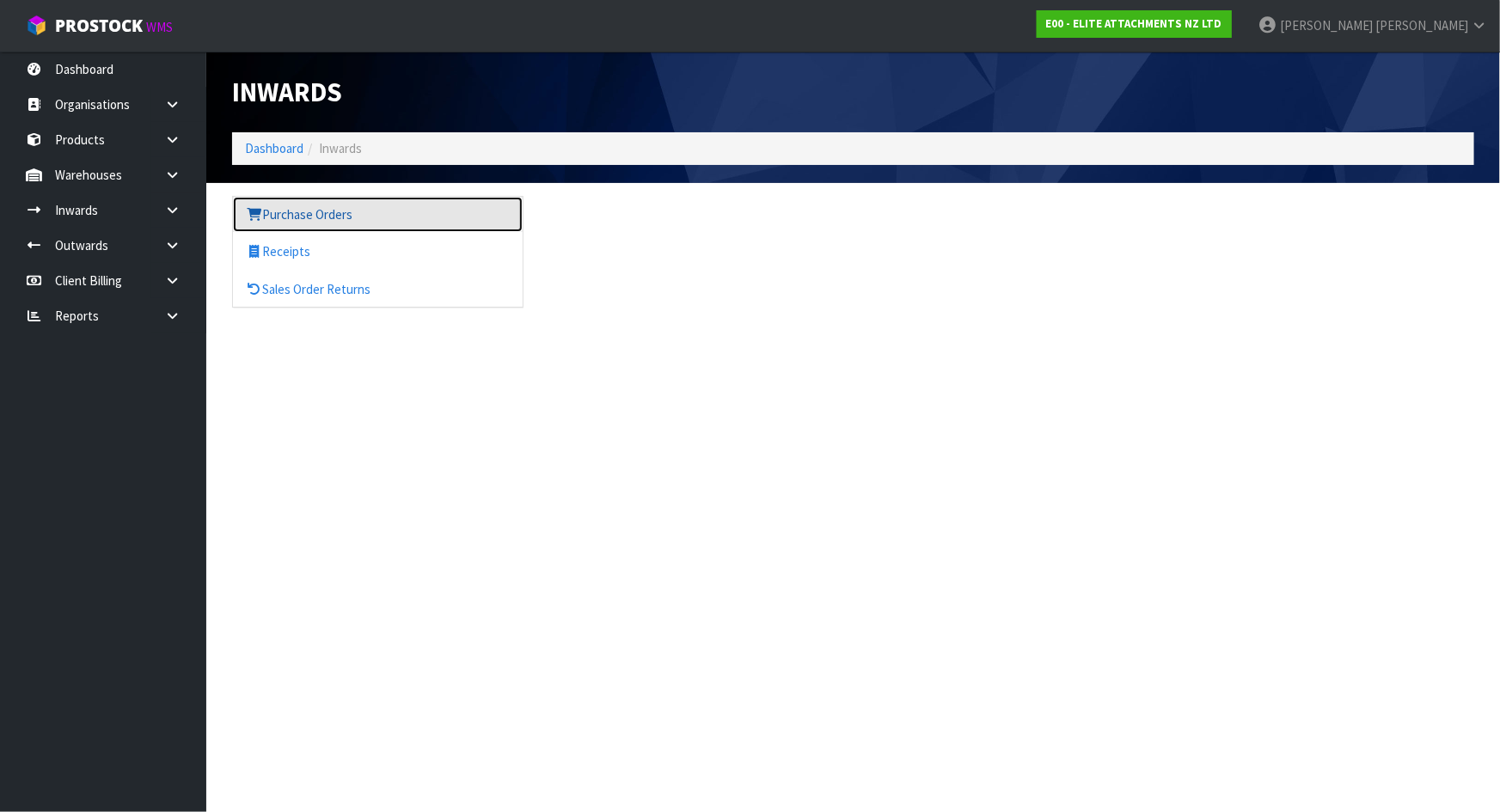
click at [305, 220] on link "Purchase Orders" at bounding box center [378, 214] width 289 height 35
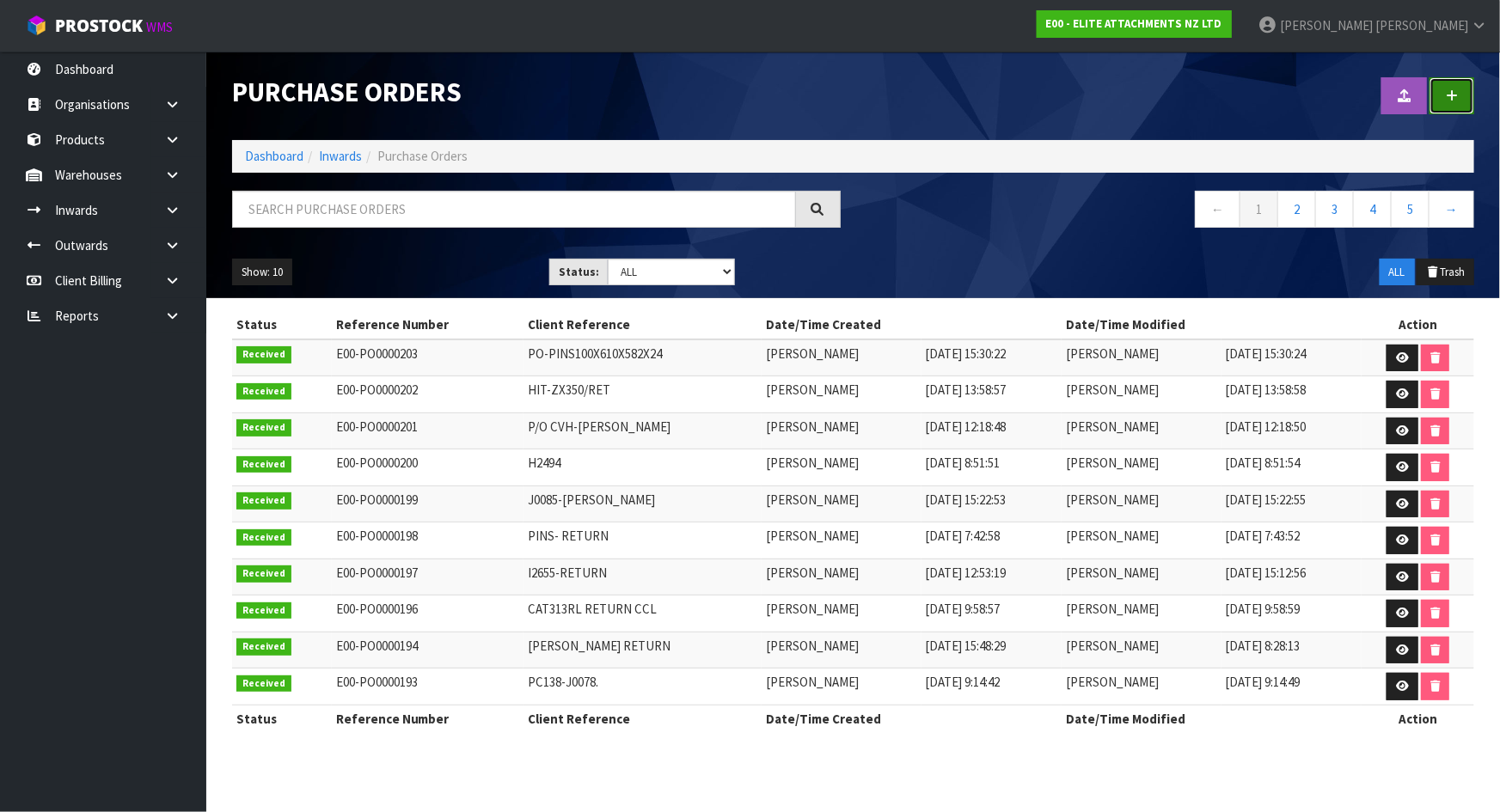
click at [1461, 81] on link at bounding box center [1451, 95] width 45 height 37
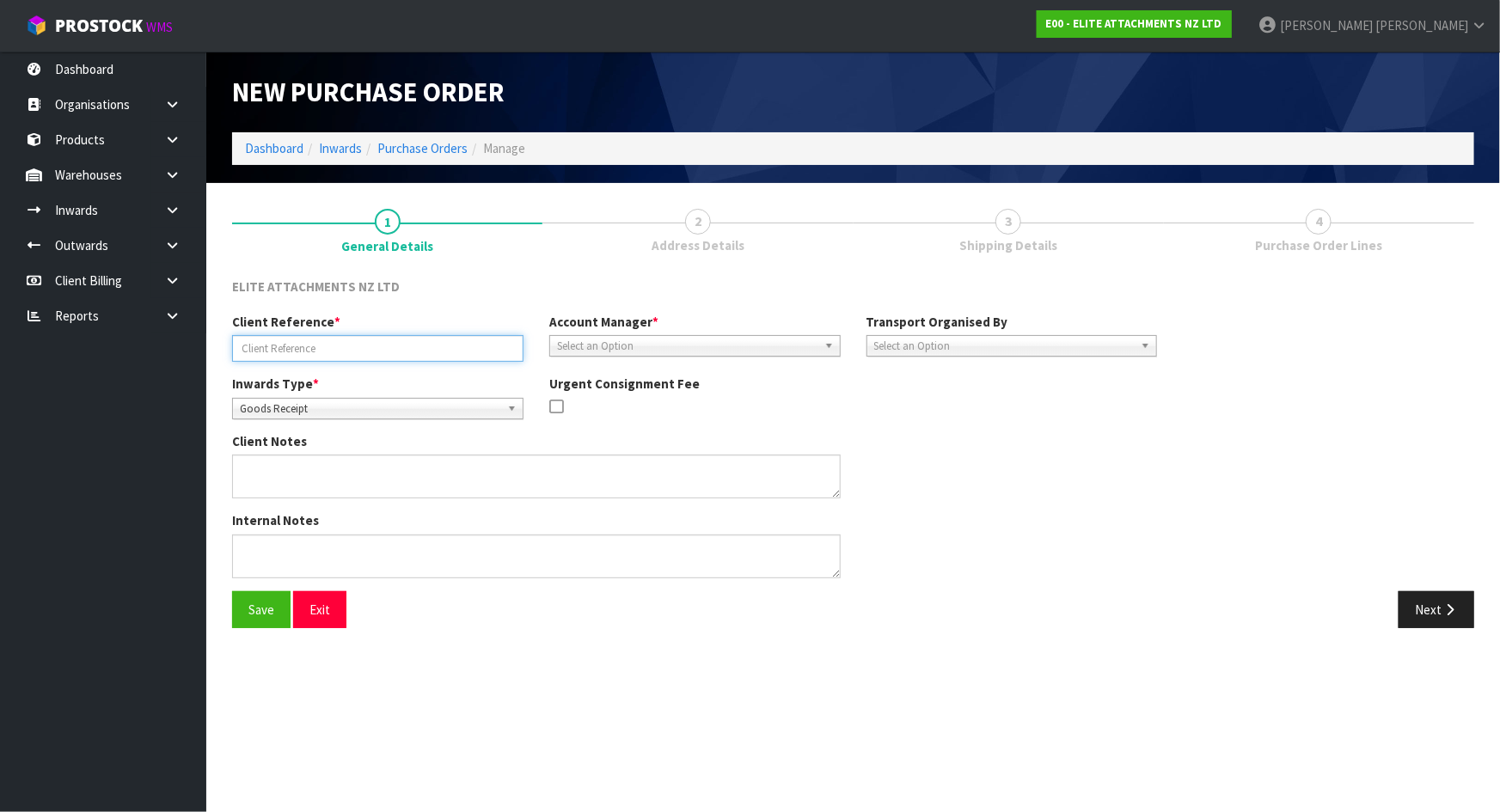
click at [377, 352] on input "text" at bounding box center [378, 347] width 291 height 26
paste input "J1463 ZX350"
type input "J1463 ZX350"
click at [973, 417] on div "Inwards Type * Goods Receipt Goods Returned Goods Receipt Urgent Consignment Fee" at bounding box center [694, 403] width 951 height 57
click at [787, 355] on div "Select an Option" at bounding box center [695, 346] width 291 height 22
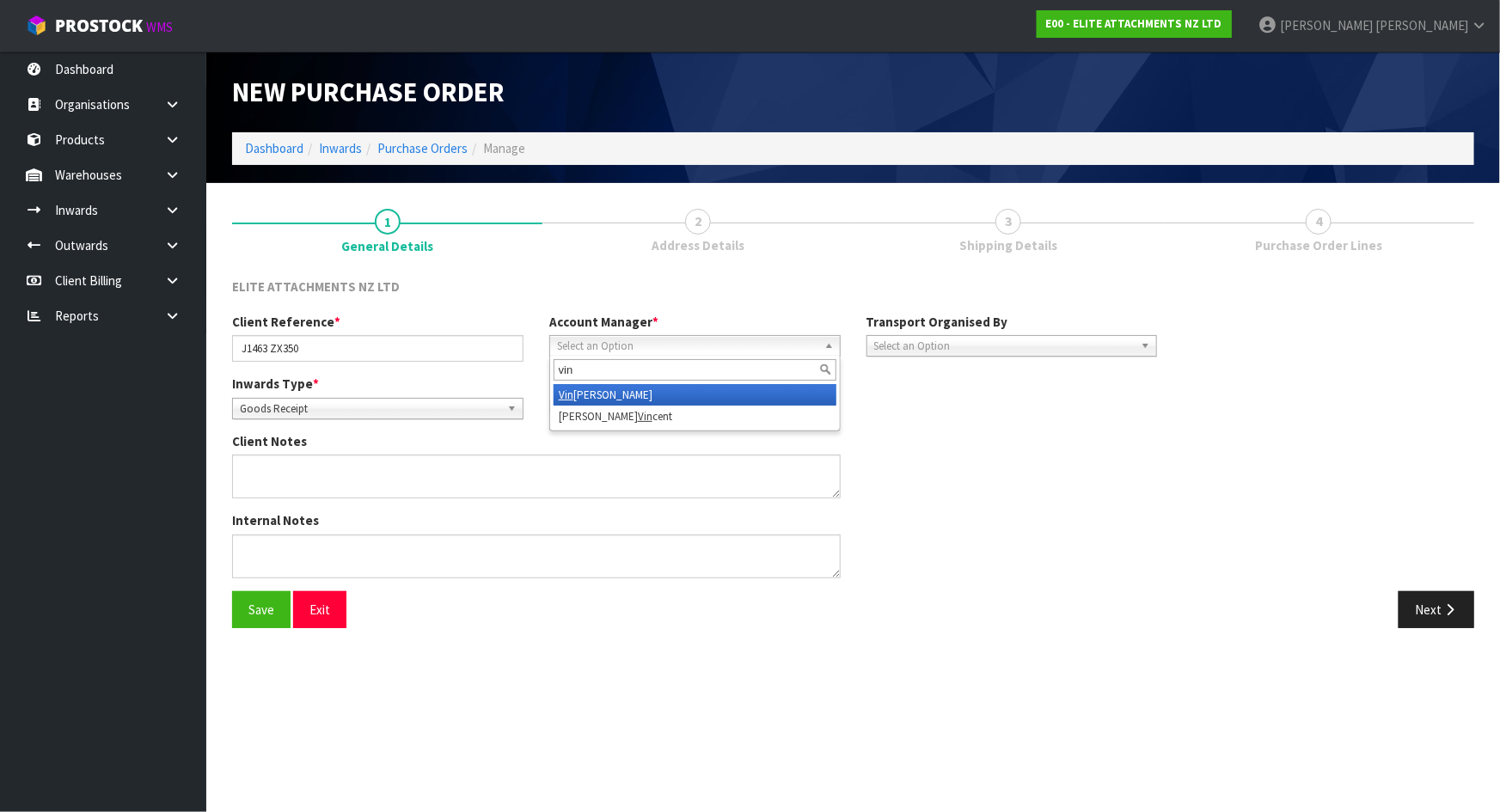
type input "vin"
click at [669, 398] on li "Vin eeta Lingam" at bounding box center [694, 395] width 283 height 22
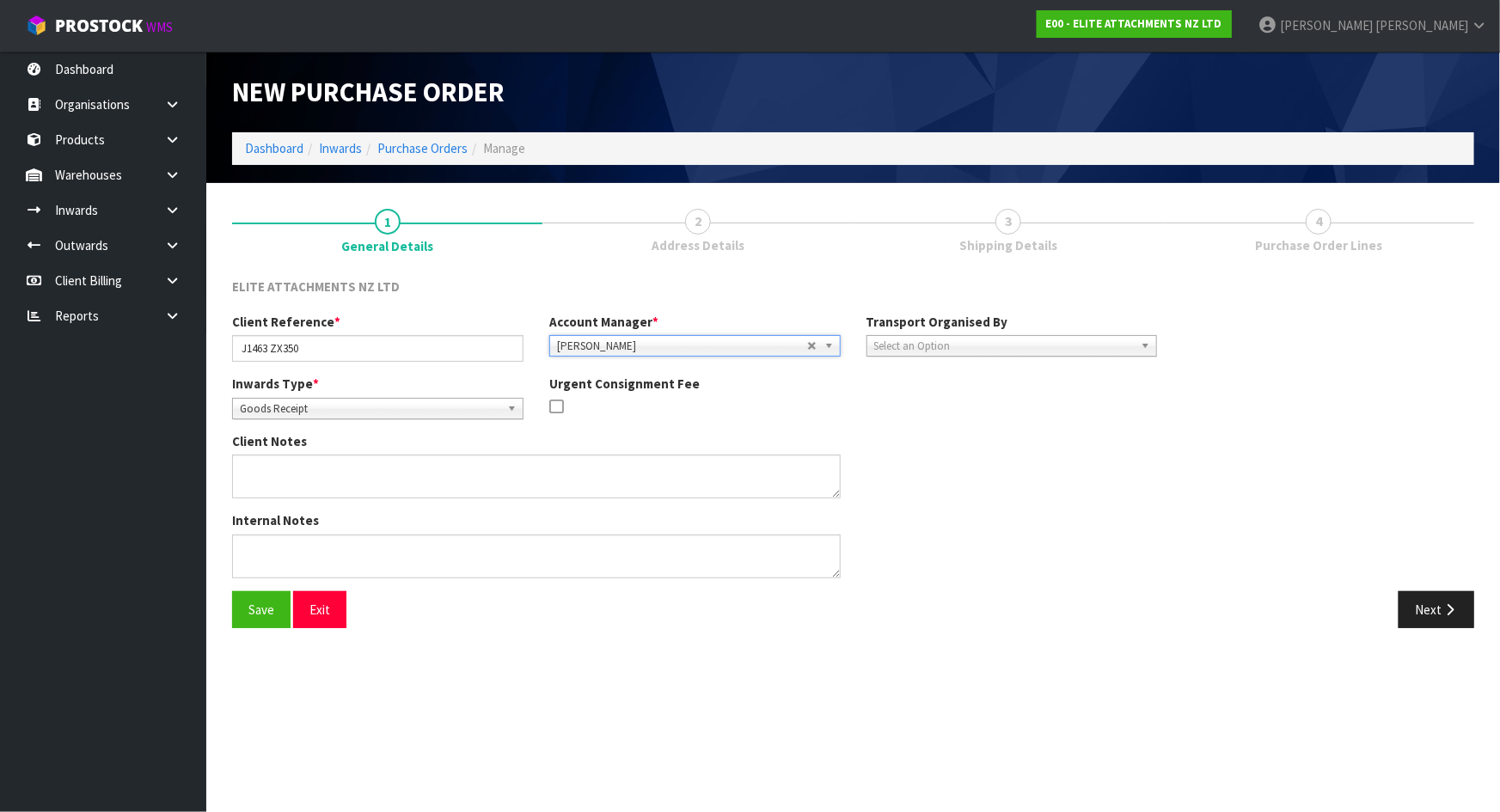
click at [1005, 440] on div "Client Notes" at bounding box center [694, 471] width 951 height 79
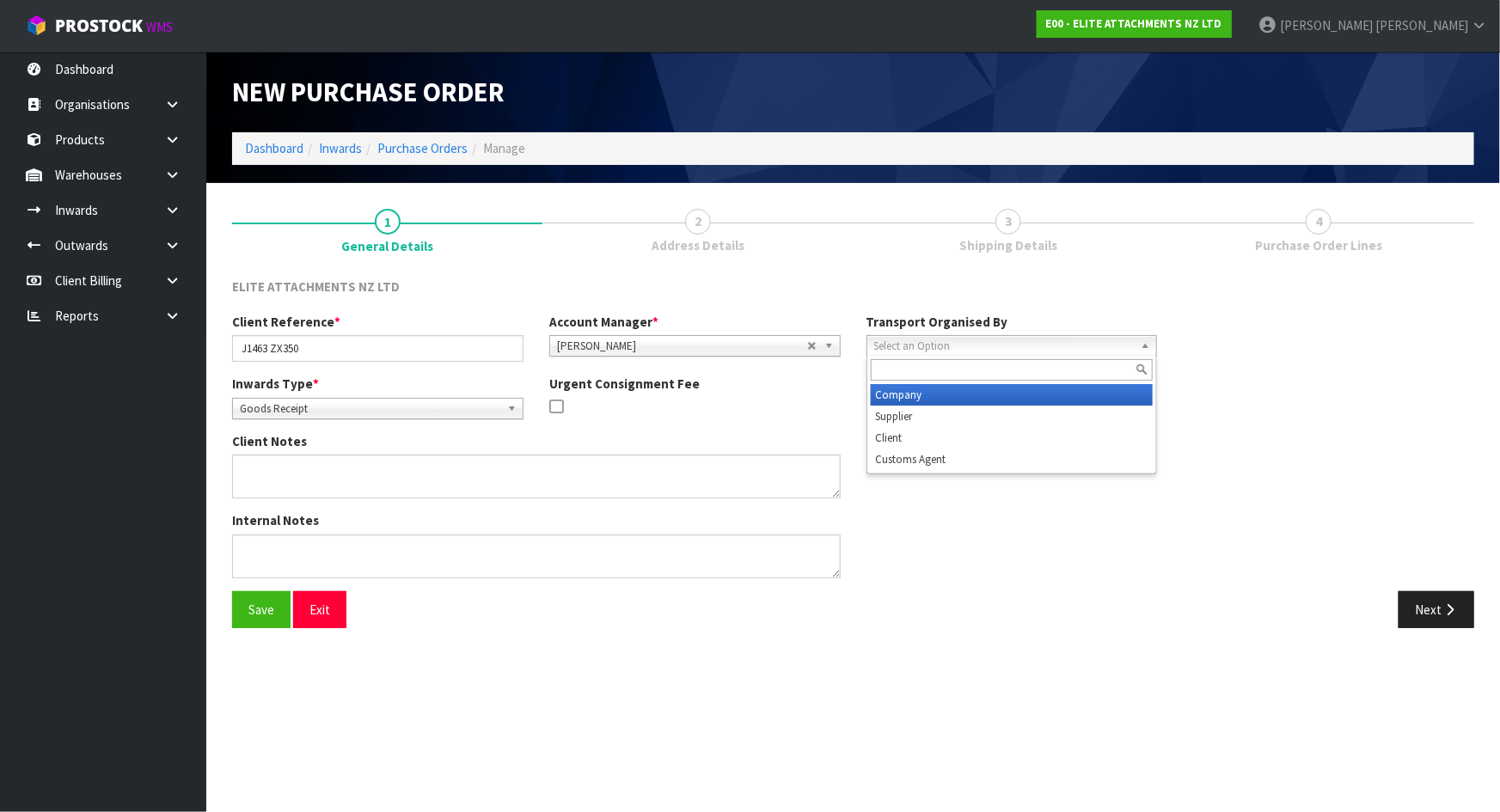
click at [962, 350] on span "Select an Option" at bounding box center [1004, 346] width 260 height 21
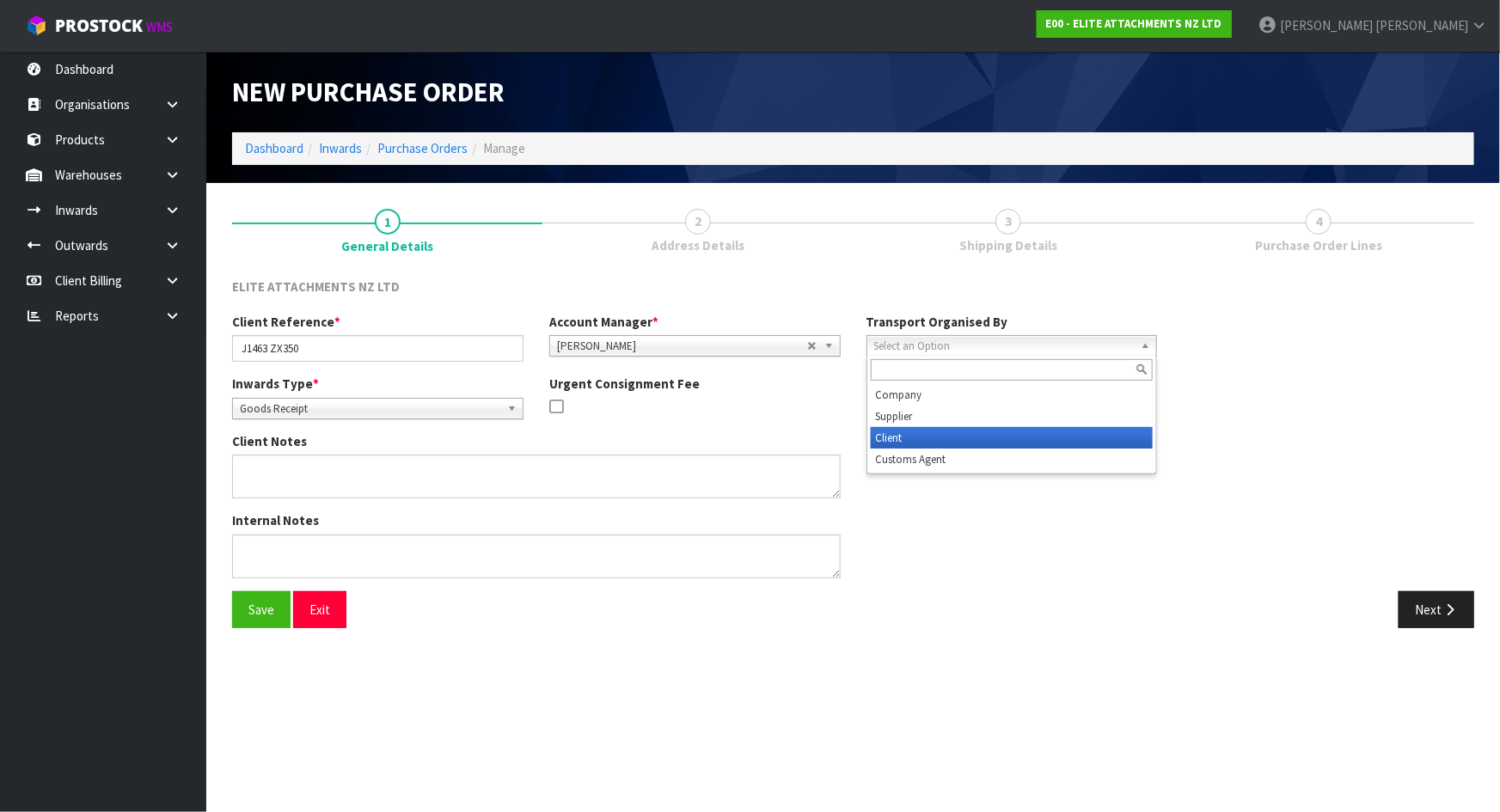
click at [933, 433] on li "Client" at bounding box center [1012, 438] width 283 height 22
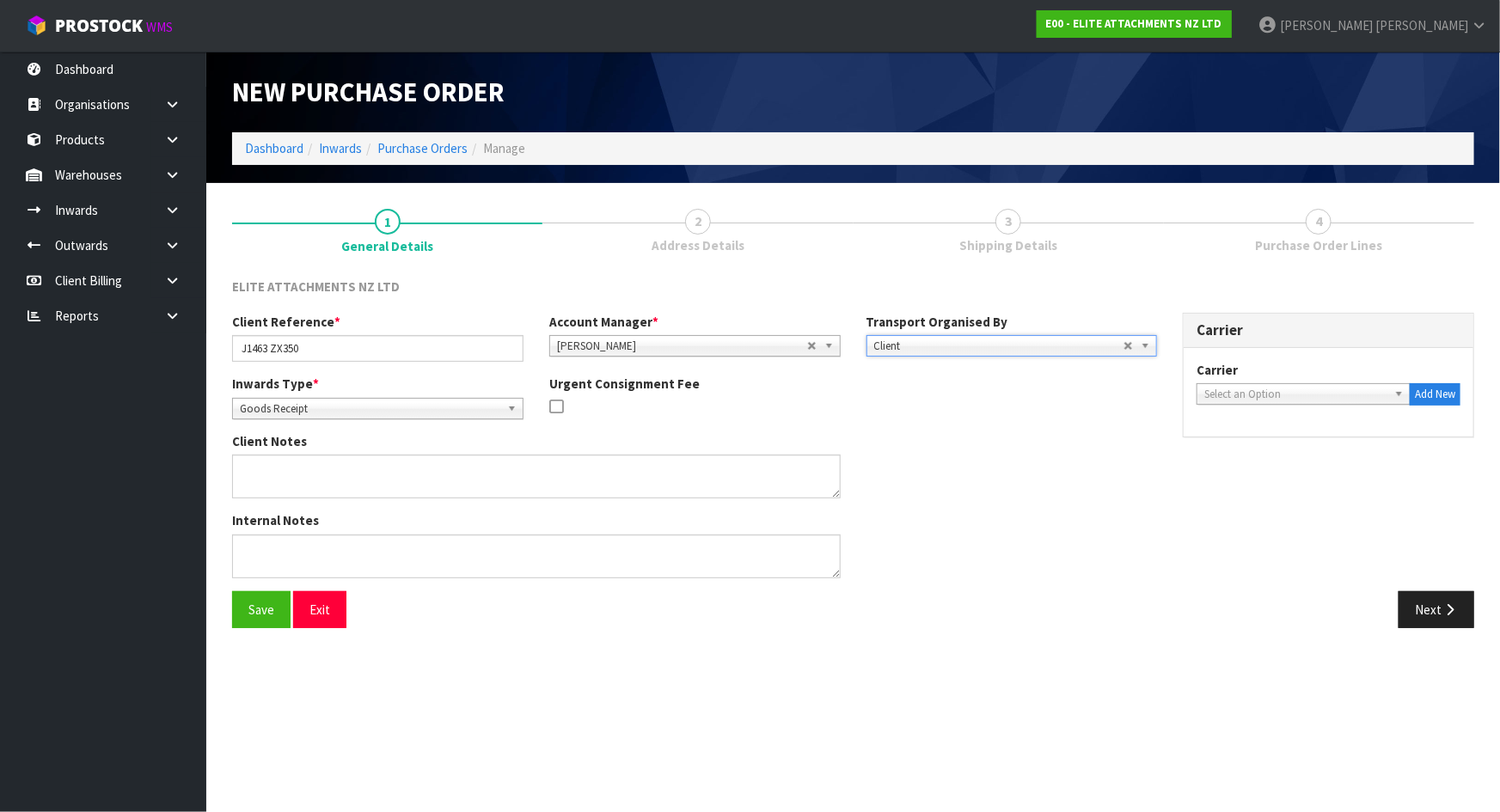
click at [1040, 438] on div "Client Notes" at bounding box center [694, 471] width 951 height 79
click at [1234, 385] on span "Select an Option" at bounding box center [1295, 394] width 183 height 21
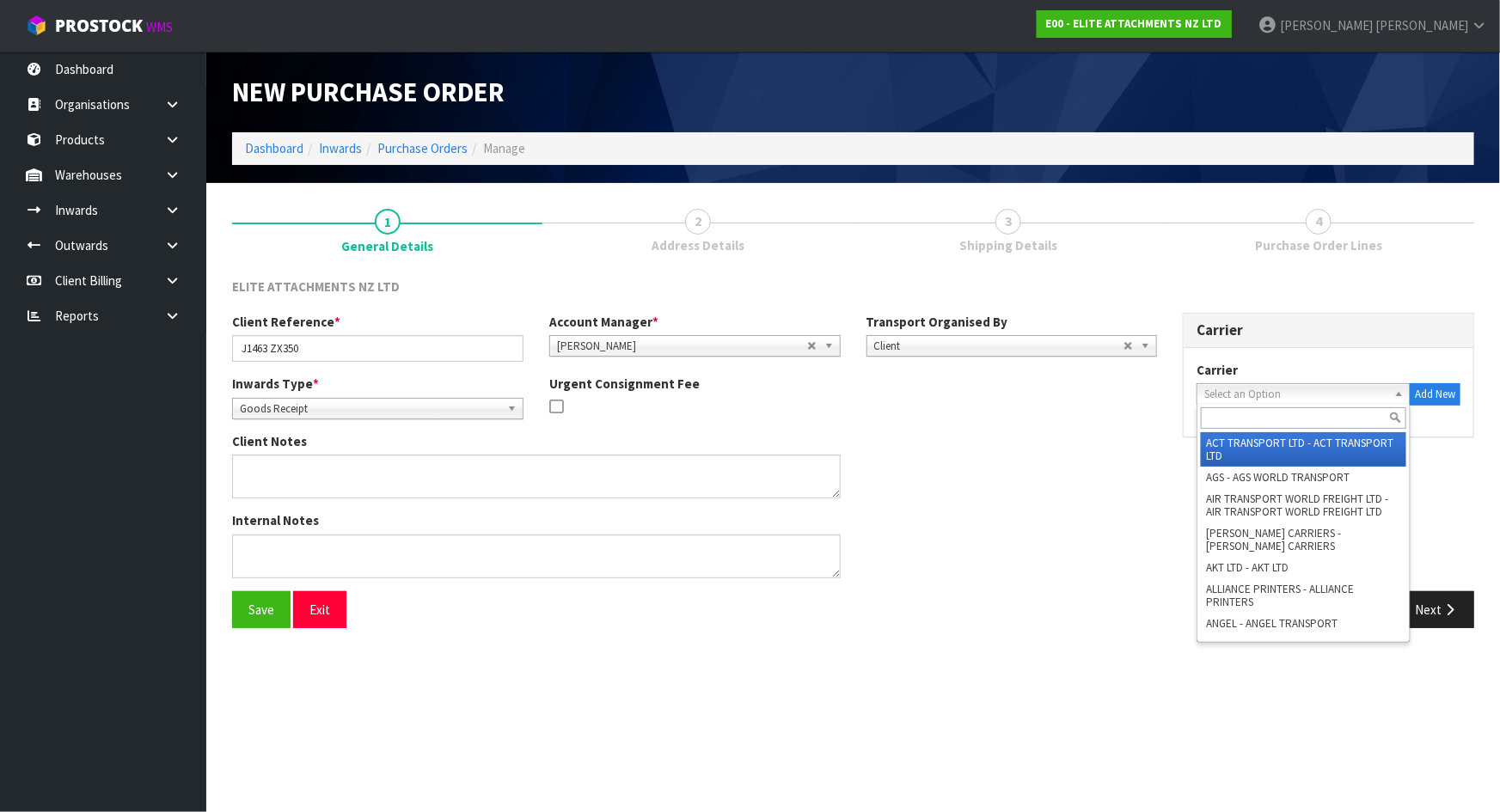
click at [1100, 416] on div "Inwards Type * Goods Receipt Goods Returned Goods Receipt Urgent Consignment Fee" at bounding box center [694, 403] width 951 height 57
click at [1281, 398] on span "Select an Option" at bounding box center [1295, 394] width 183 height 21
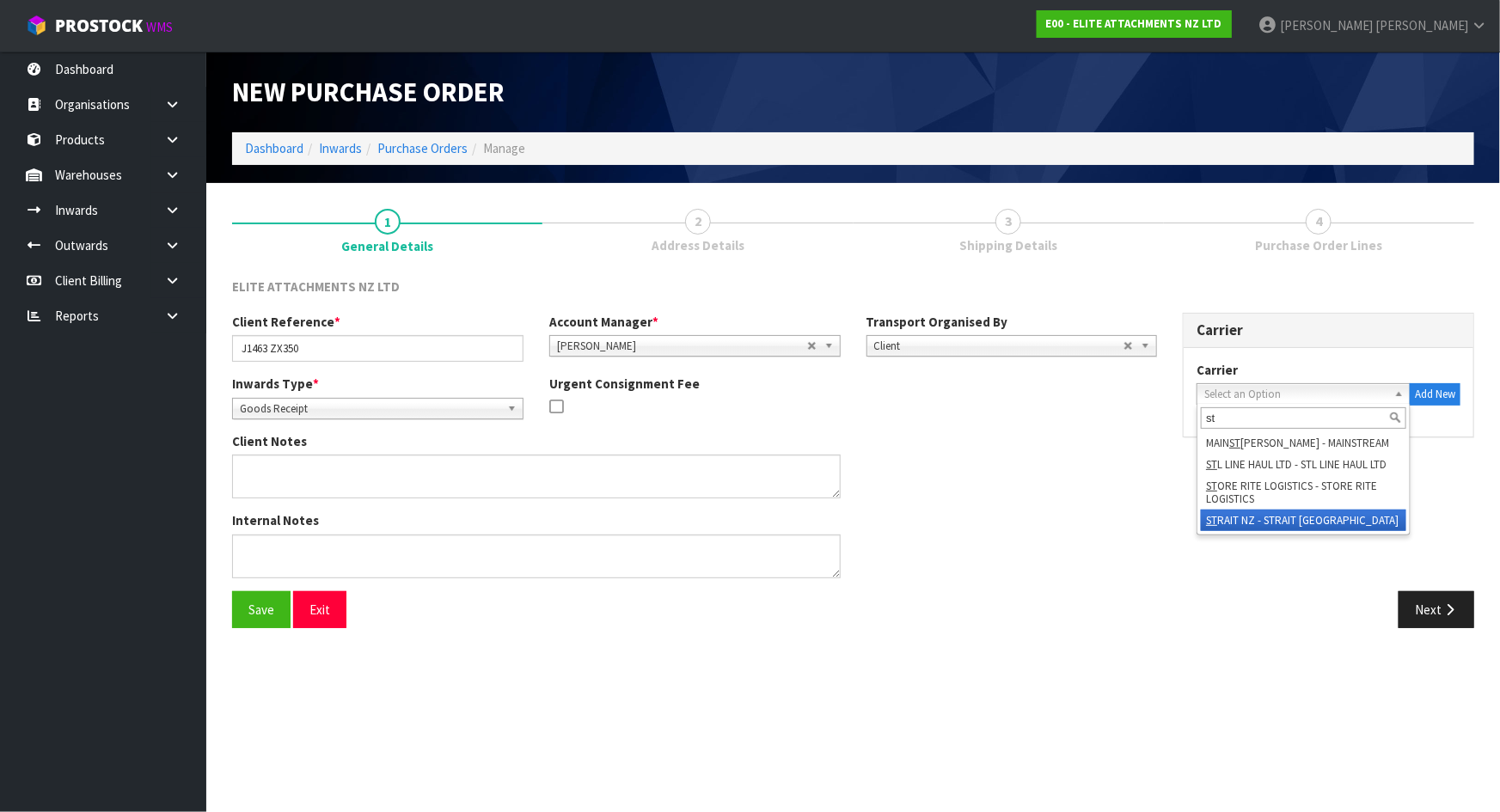
type input "st"
click at [1245, 522] on li "ST RAIT NZ - STRAIT NZ" at bounding box center [1304, 520] width 206 height 22
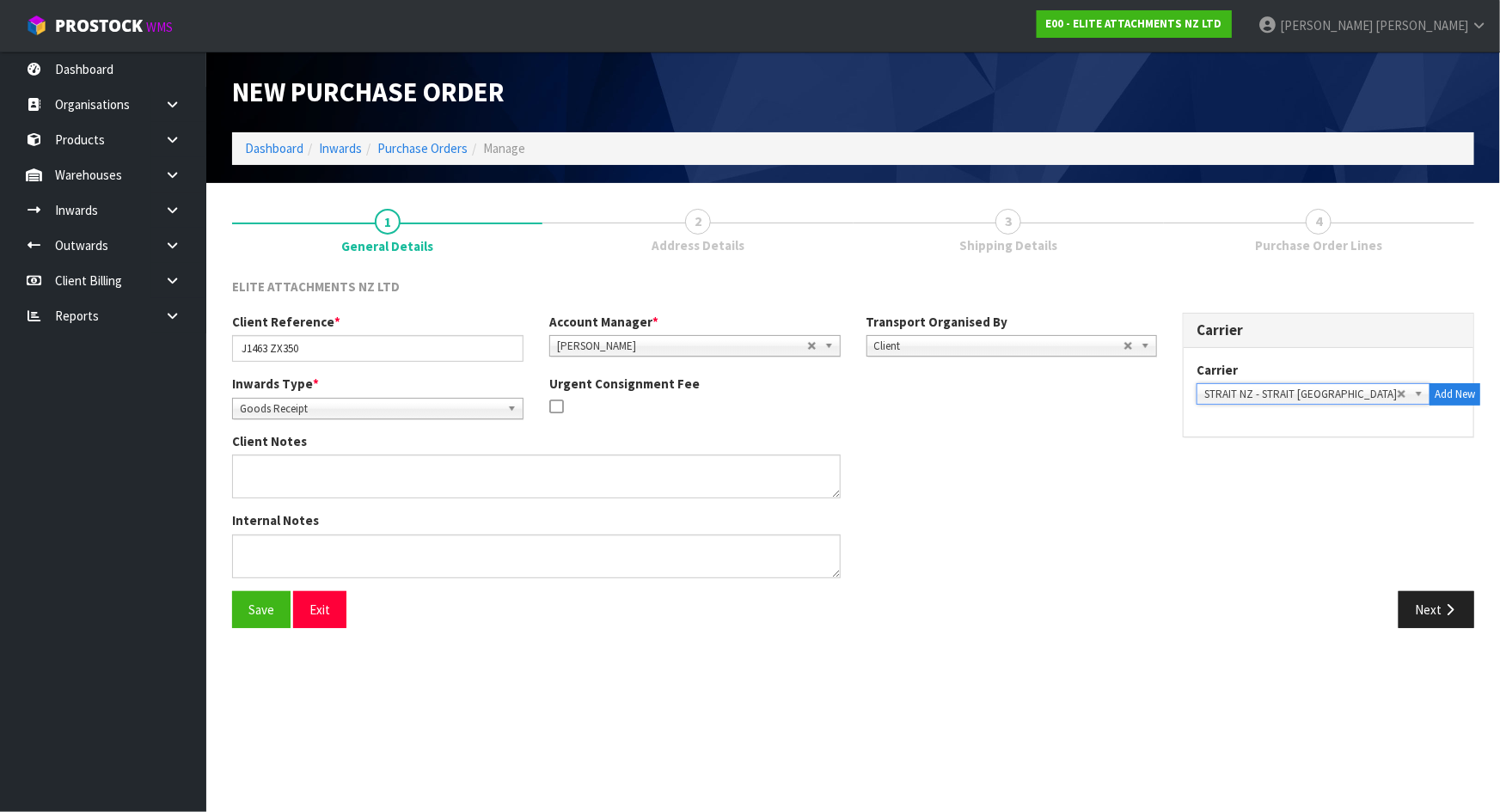
click at [1118, 507] on div "Client Notes" at bounding box center [694, 471] width 951 height 79
click at [907, 396] on div "Inwards Type * Goods Receipt Goods Returned Goods Receipt Urgent Consignment Fee" at bounding box center [694, 403] width 951 height 57
click at [1430, 602] on button "Next" at bounding box center [1435, 609] width 76 height 37
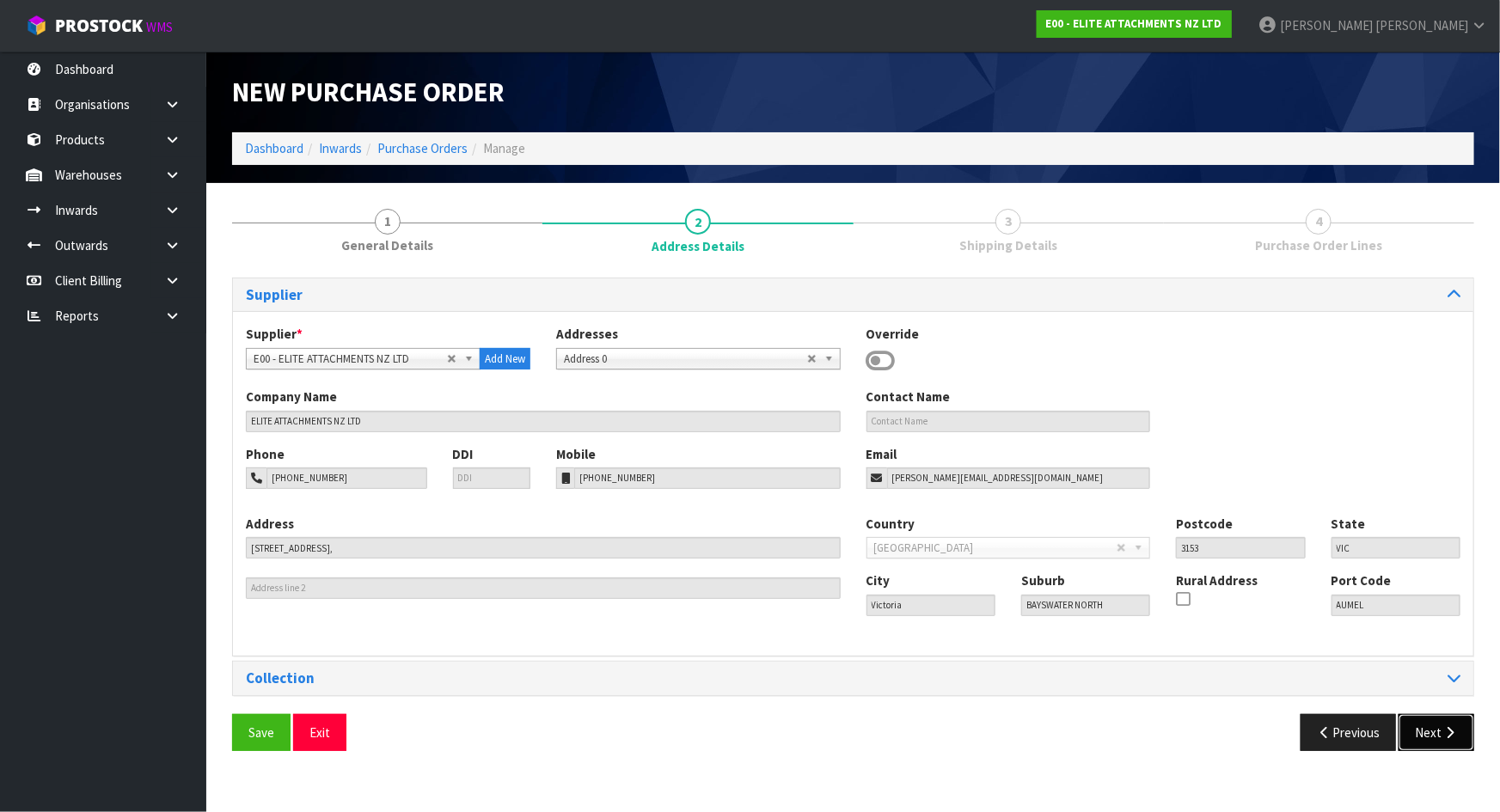
click at [1415, 740] on button "Next" at bounding box center [1435, 732] width 76 height 37
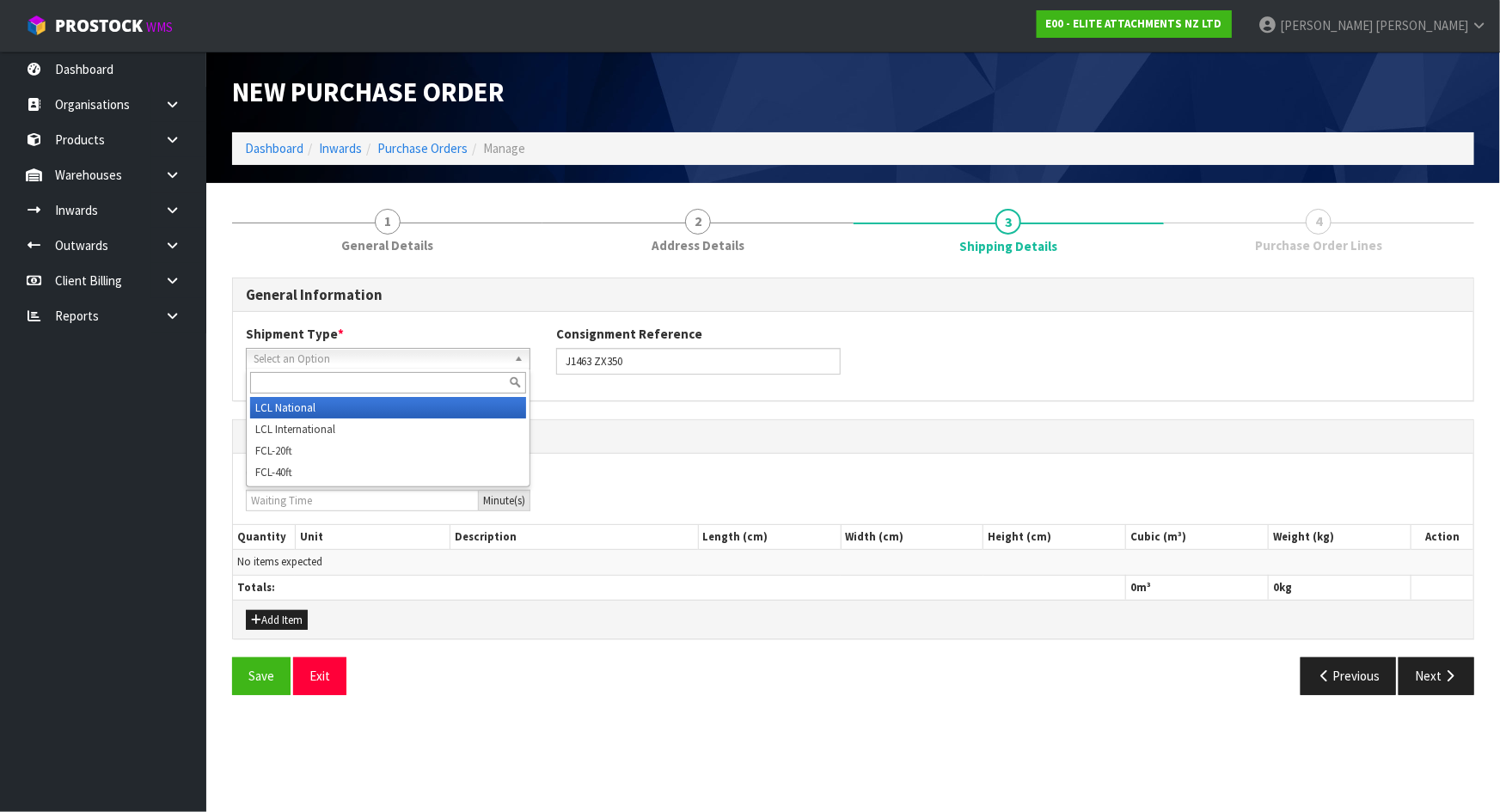
click at [459, 350] on span "Select an Option" at bounding box center [380, 359] width 254 height 21
click at [408, 406] on li "LCL National" at bounding box center [388, 408] width 276 height 22
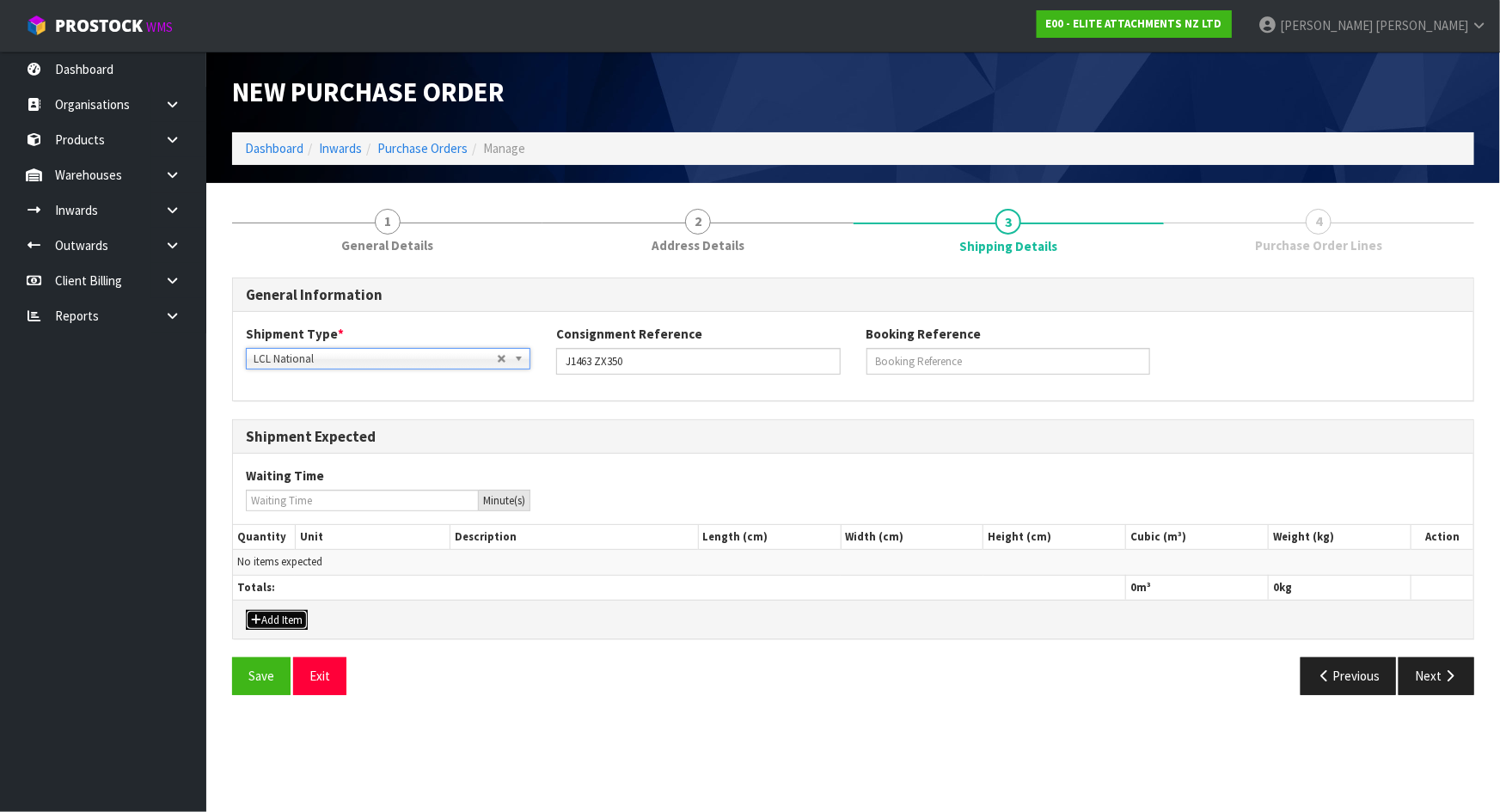
click at [297, 612] on button "Add Item" at bounding box center [277, 620] width 62 height 21
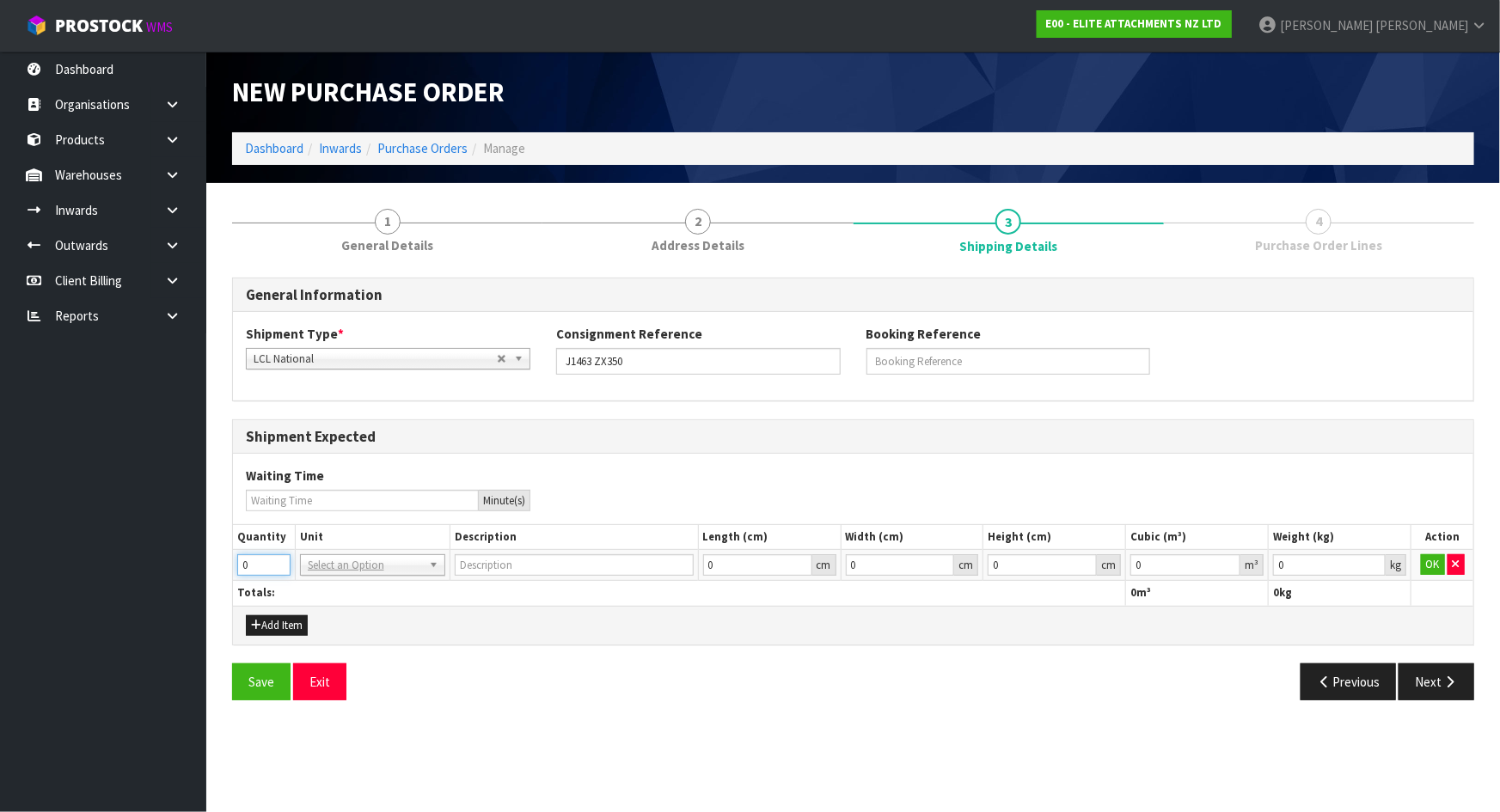
drag, startPoint x: 258, startPoint y: 567, endPoint x: 182, endPoint y: 558, distance: 76.5
click at [182, 558] on body "Toggle navigation ProStock WMS E00 - ELITE ATTACHMENTS NZ LTD [PERSON_NAME] Log…" at bounding box center [750, 406] width 1500 height 812
type input "1"
click at [338, 551] on td "BAG BAR BSK BIN BTL BOX BDL CAB CGE CTN CSE COI CRA CRT CBE CYL DRM JAR MTR PKG…" at bounding box center [372, 566] width 155 height 31
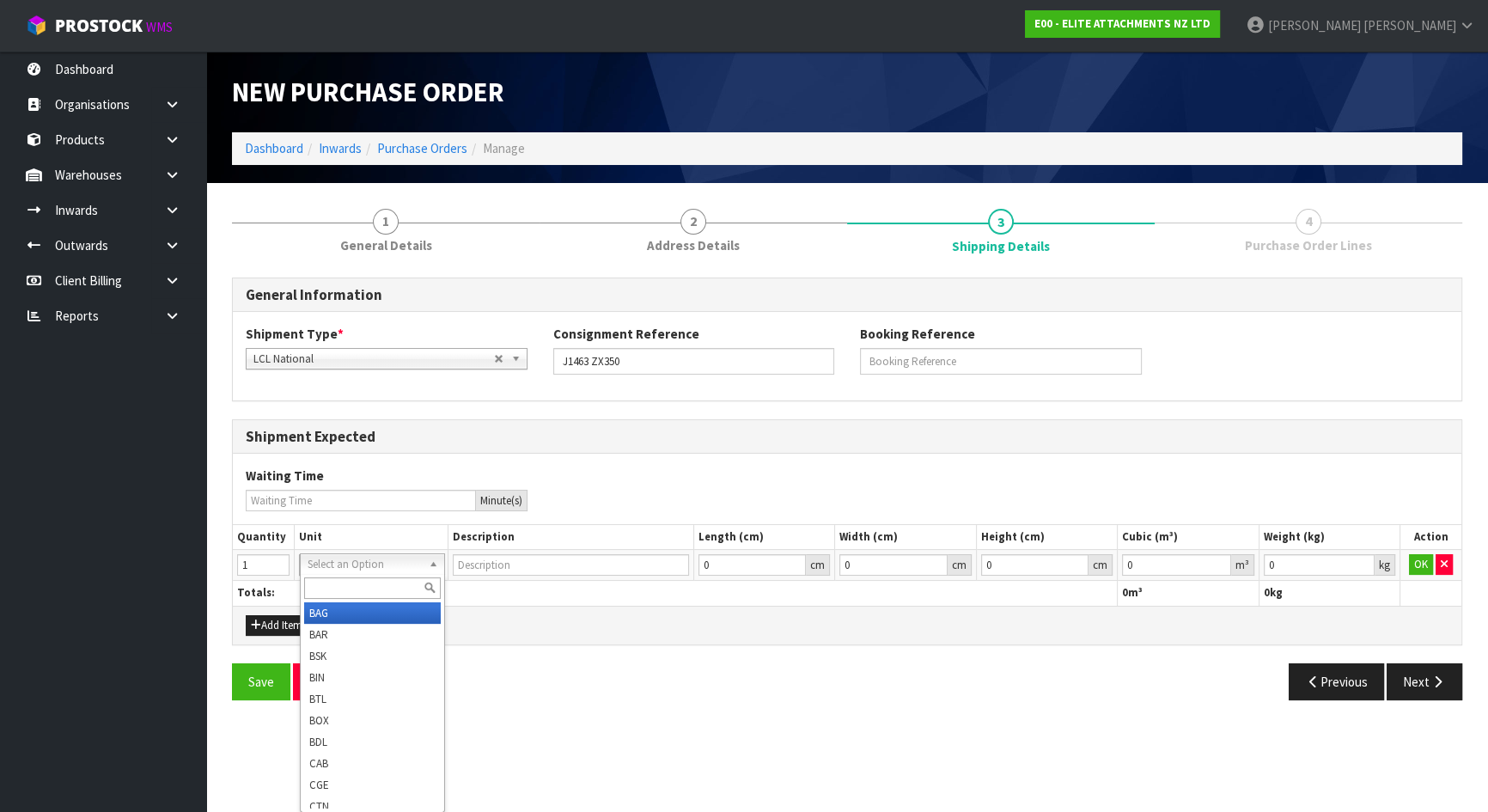
click at [341, 586] on input "text" at bounding box center [372, 588] width 137 height 22
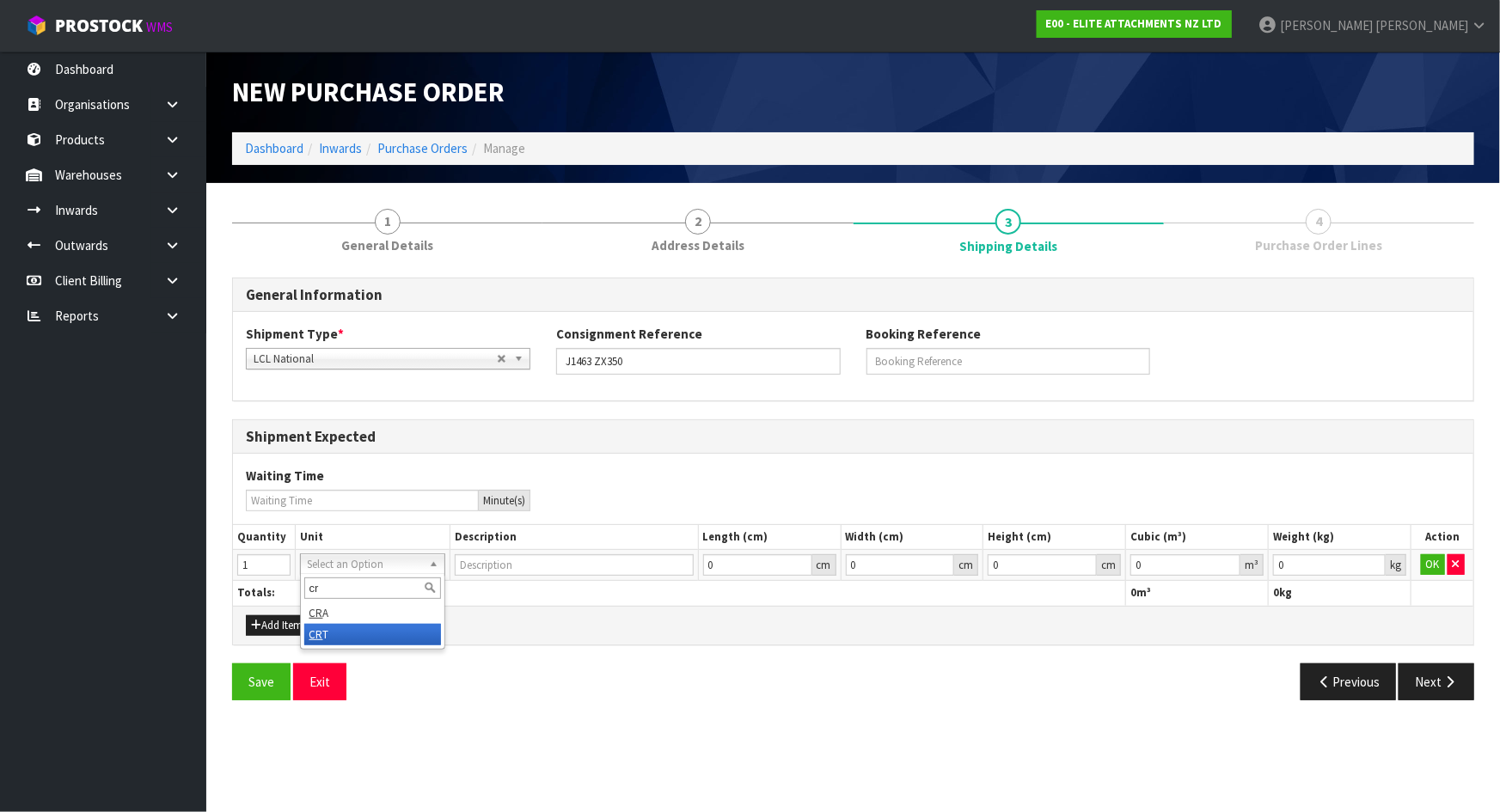
type input "cr"
type input "CRATE"
drag, startPoint x: 429, startPoint y: 612, endPoint x: 604, endPoint y: 636, distance: 176.6
click at [430, 612] on div "Add Item" at bounding box center [852, 625] width 1240 height 39
click at [1428, 557] on button "OK" at bounding box center [1433, 564] width 24 height 21
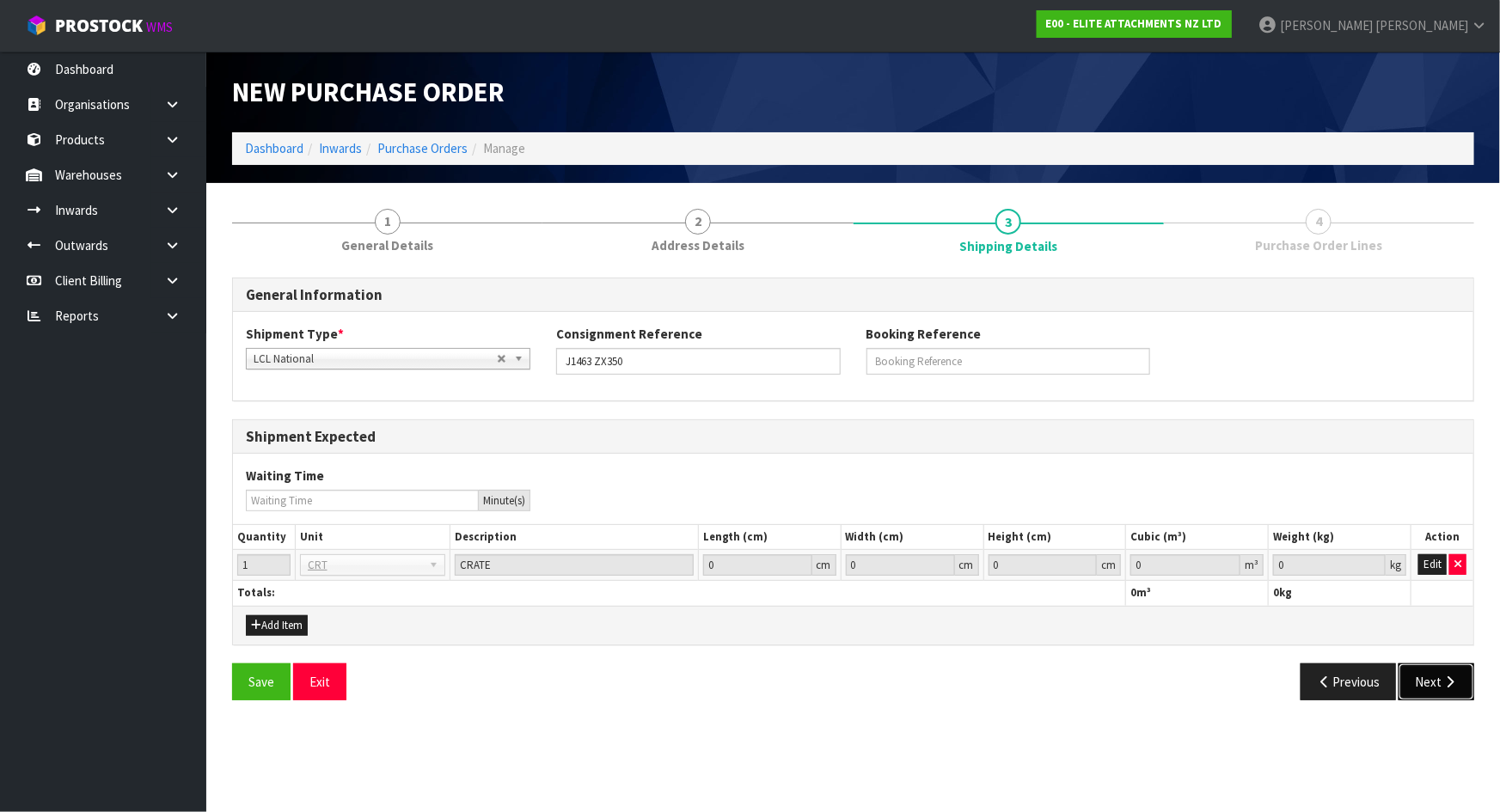
click at [1461, 683] on button "Next" at bounding box center [1435, 681] width 76 height 37
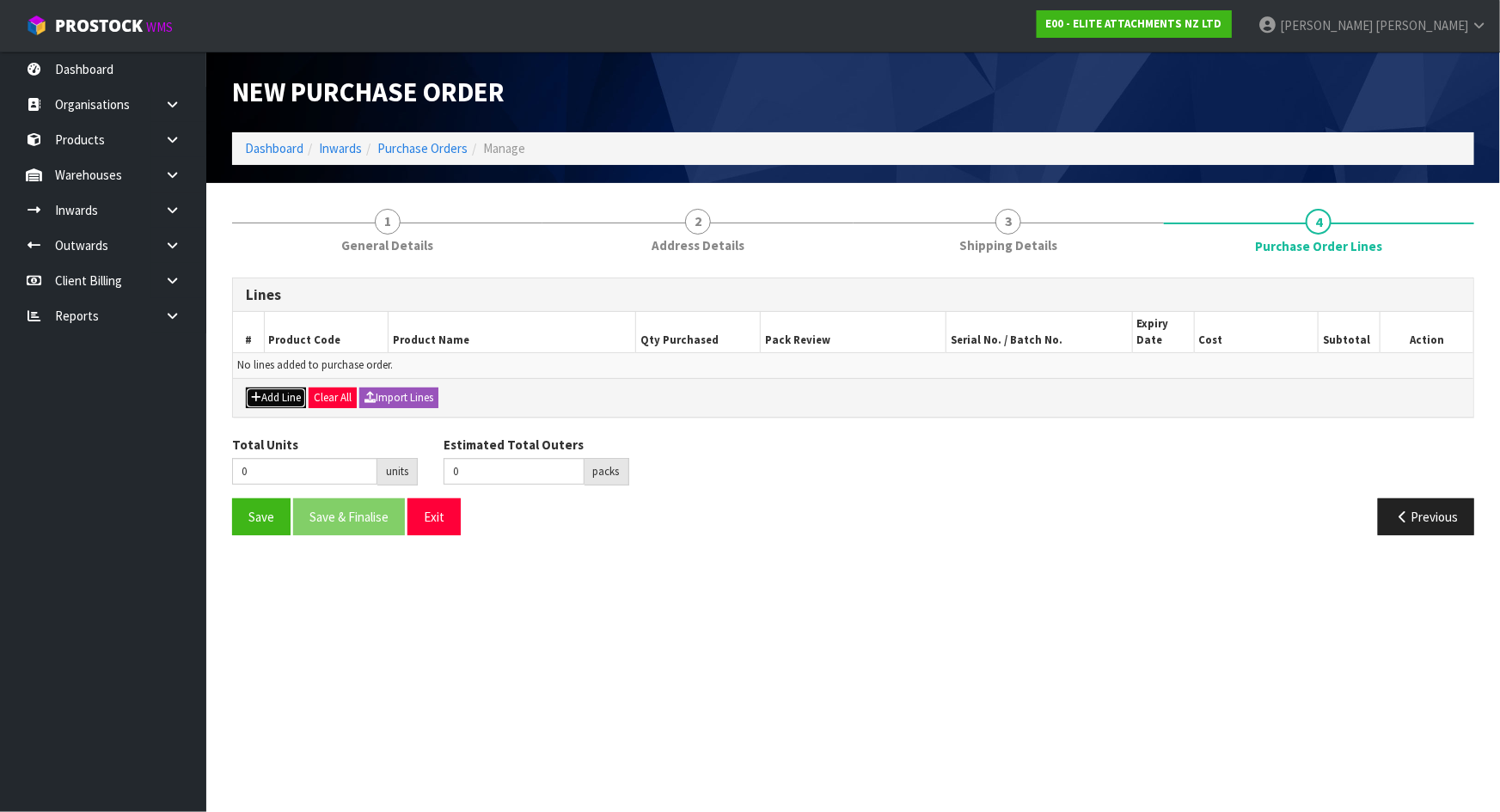
drag, startPoint x: 292, startPoint y: 391, endPoint x: 168, endPoint y: 376, distance: 124.9
click at [291, 391] on button "Add Line" at bounding box center [276, 397] width 60 height 21
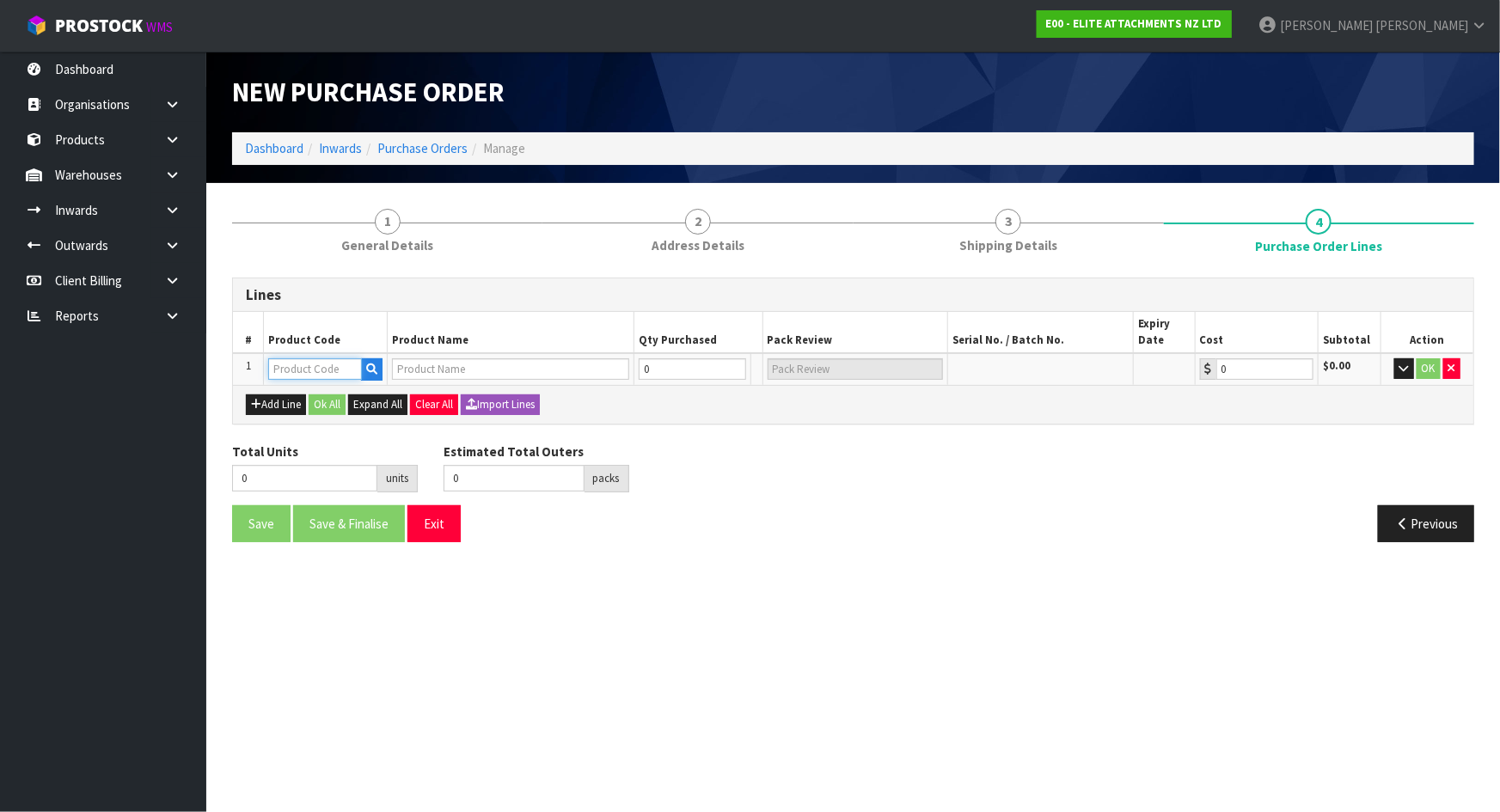
click at [335, 373] on input "text" at bounding box center [315, 369] width 94 height 22
paste input "HIT-ZX350"
type input "HIT-ZX350"
type input "EL350TL-100"
type input "0.00"
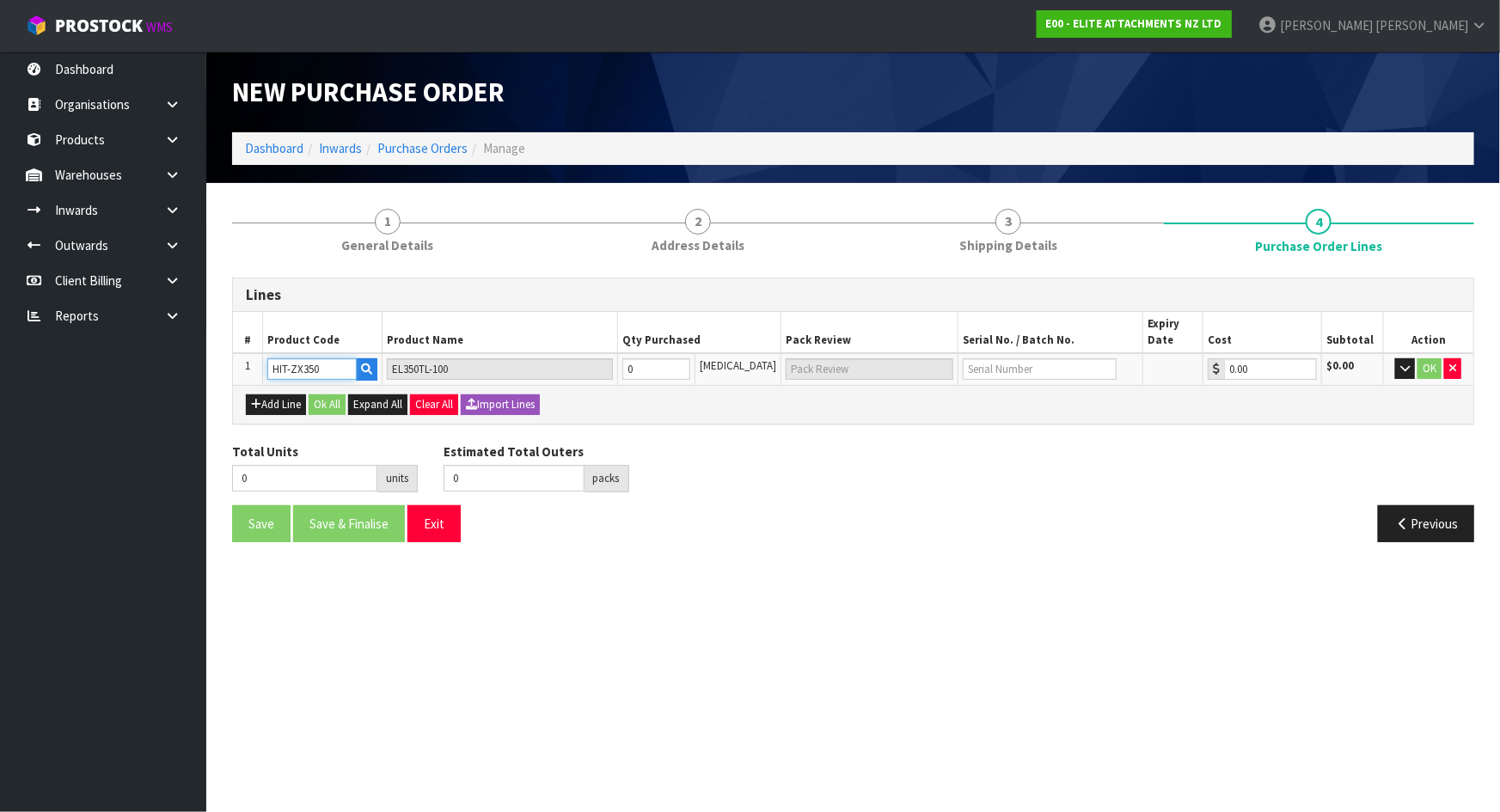
type input "HIT-ZX350"
click at [739, 419] on div "Add Line Ok All Expand All Clear All Import Lines" at bounding box center [852, 404] width 1240 height 39
click at [824, 364] on input "text" at bounding box center [870, 369] width 167 height 22
click at [999, 361] on input "text" at bounding box center [1039, 369] width 154 height 22
type input "J1463"
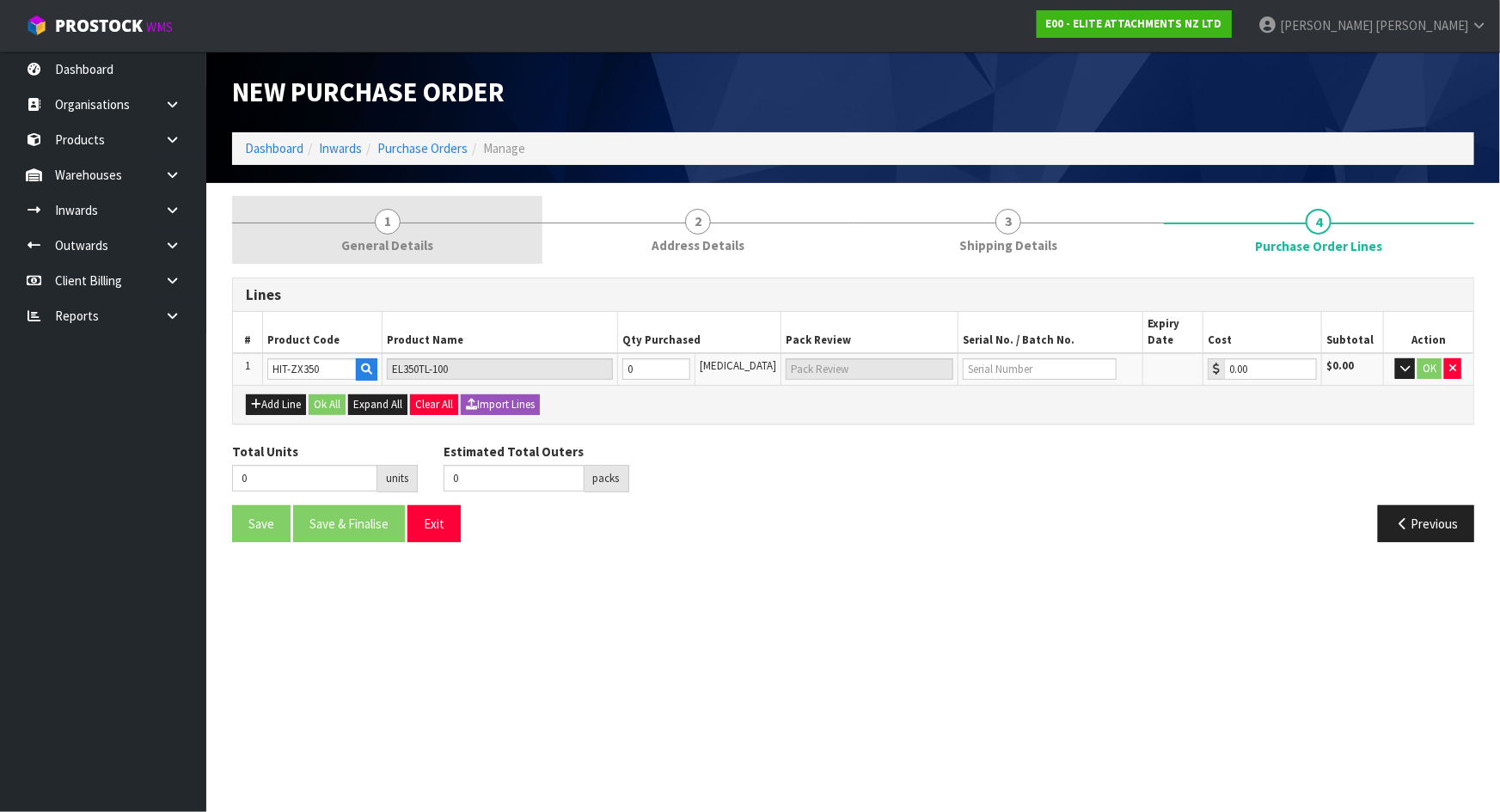
click at [397, 257] on link "1 General Details" at bounding box center [387, 229] width 310 height 68
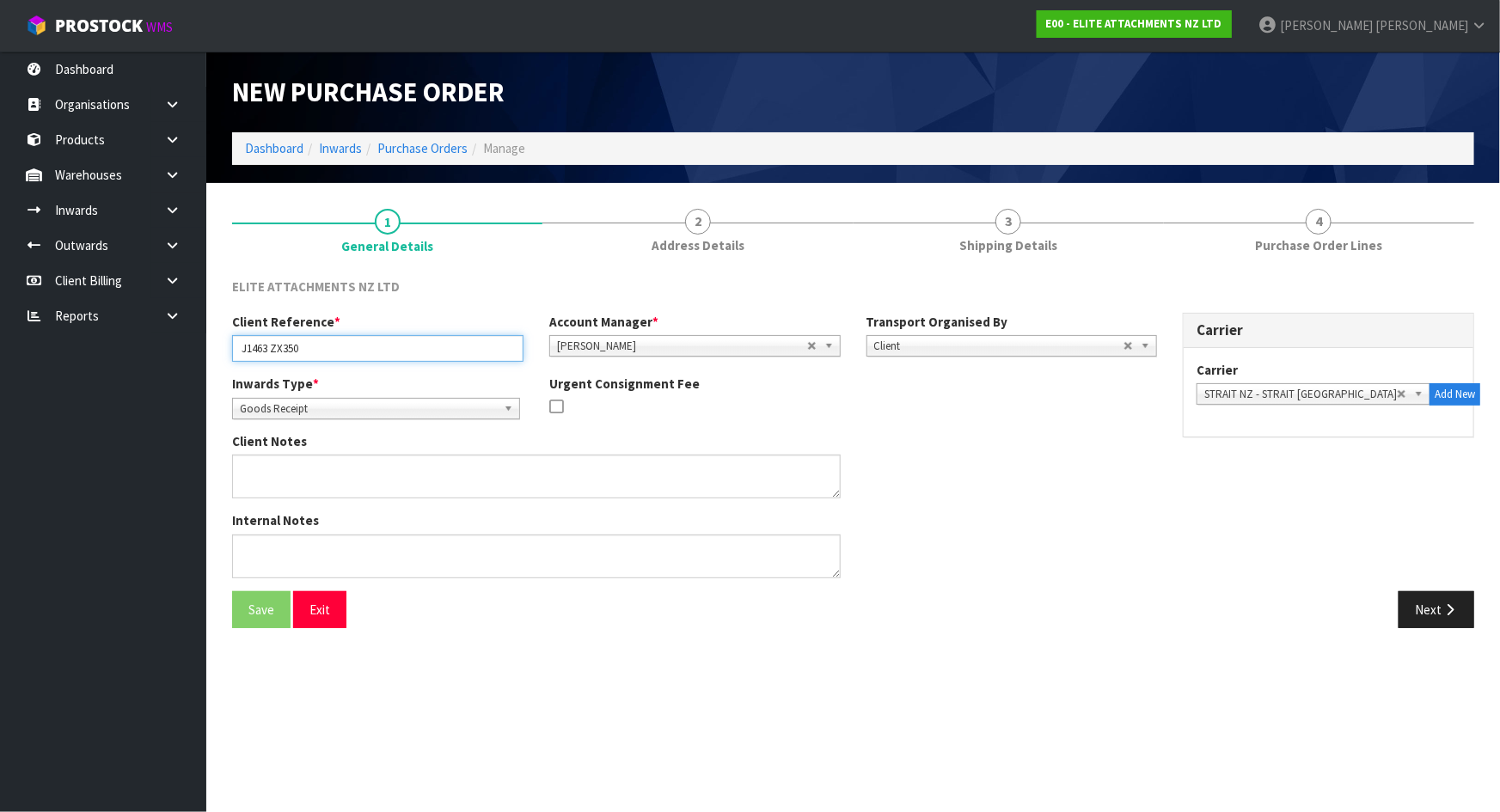
drag, startPoint x: 374, startPoint y: 342, endPoint x: 165, endPoint y: 337, distance: 209.1
click at [166, 337] on body "Toggle navigation ProStock WMS E00 - ELITE ATTACHMENTS NZ LTD [PERSON_NAME] Log…" at bounding box center [750, 406] width 1500 height 812
paste input "-CYL-RETURN"
type input "J1463-CYL-RETURN"
click at [926, 456] on div "Client Notes" at bounding box center [694, 471] width 951 height 79
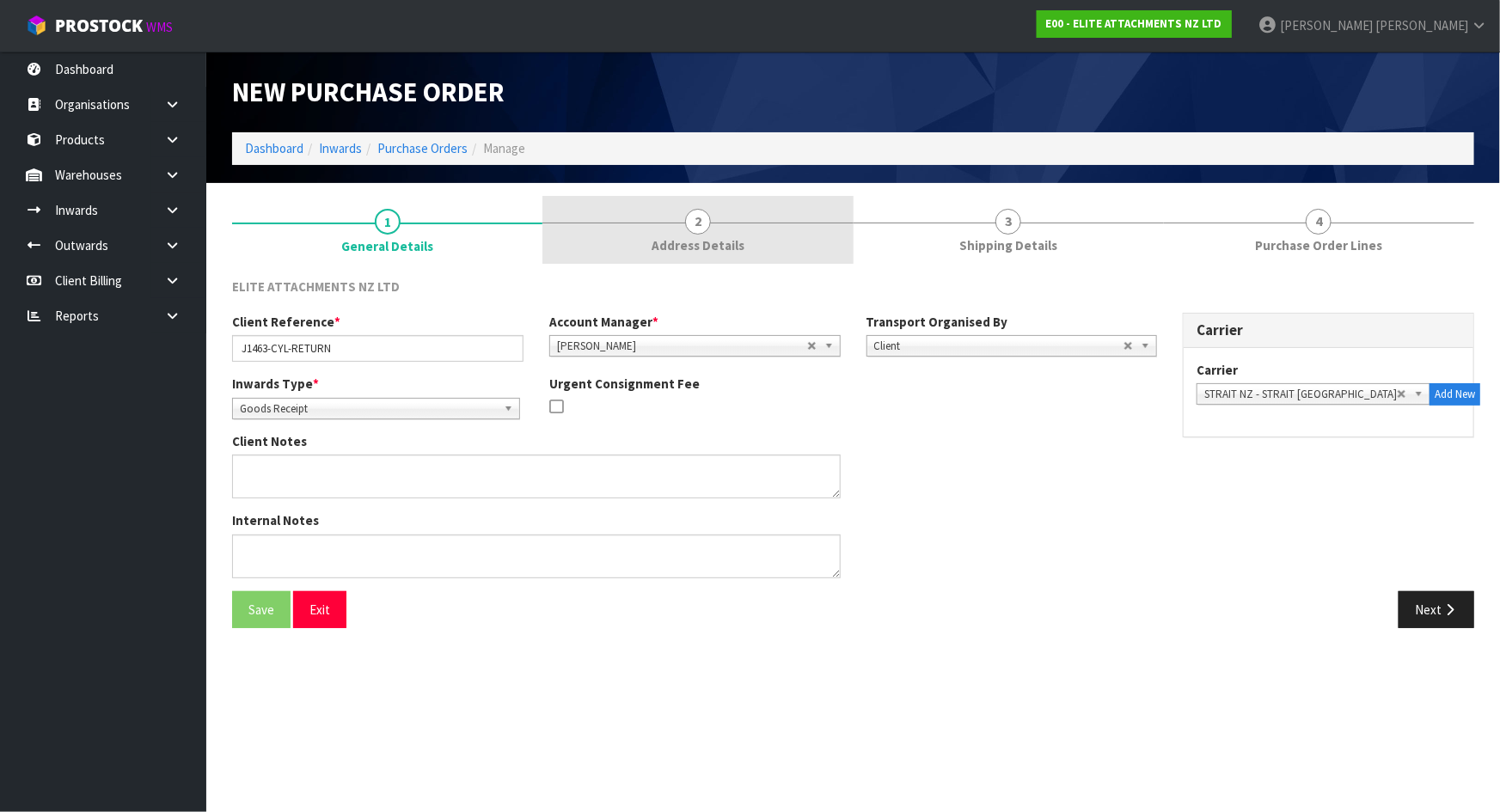
click at [644, 226] on link "2 Address Details" at bounding box center [697, 229] width 310 height 68
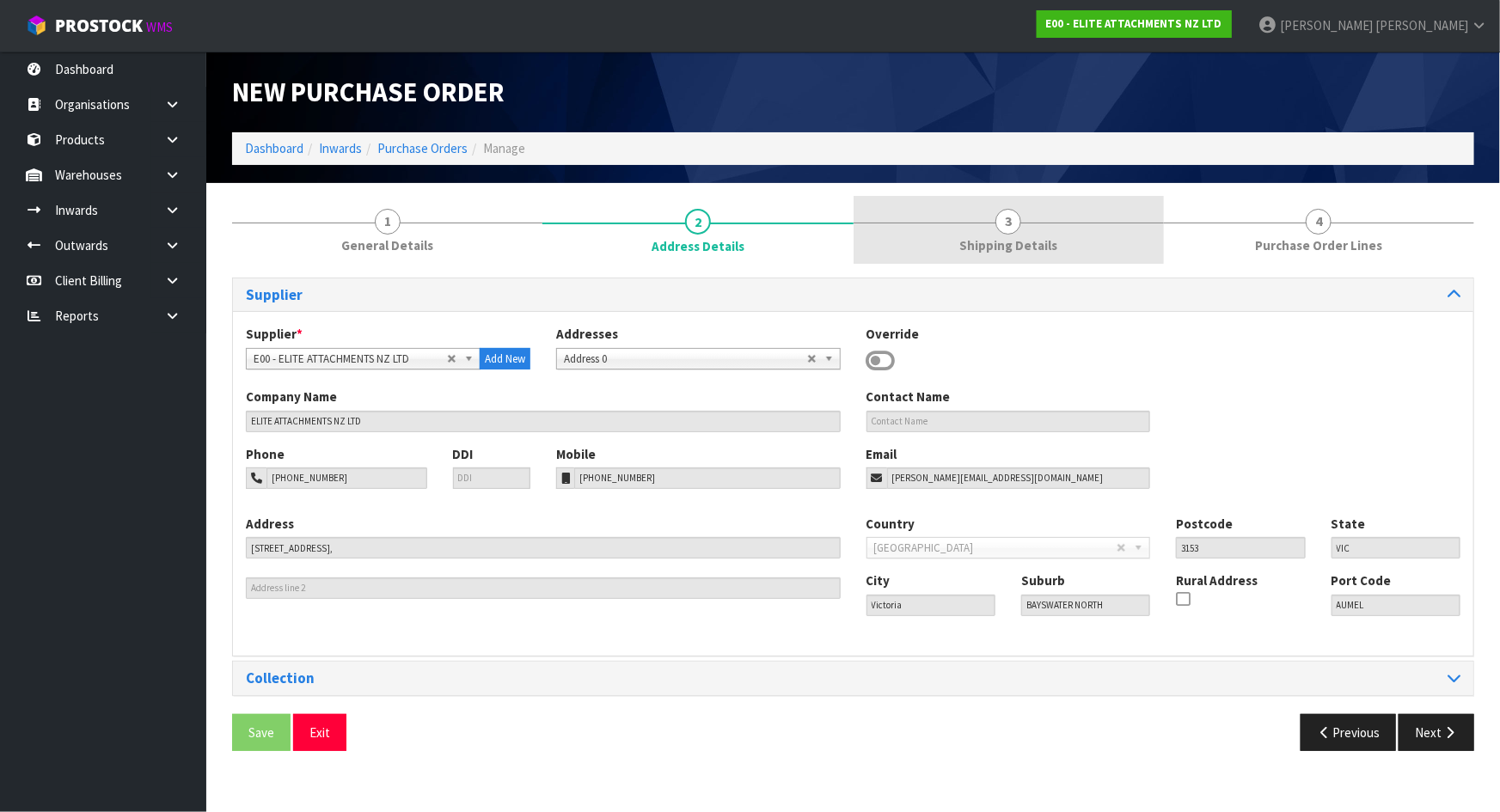
click at [917, 241] on link "3 Shipping Details" at bounding box center [1008, 229] width 310 height 68
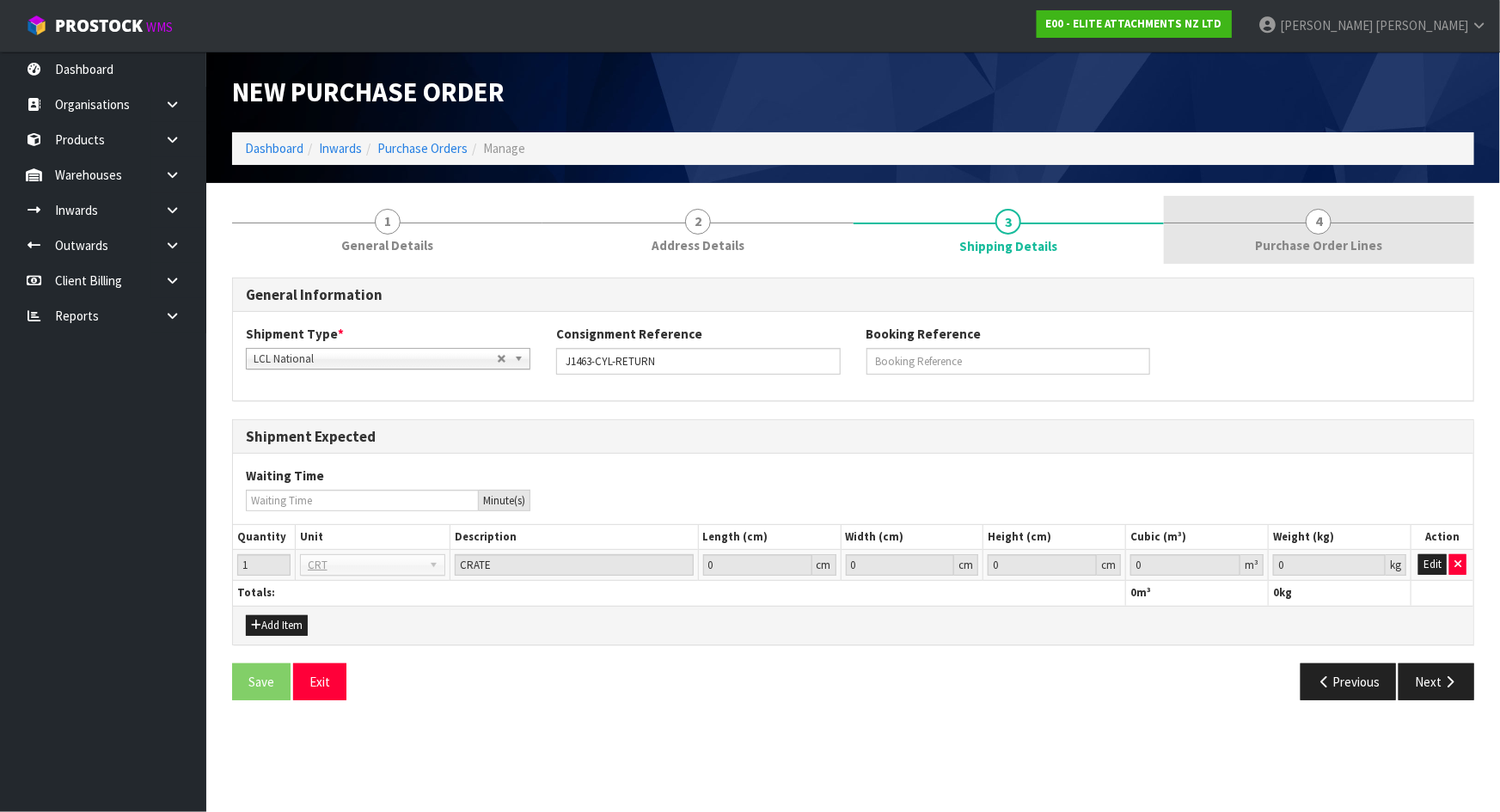
click at [1266, 235] on link "4 Purchase Order Lines" at bounding box center [1318, 229] width 310 height 68
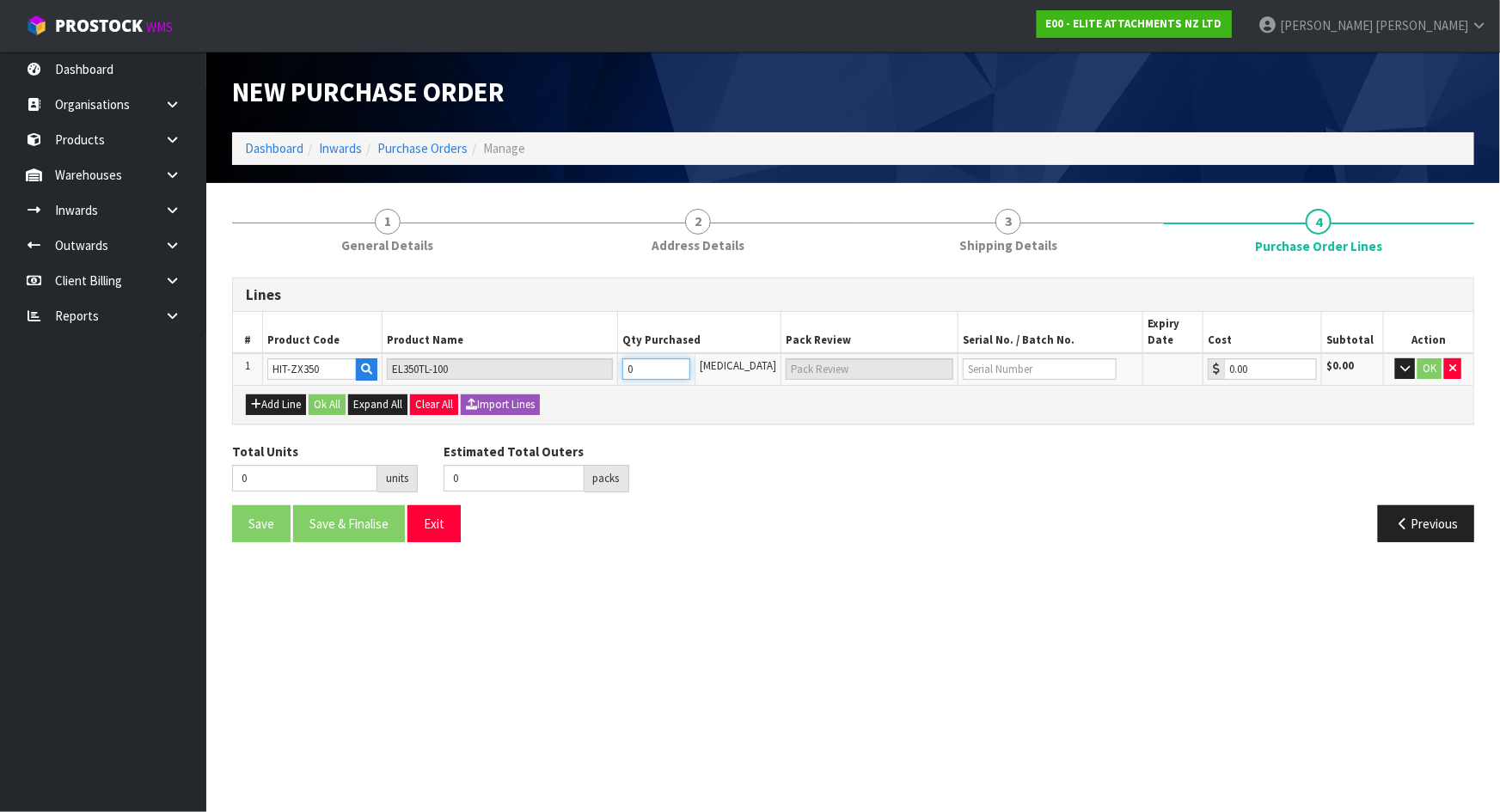
click at [517, 358] on tr "1 HIT-ZX350 EL350TL-100 0 [MEDICAL_DATA] 0.00 $0.00 OK" at bounding box center [852, 368] width 1240 height 32
type input "1"
type input "1 PLT"
type input "1"
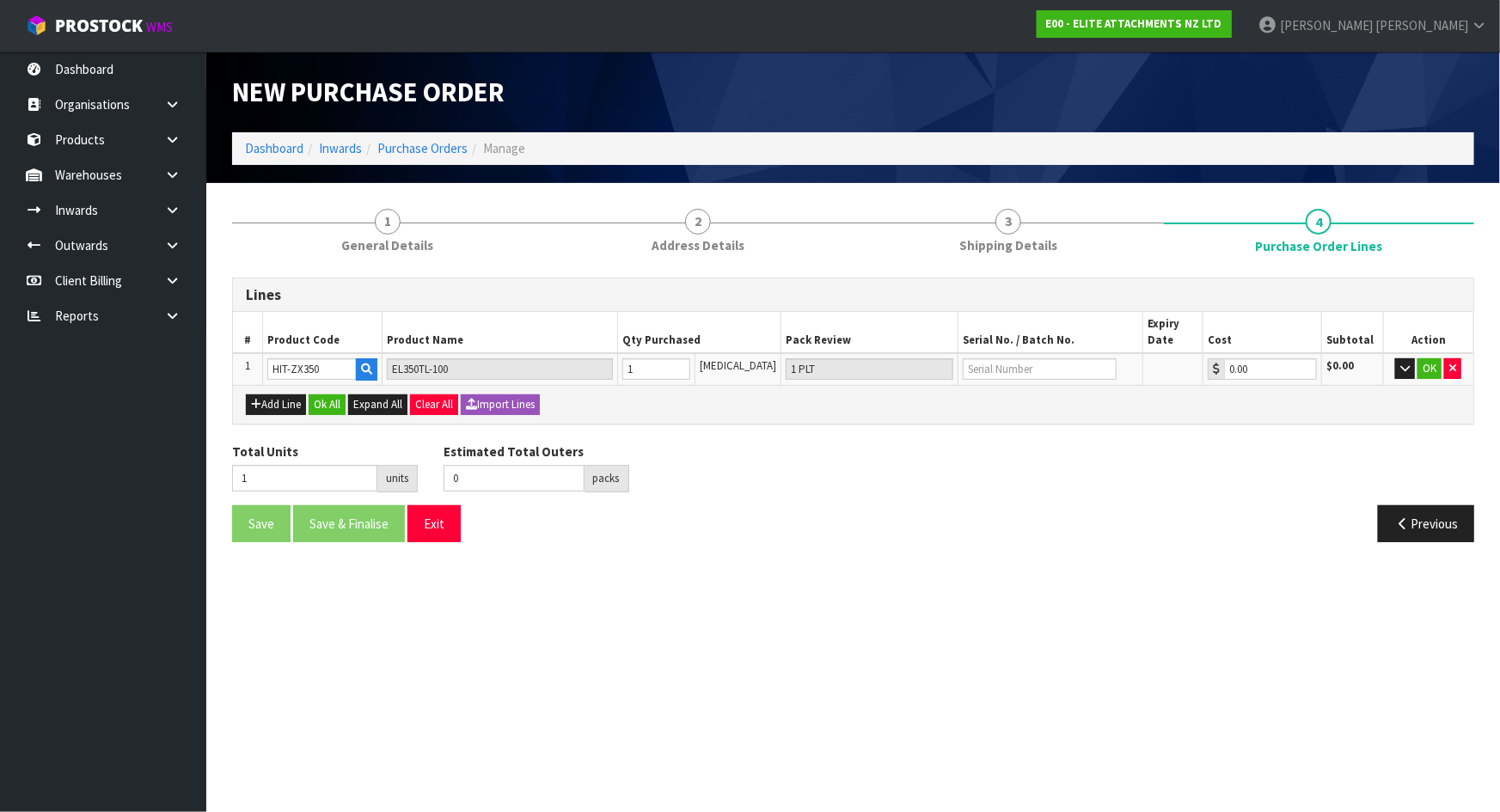
click at [1034, 443] on div "Total Units 1 units Estimated Total Outers 0 packs Estimated Total Pallets pall…" at bounding box center [853, 474] width 1268 height 63
click at [1427, 373] on button "OK" at bounding box center [1429, 368] width 24 height 21
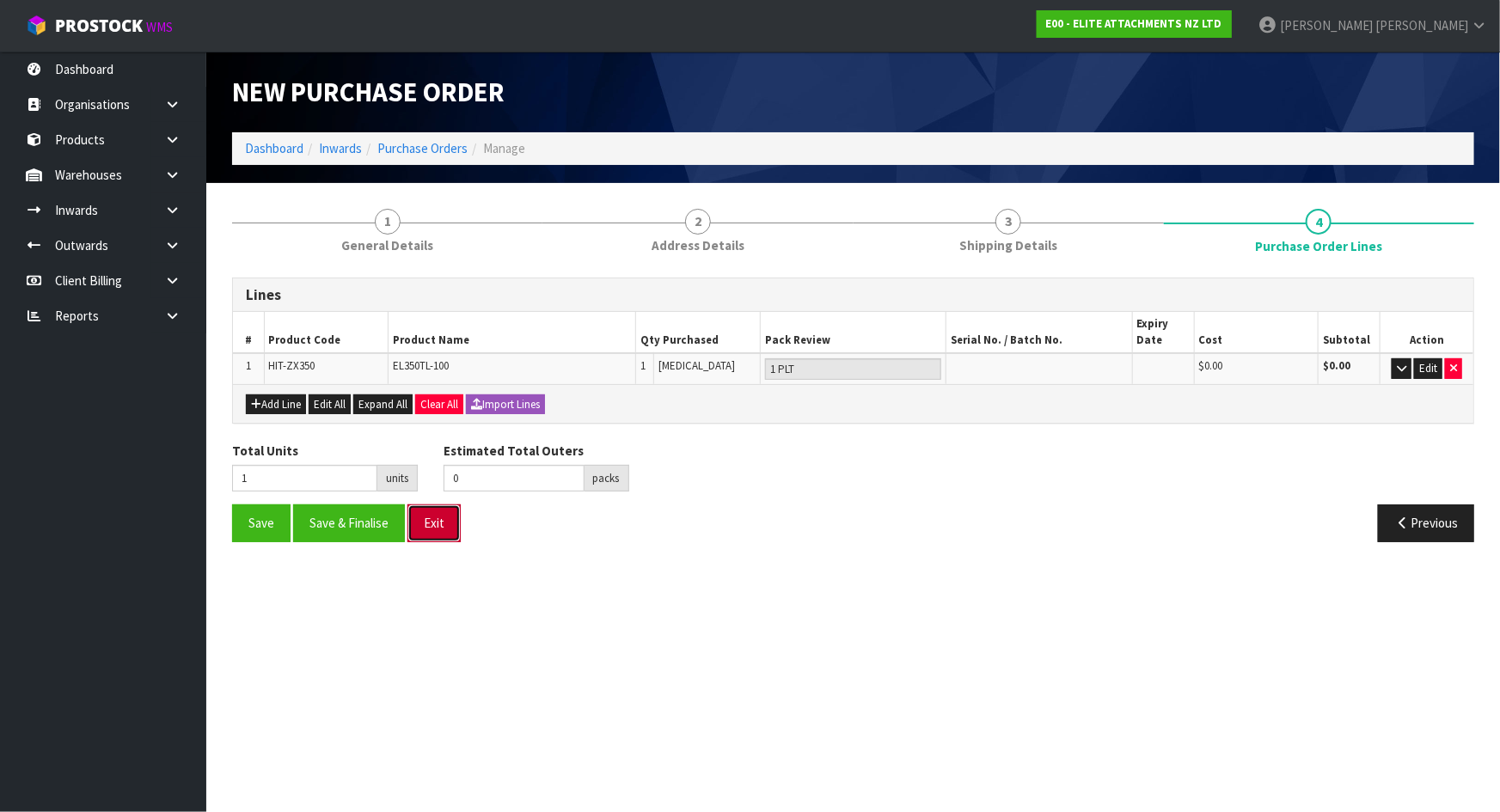
click at [444, 533] on button "Exit" at bounding box center [434, 523] width 54 height 37
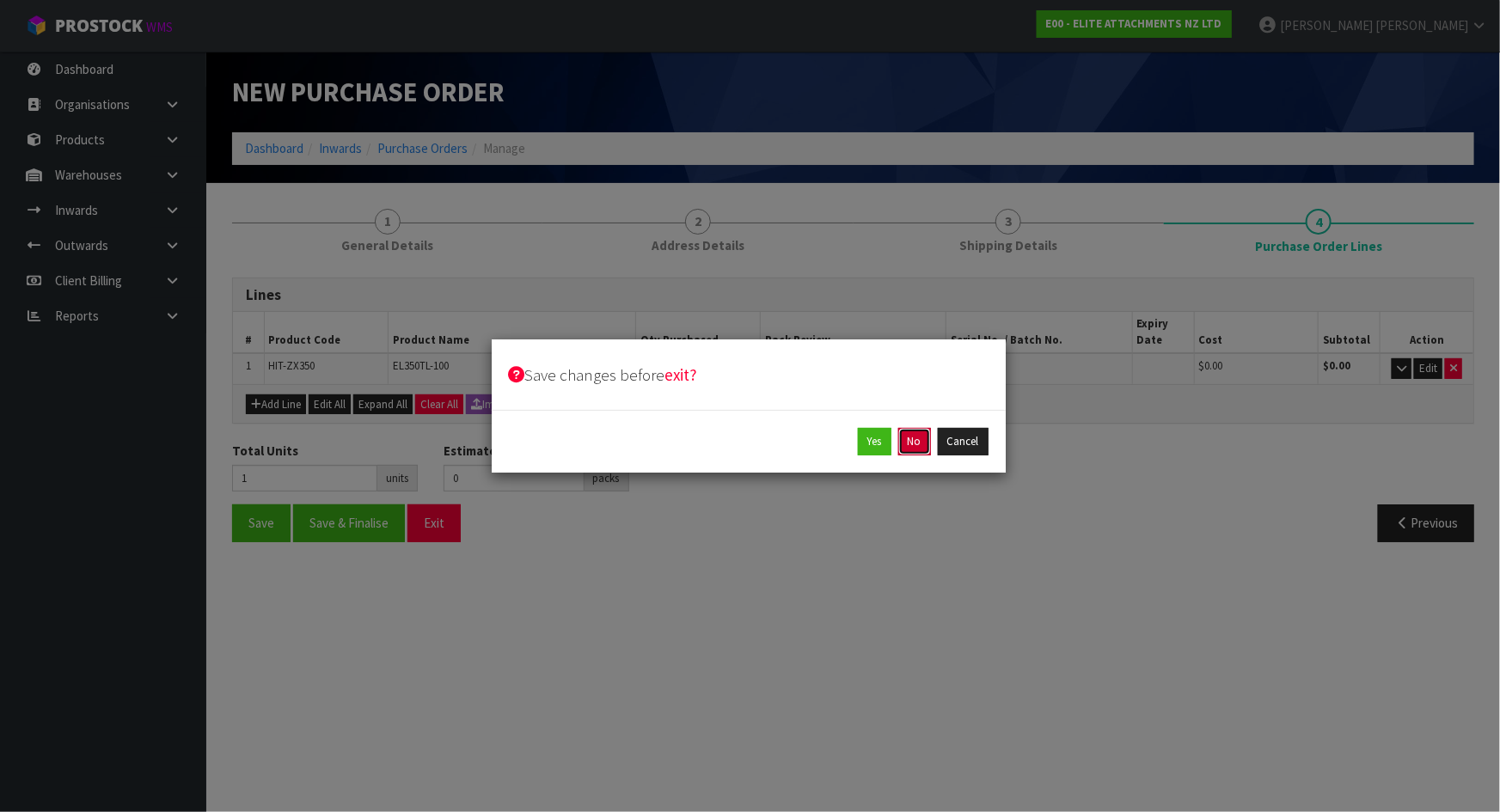
click at [919, 438] on button "No" at bounding box center [914, 442] width 33 height 27
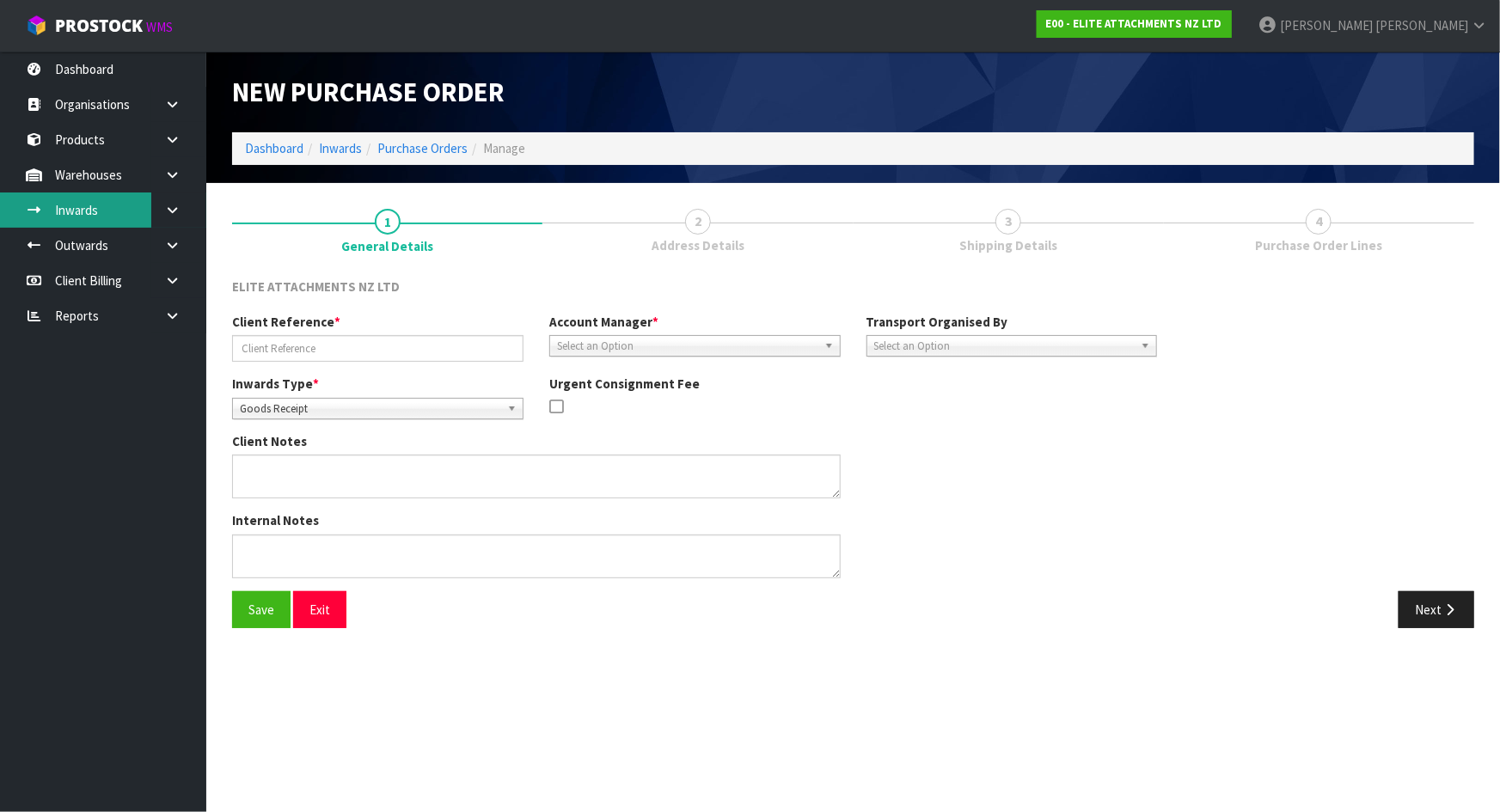
click at [124, 202] on link "Inwards" at bounding box center [103, 210] width 206 height 35
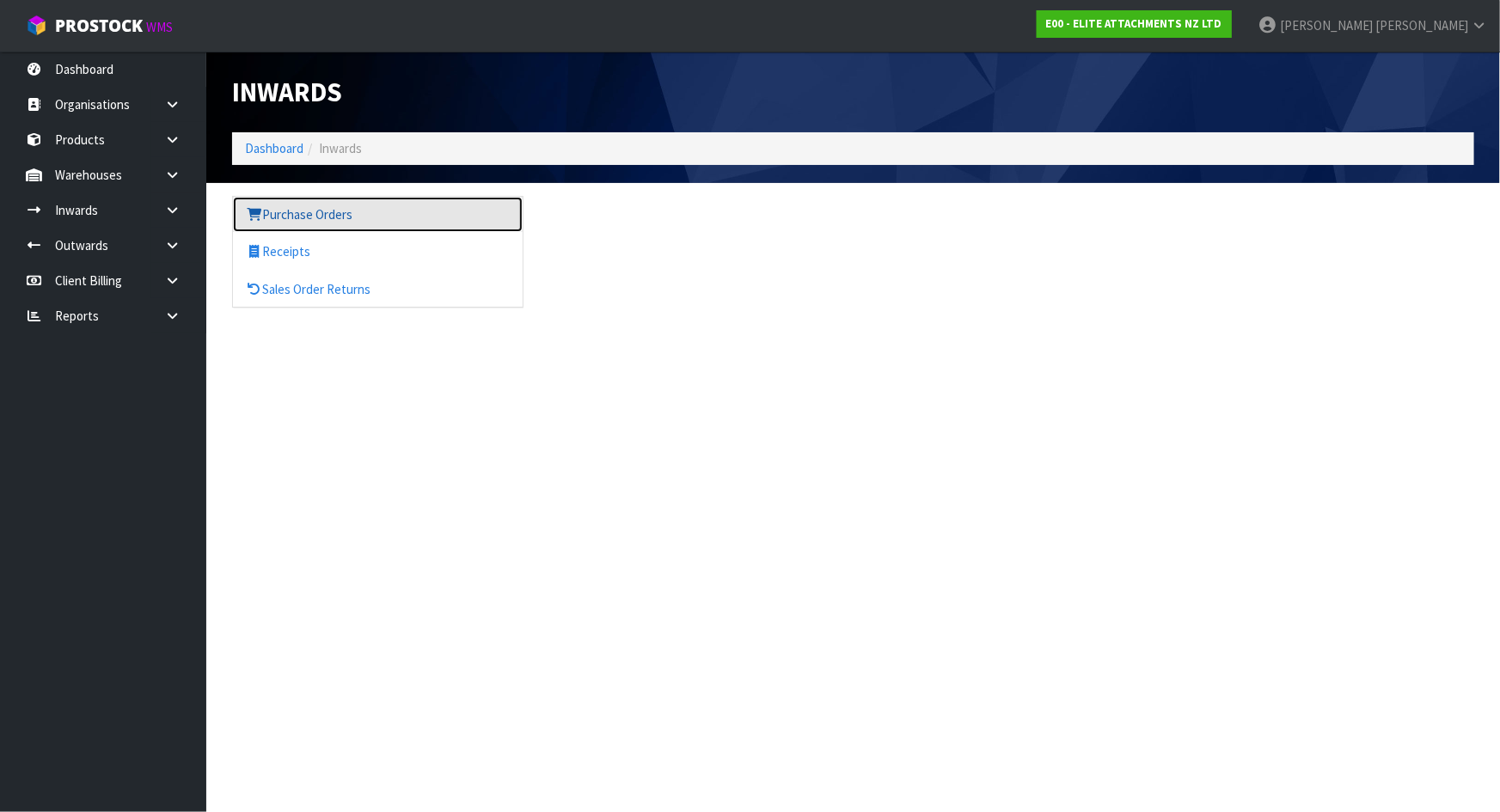
click at [320, 210] on link "Purchase Orders" at bounding box center [378, 214] width 289 height 35
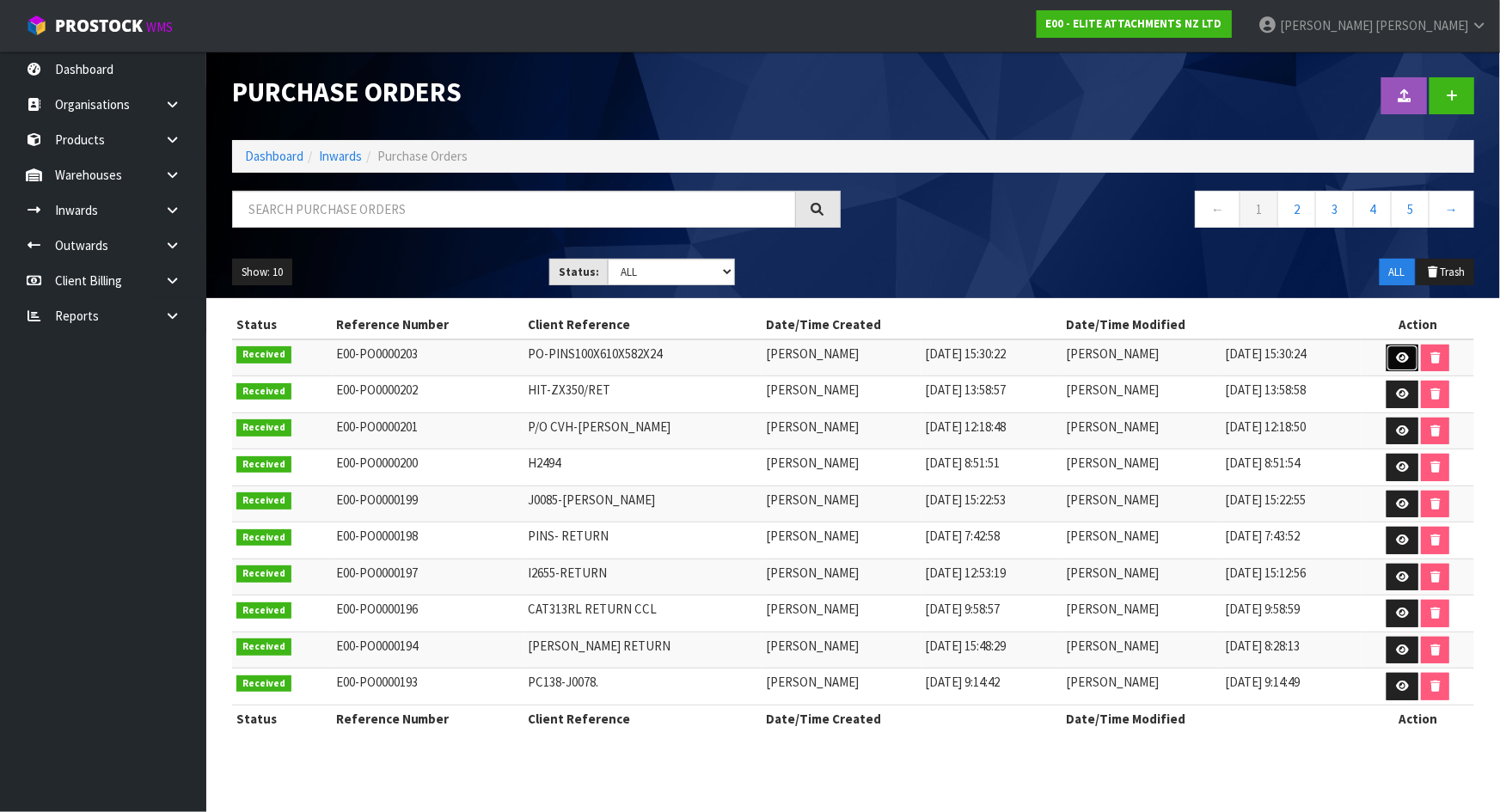
click at [1404, 352] on icon at bounding box center [1402, 357] width 13 height 11
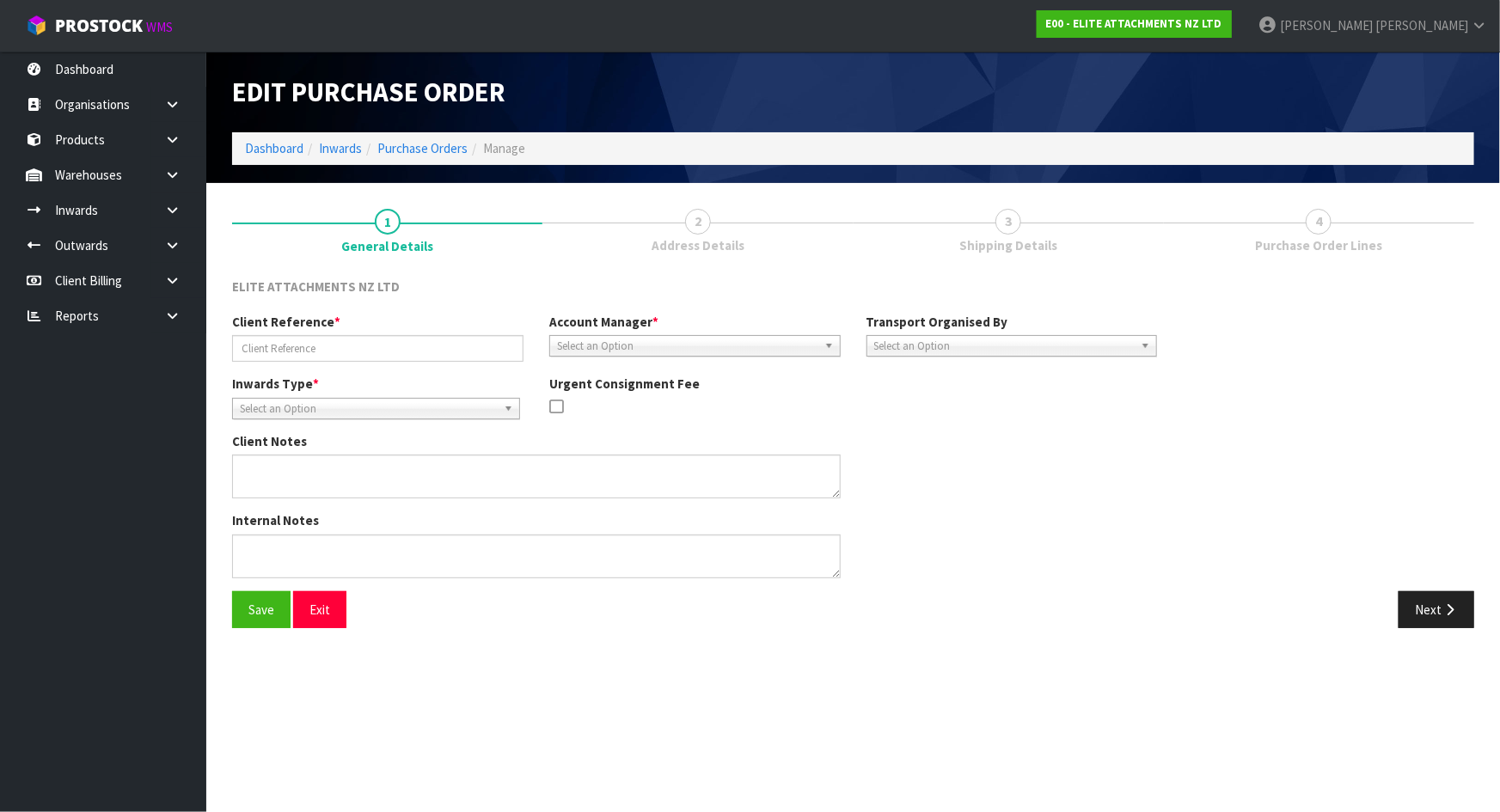
type input "PO-PINS100X610X582X24"
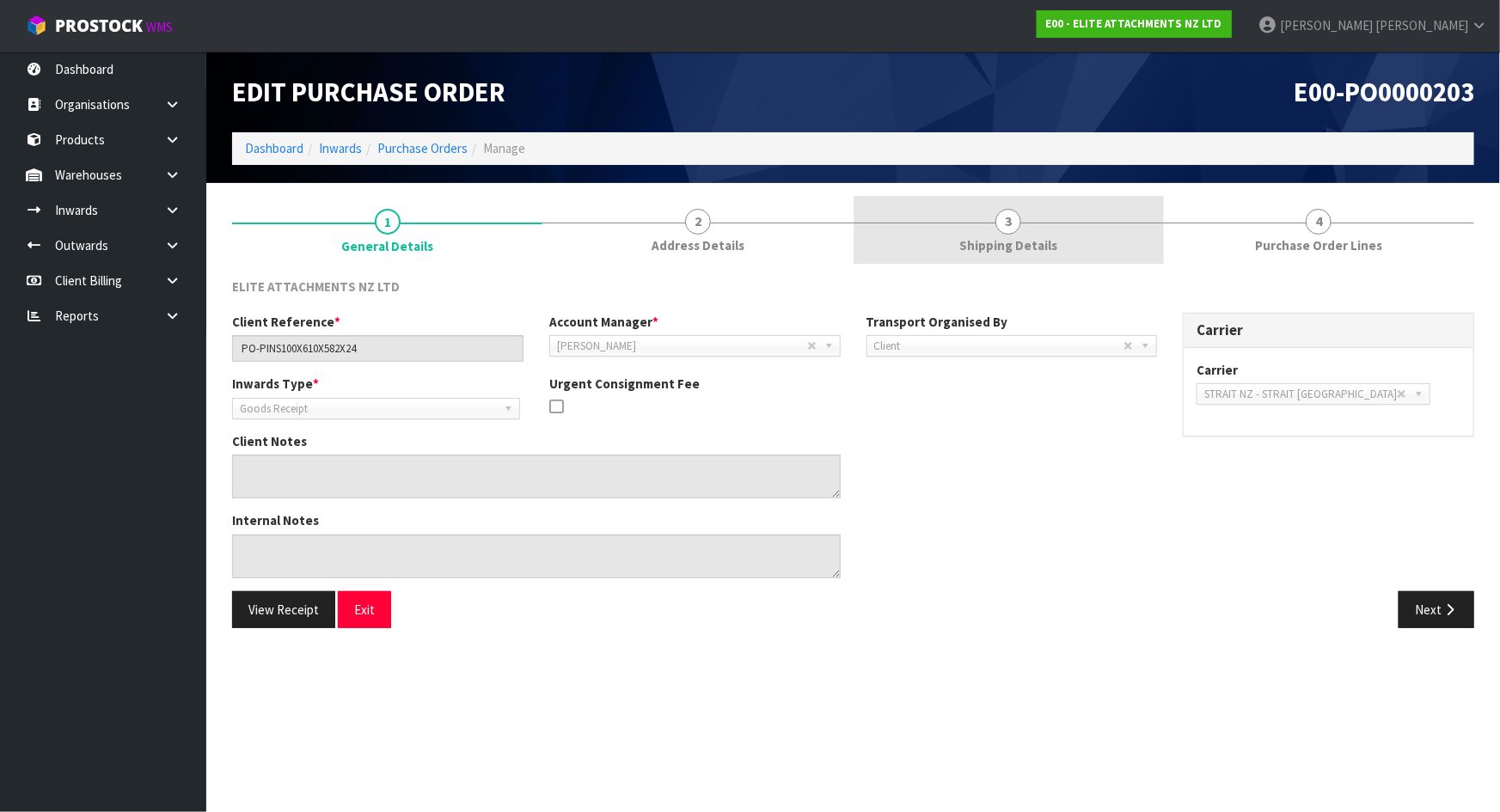
click at [1036, 237] on span "Shipping Details" at bounding box center [1008, 246] width 98 height 18
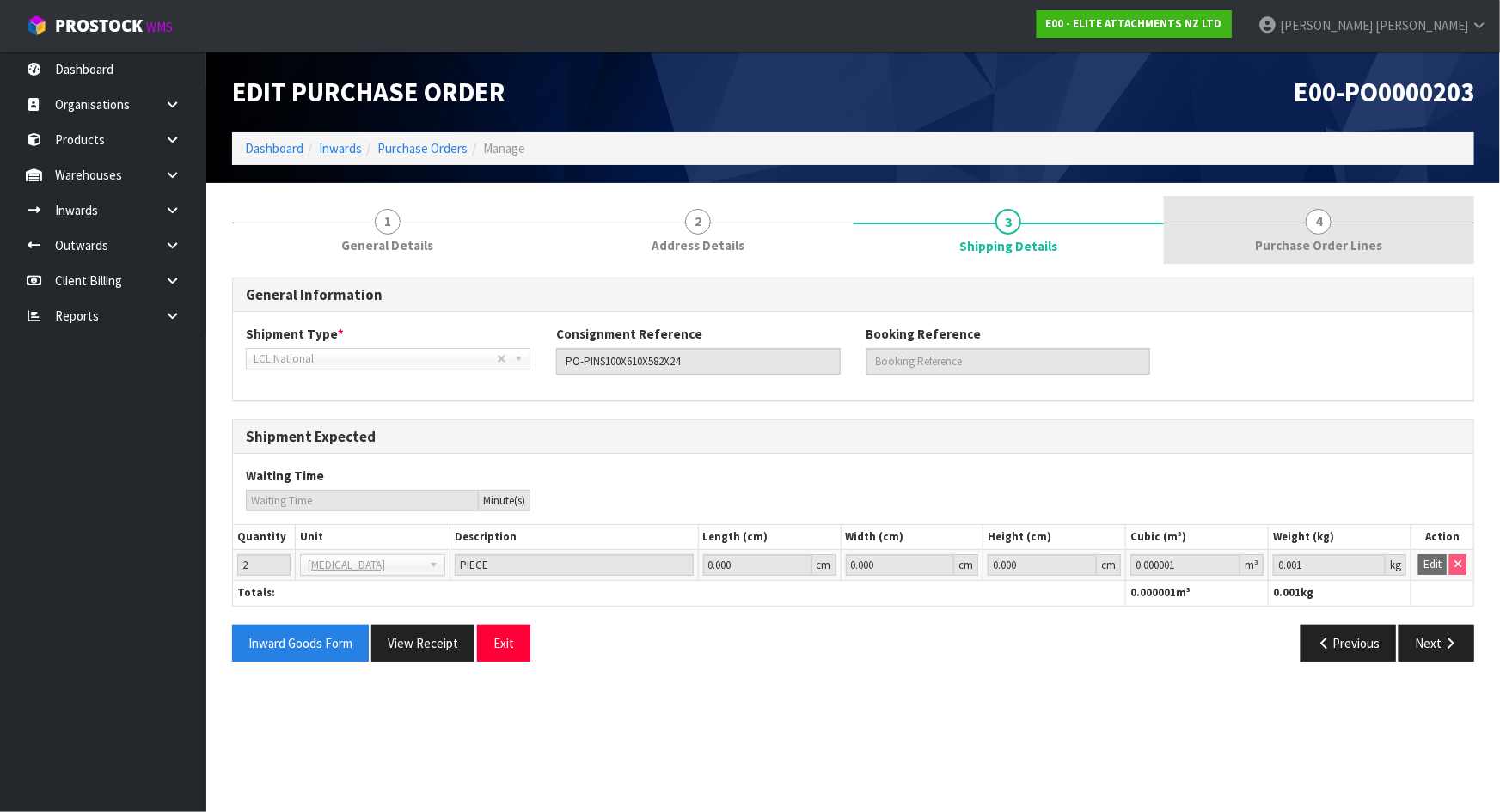
click at [1246, 246] on link "4 Purchase Order Lines" at bounding box center [1318, 229] width 310 height 68
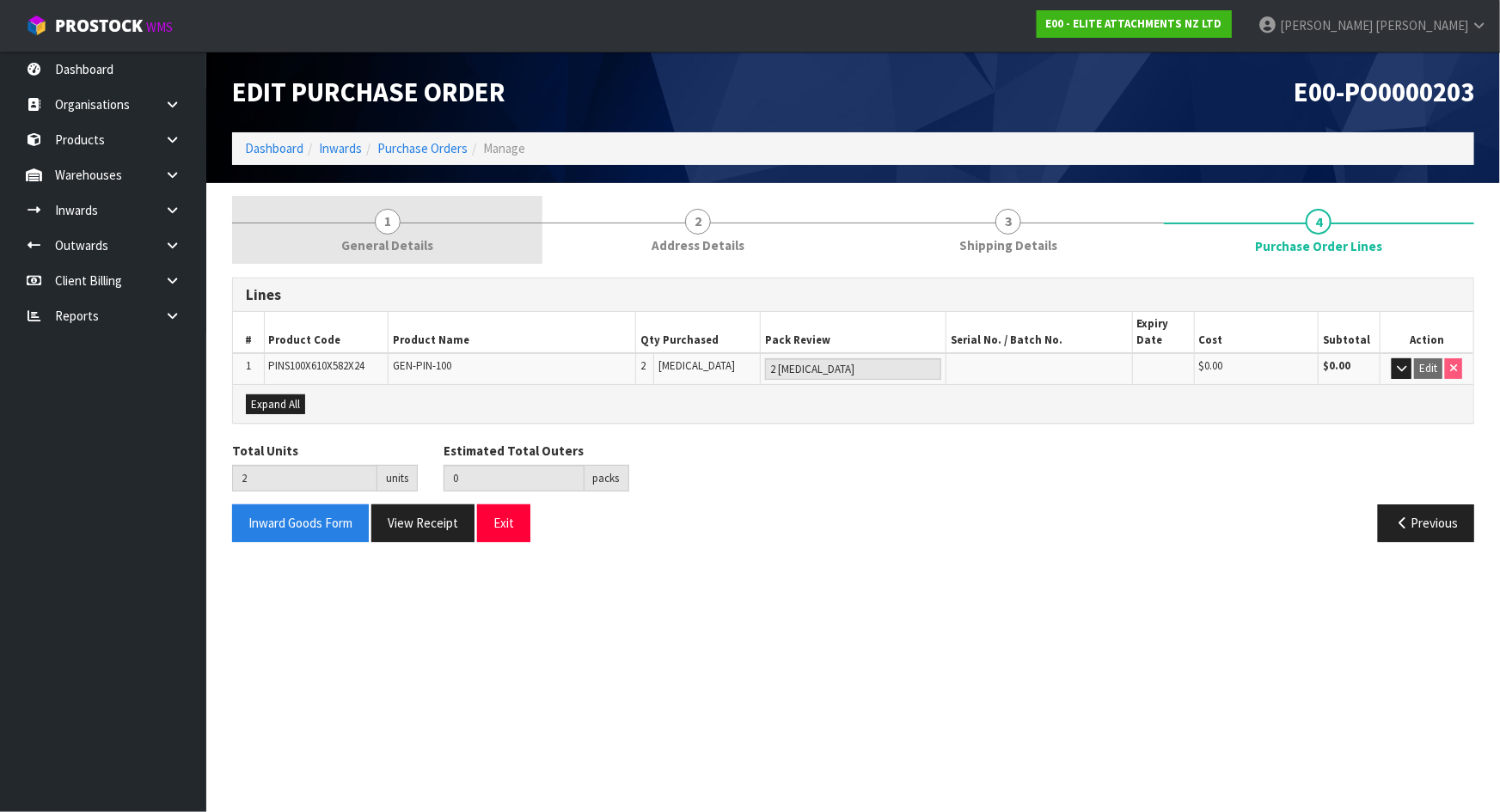
click at [347, 232] on link "1 General Details" at bounding box center [387, 229] width 310 height 68
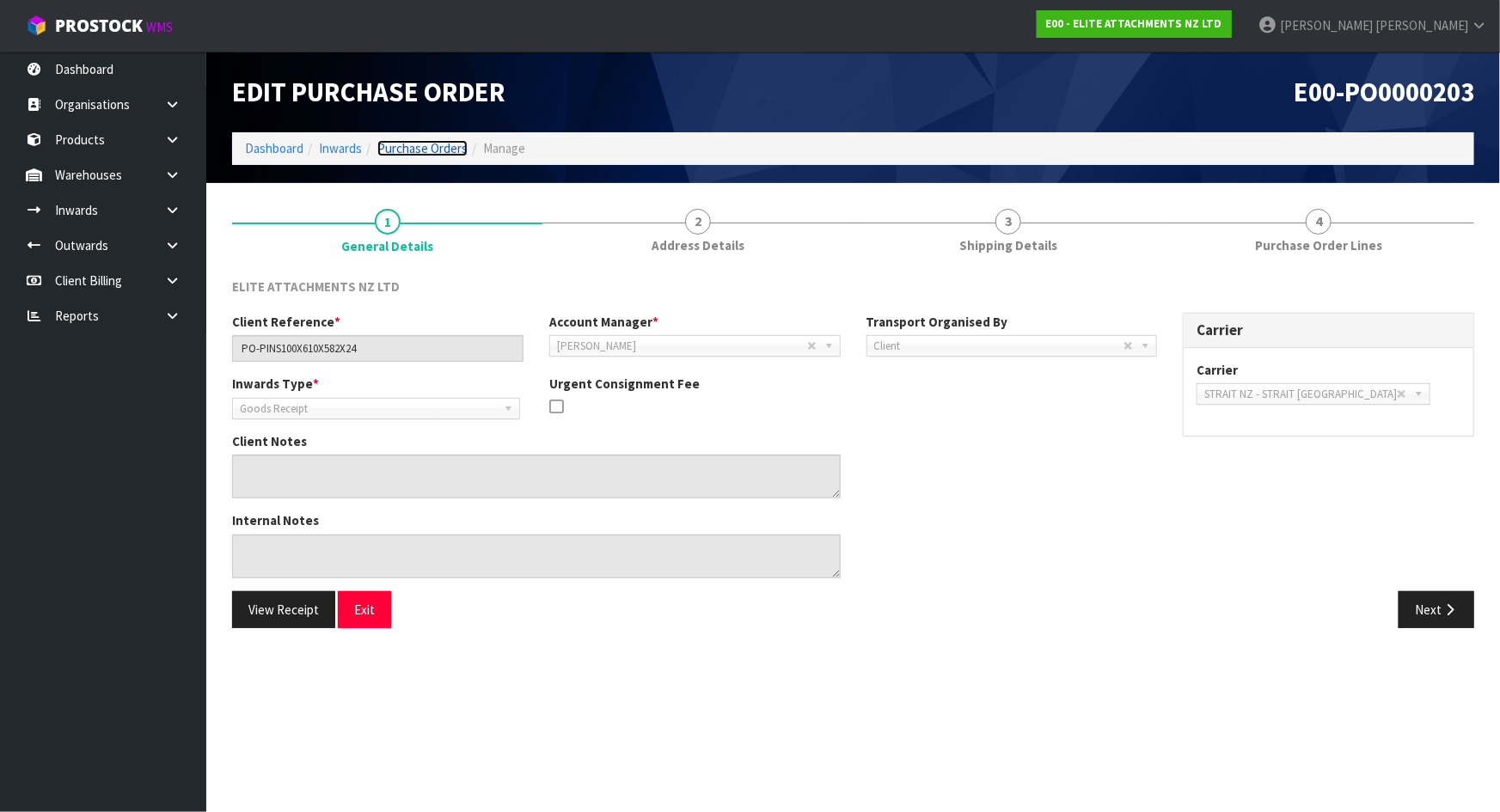
click at [427, 150] on link "Purchase Orders" at bounding box center [422, 148] width 90 height 16
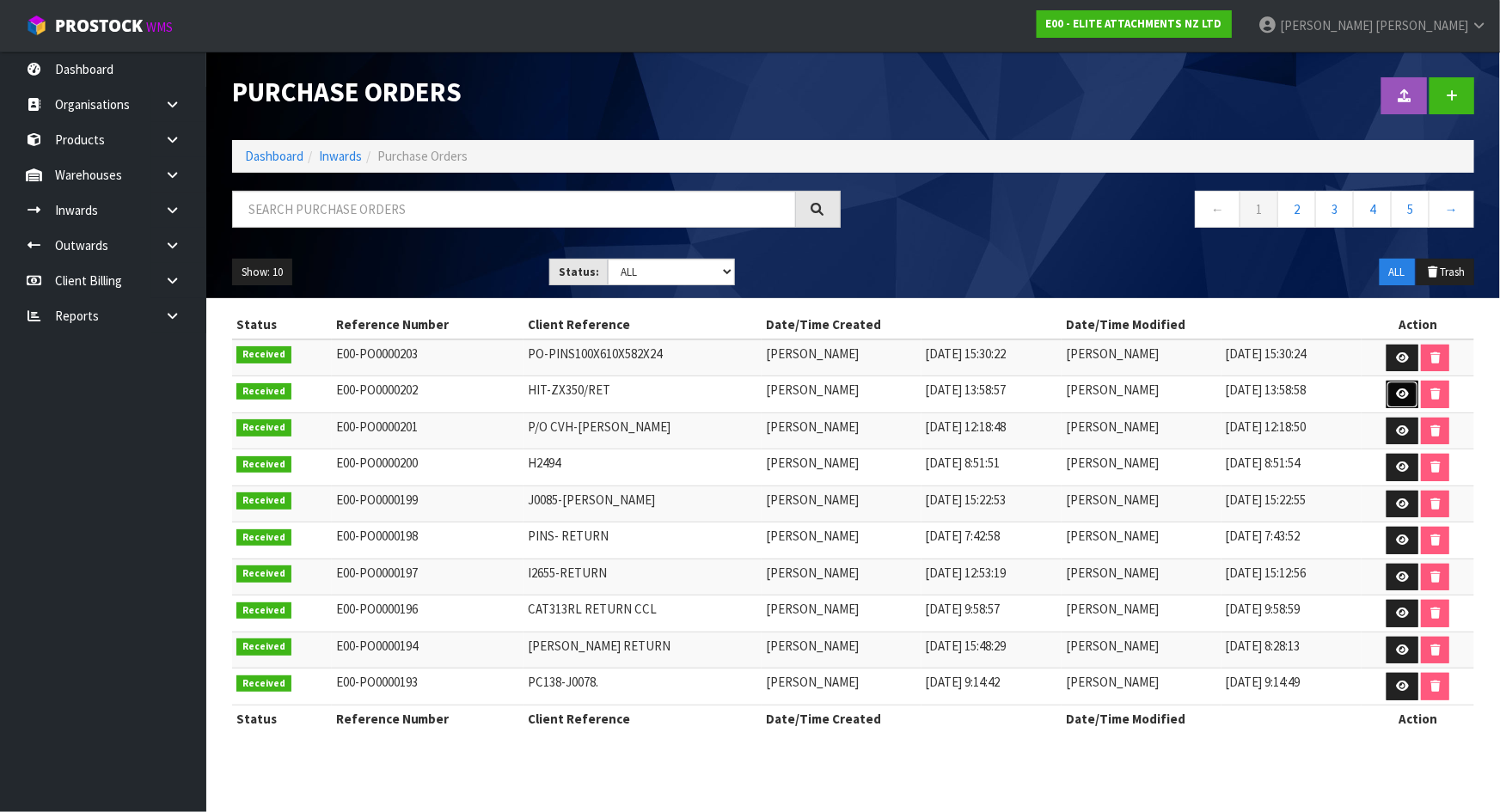
click at [1397, 388] on icon at bounding box center [1402, 394] width 13 height 11
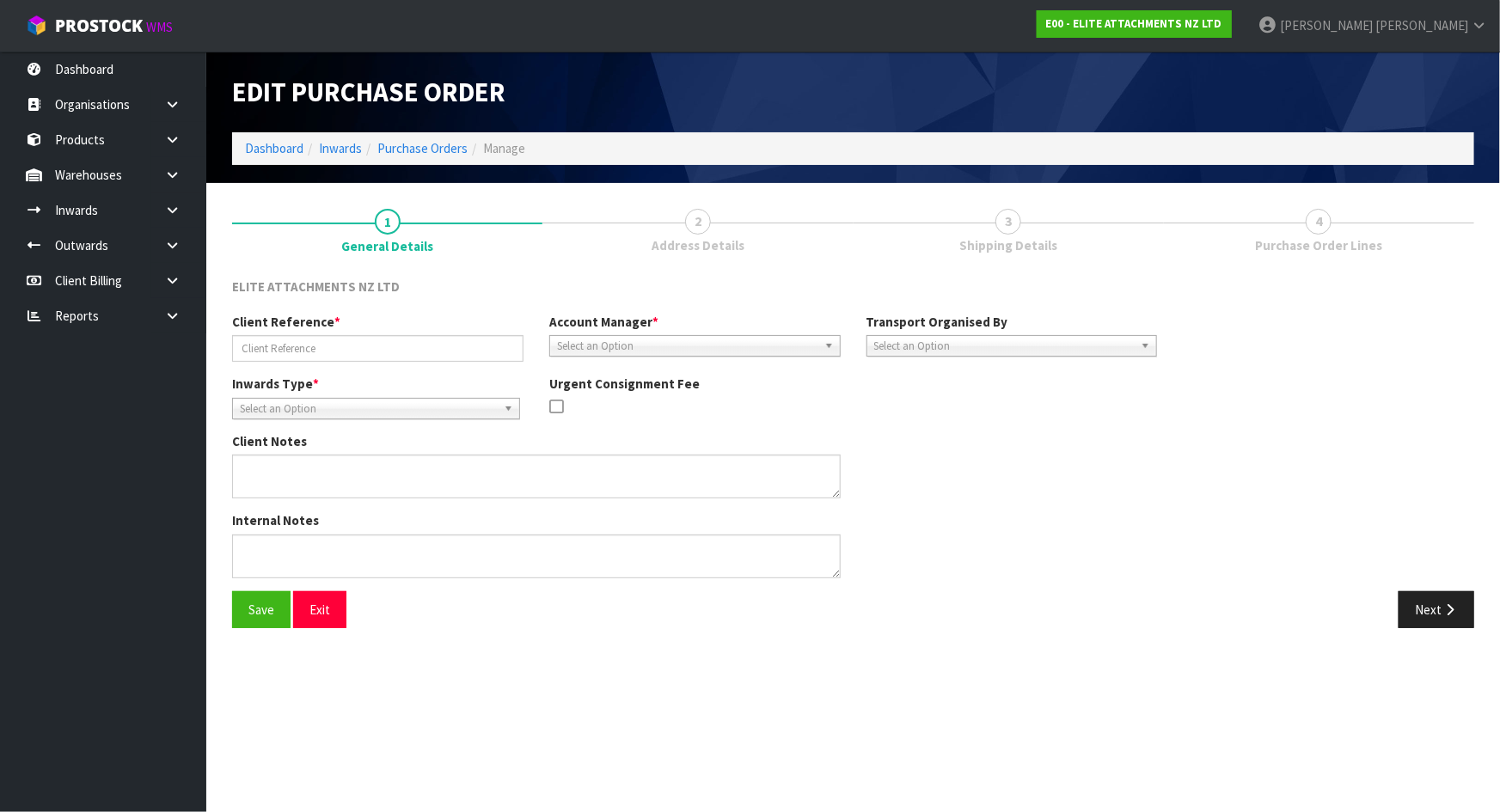
type input "HIT-ZX350/RET"
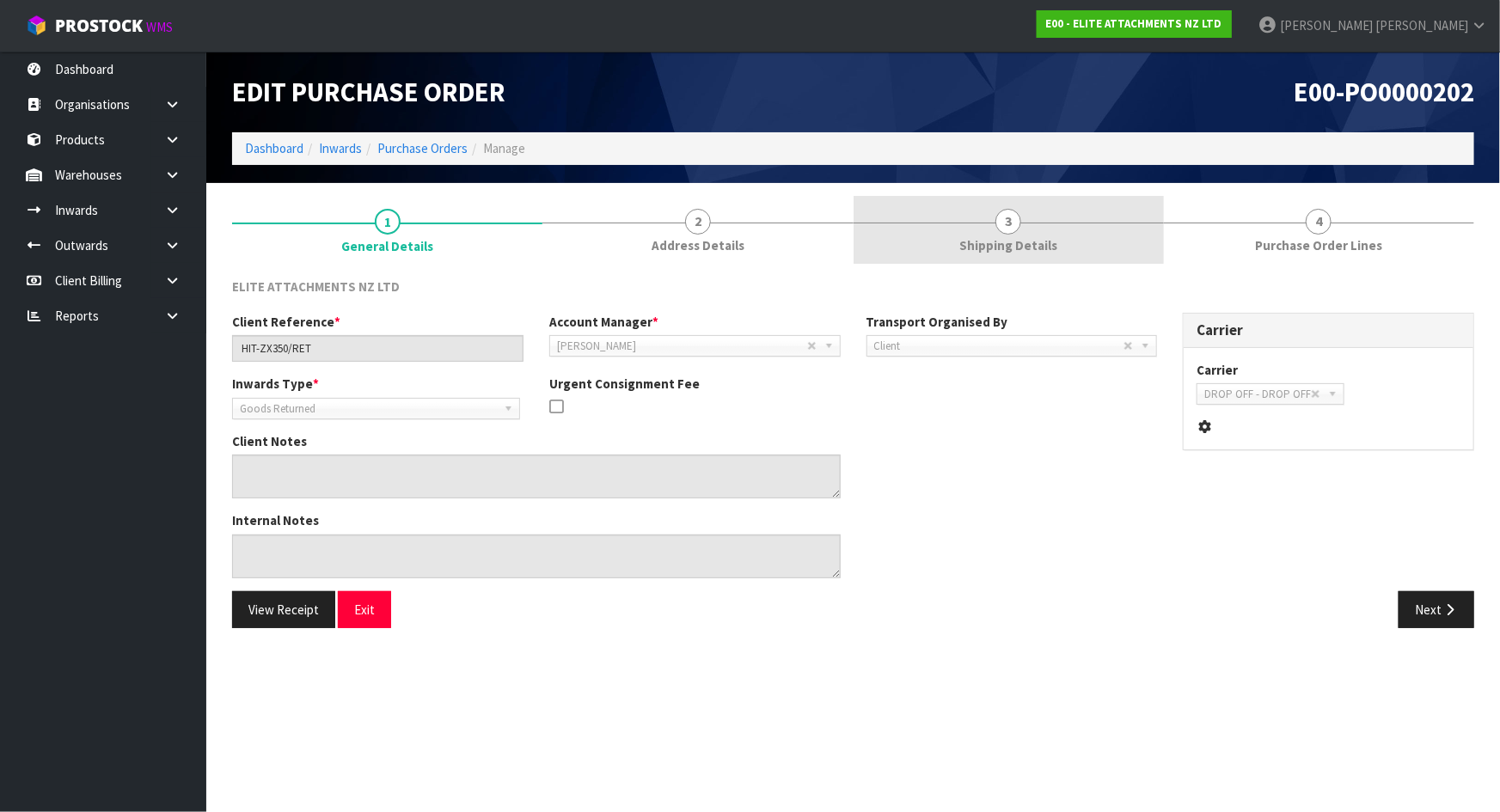
click at [1042, 244] on span "Shipping Details" at bounding box center [1008, 246] width 98 height 18
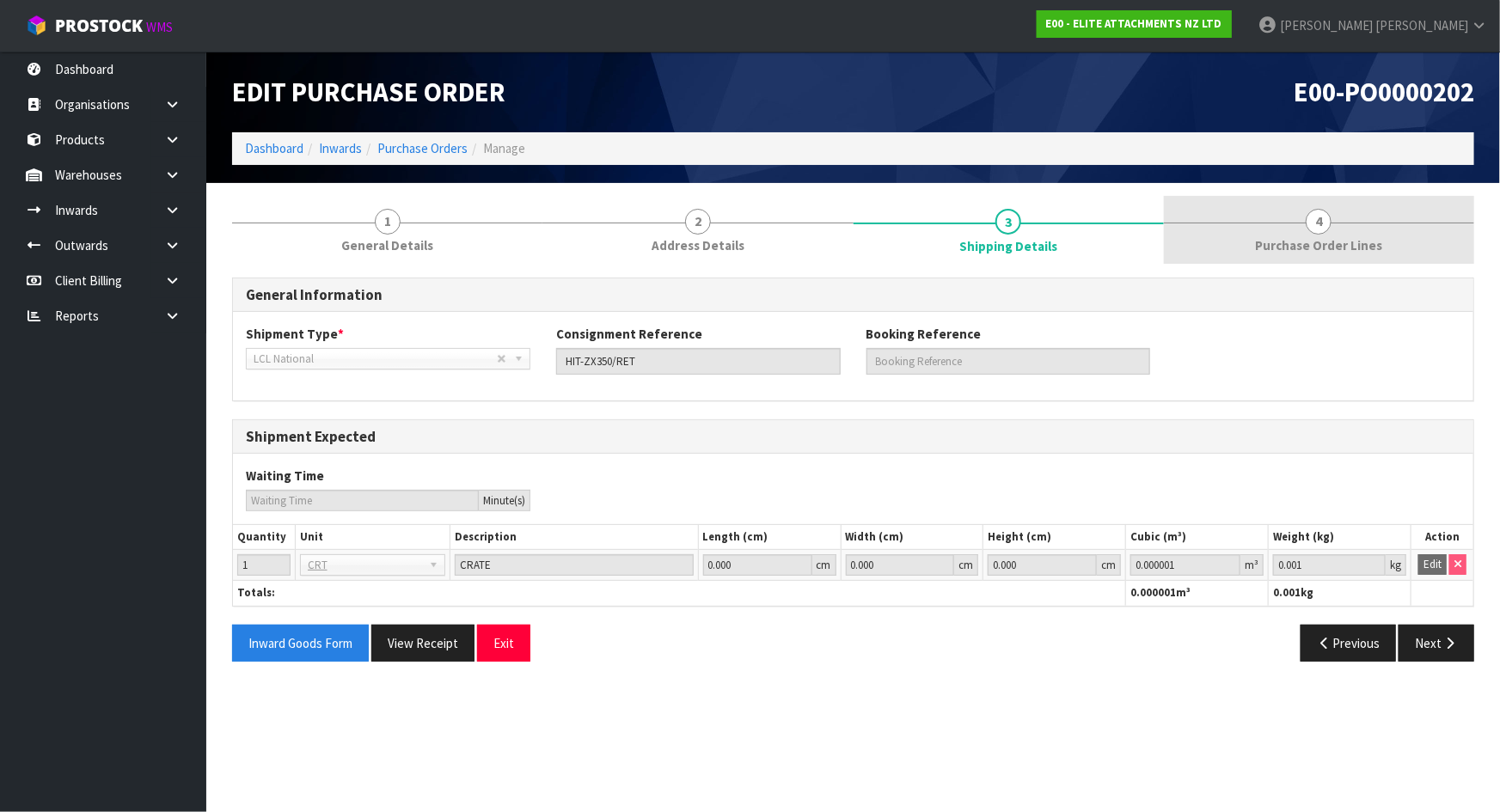
click at [1305, 256] on link "4 Purchase Order Lines" at bounding box center [1318, 229] width 310 height 68
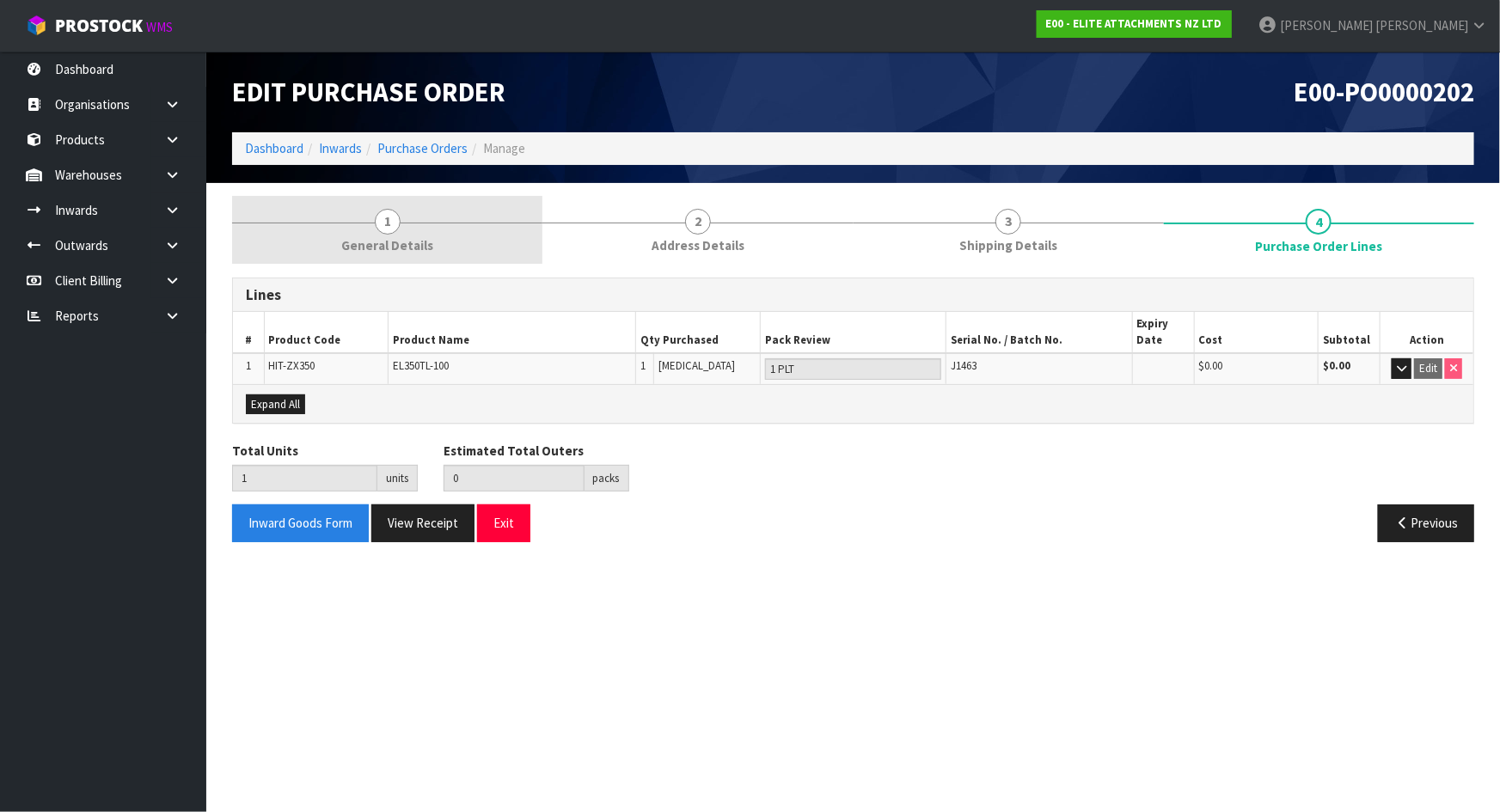
click at [507, 260] on link "1 General Details" at bounding box center [387, 229] width 310 height 68
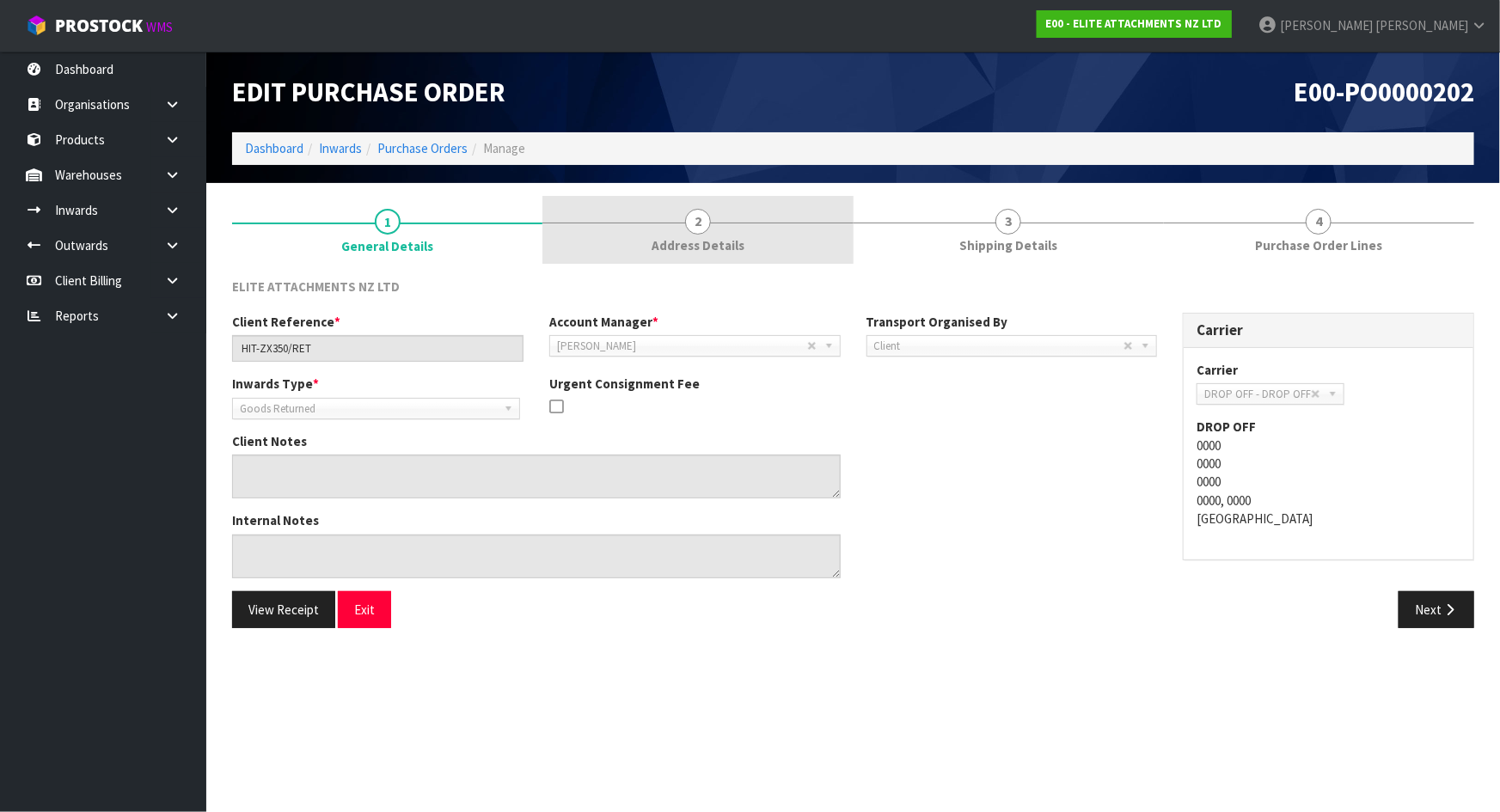
click at [737, 256] on link "2 Address Details" at bounding box center [697, 229] width 310 height 68
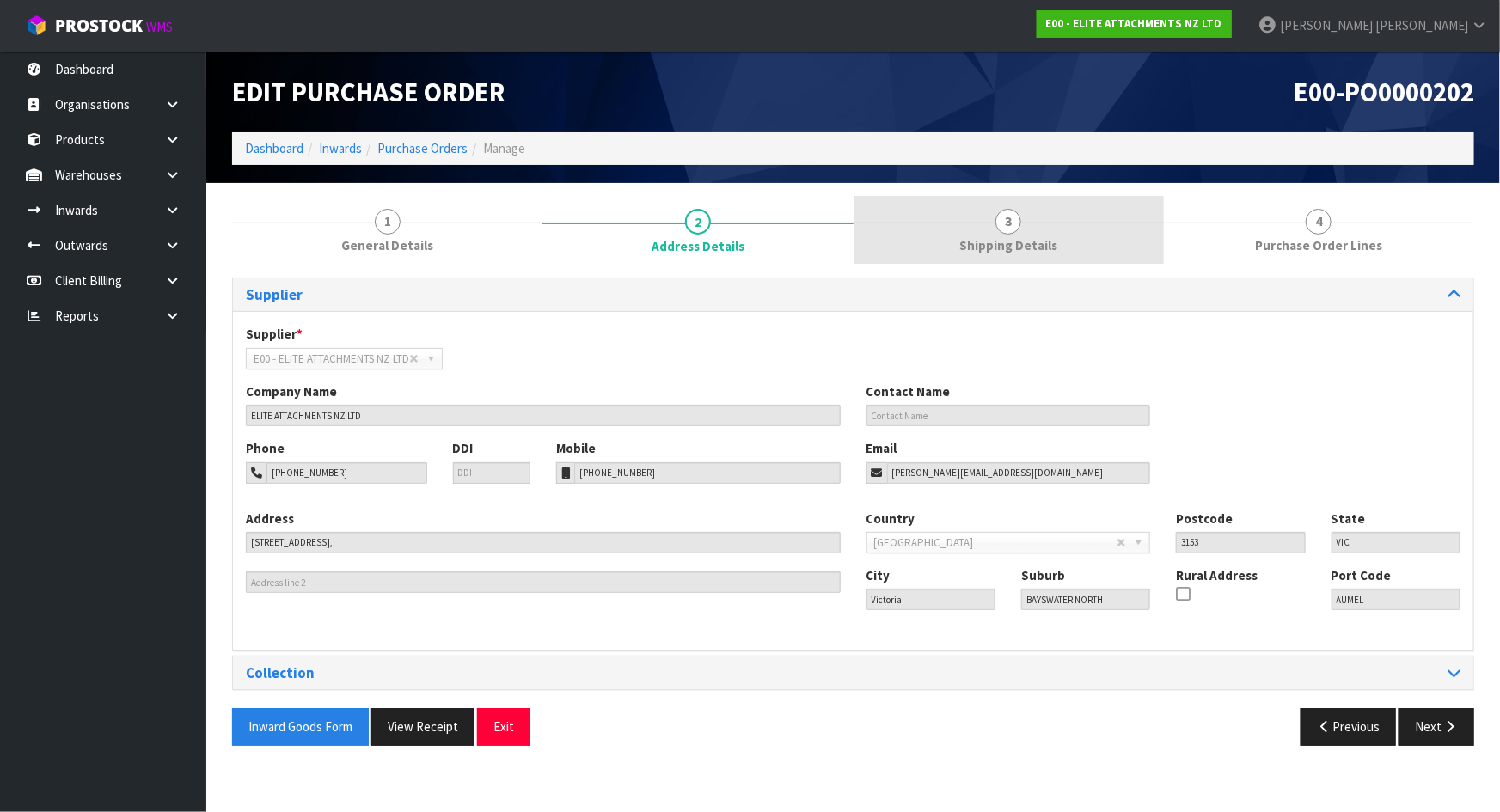
click at [1112, 244] on link "3 Shipping Details" at bounding box center [1008, 229] width 310 height 68
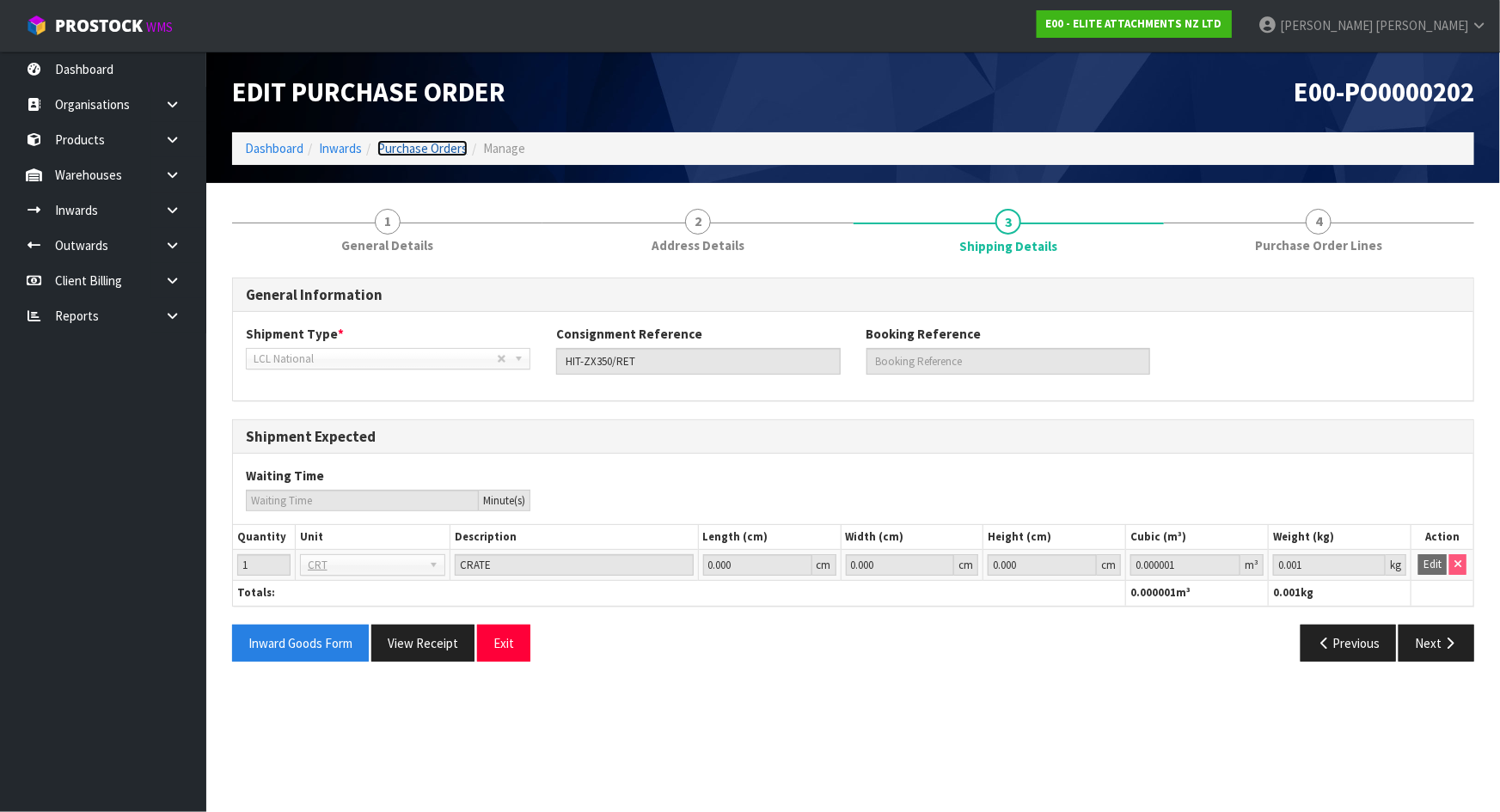
click at [408, 149] on link "Purchase Orders" at bounding box center [422, 148] width 90 height 16
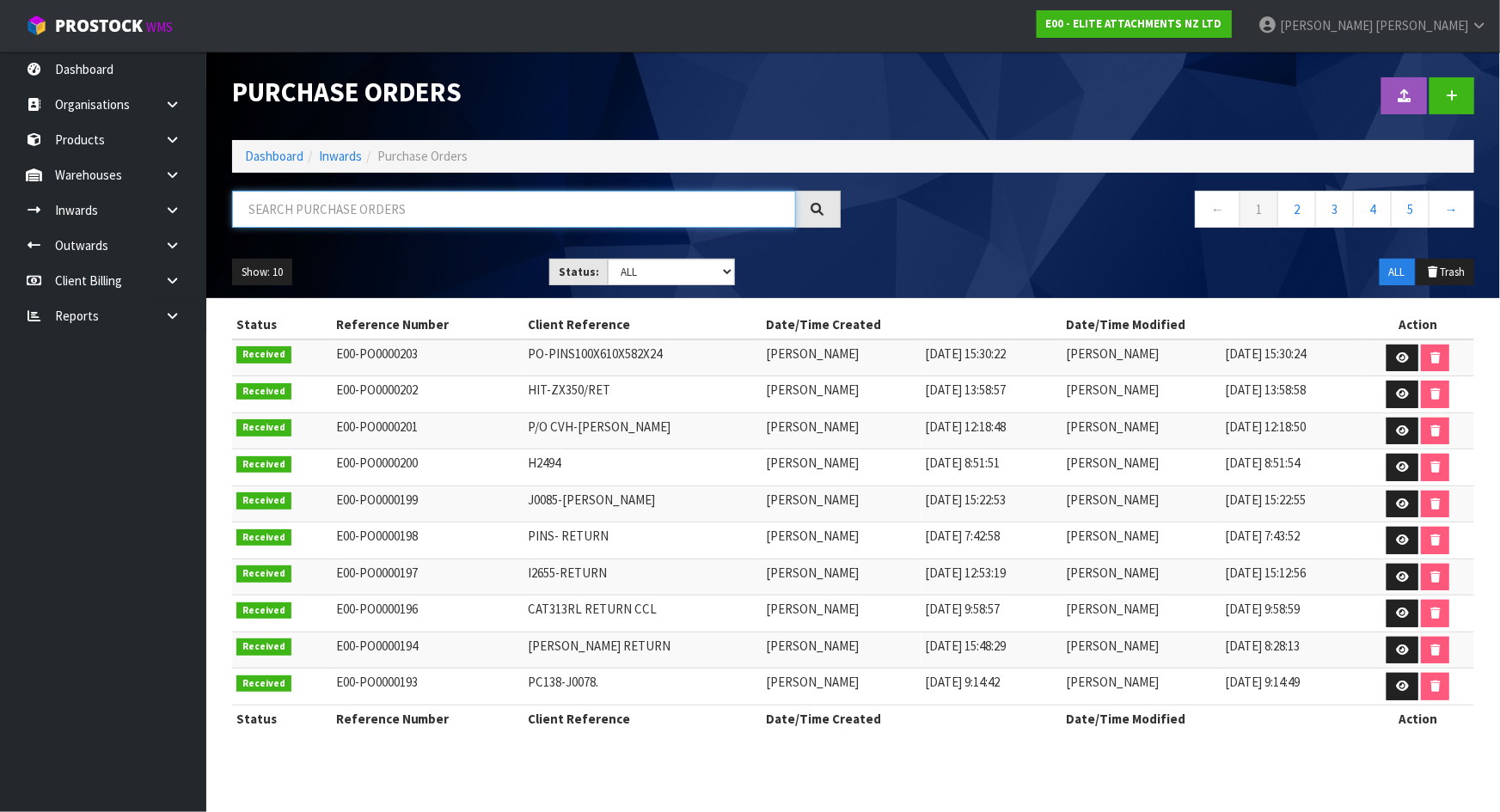
click at [344, 208] on input "text" at bounding box center [514, 209] width 564 height 37
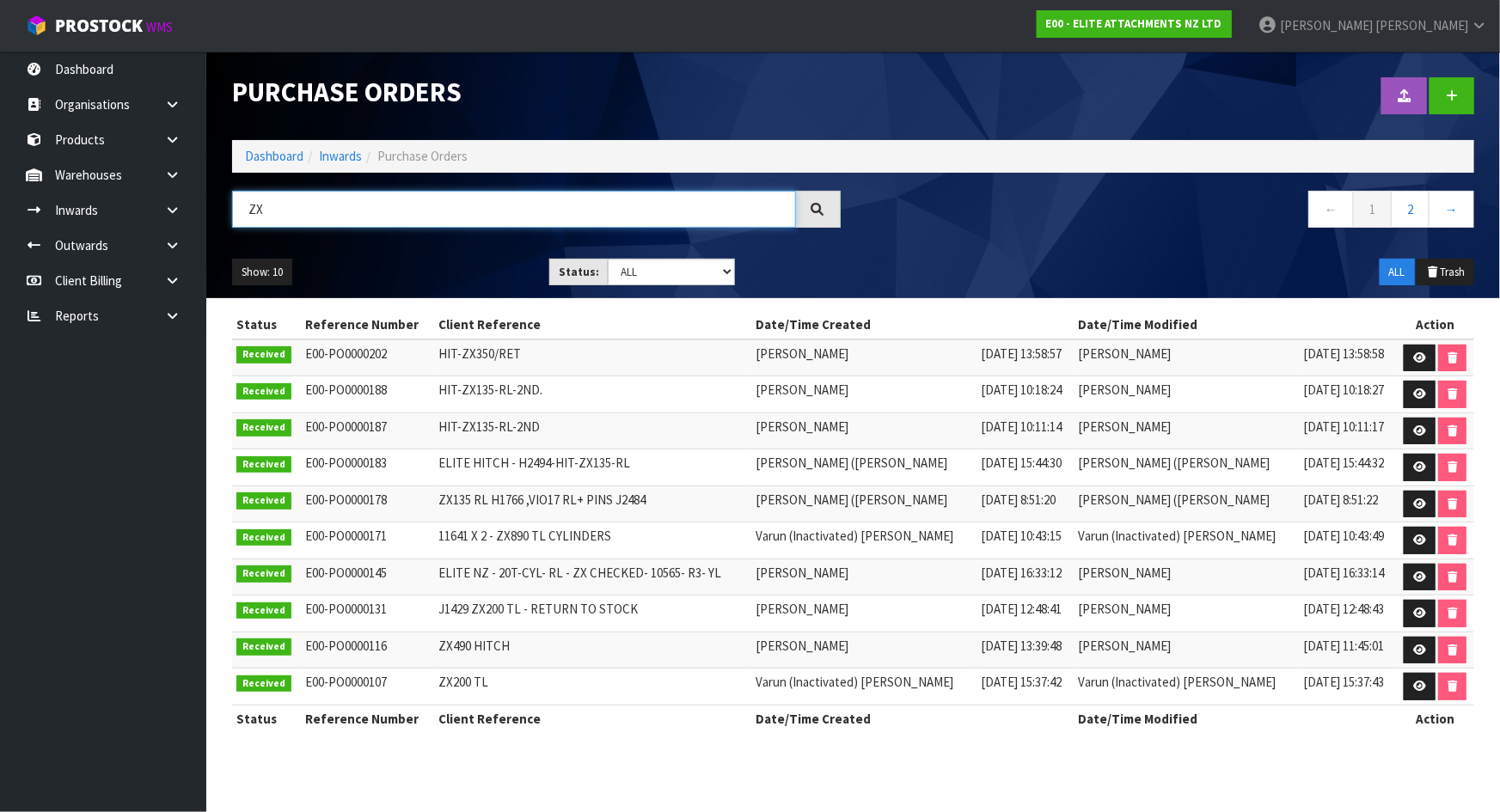
type input "Z"
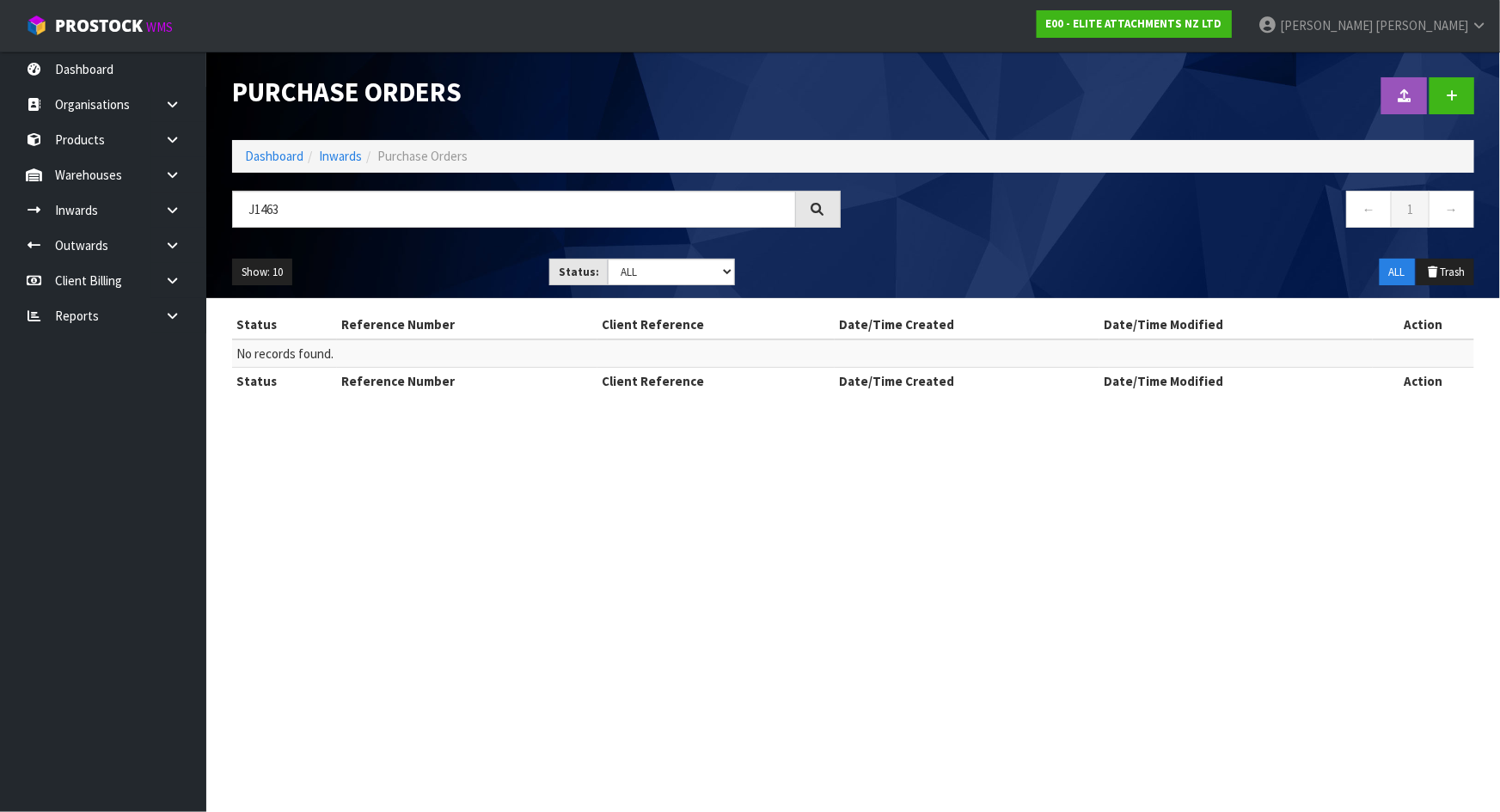
click at [416, 243] on div "J1463 ← 1 →" at bounding box center [853, 218] width 1268 height 55
click at [424, 207] on input "J1463" at bounding box center [514, 209] width 564 height 37
type input "J"
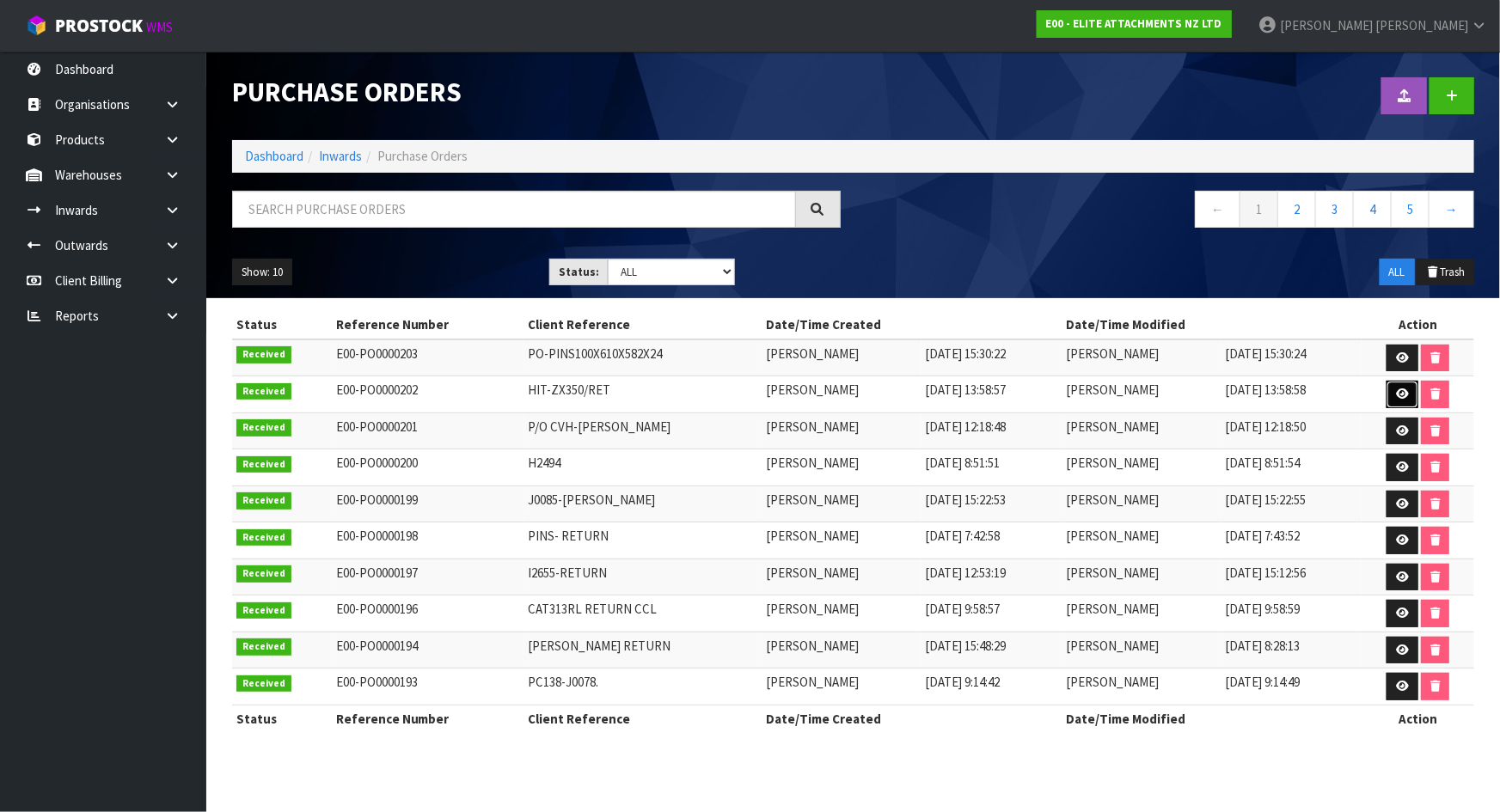
click at [1402, 392] on icon at bounding box center [1402, 394] width 13 height 11
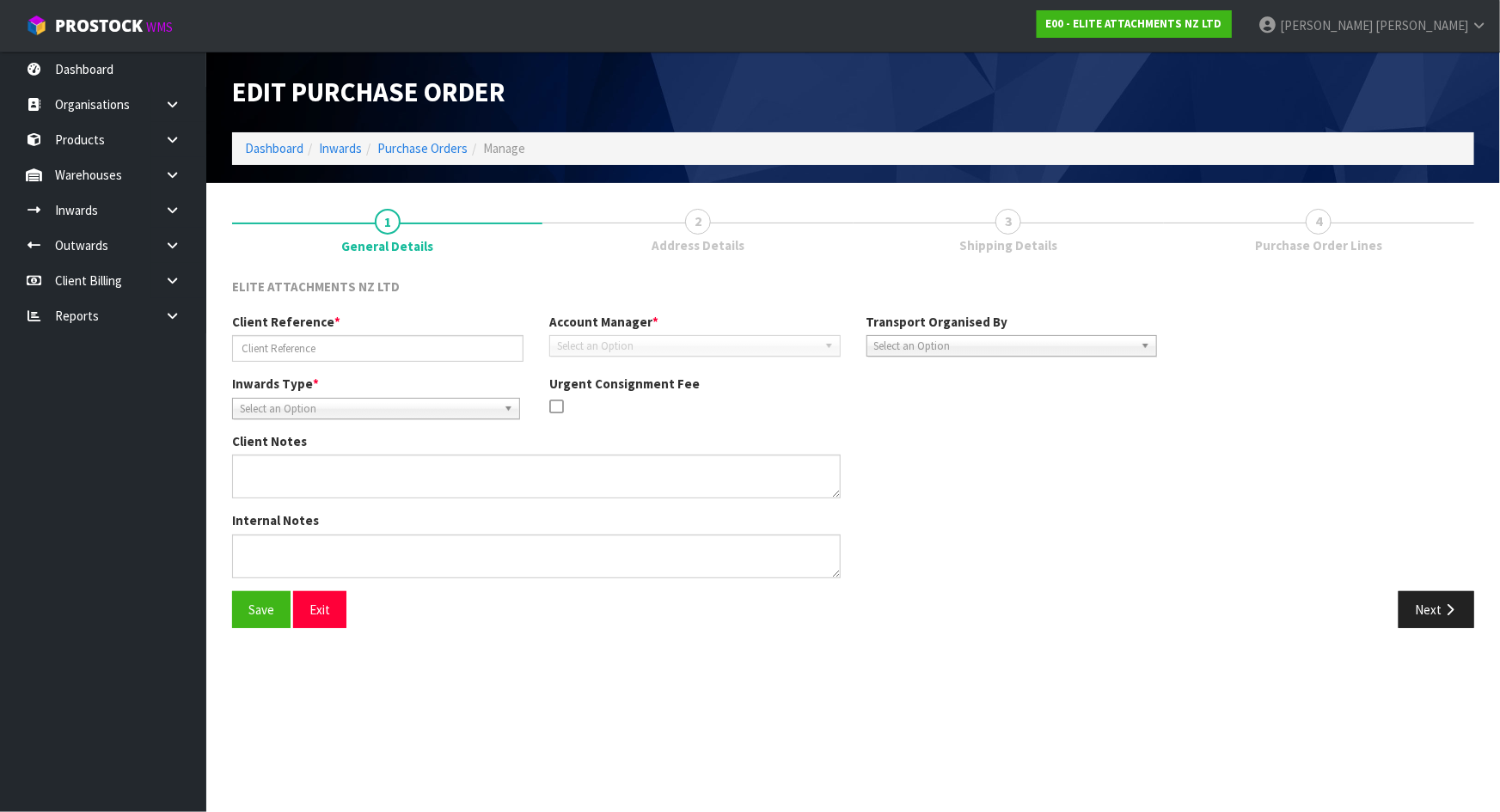
type input "HIT-ZX350/RET"
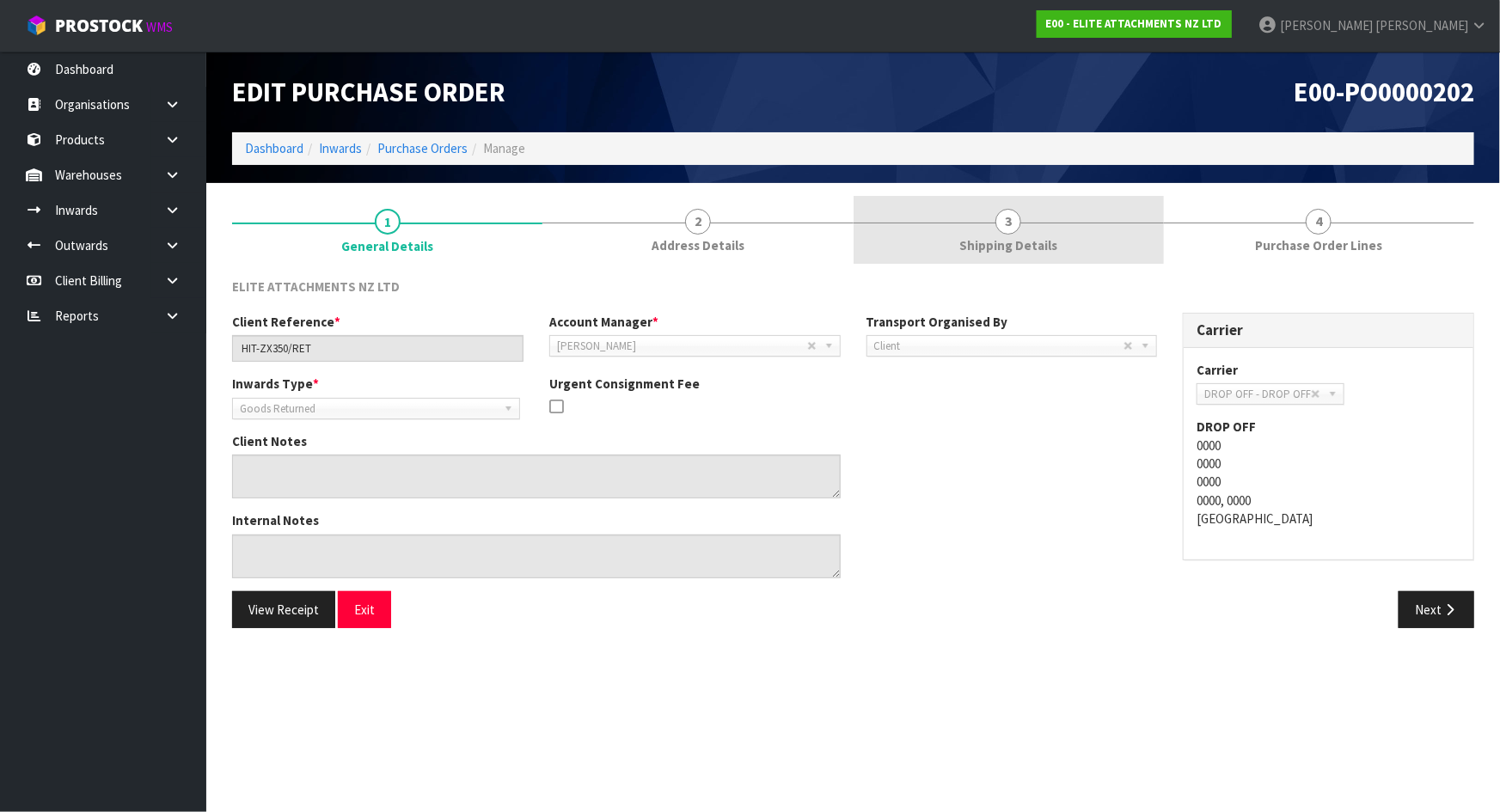
click at [1012, 224] on span "3" at bounding box center [1008, 222] width 25 height 25
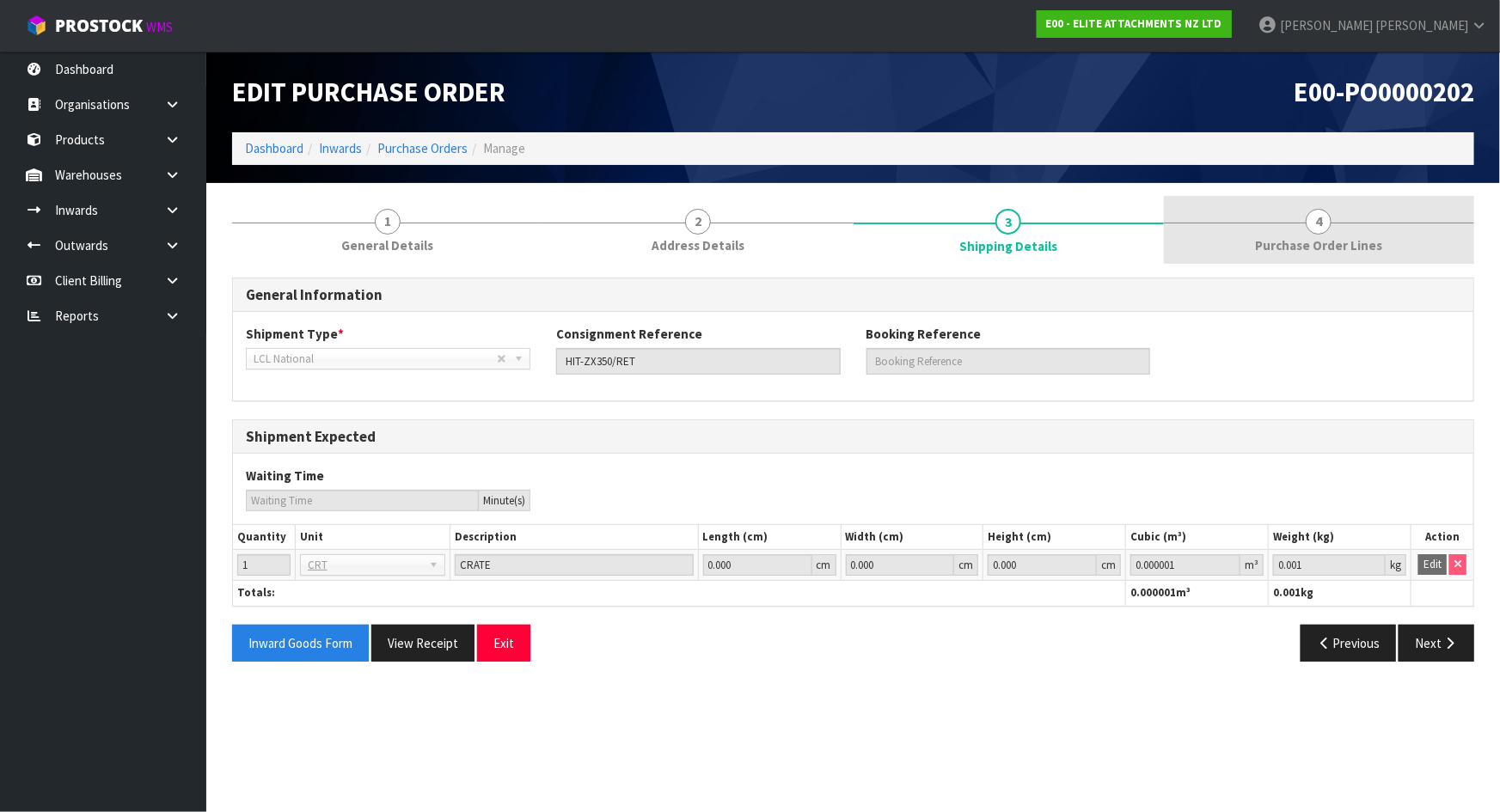
click at [1250, 251] on link "4 Purchase Order Lines" at bounding box center [1318, 229] width 310 height 68
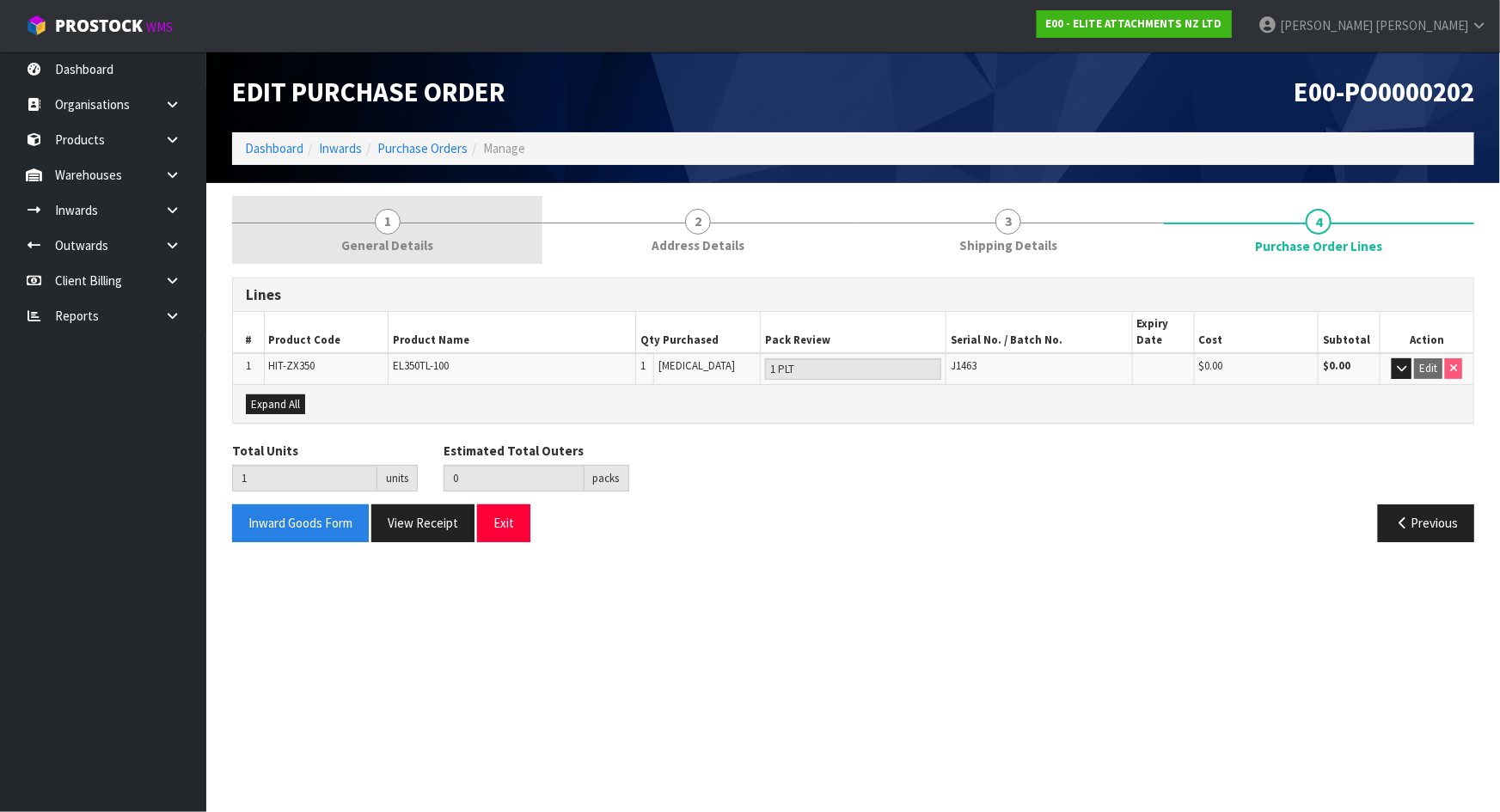
click at [509, 223] on div at bounding box center [387, 223] width 310 height 1
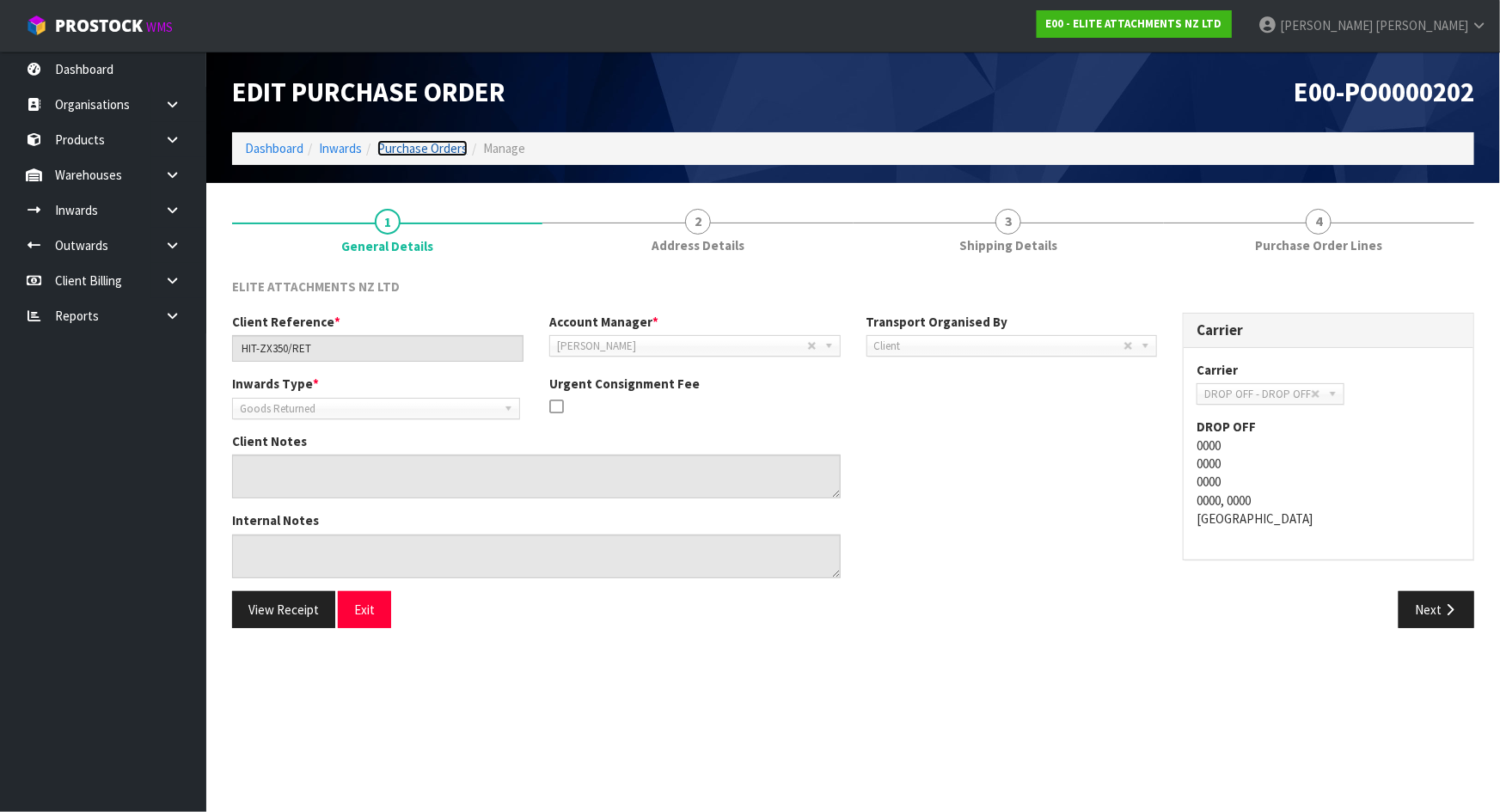
click at [452, 145] on link "Purchase Orders" at bounding box center [422, 148] width 90 height 16
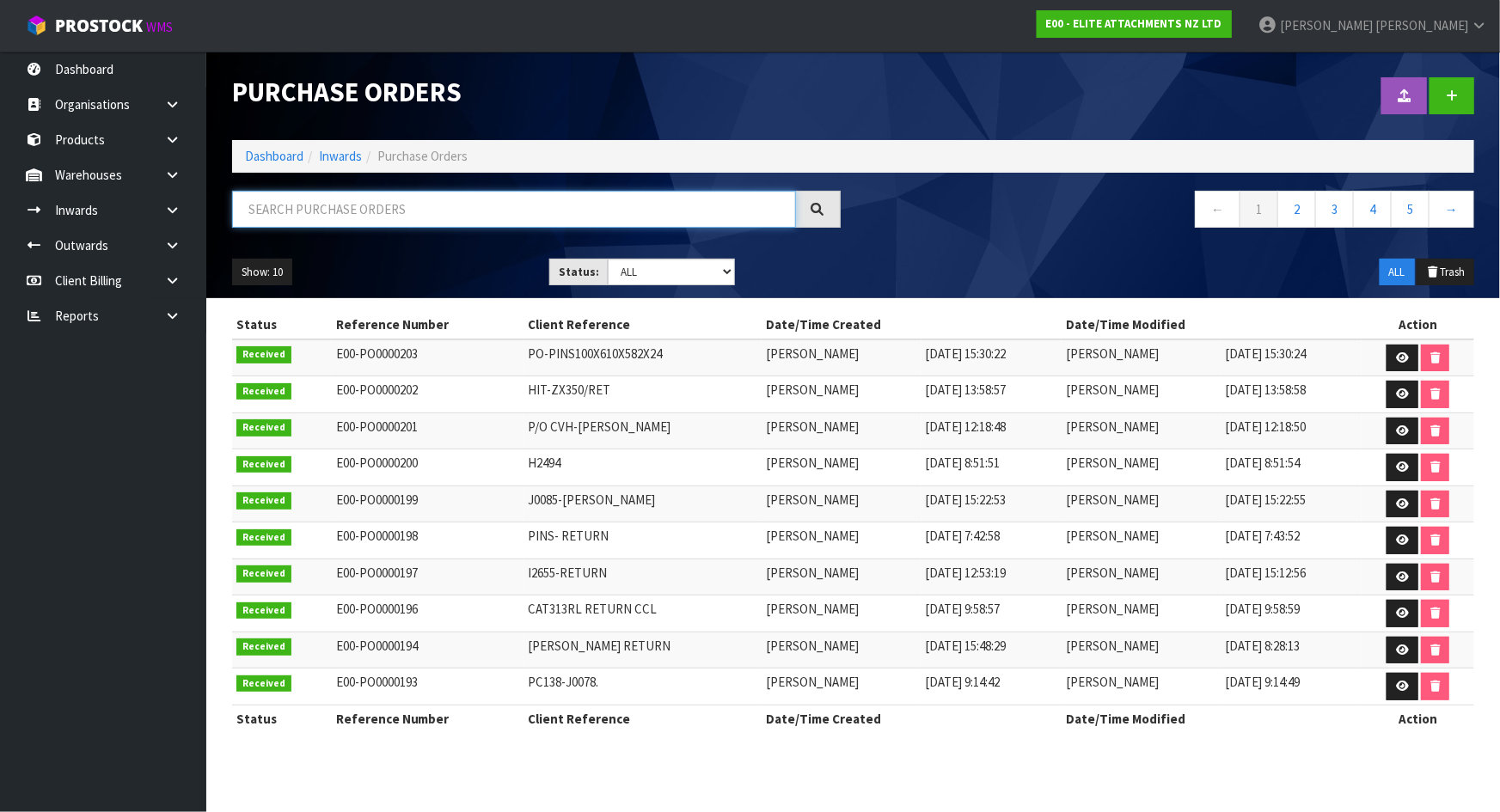
click at [407, 209] on input "text" at bounding box center [514, 209] width 564 height 37
click at [1460, 88] on link at bounding box center [1451, 95] width 45 height 37
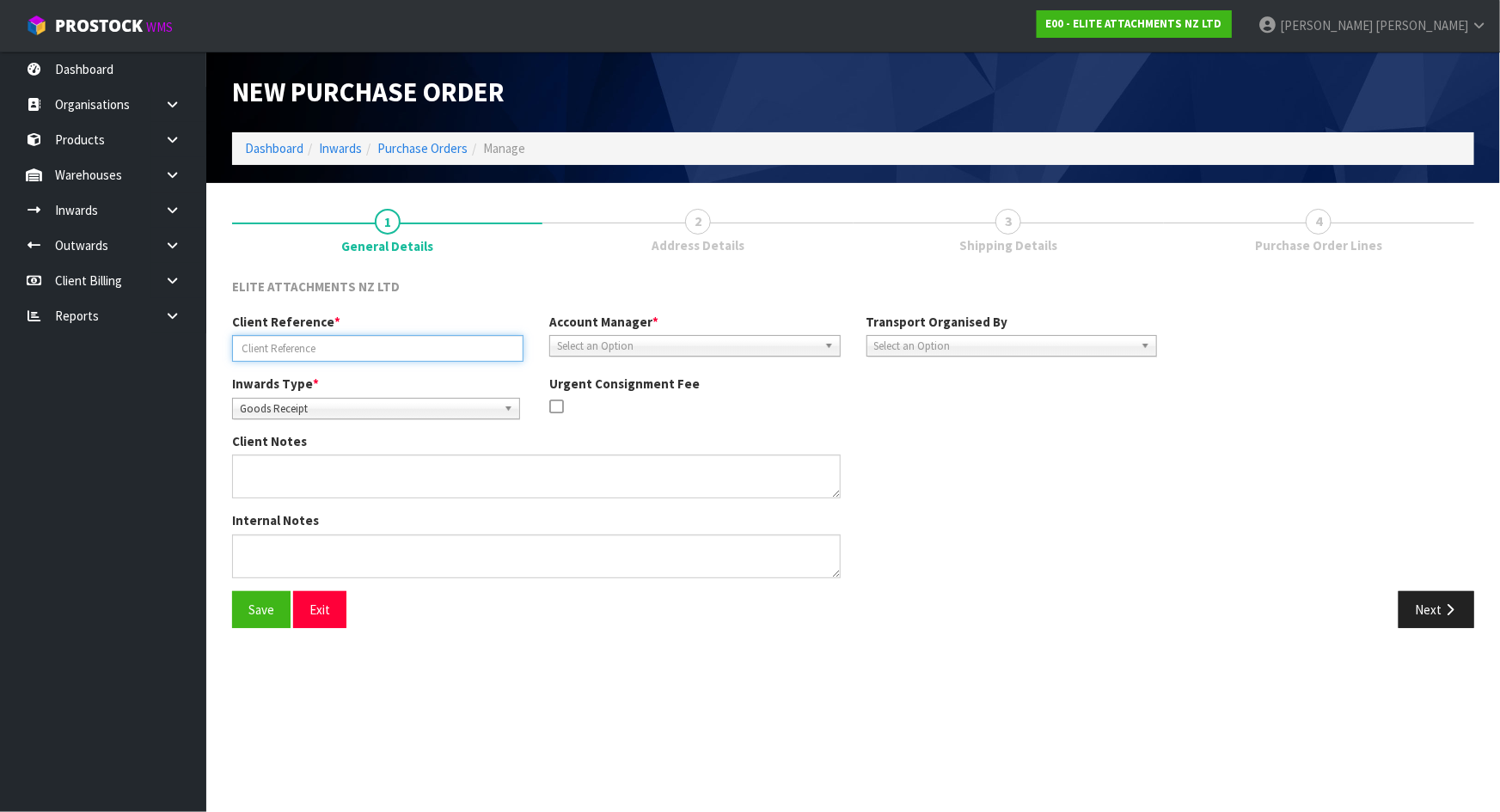
click at [375, 338] on input "text" at bounding box center [378, 347] width 291 height 26
click at [320, 336] on input "text" at bounding box center [378, 347] width 291 height 26
paste input "J1463-CYL-RETURN"
type input "J1463-CYL-RETURN"
click at [859, 428] on div "Inwards Type * Goods Receipt Goods Returned Goods Receipt Urgent Consignment Fee" at bounding box center [694, 403] width 951 height 57
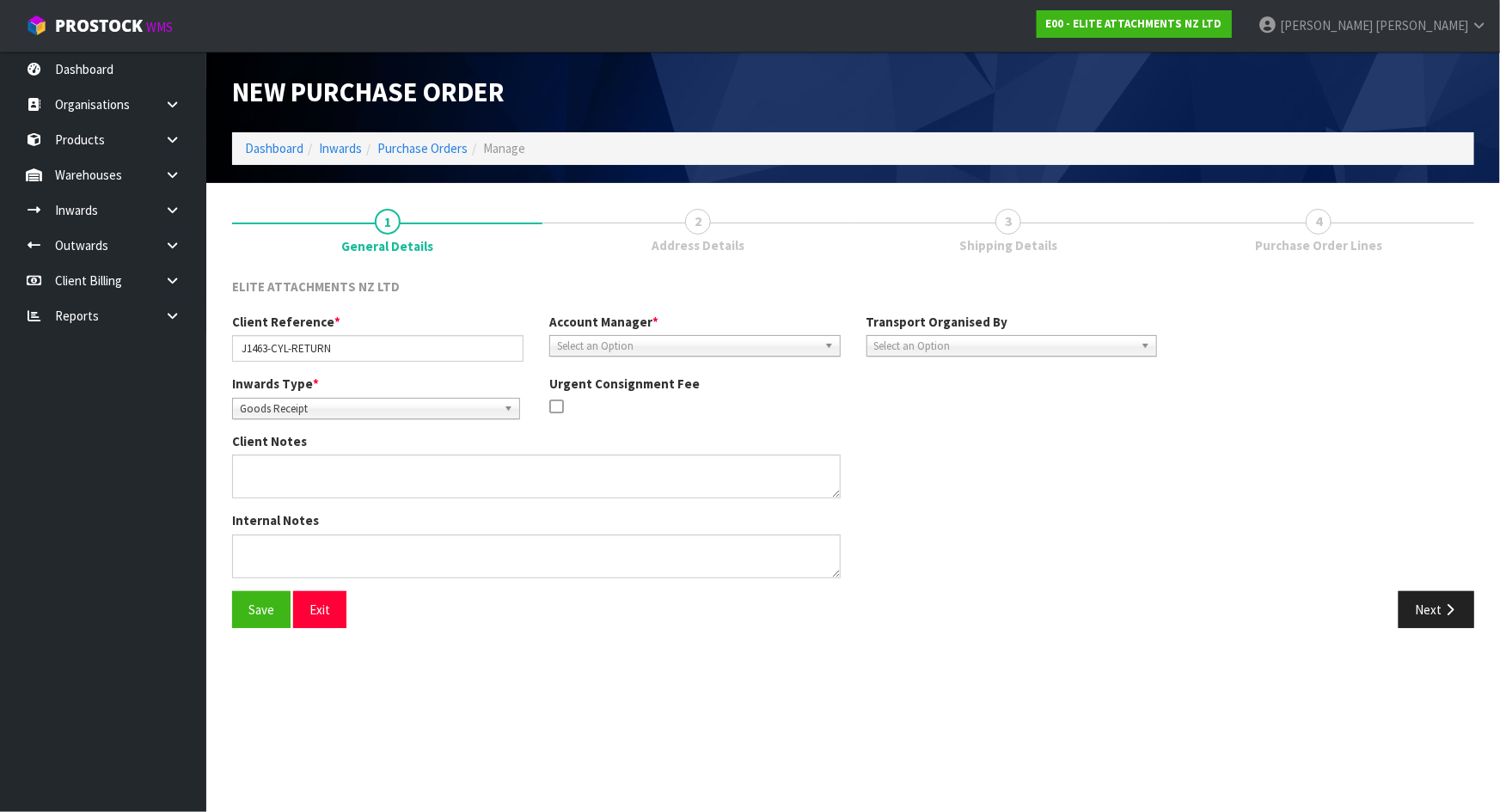
click at [790, 361] on div "Client Reference * J1463-CYL-RETURN Account Manager * [PERSON_NAME] [PERSON_NAM…" at bounding box center [694, 344] width 951 height 62
click at [790, 345] on span "Select an Option" at bounding box center [687, 346] width 260 height 21
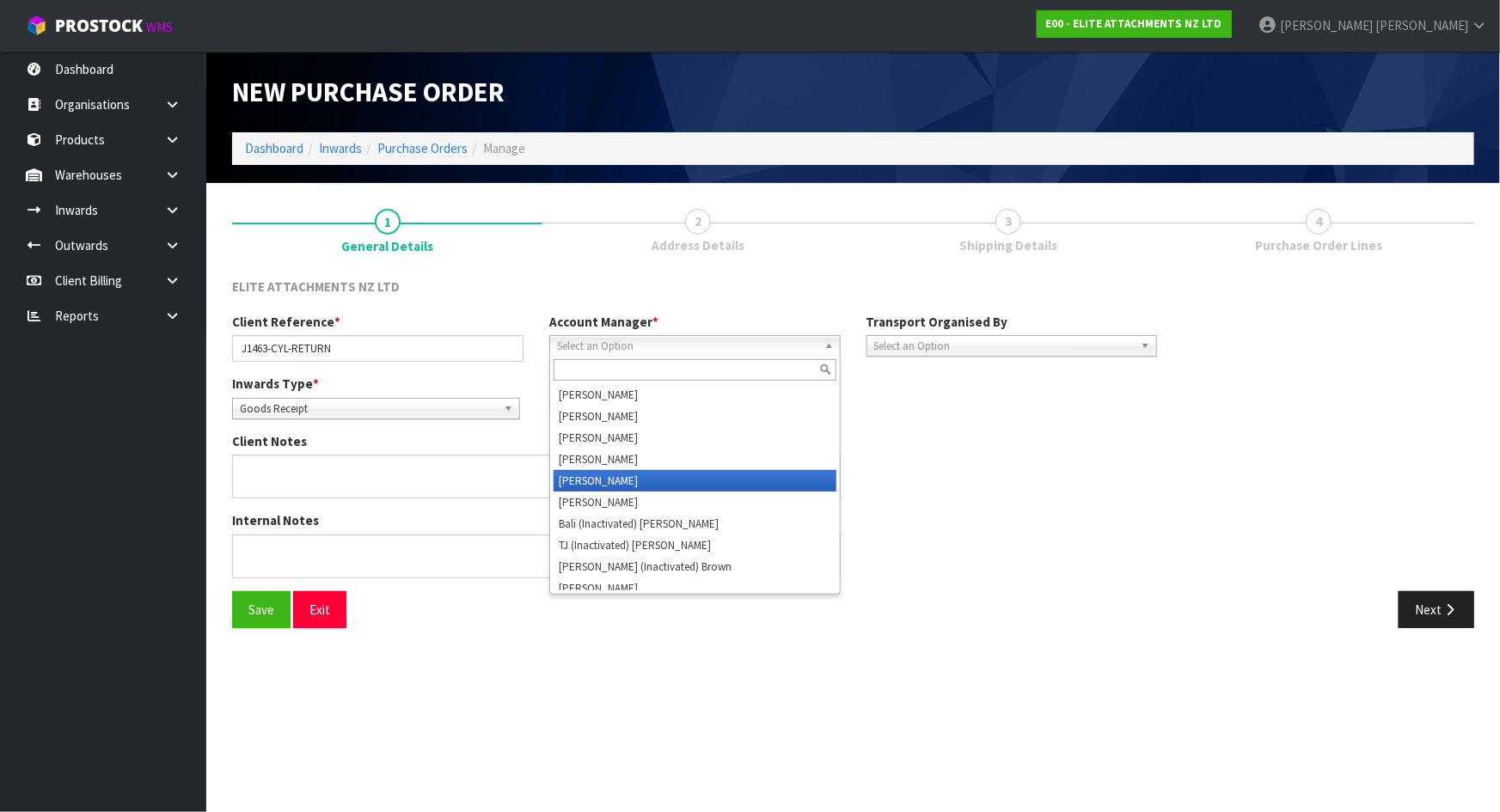
click at [702, 481] on li "[PERSON_NAME]" at bounding box center [694, 481] width 283 height 22
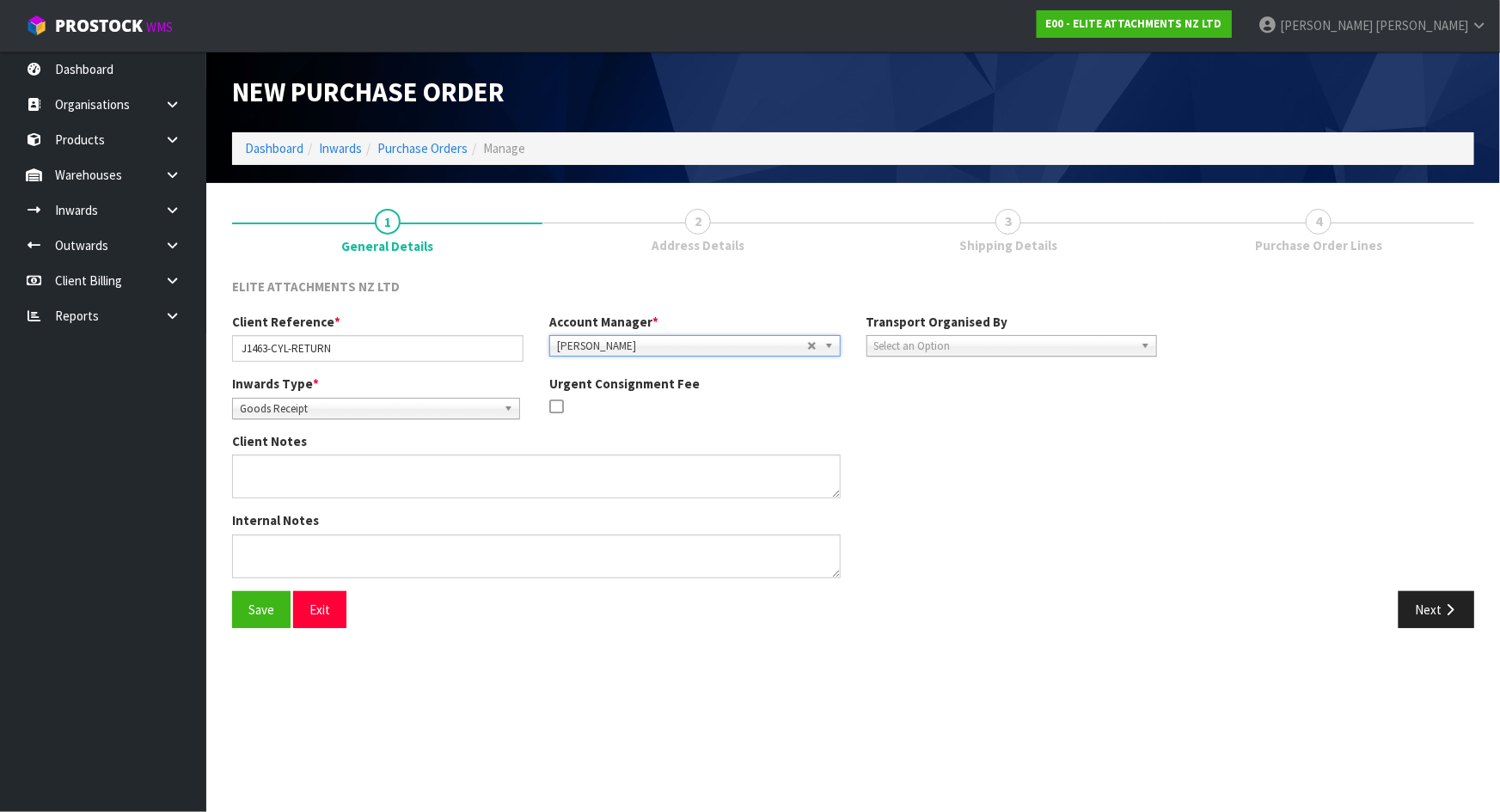
click at [929, 350] on span "Select an Option" at bounding box center [1004, 346] width 260 height 21
click at [929, 439] on li "Client" at bounding box center [1012, 438] width 283 height 22
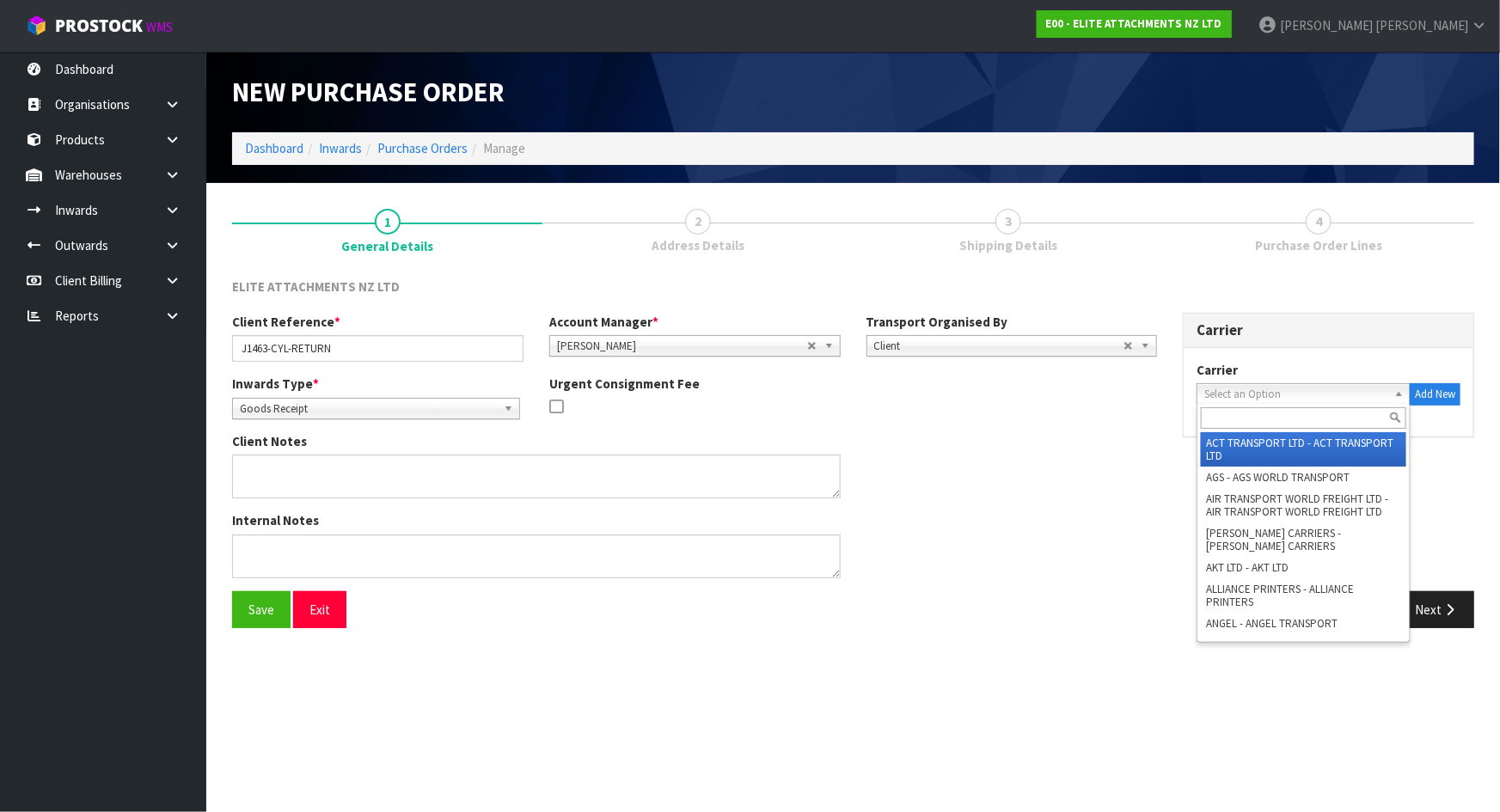
click at [1233, 394] on span "Select an Option" at bounding box center [1295, 394] width 183 height 21
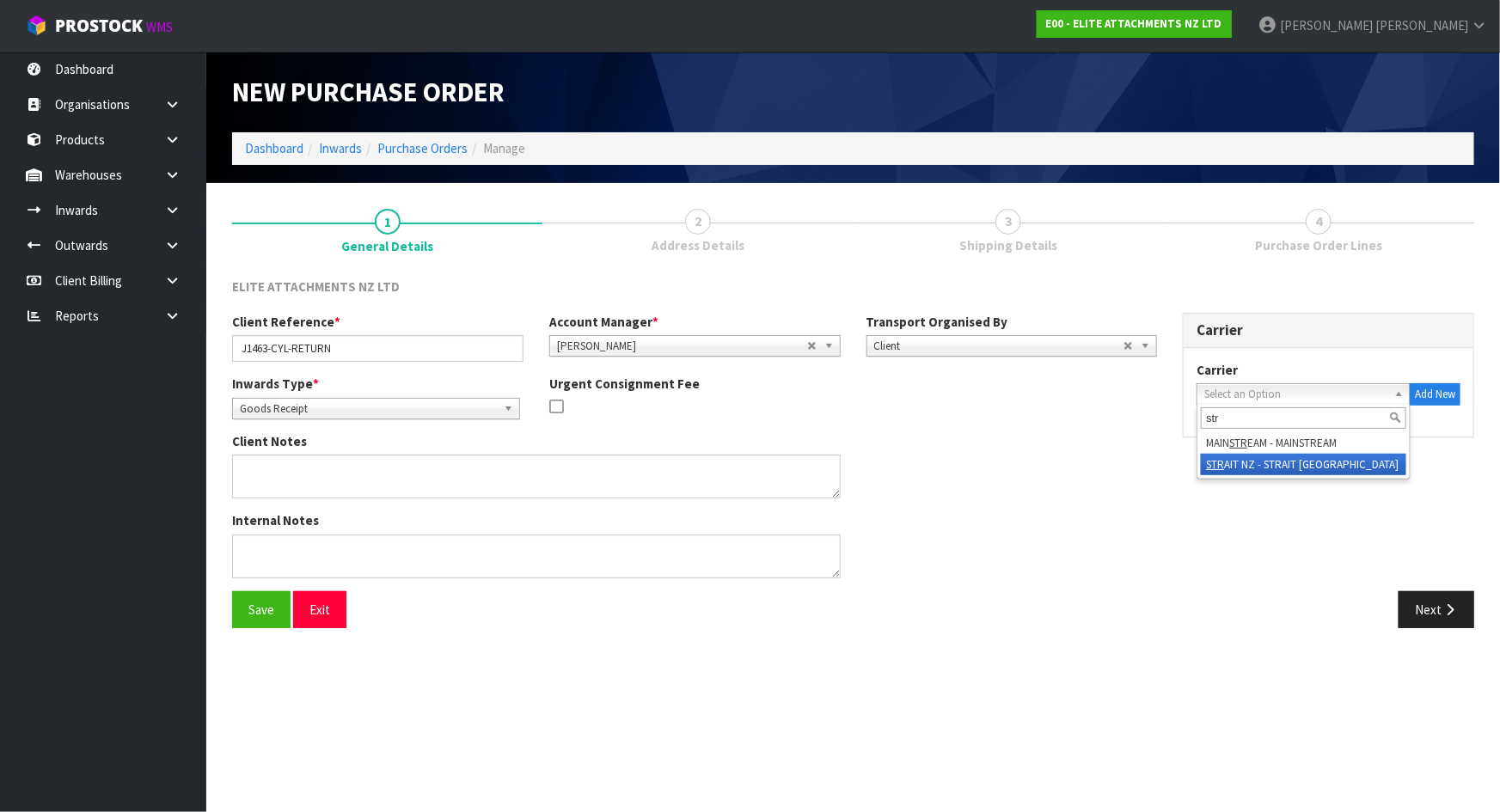
type input "str"
click at [1240, 468] on li "STR AIT NZ - STRAIT [GEOGRAPHIC_DATA]" at bounding box center [1304, 465] width 206 height 22
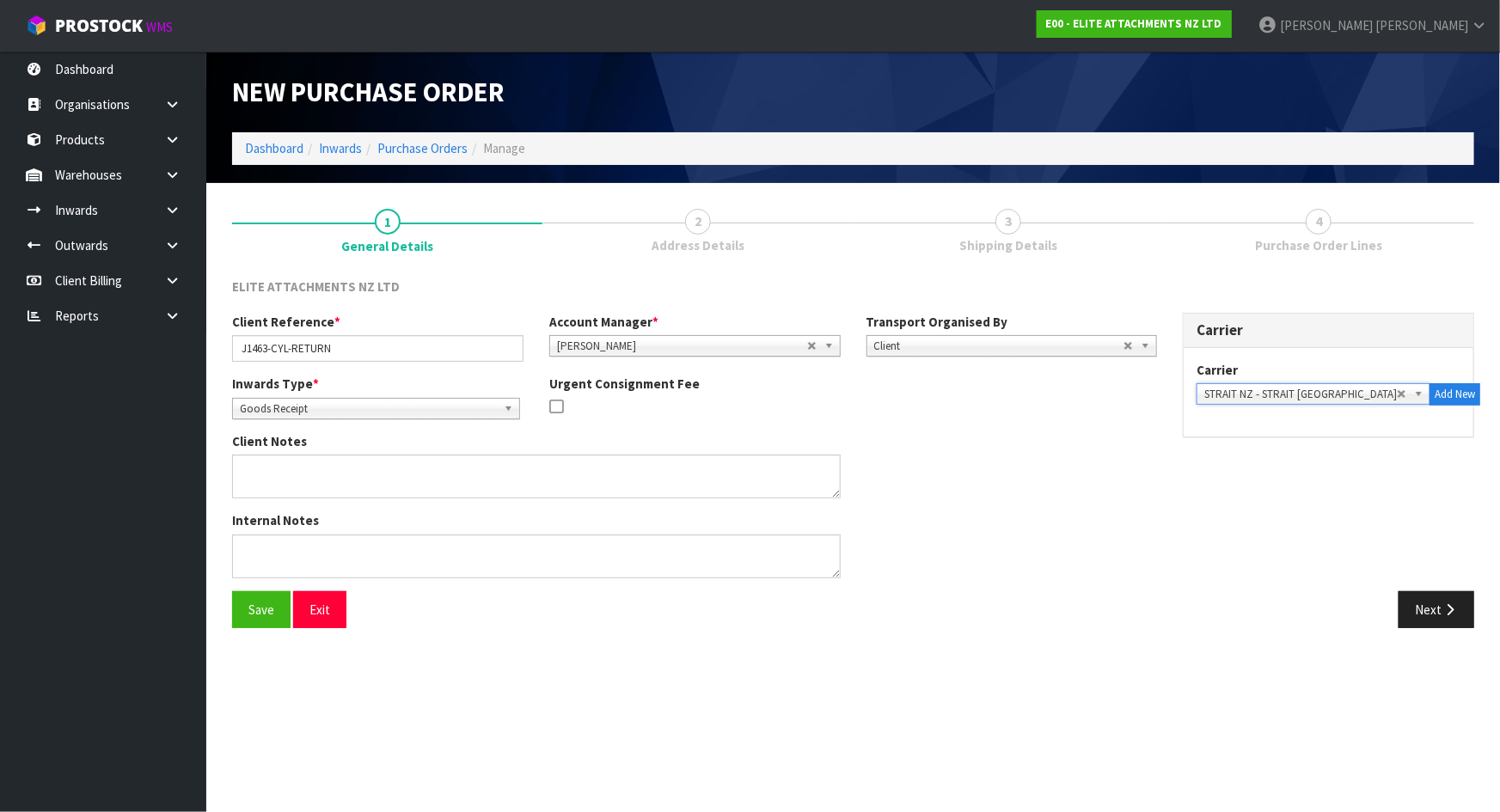
click at [1062, 443] on div "Client Notes" at bounding box center [694, 471] width 951 height 79
click at [1426, 598] on button "Next" at bounding box center [1435, 609] width 76 height 37
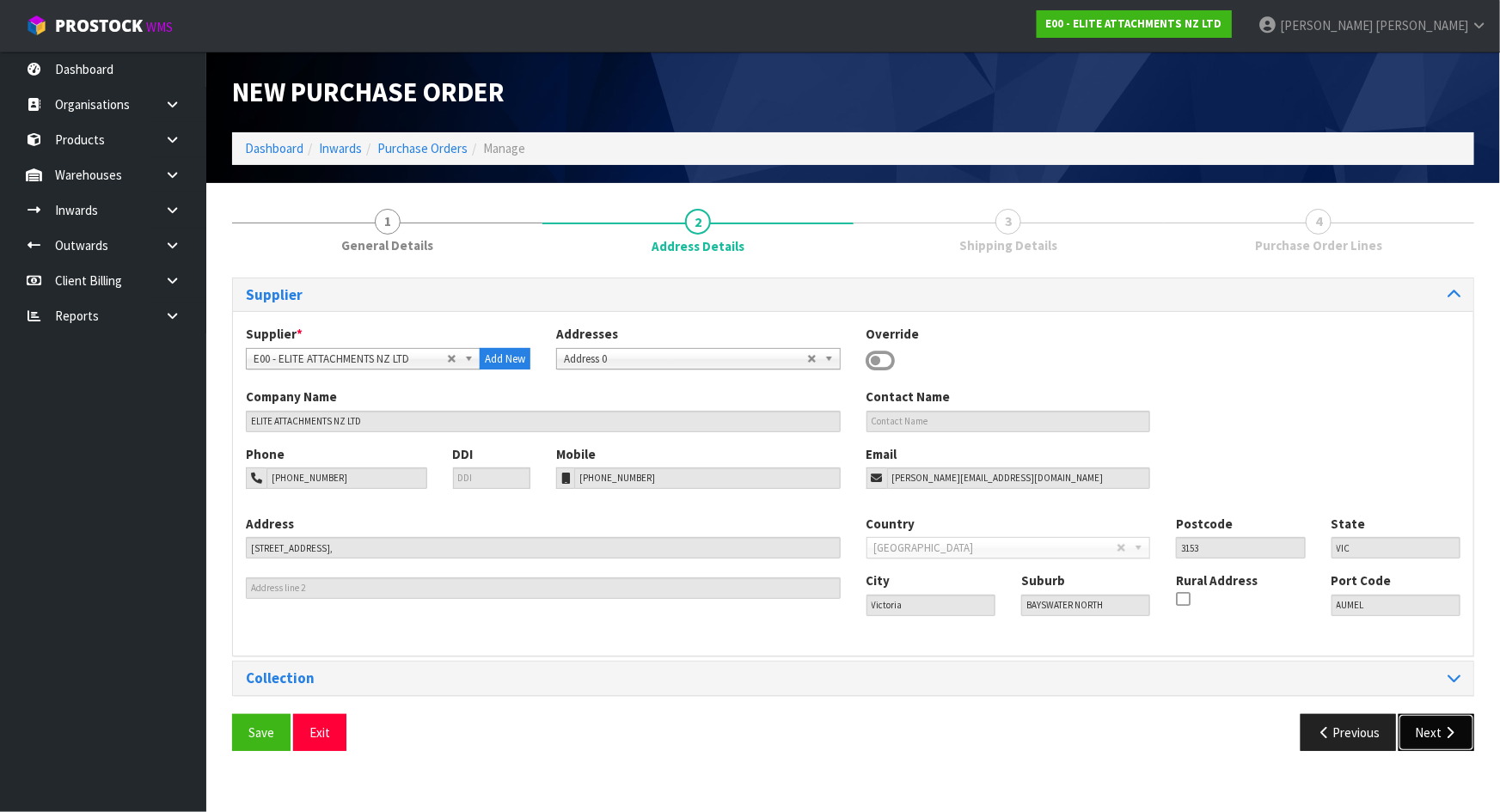
click at [1443, 733] on icon "button" at bounding box center [1449, 732] width 16 height 13
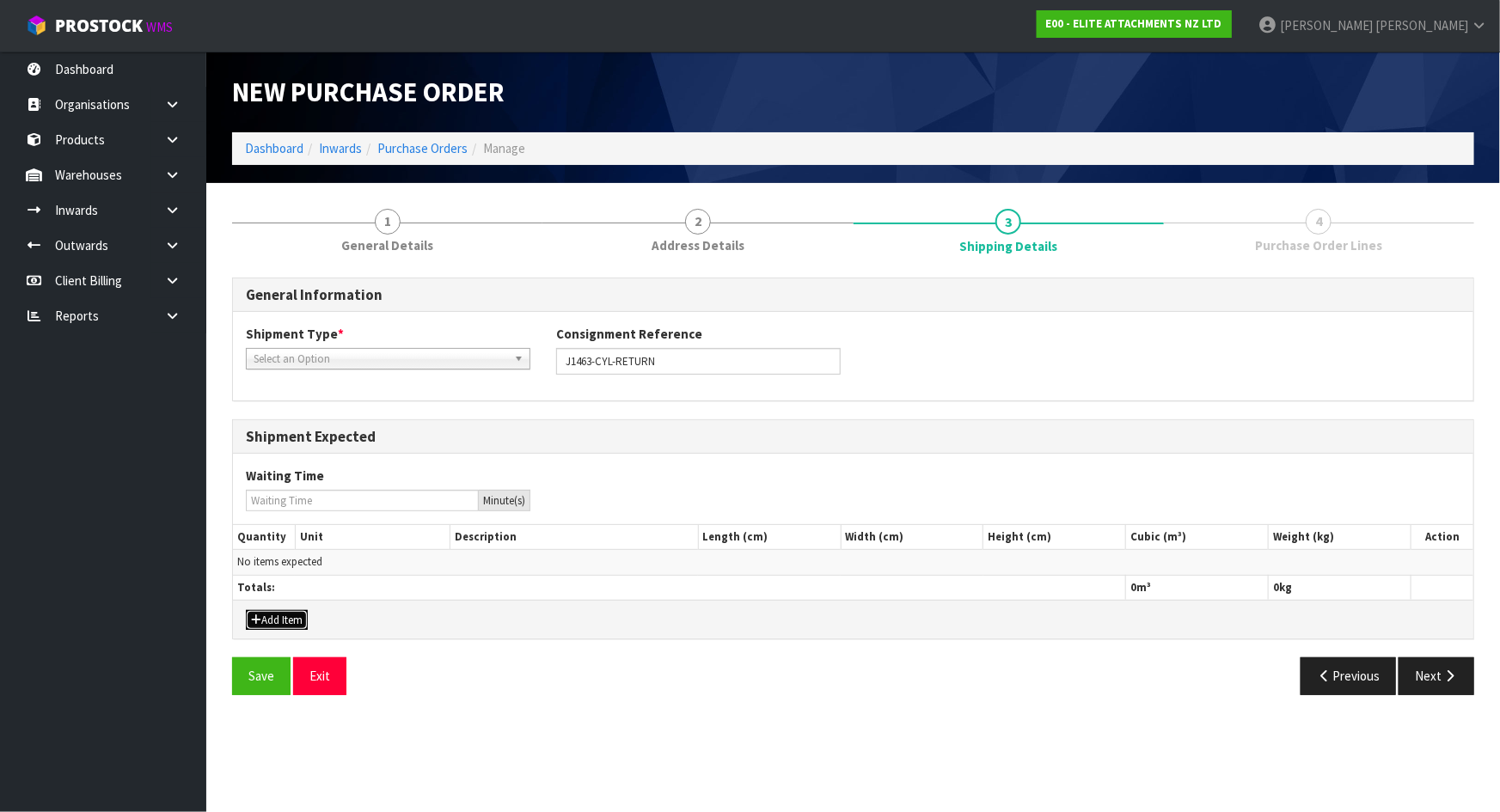
click at [261, 612] on button "Add Item" at bounding box center [277, 620] width 62 height 21
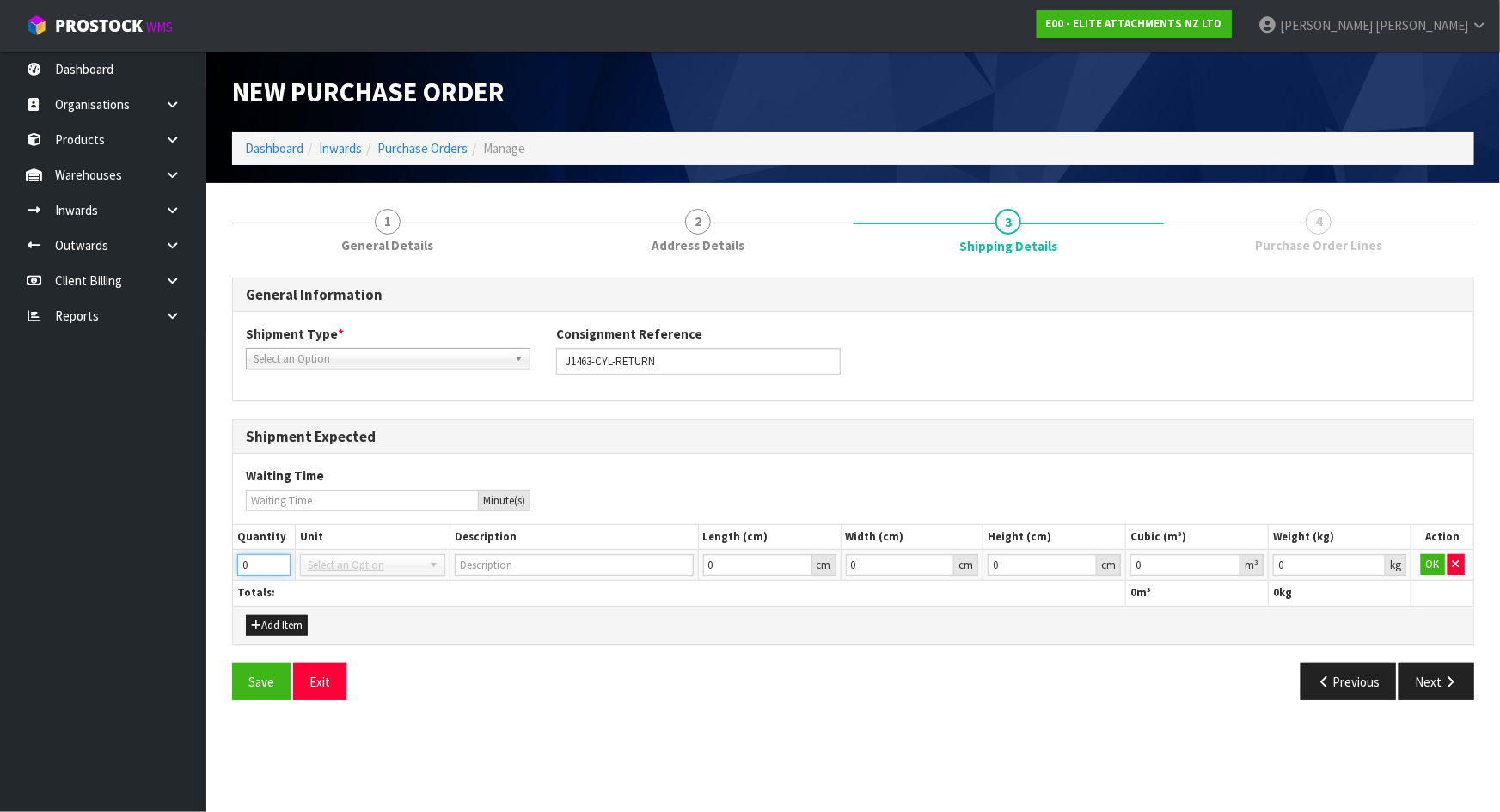
drag, startPoint x: 249, startPoint y: 569, endPoint x: 224, endPoint y: 558, distance: 27.3
click at [213, 566] on section "1 General Details 2 Address Details 3 Shipping Details 4 Purchase Order Lines G…" at bounding box center [853, 454] width 1294 height 543
click at [449, 364] on span "Select an Option" at bounding box center [380, 359] width 254 height 21
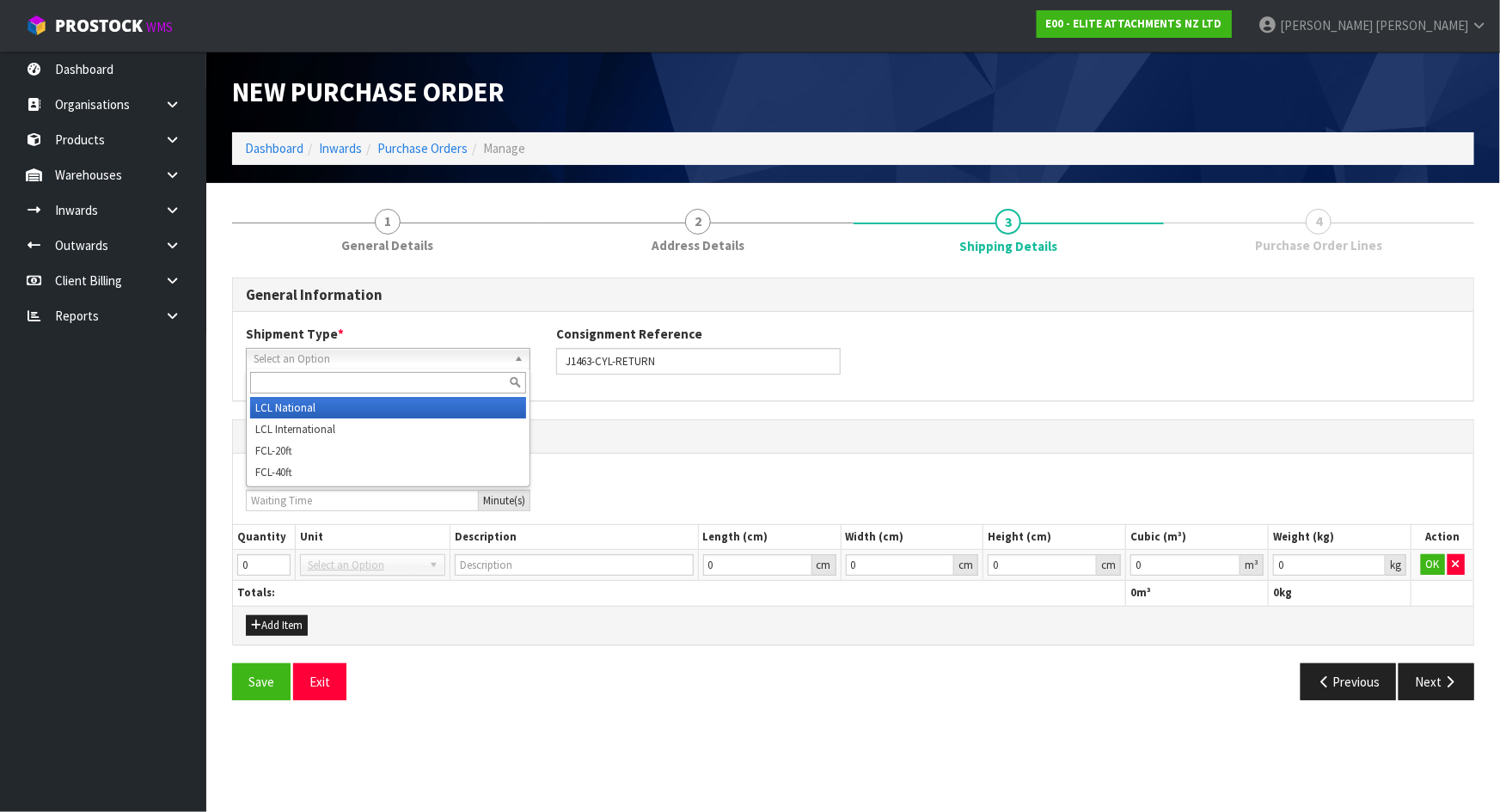
click at [384, 408] on li "LCL National" at bounding box center [388, 408] width 276 height 22
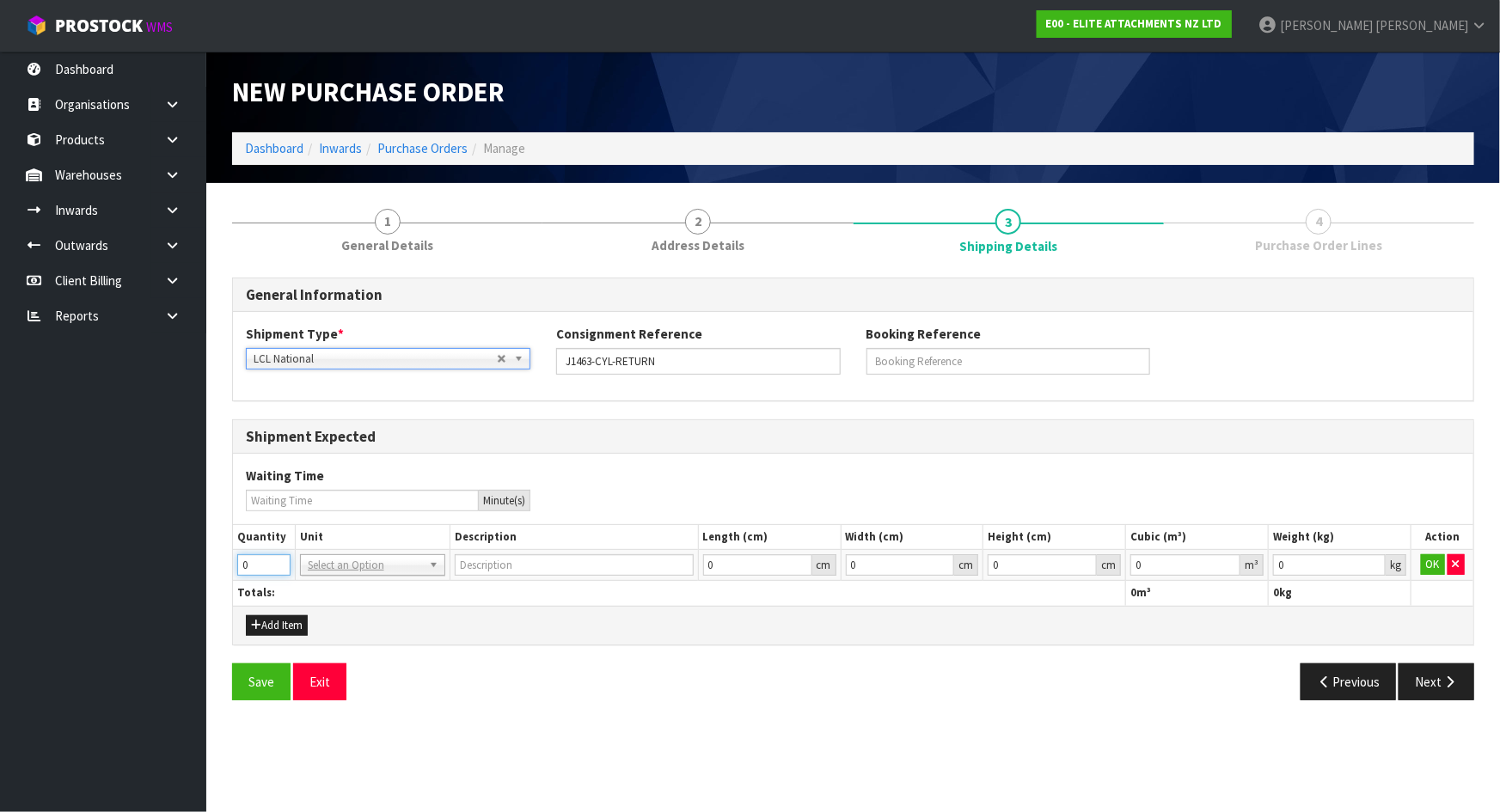
drag, startPoint x: 250, startPoint y: 567, endPoint x: 187, endPoint y: 570, distance: 63.1
click at [194, 570] on body "Toggle navigation ProStock WMS E00 - ELITE ATTACHMENTS NZ LTD [PERSON_NAME] Log…" at bounding box center [750, 406] width 1500 height 812
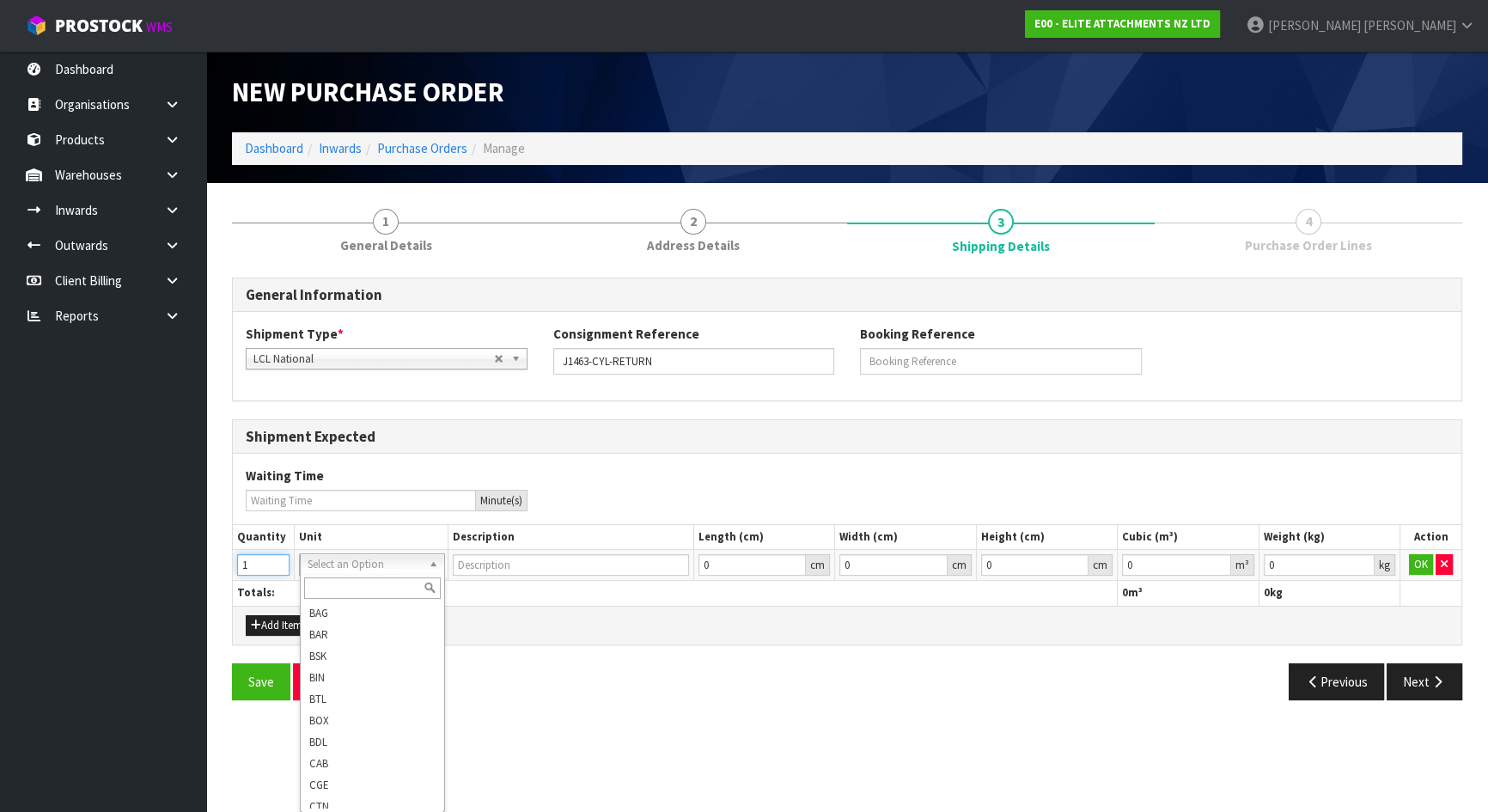
type input "1"
click at [380, 594] on input "text" at bounding box center [372, 588] width 137 height 22
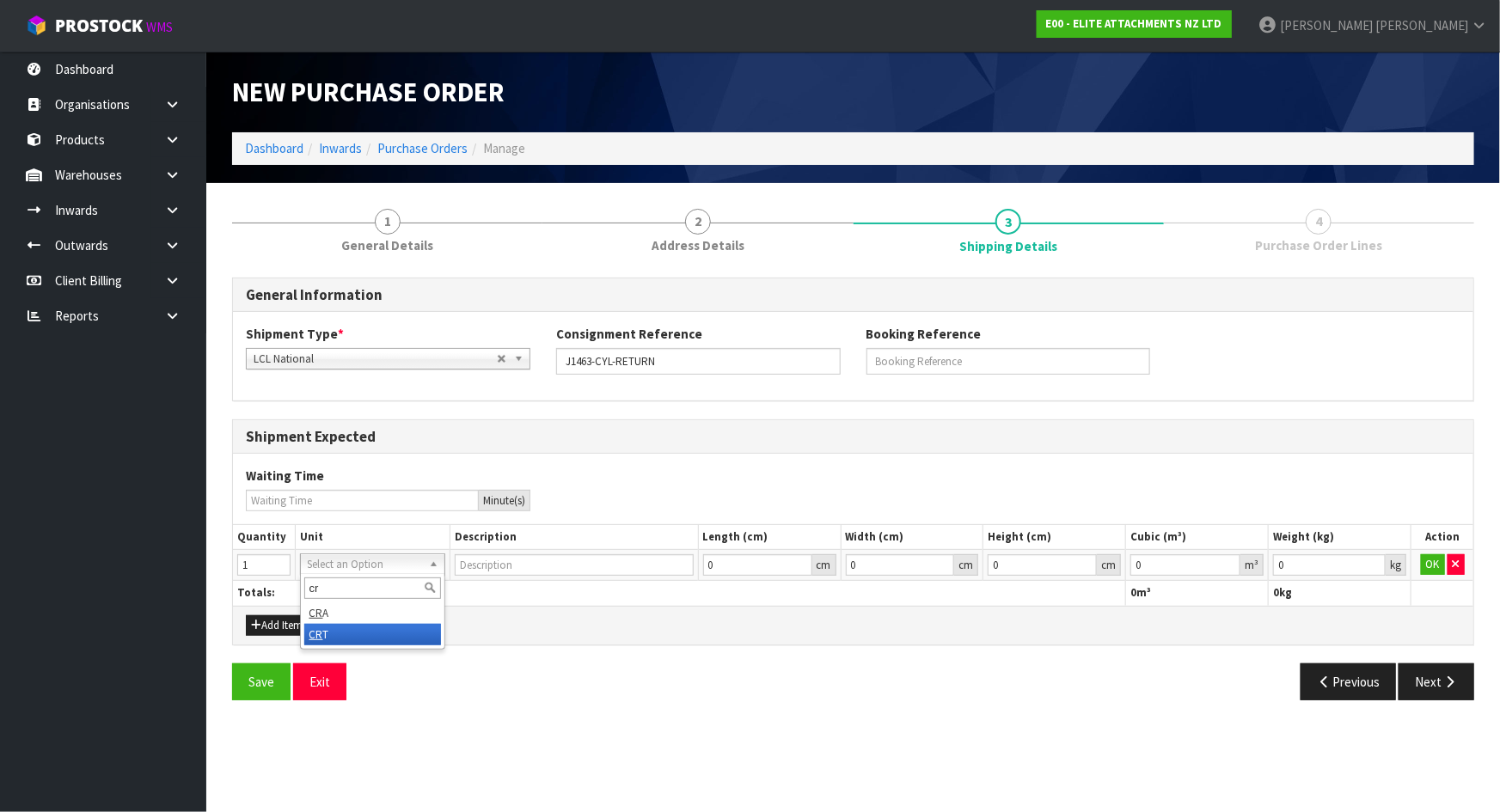
type input "cr"
type input "CRATE"
click at [501, 617] on div "Add Item" at bounding box center [852, 625] width 1240 height 39
click at [1440, 565] on button "OK" at bounding box center [1433, 564] width 24 height 21
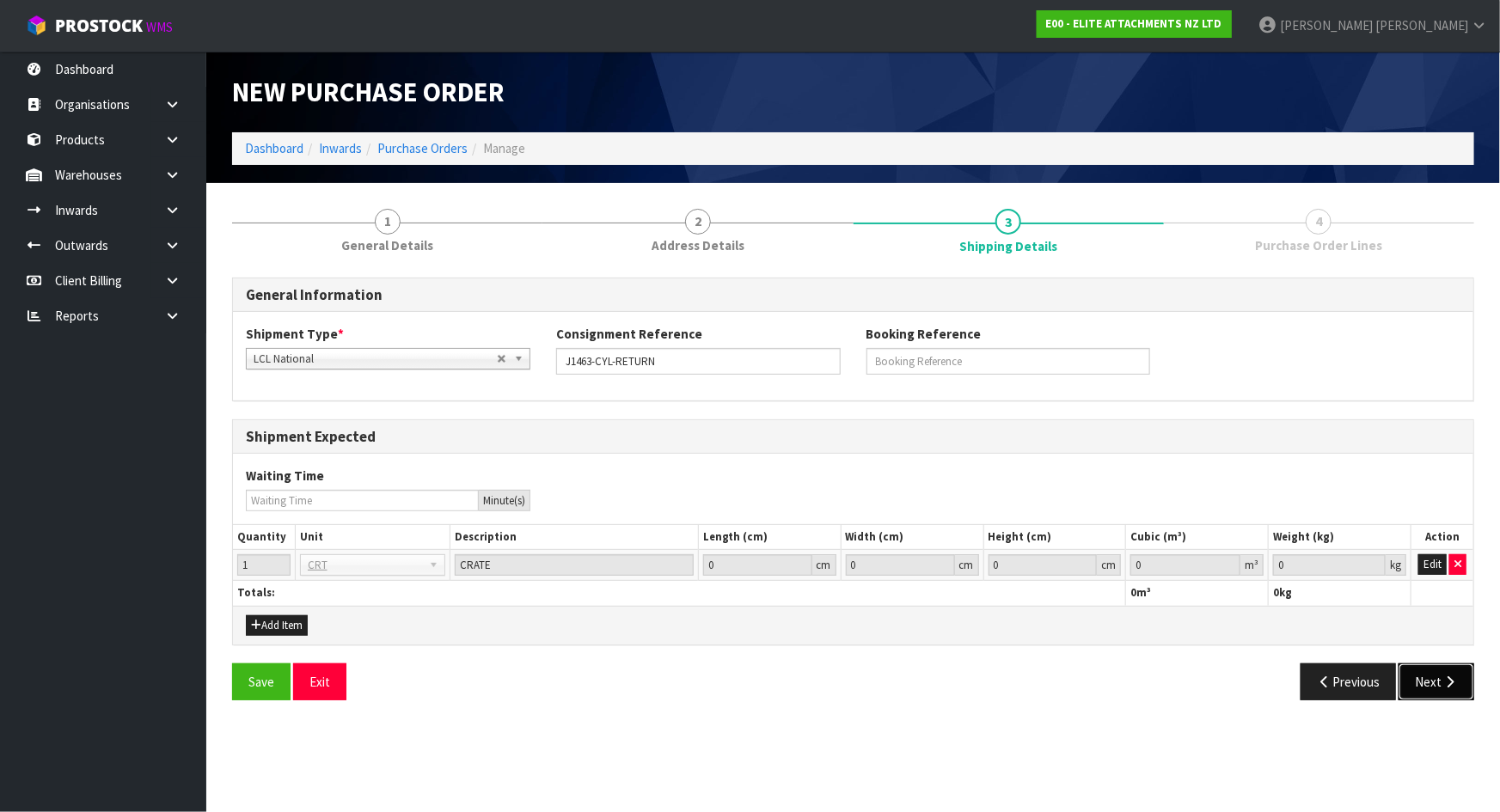
click at [1437, 675] on button "Next" at bounding box center [1435, 681] width 76 height 37
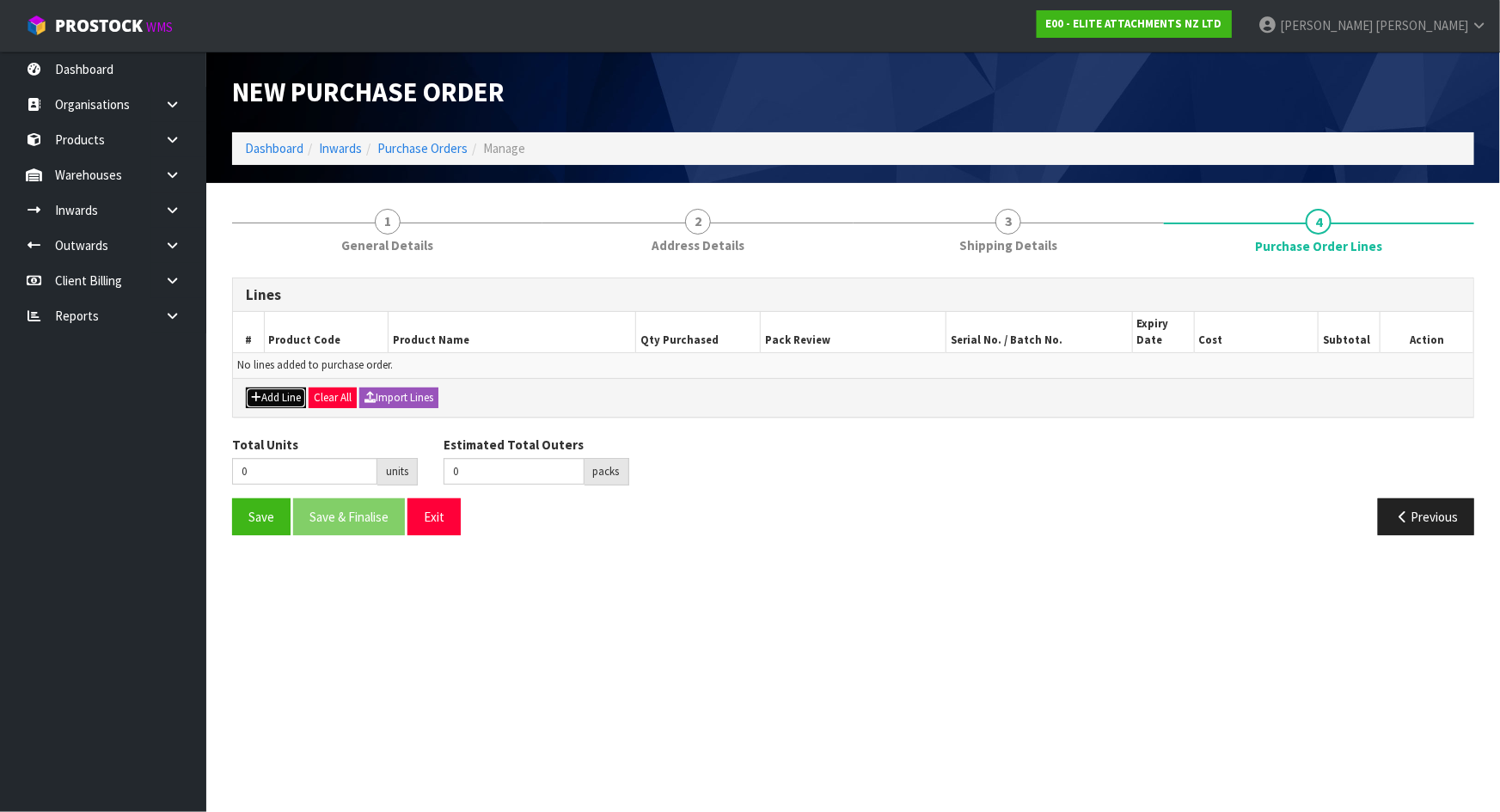
click at [277, 396] on button "Add Line" at bounding box center [276, 397] width 60 height 21
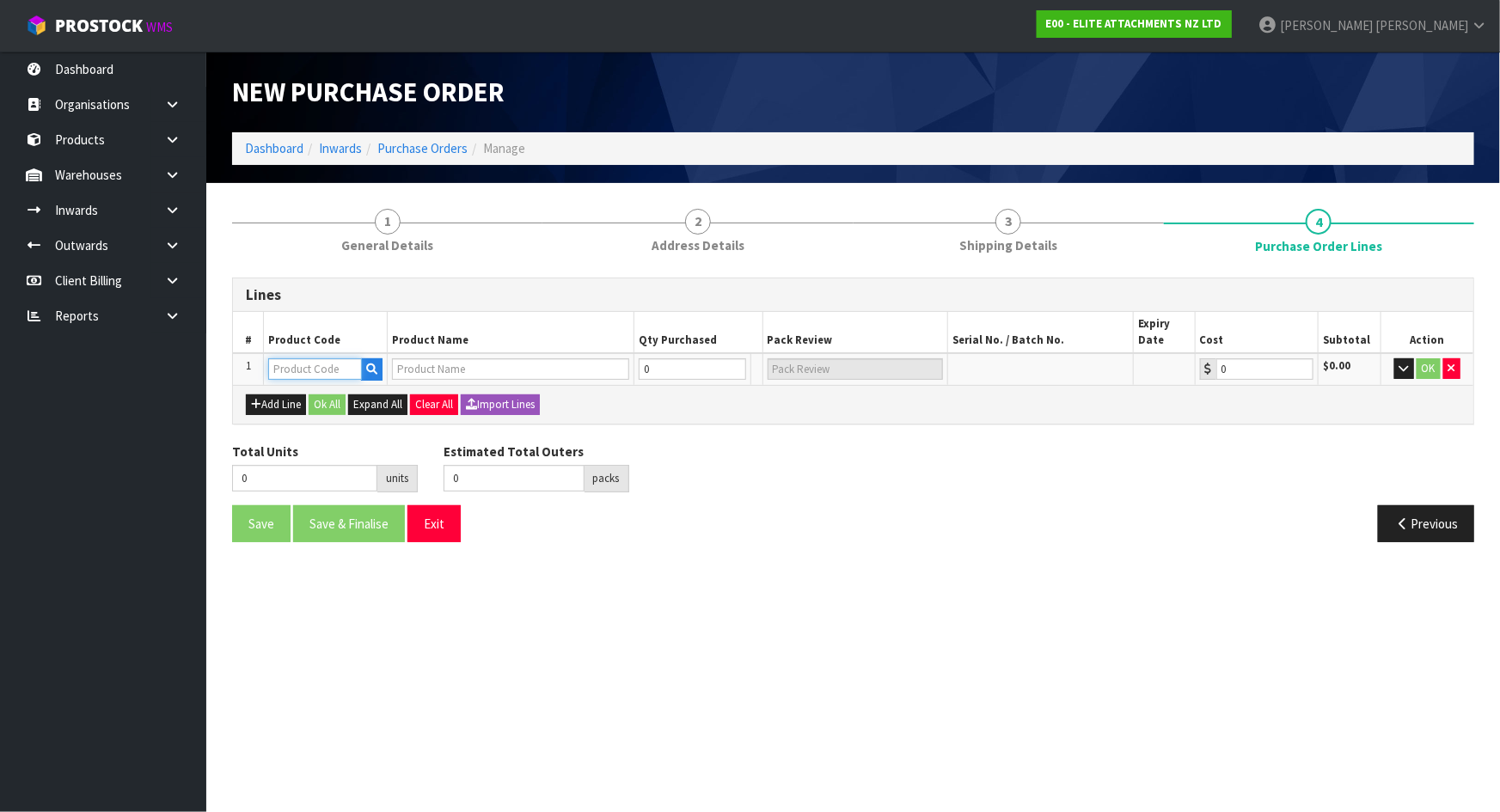
click at [317, 368] on input "text" at bounding box center [315, 369] width 94 height 22
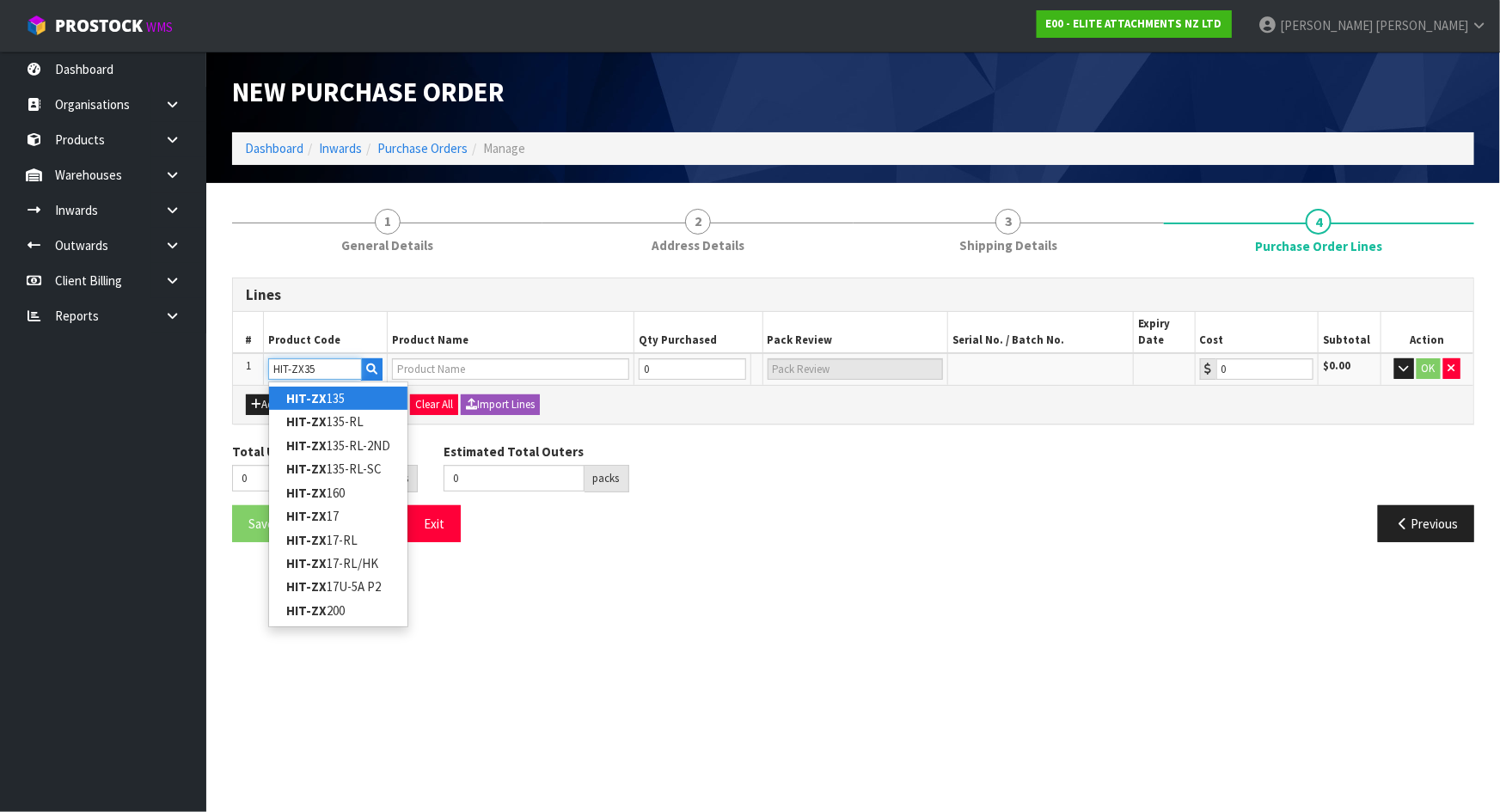
type input "HIT-ZX350"
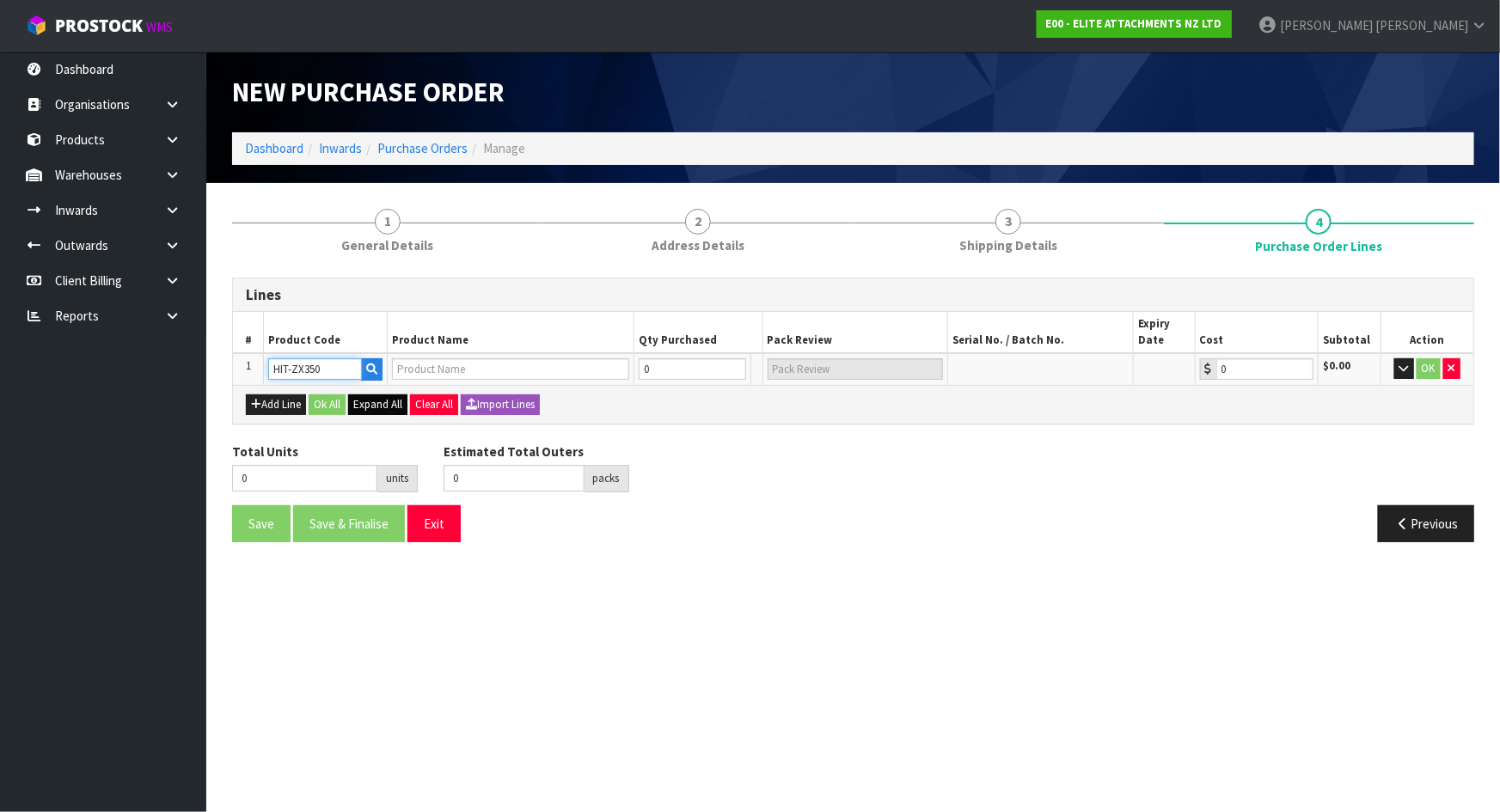
type input "EL350TL-100"
type input "0.00"
type input "HIT-ZX350"
click at [730, 434] on div "Lines # Product Code Product Name Qty Purchased Pack Review Serial No. / Batch …" at bounding box center [852, 416] width 1242 height 278
click at [585, 365] on tr "1 HIT-ZX350 EL350TL-100 0 [MEDICAL_DATA] 0.00 $0.00 OK" at bounding box center [852, 368] width 1240 height 32
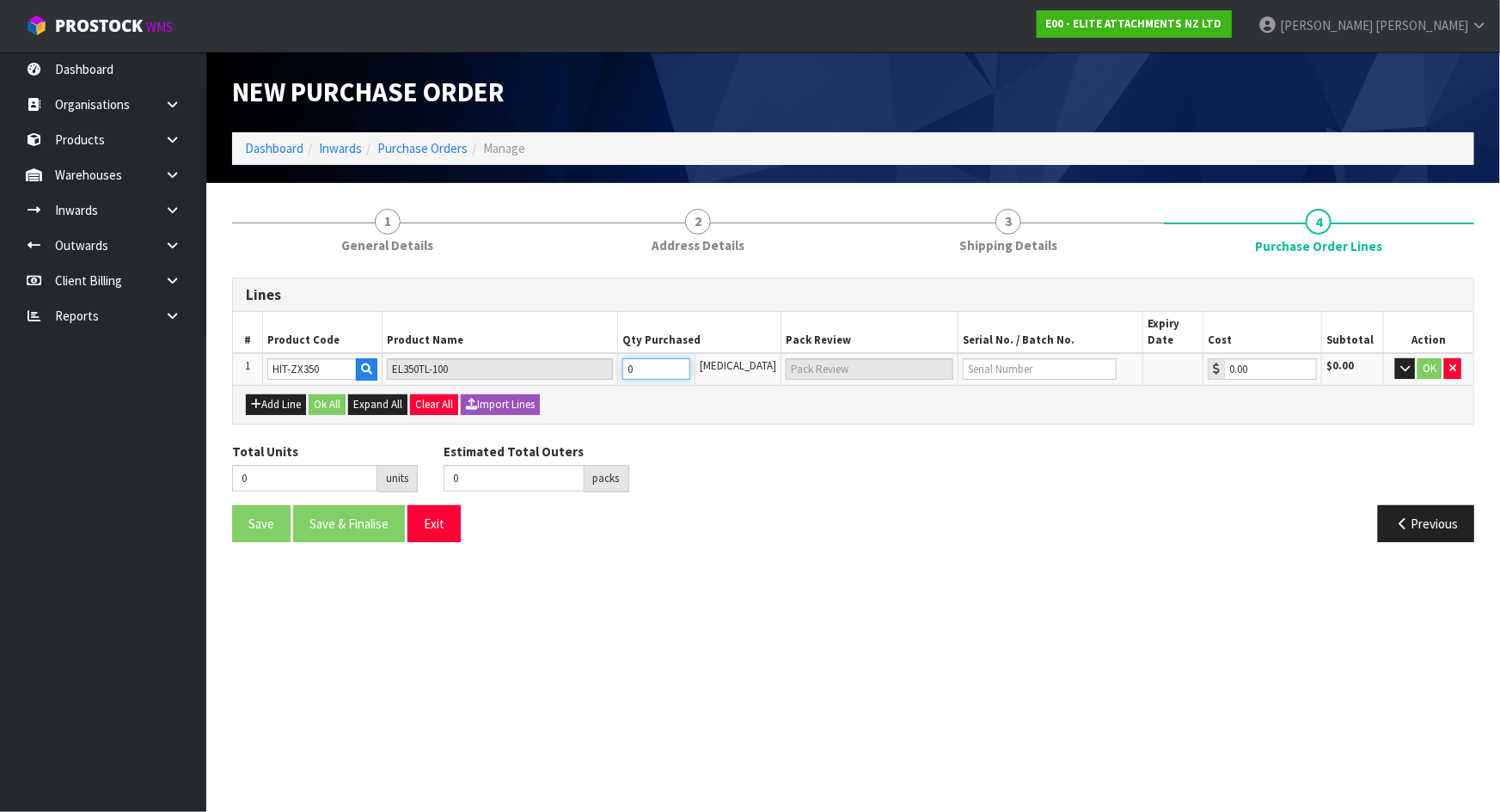
type input "1"
type input "1 PLT"
type input "1"
click at [764, 409] on div "Add Line Ok All Expand All Clear All Import Lines" at bounding box center [852, 405] width 1214 height 21
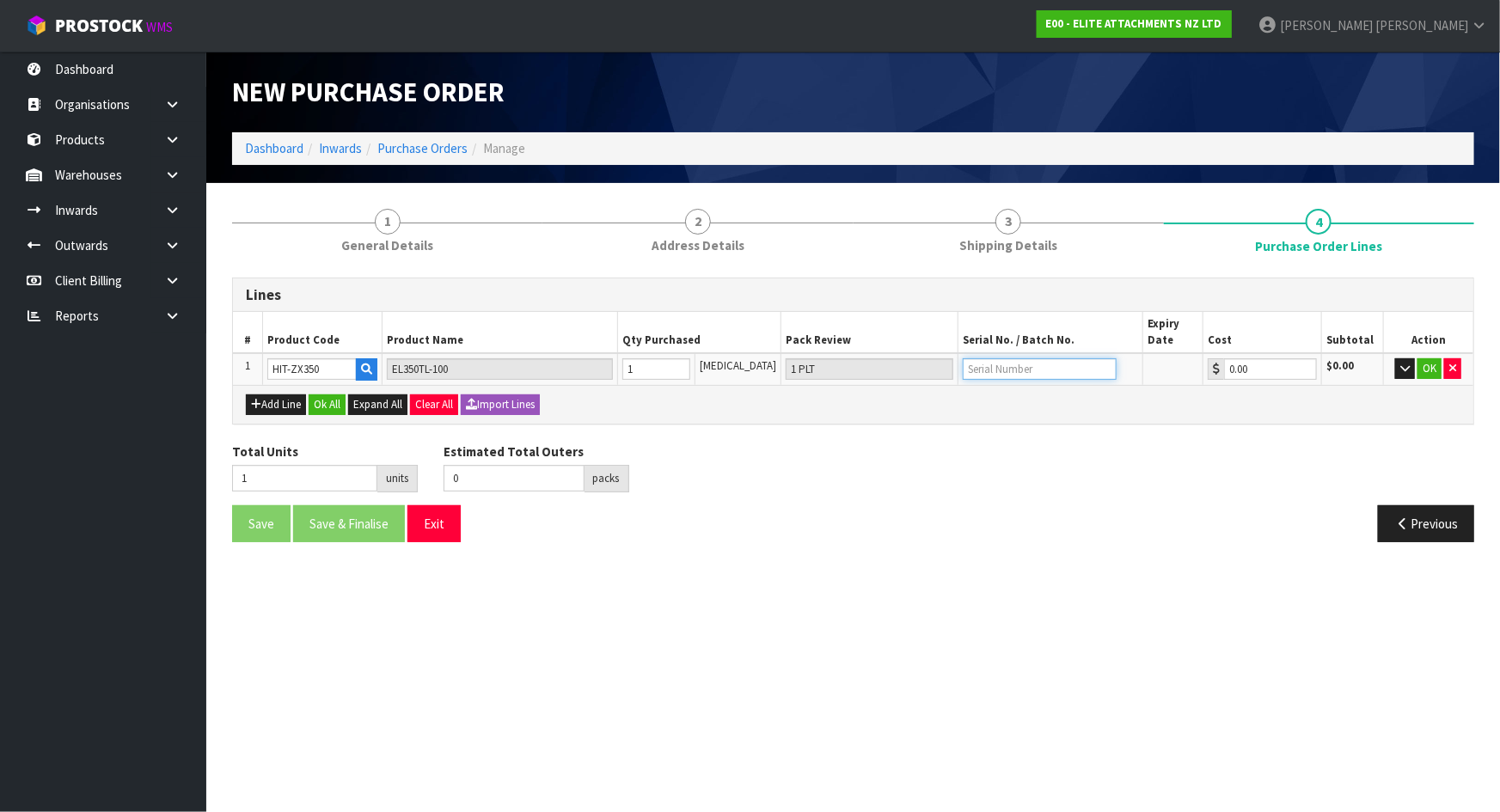
click at [1032, 364] on input "text" at bounding box center [1039, 369] width 154 height 22
type input "J1463"
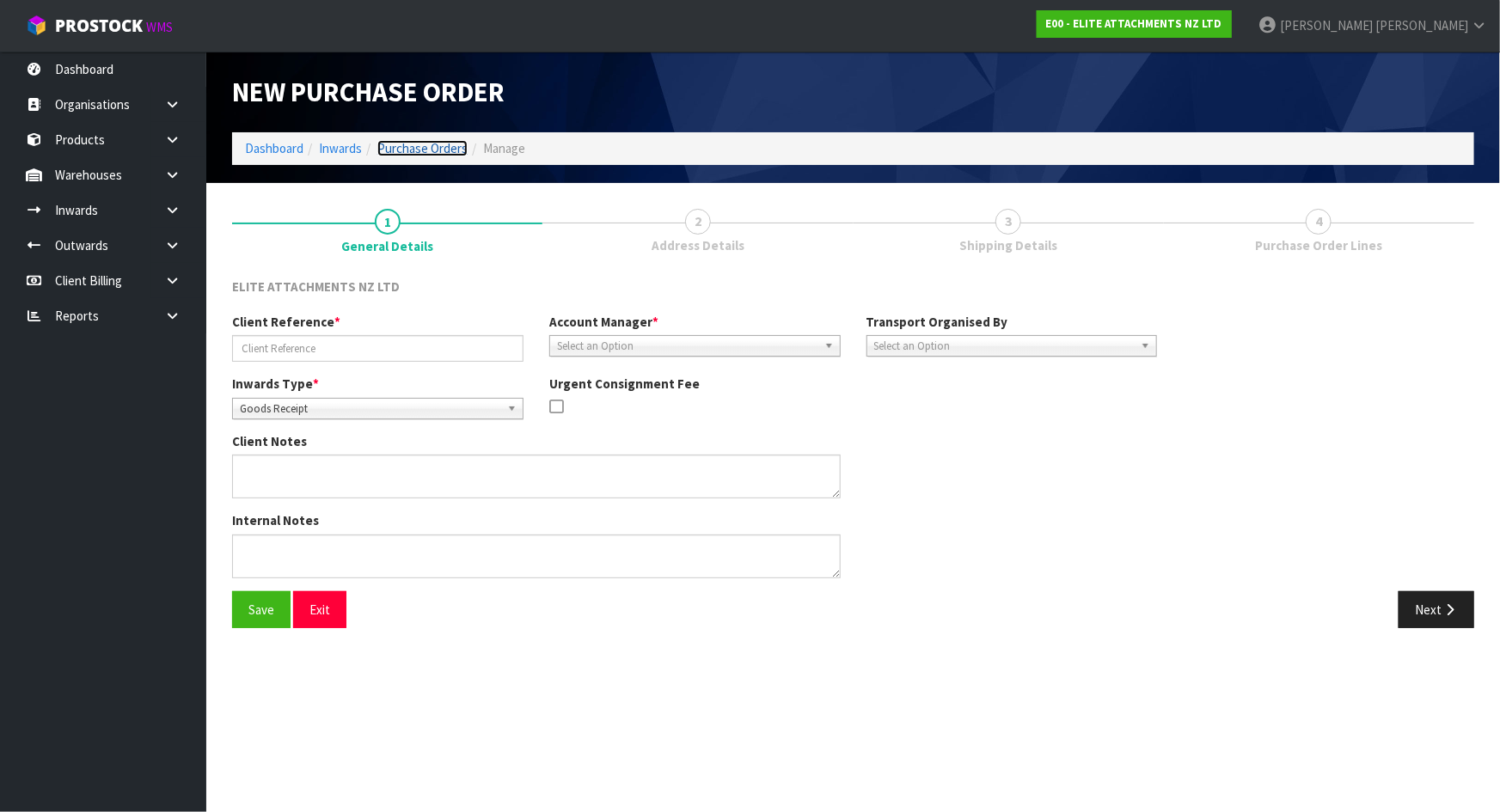
click at [444, 153] on link "Purchase Orders" at bounding box center [422, 148] width 90 height 16
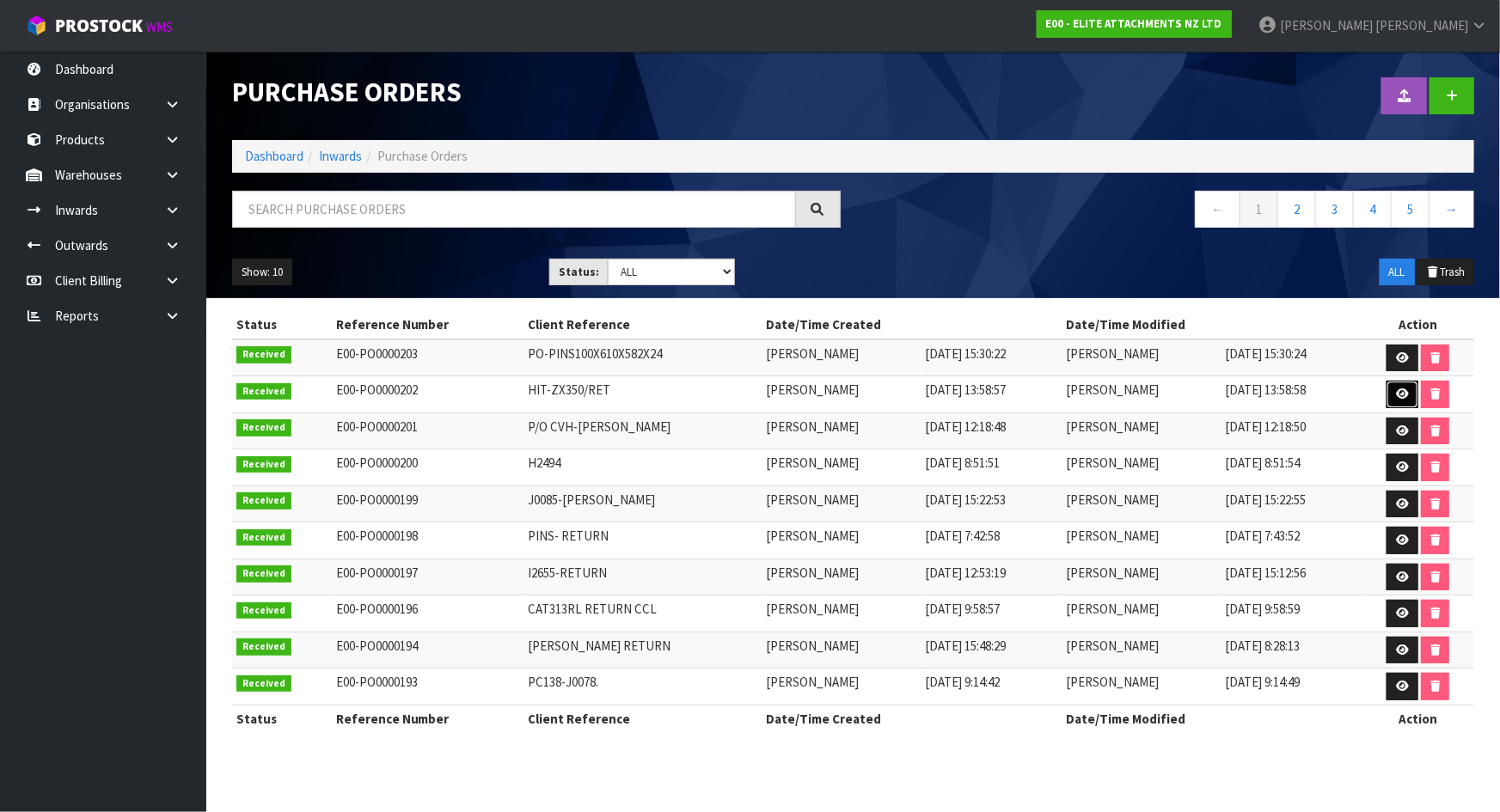
click at [1405, 391] on icon at bounding box center [1402, 394] width 13 height 11
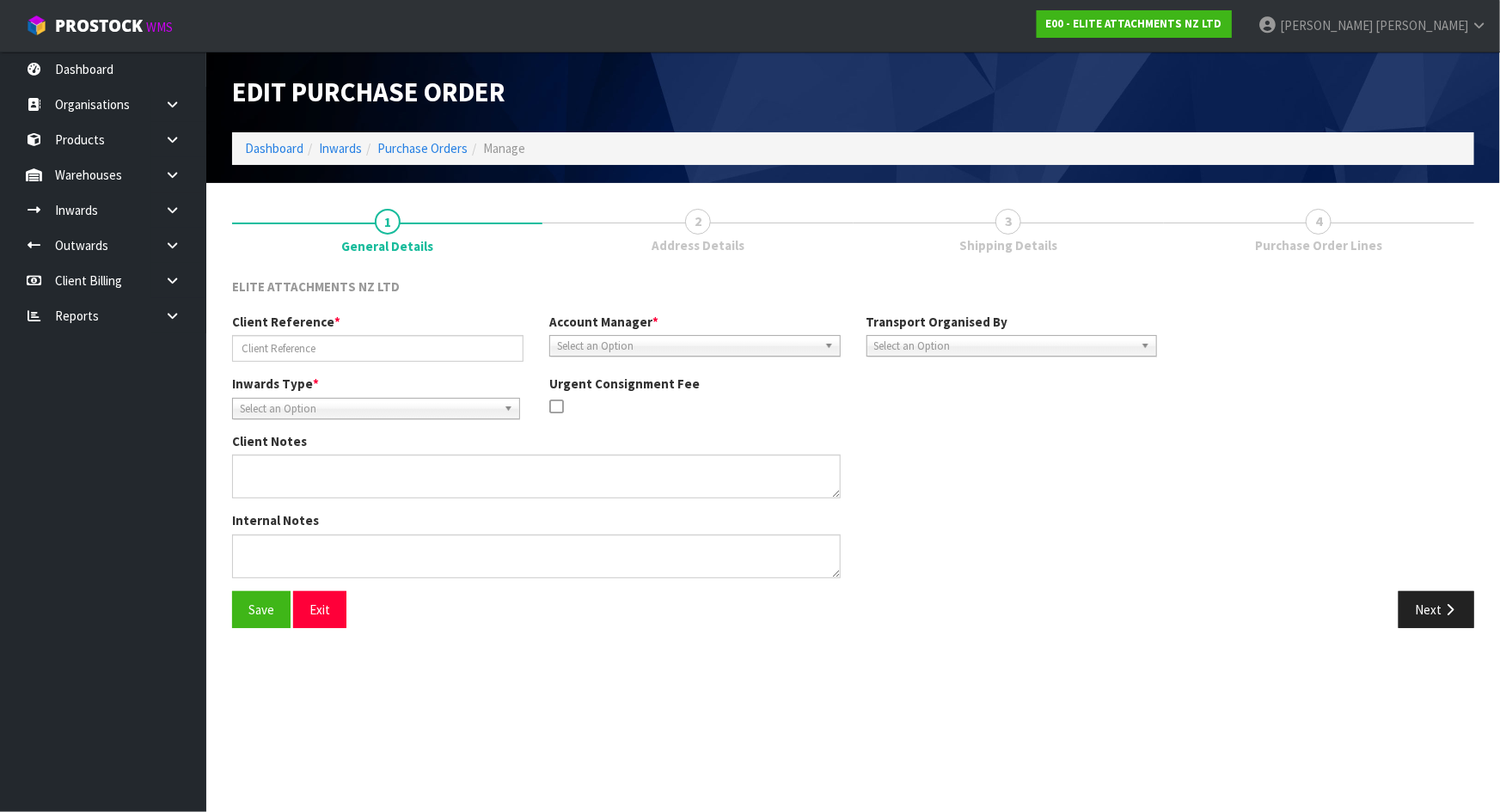
type input "HIT-ZX350/RET"
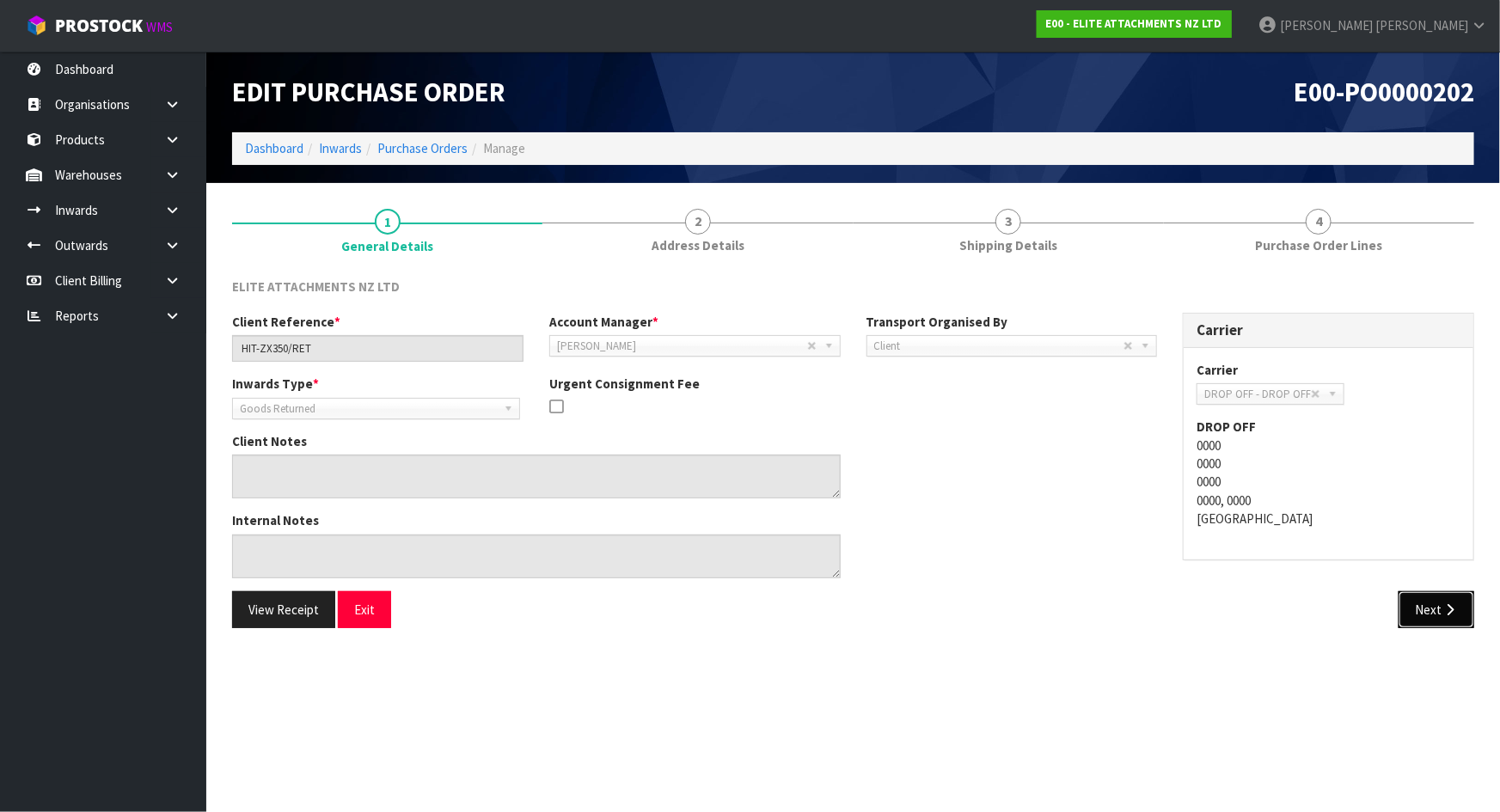
click at [1456, 621] on button "Next" at bounding box center [1435, 609] width 76 height 37
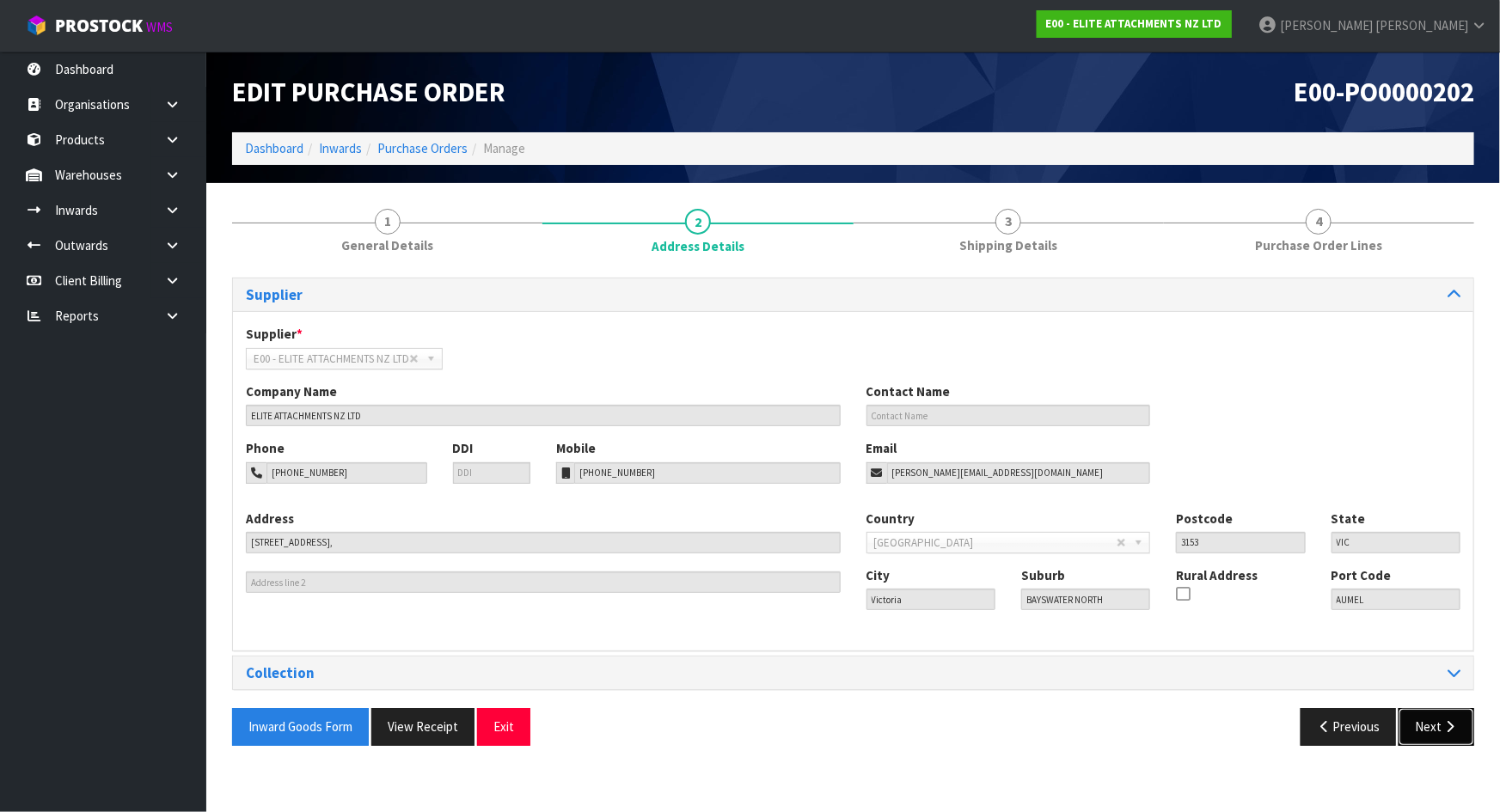
click at [1431, 720] on button "Next" at bounding box center [1435, 727] width 76 height 37
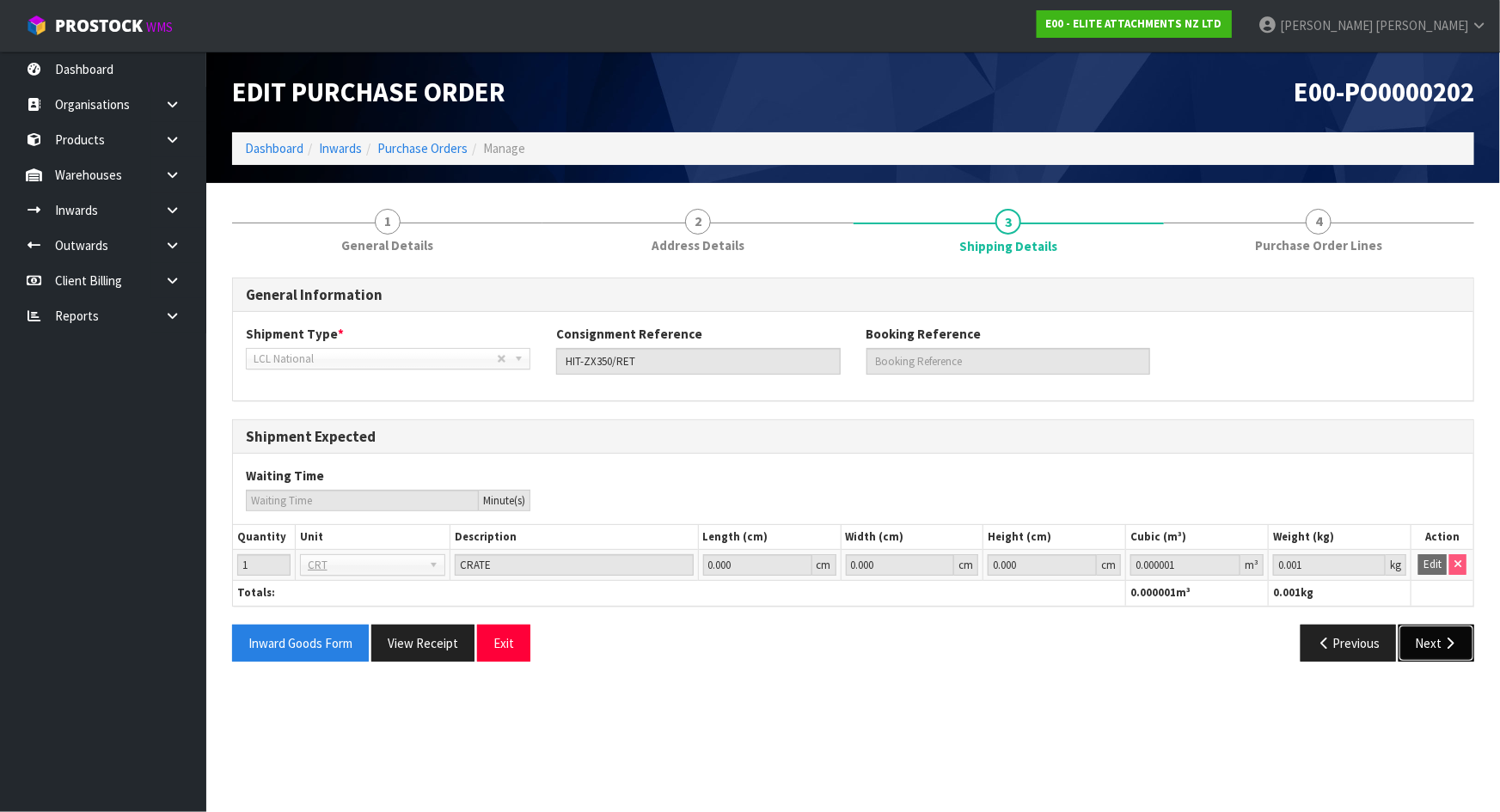
click at [1431, 650] on button "Next" at bounding box center [1435, 643] width 76 height 37
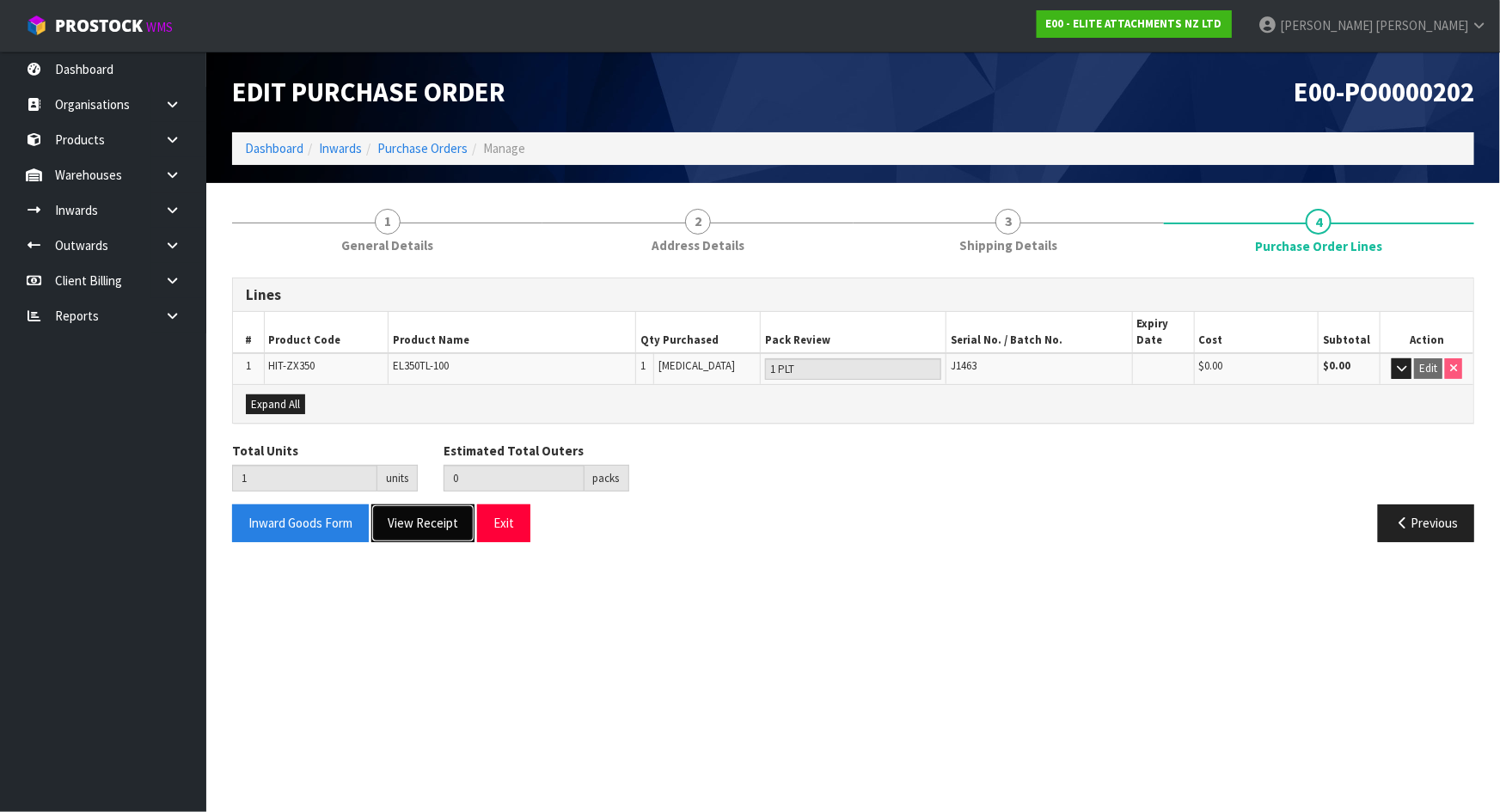
click at [428, 523] on button "View Receipt" at bounding box center [422, 523] width 103 height 37
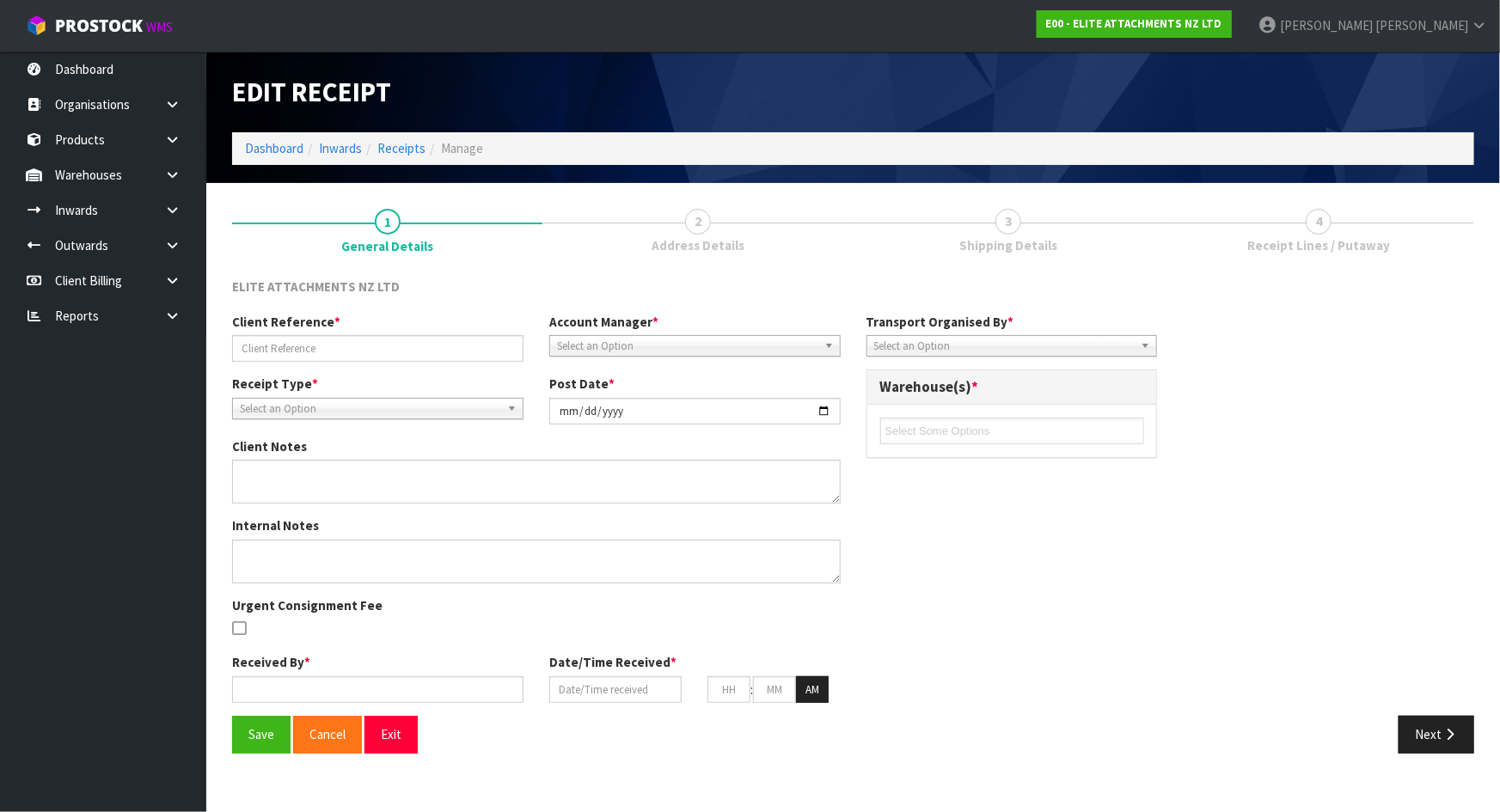
type input "HIT-ZX350/RET"
type input "2025-08-12"
type input "[PERSON_NAME]"
type input "12/08/2025"
type input "01"
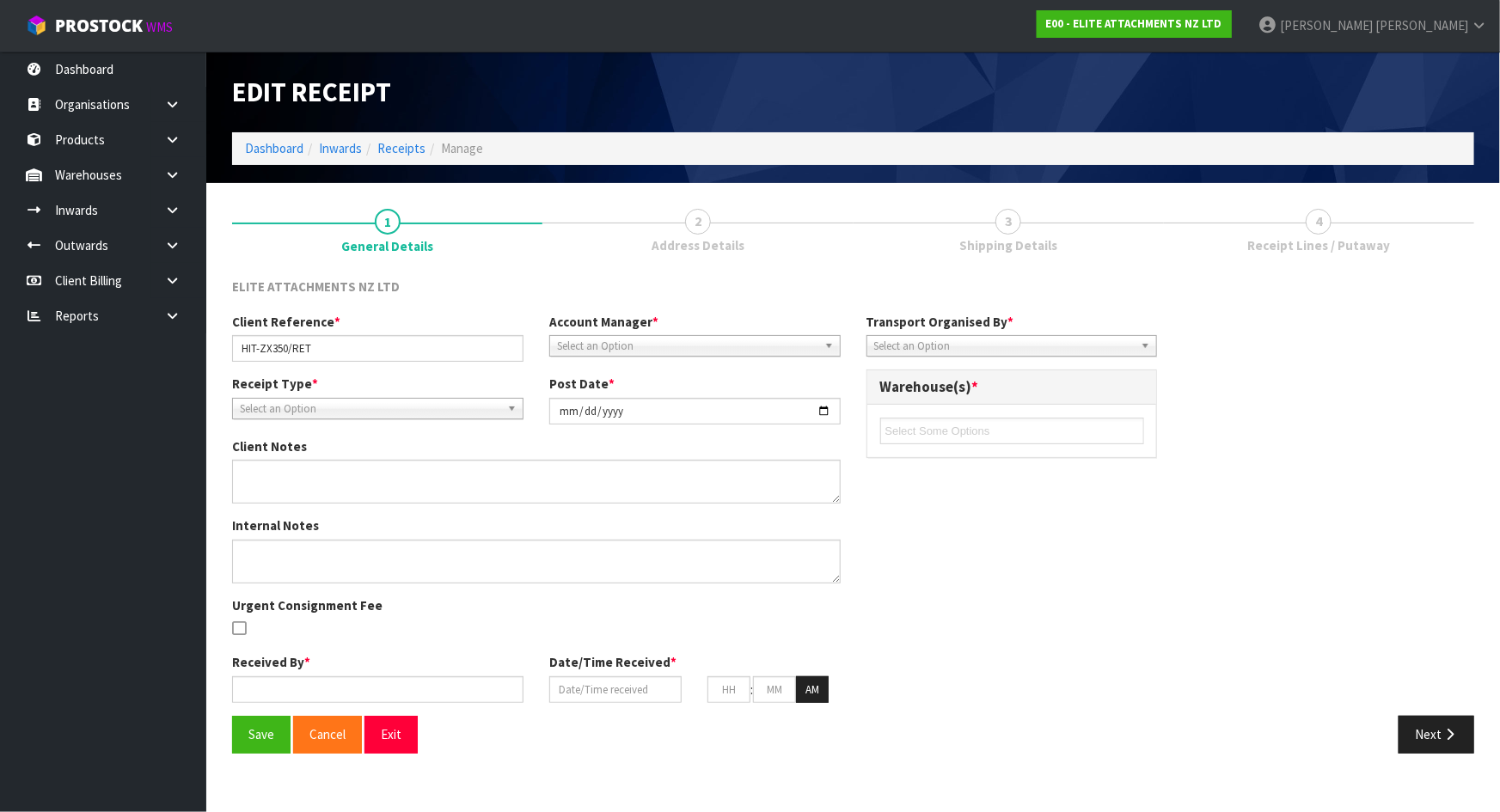
type input "58"
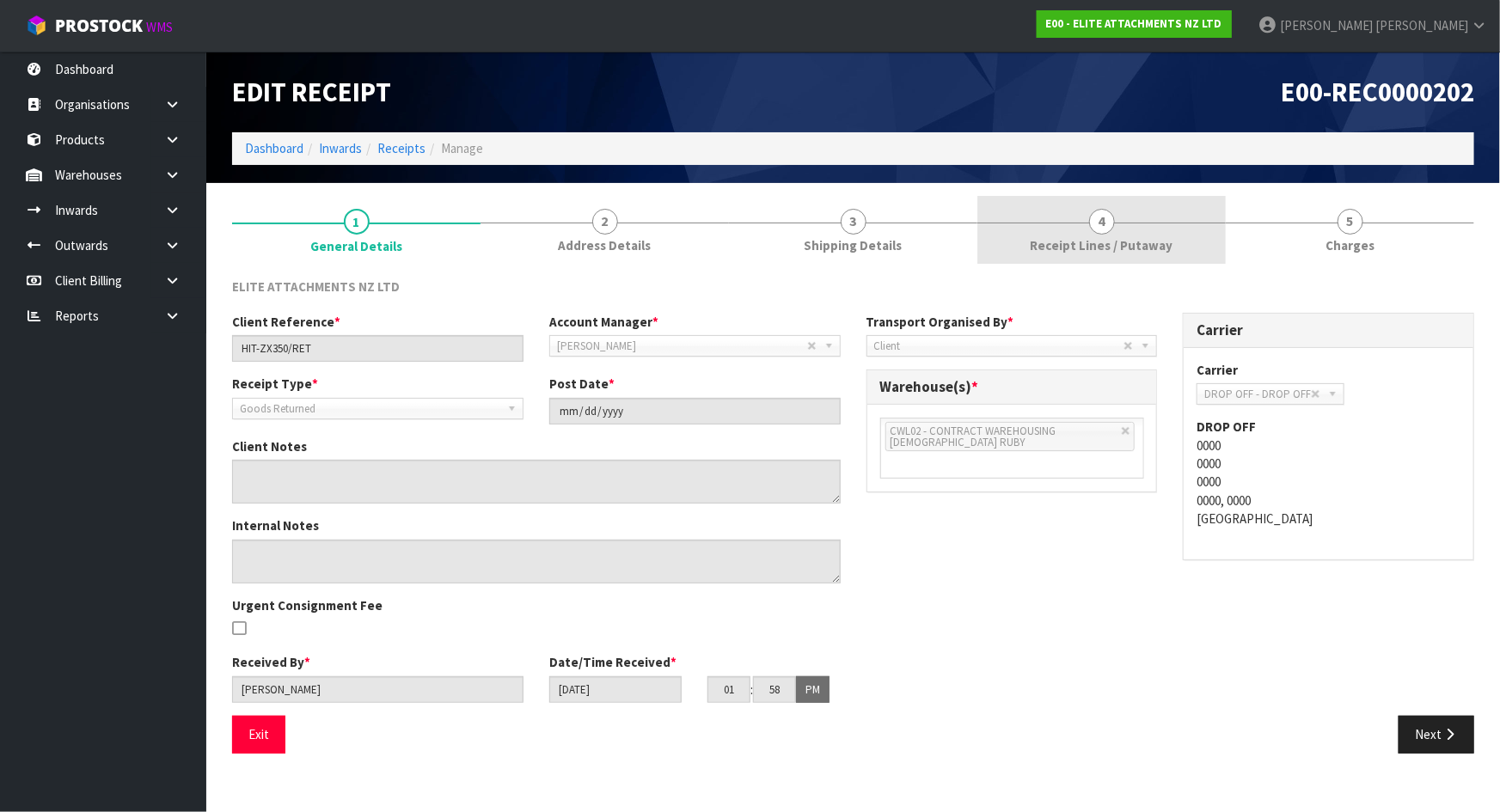
click at [1134, 248] on span "Receipt Lines / Putaway" at bounding box center [1102, 246] width 143 height 18
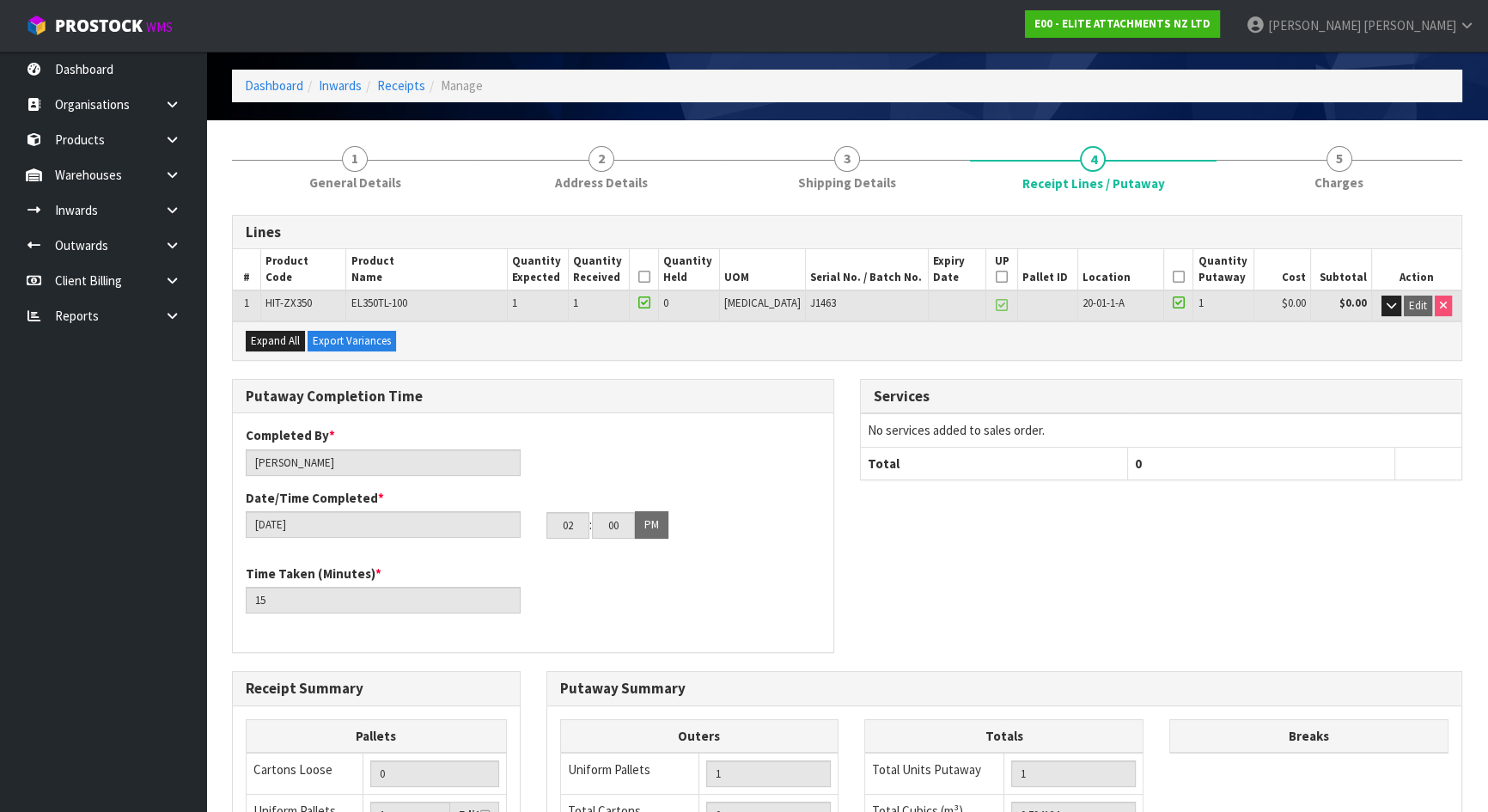
scroll to position [155, 0]
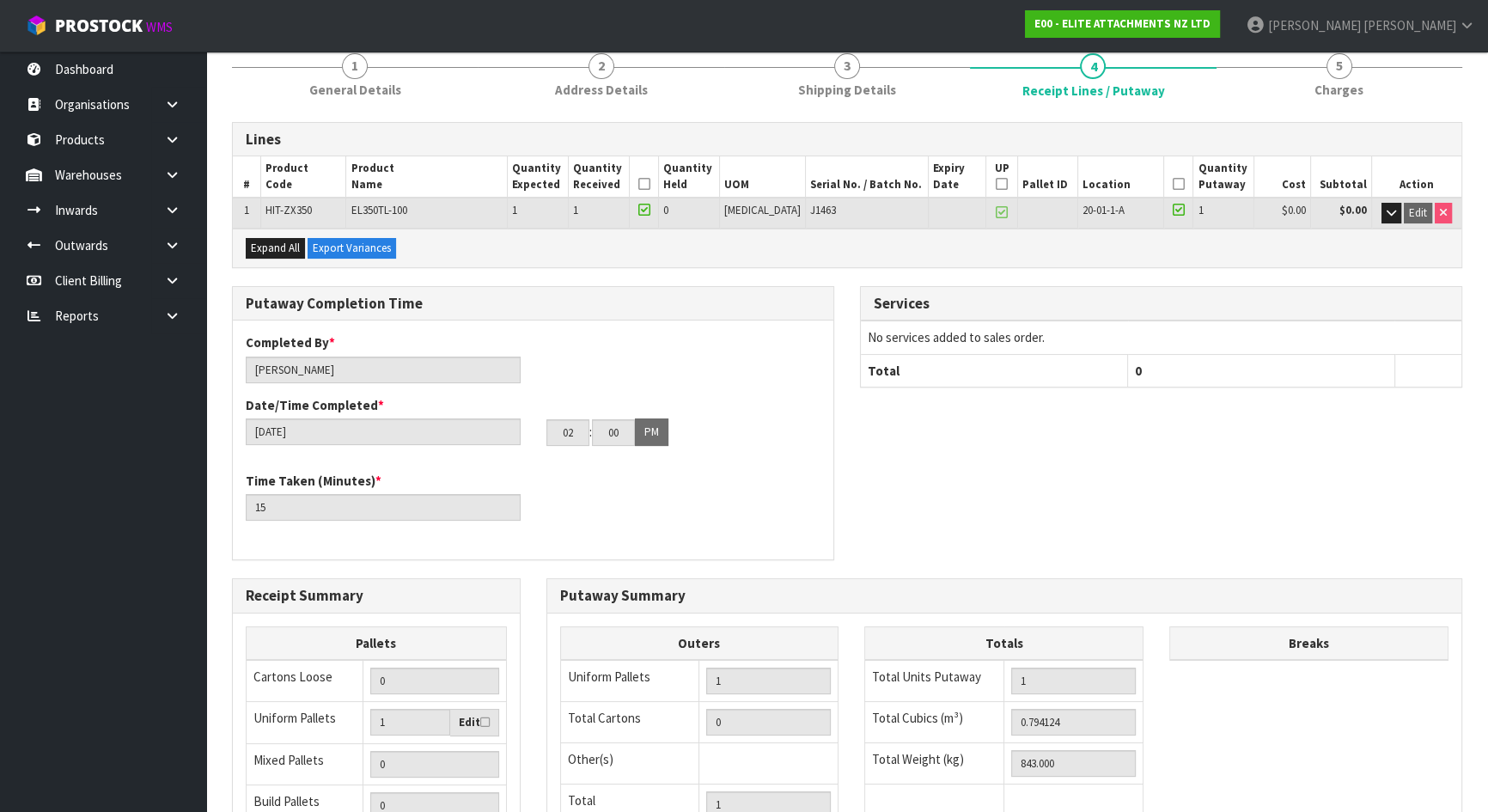
click at [840, 366] on div "Putaway Completion Time Completed By * Talia Lupeuvea Date/Time Completed * 13/…" at bounding box center [533, 432] width 628 height 292
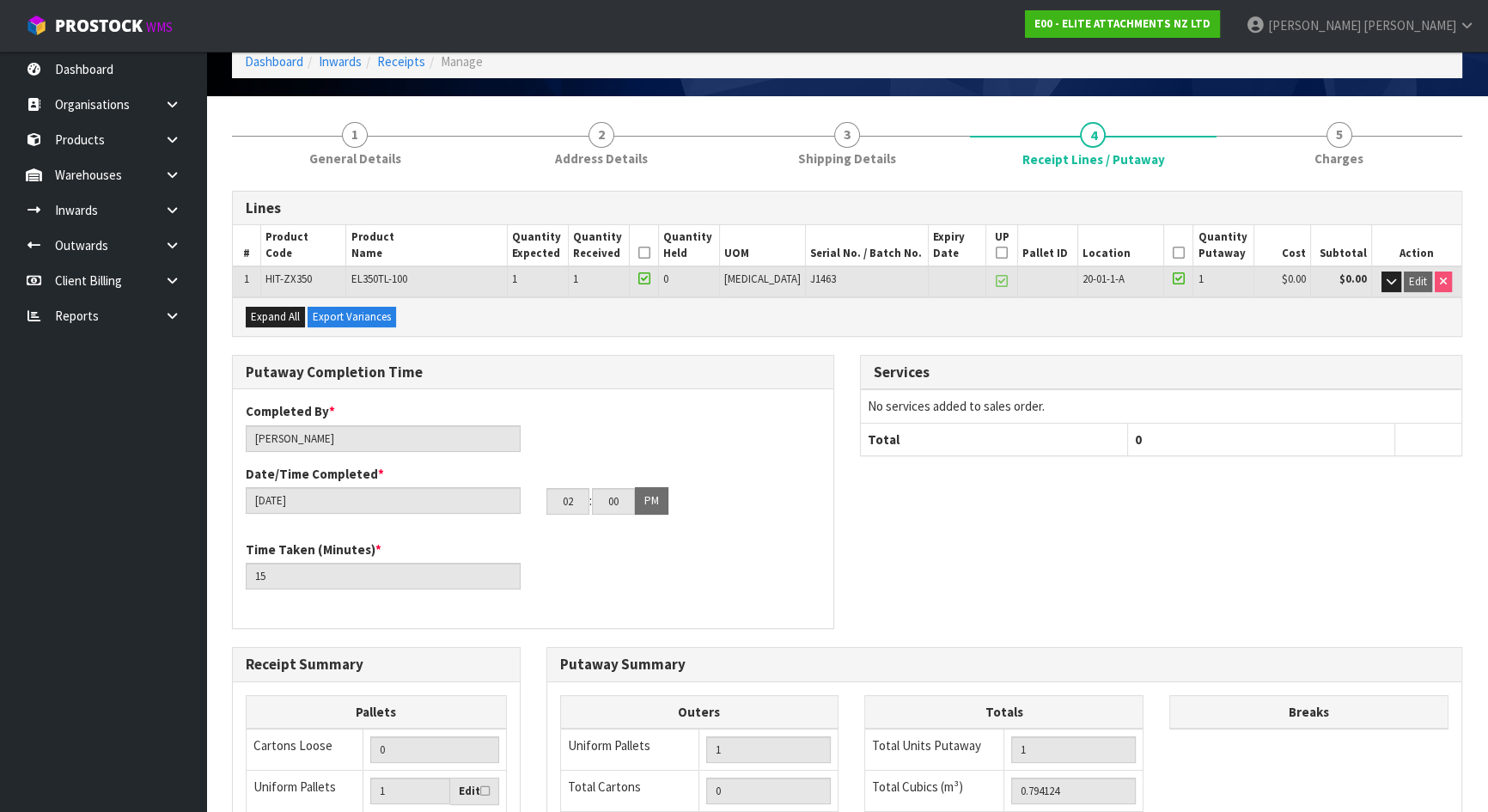
scroll to position [0, 0]
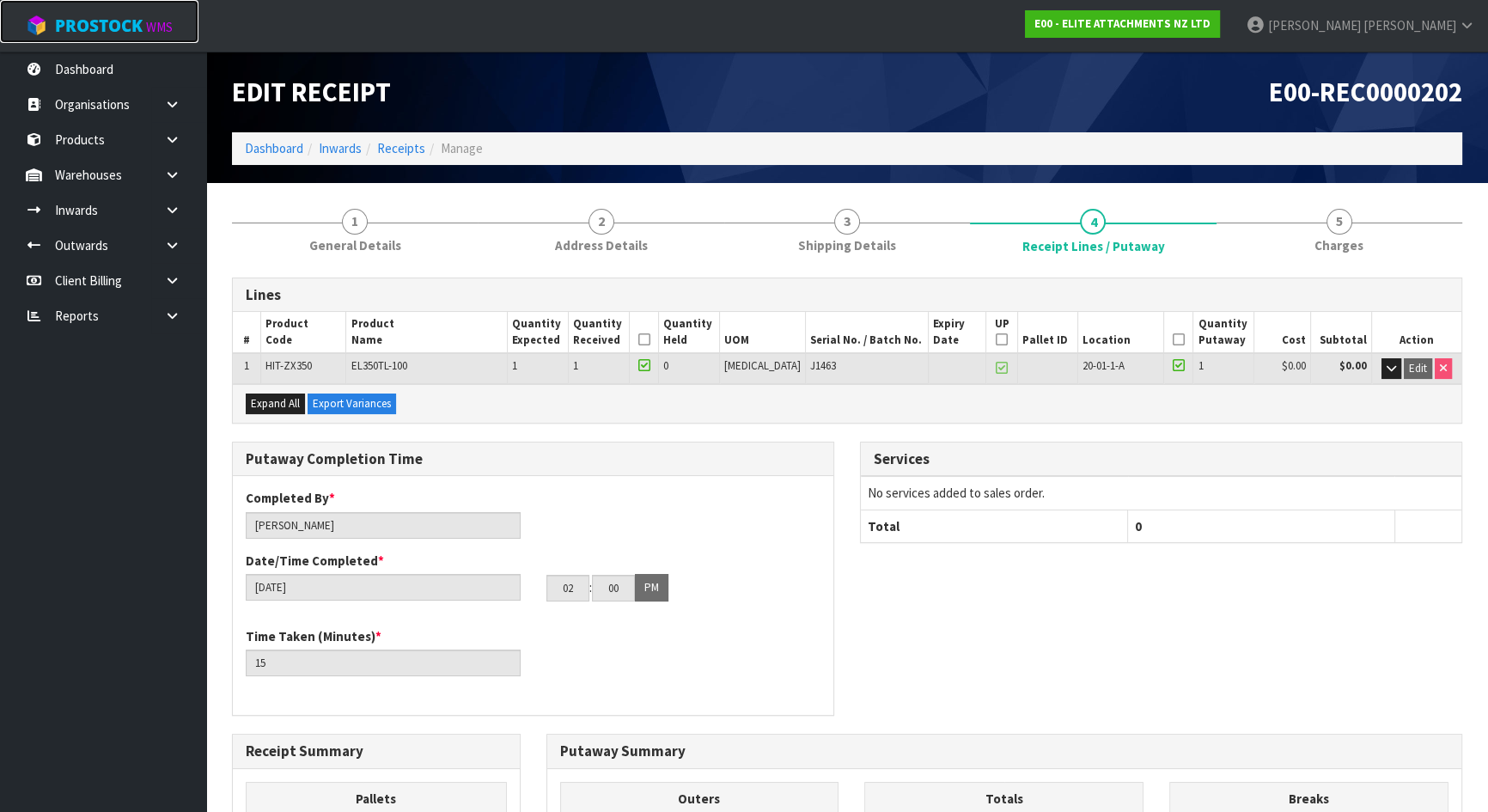
click at [77, 31] on span "ProStock" at bounding box center [98, 25] width 87 height 23
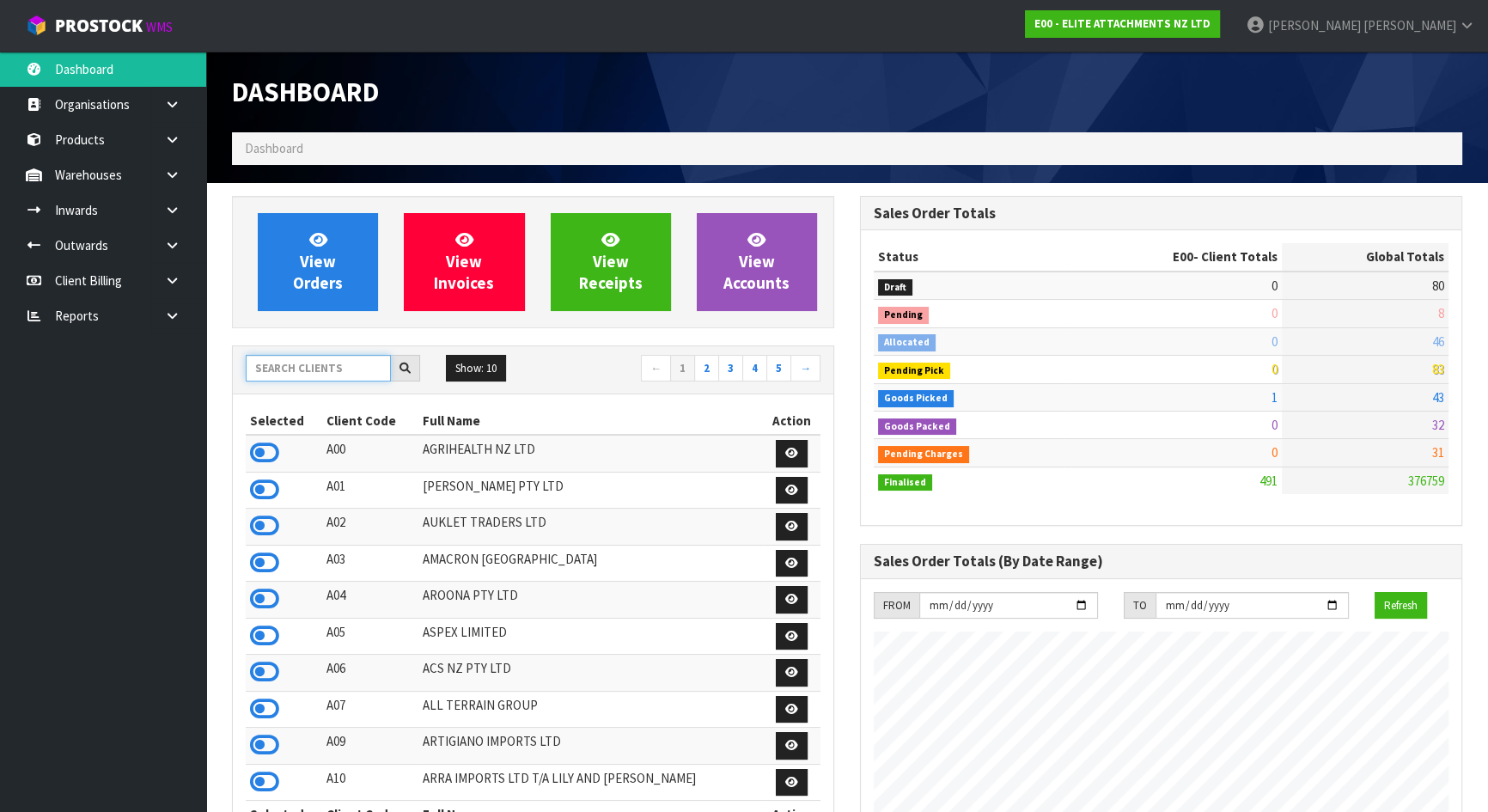
click at [330, 366] on input "text" at bounding box center [318, 367] width 146 height 26
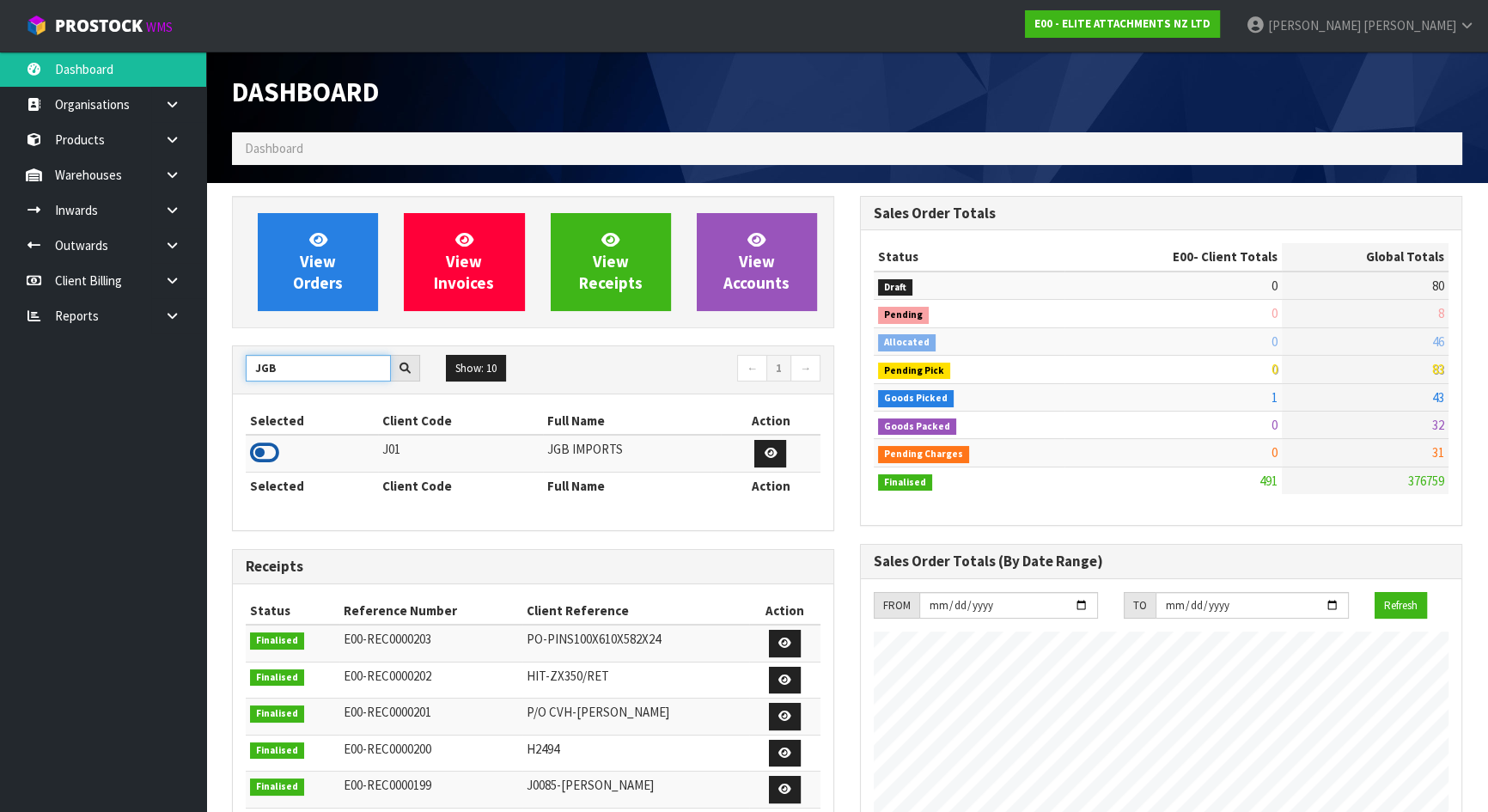
type input "JGB"
click at [271, 443] on icon at bounding box center [265, 453] width 29 height 25
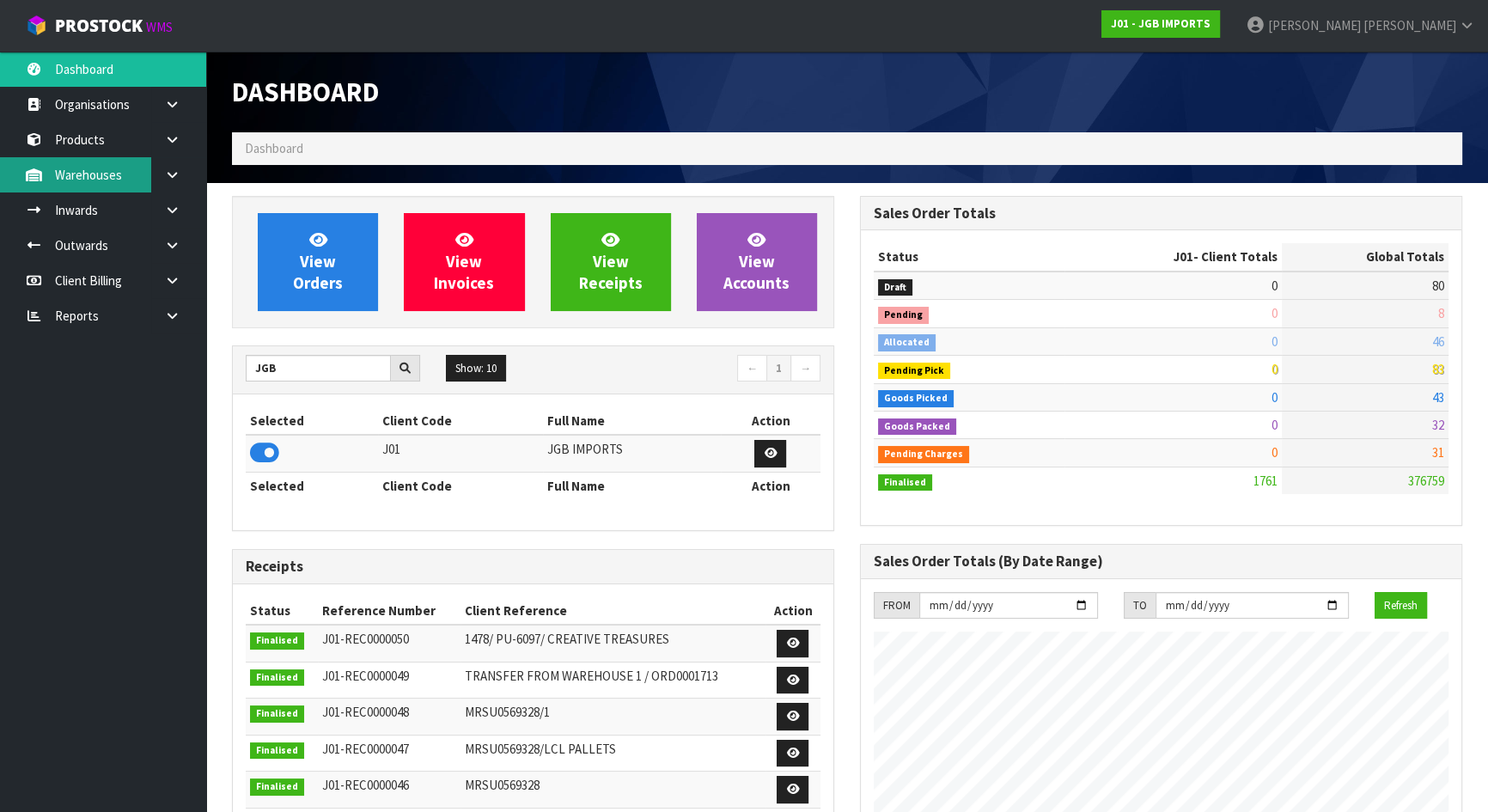
scroll to position [1049, 628]
click at [115, 210] on link "Inwards" at bounding box center [103, 210] width 206 height 35
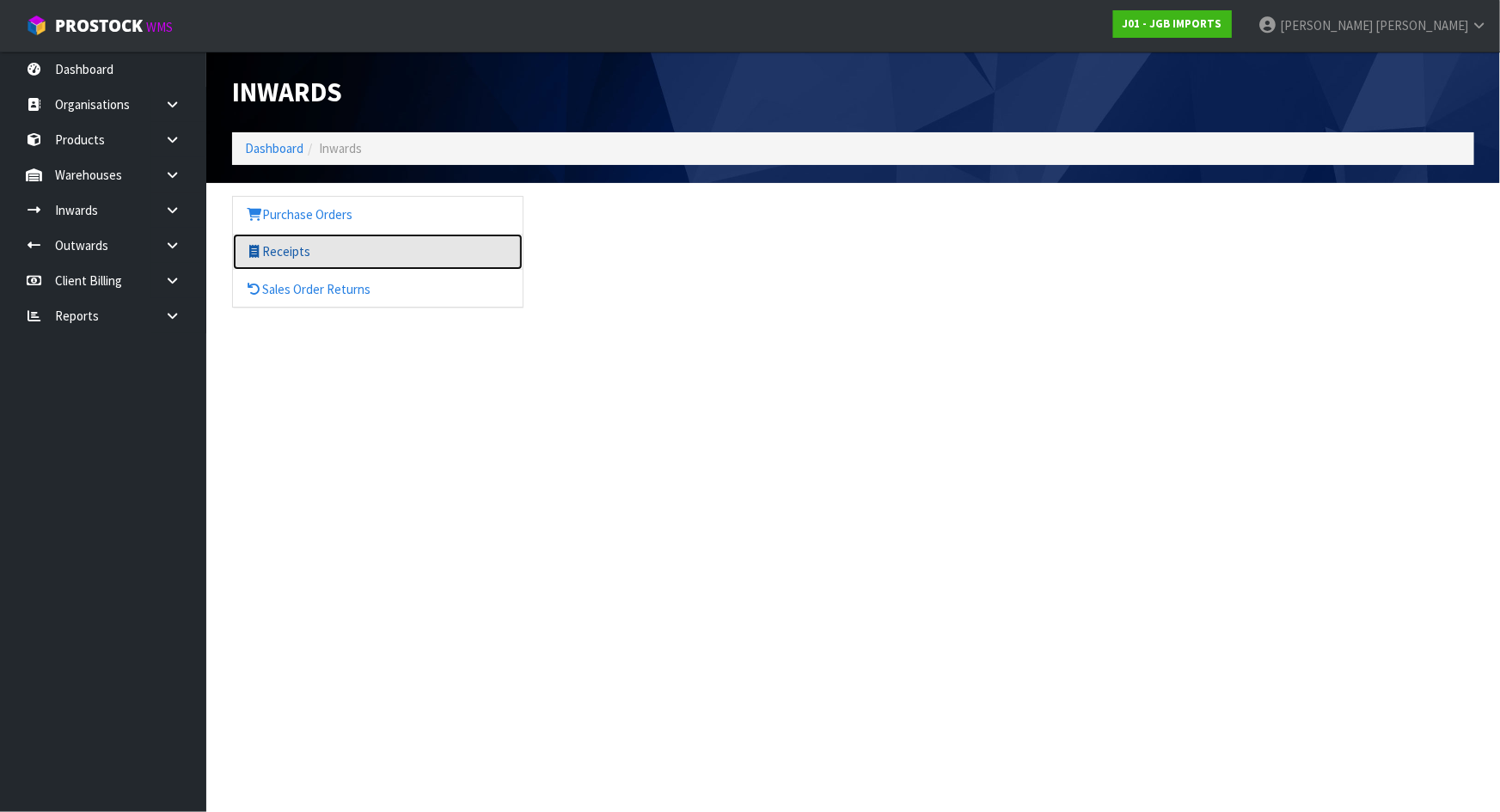
click at [319, 243] on link "Receipts" at bounding box center [378, 251] width 289 height 35
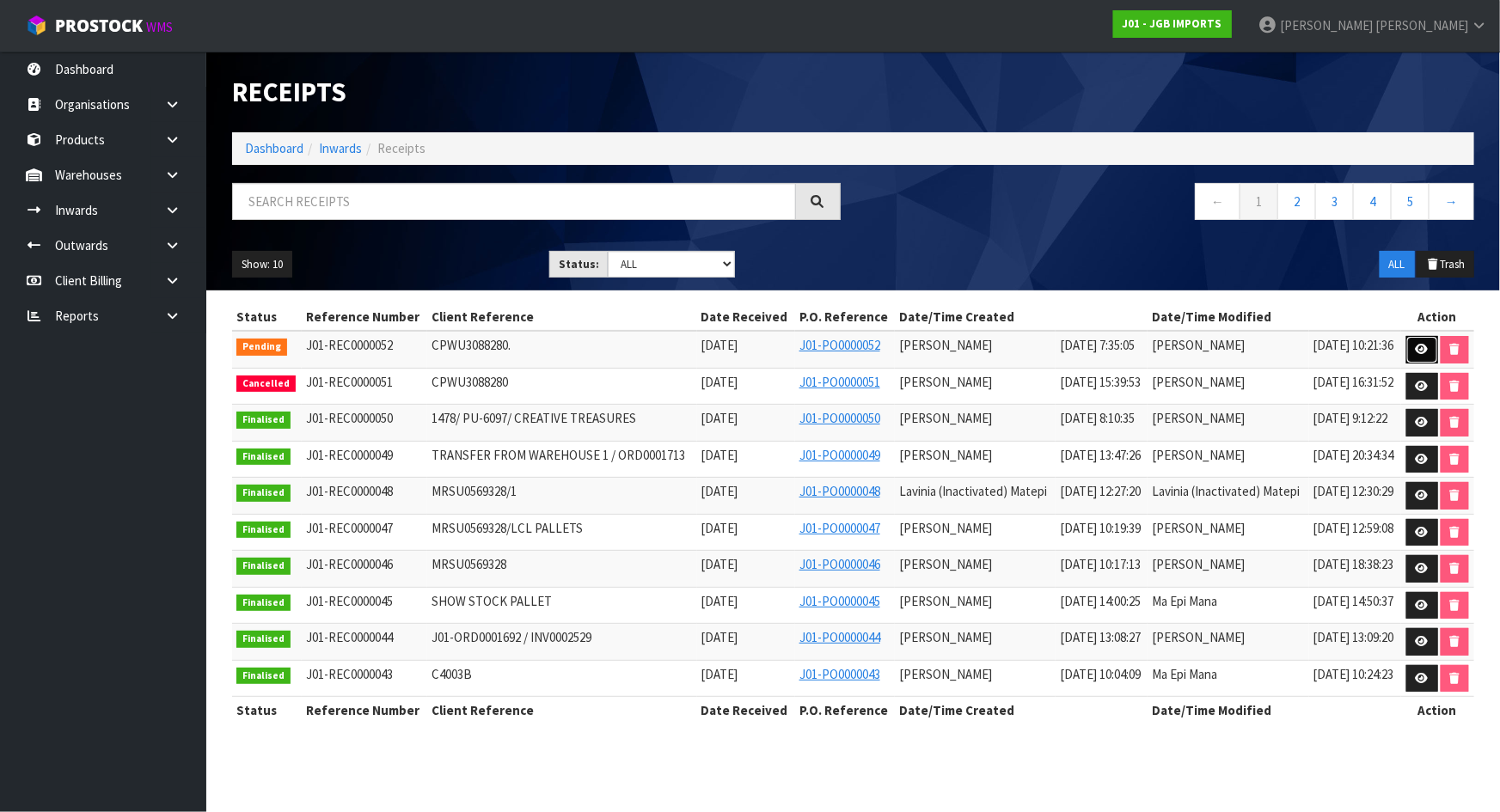
click at [1412, 352] on link at bounding box center [1422, 349] width 32 height 27
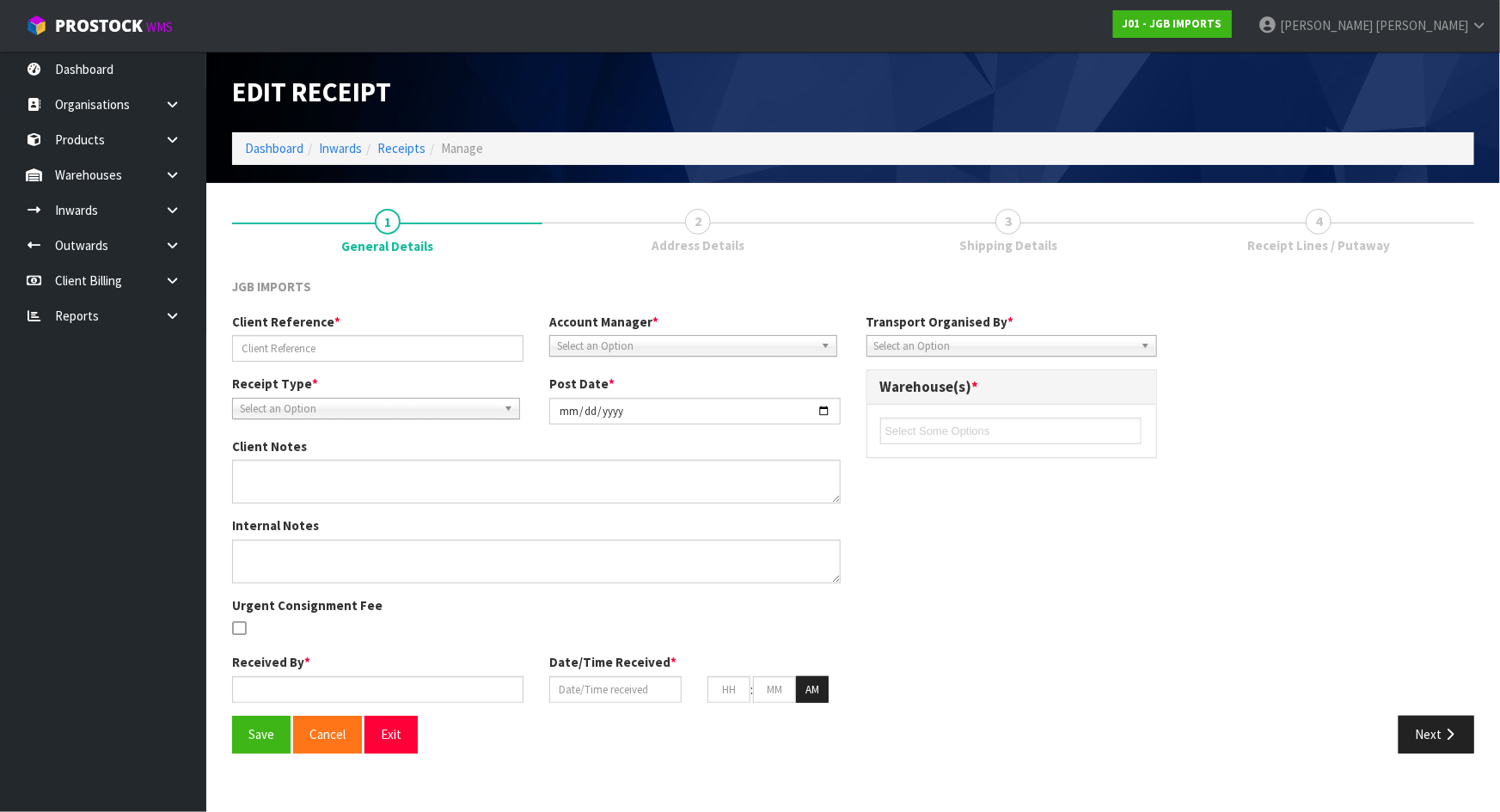
type input "CPWU3088280."
type input "2025-08-07"
type input "[PERSON_NAME]"
type input "07/08/2025"
type input "07"
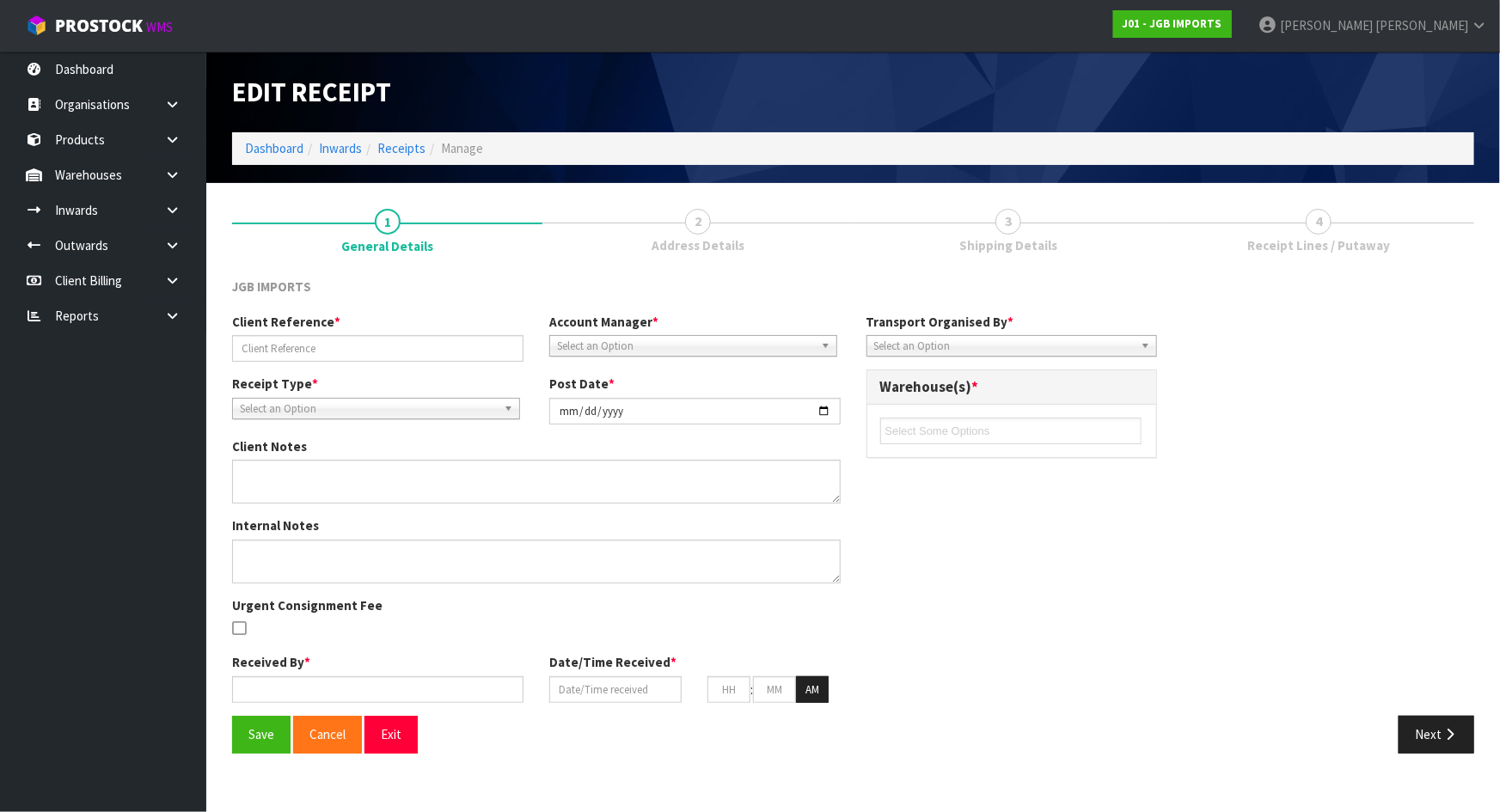
type input "35"
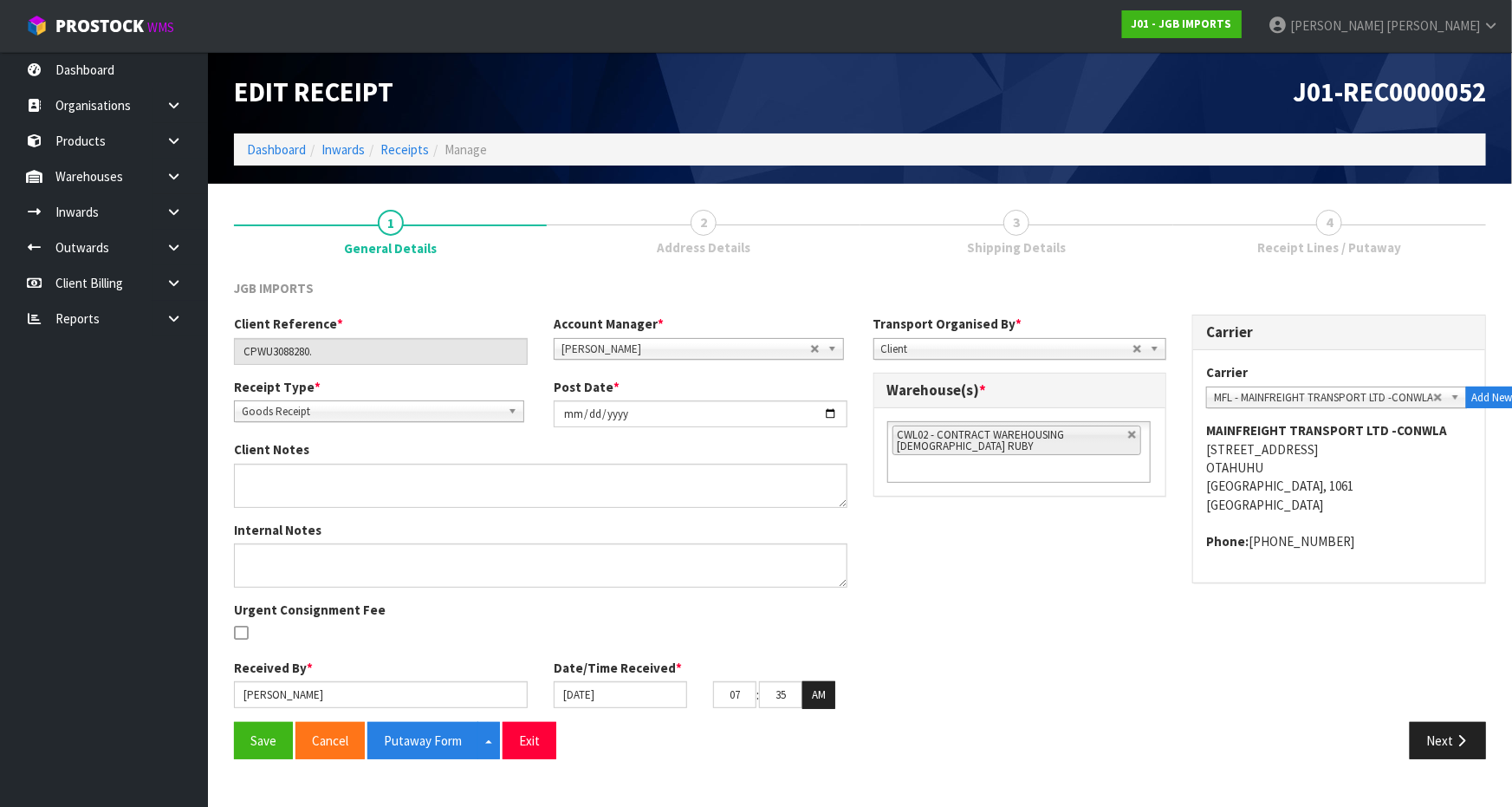
click at [1058, 260] on link "3 Shipping Details" at bounding box center [1016, 230] width 313 height 69
click at [1438, 759] on div "Save Cancel Putaway Form Split button! CSV FORMAT Exit Next" at bounding box center [860, 746] width 1278 height 50
click at [1439, 747] on button "Next" at bounding box center [1447, 740] width 76 height 38
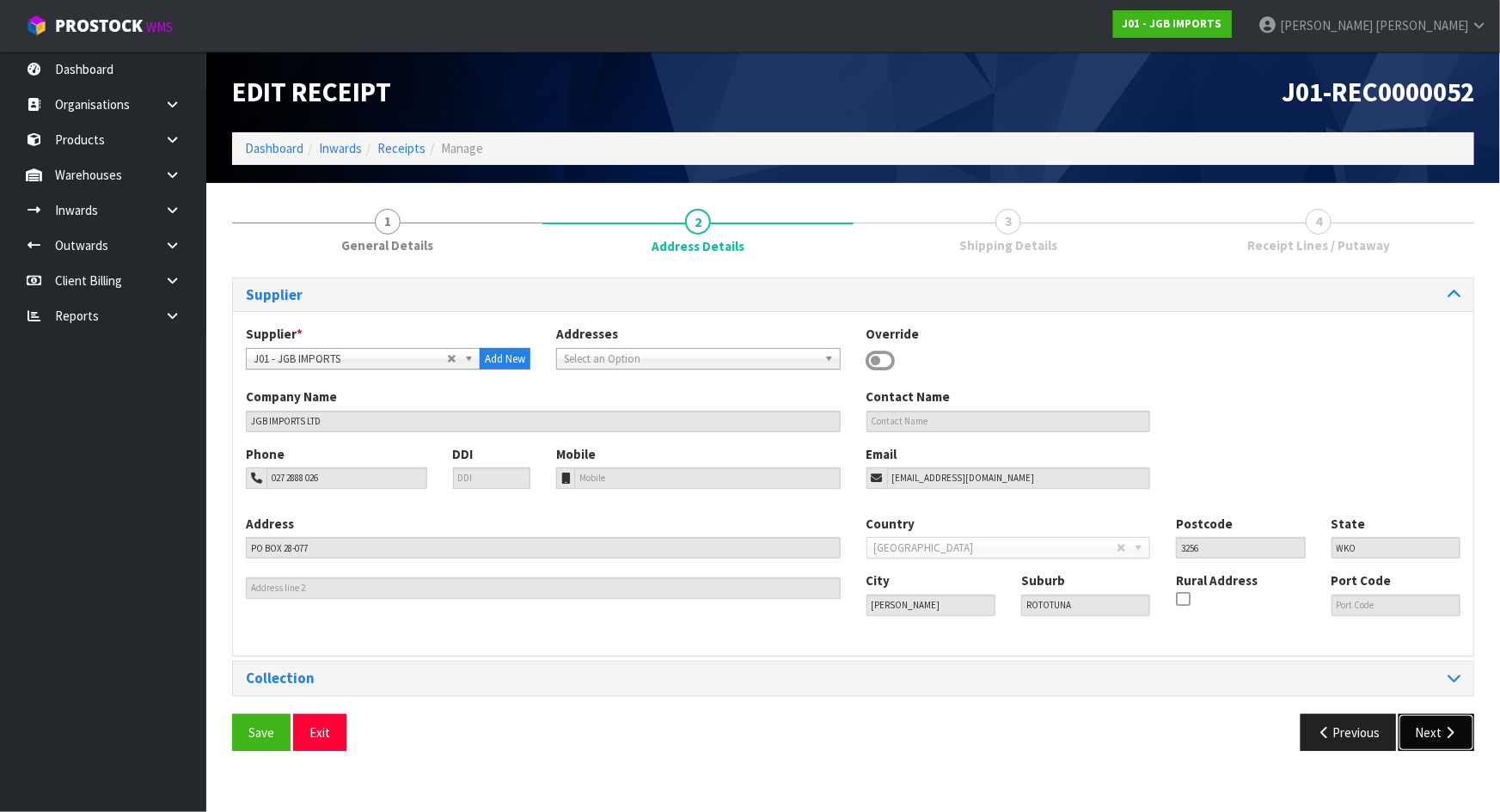
click at [1430, 737] on button "Next" at bounding box center [1435, 732] width 76 height 37
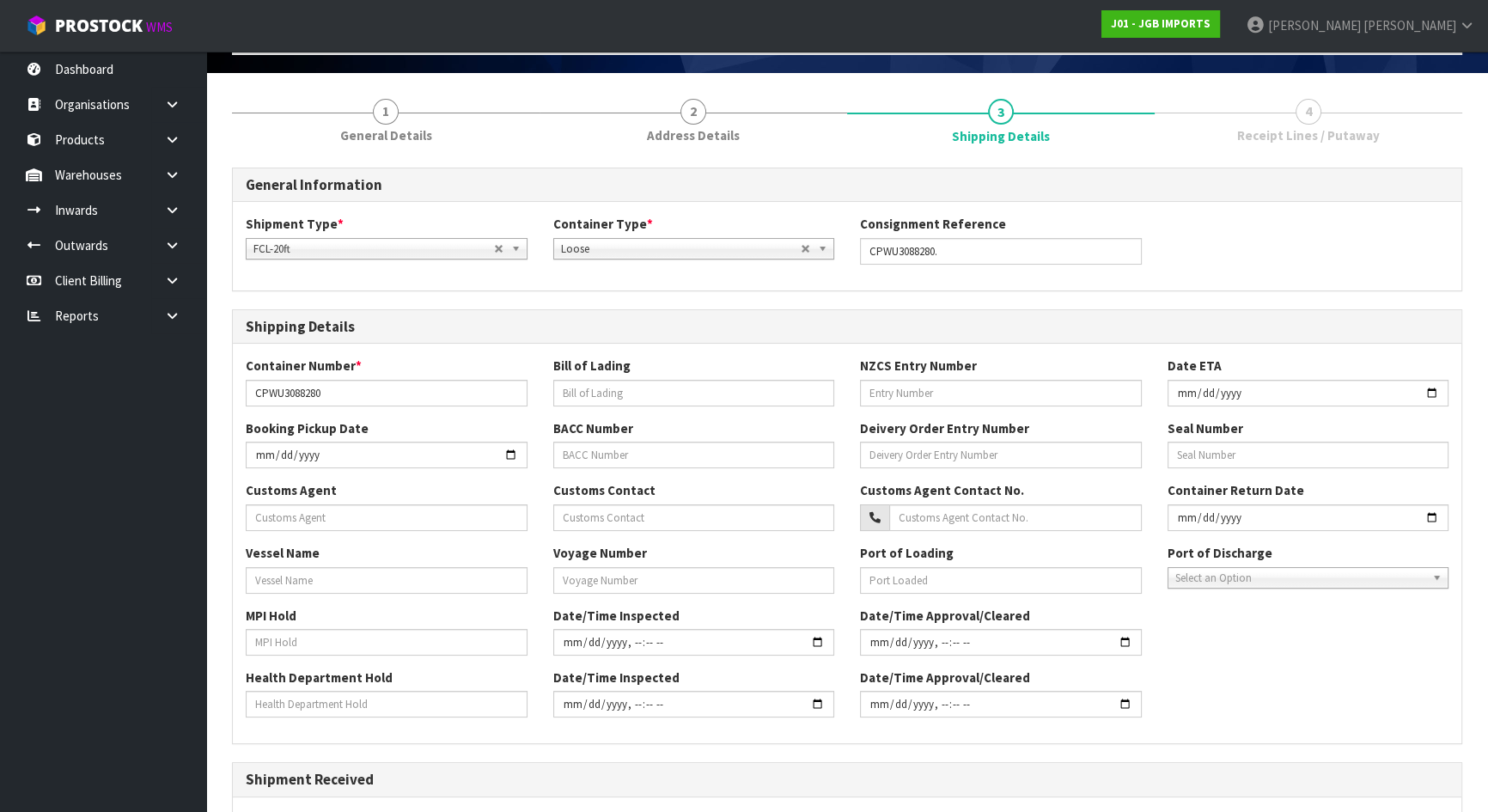
scroll to position [382, 0]
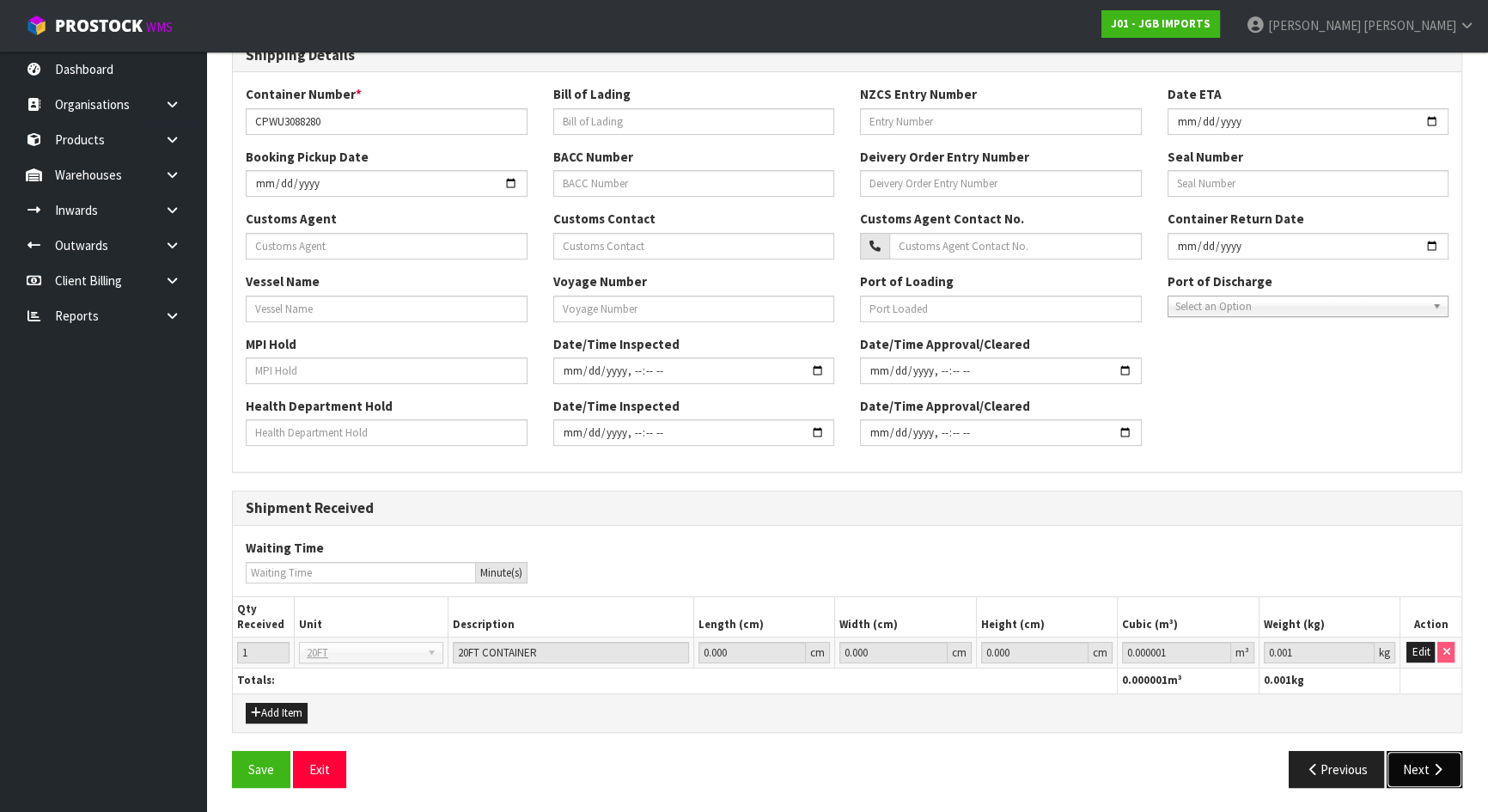
click at [1428, 763] on button "Next" at bounding box center [1424, 769] width 75 height 37
click at [1417, 770] on button "Next" at bounding box center [1424, 769] width 75 height 37
click at [1293, 224] on label "Container Return Date" at bounding box center [1236, 219] width 136 height 18
click at [1418, 772] on button "Next" at bounding box center [1424, 769] width 75 height 37
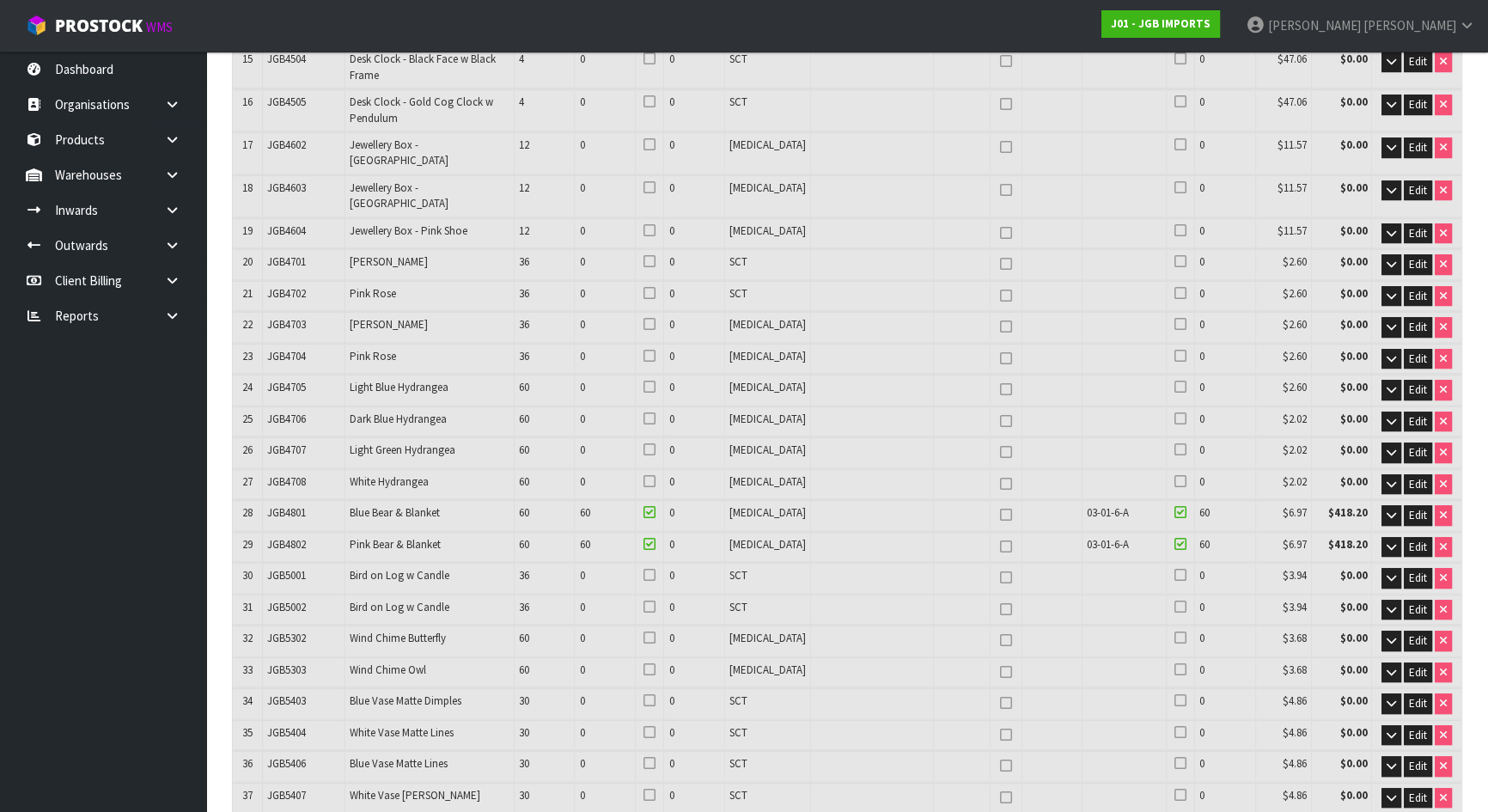
scroll to position [781, 0]
